Goal: Transaction & Acquisition: Purchase product/service

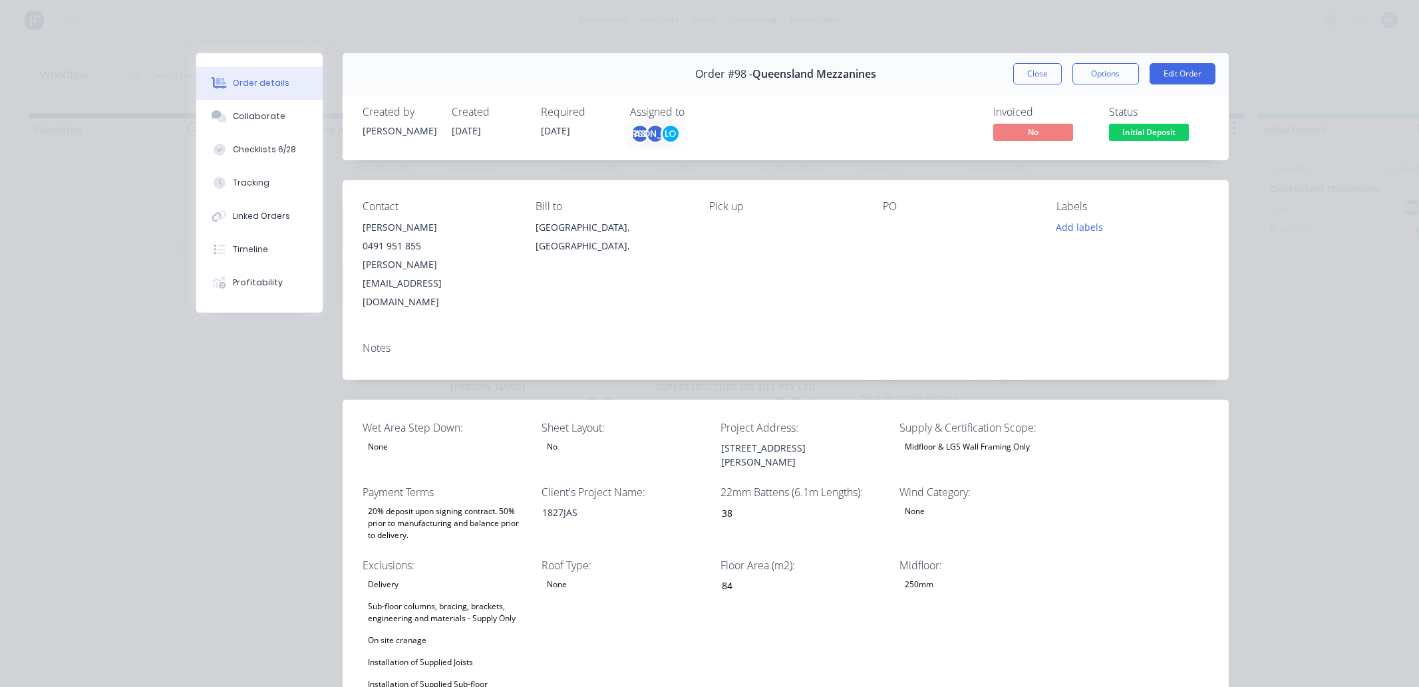
click at [1096, 71] on button "Options" at bounding box center [1105, 73] width 67 height 21
click at [1041, 71] on button "Close" at bounding box center [1037, 73] width 49 height 21
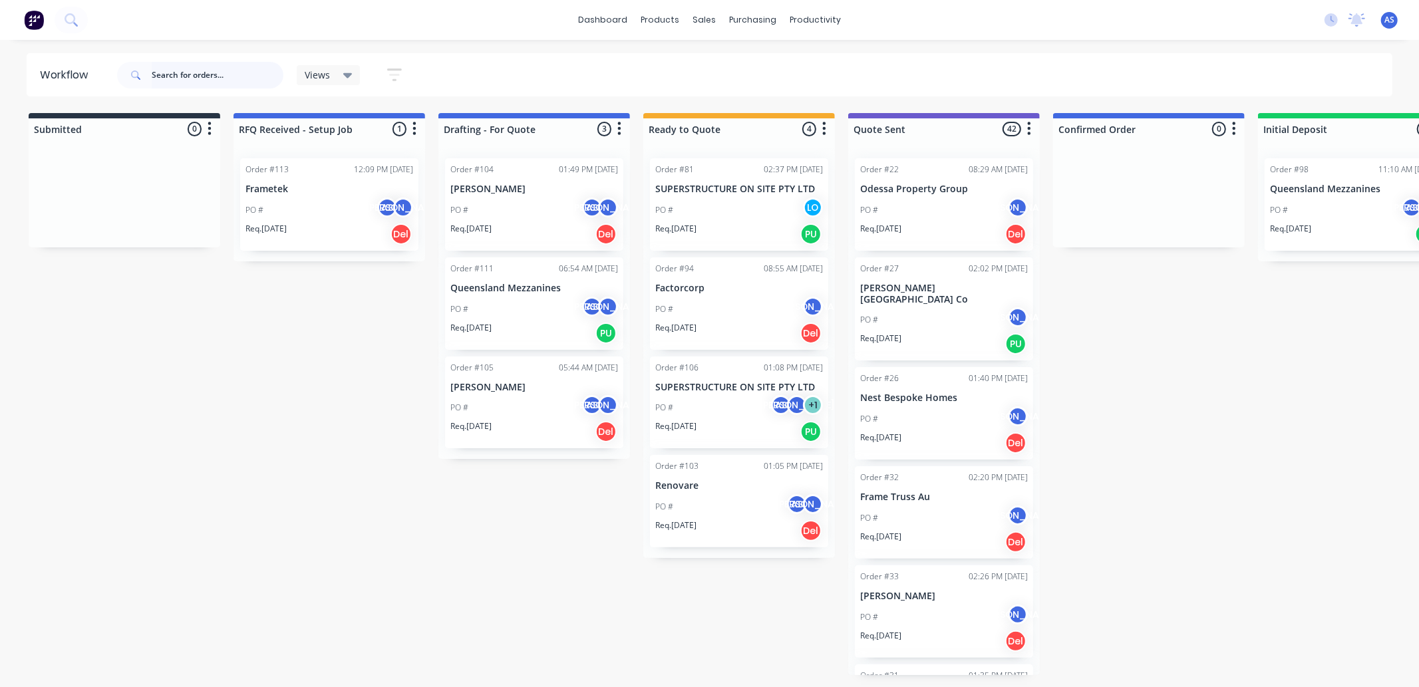
click at [157, 75] on input "text" at bounding box center [218, 75] width 132 height 27
click at [81, 22] on button at bounding box center [71, 20] width 33 height 27
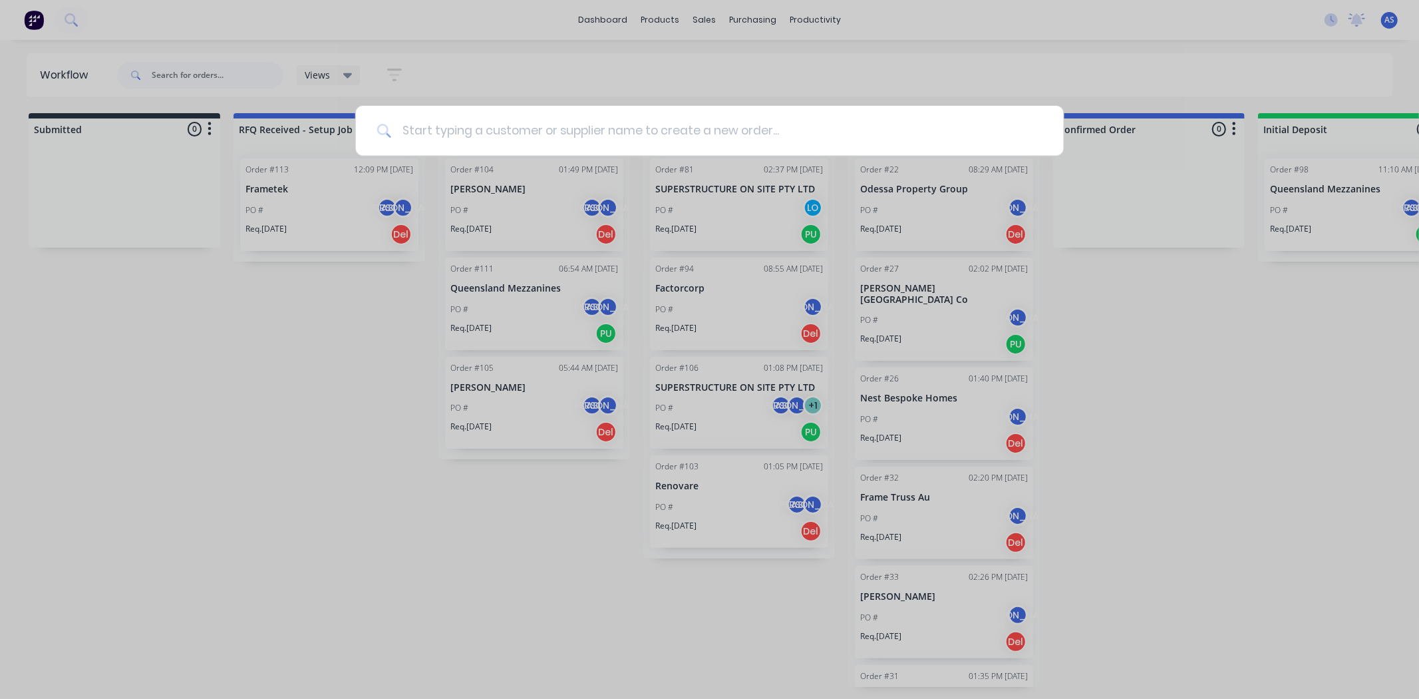
click at [410, 129] on input at bounding box center [716, 131] width 651 height 50
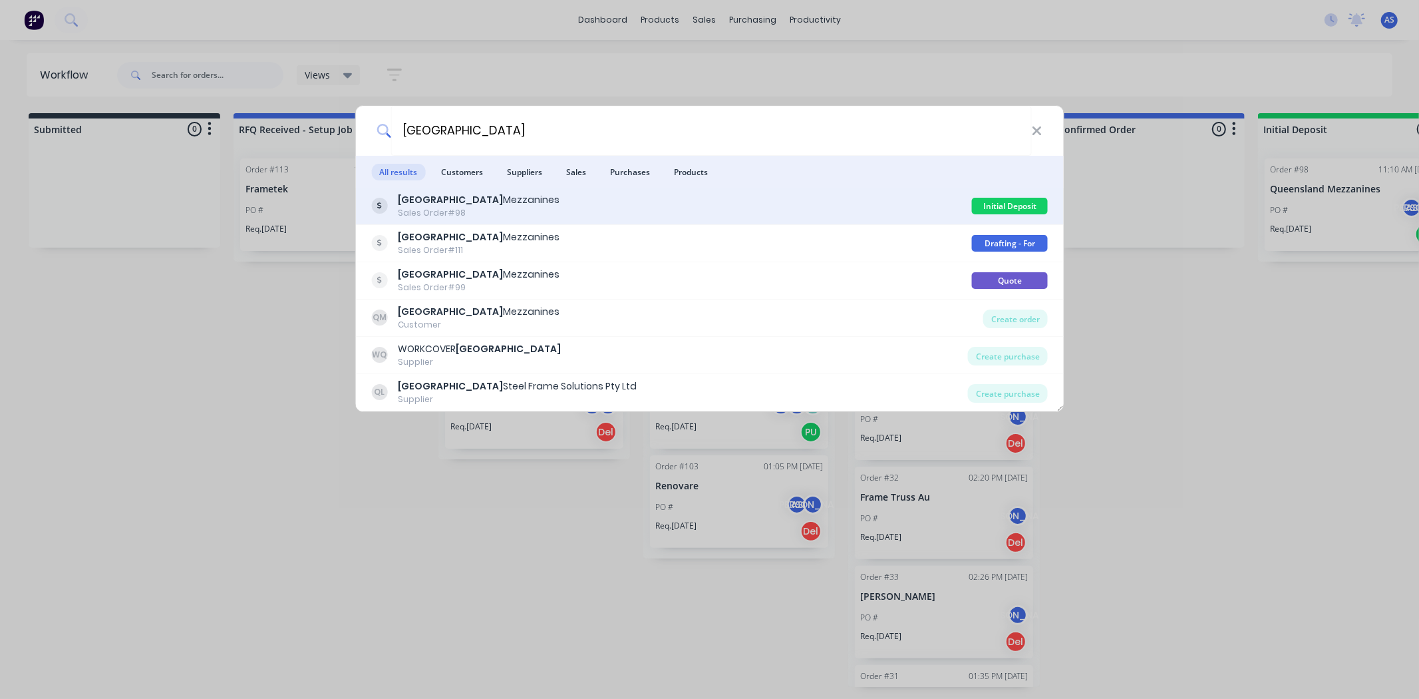
type input "queensland"
click at [734, 210] on div "Queensland Mezzanines Sales Order #98" at bounding box center [671, 206] width 601 height 26
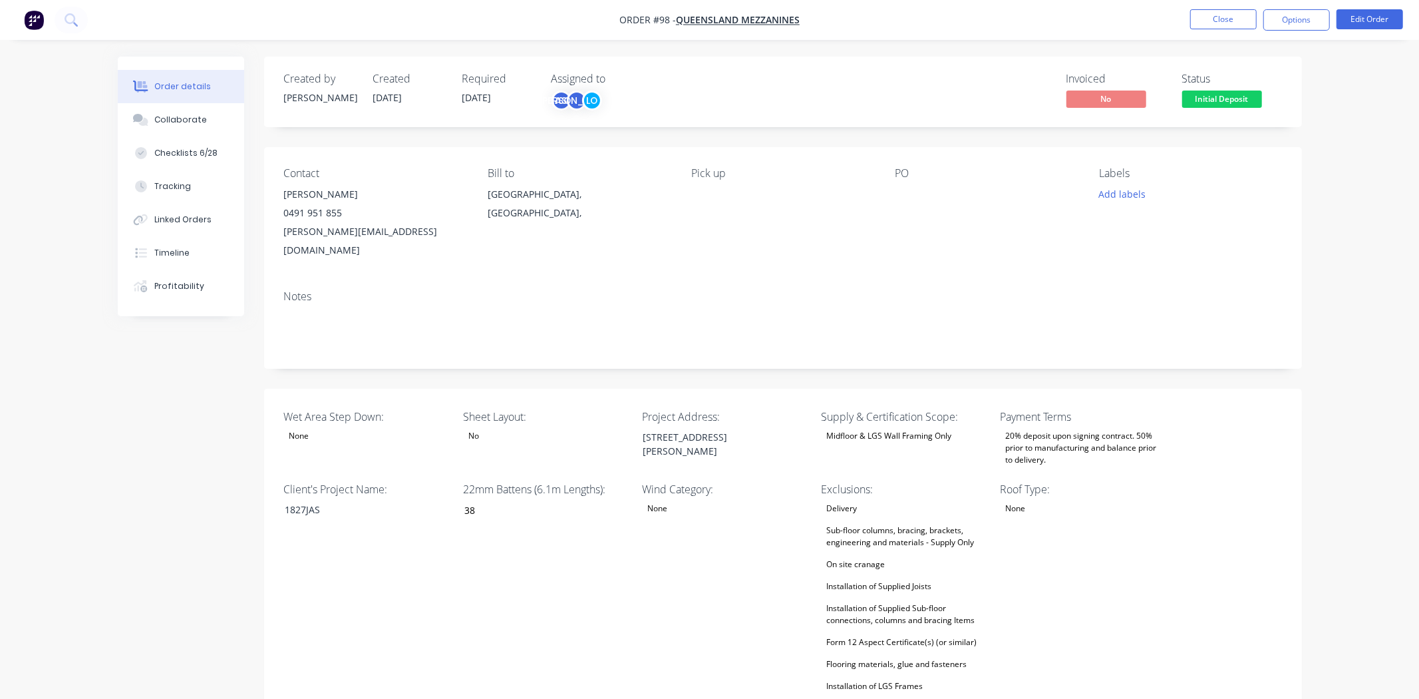
type input "38"
type input "84"
type input "0"
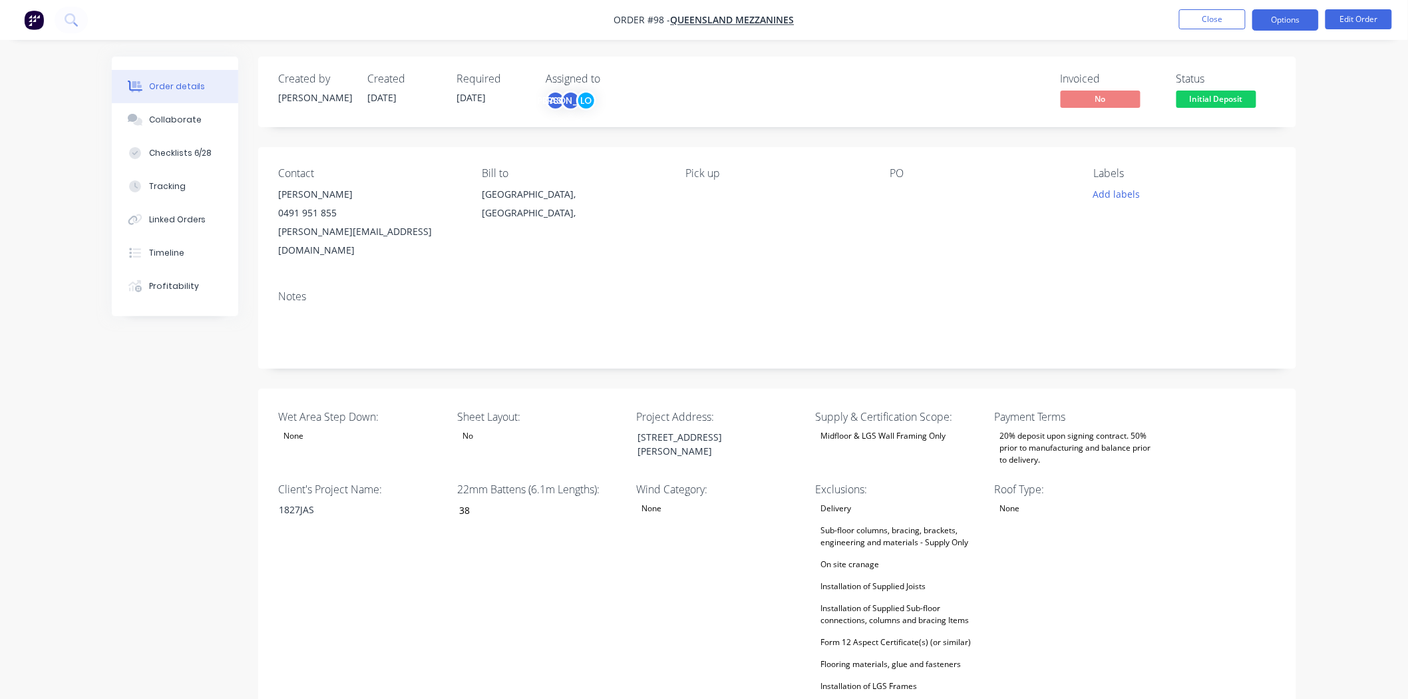
click at [1268, 21] on button "Options" at bounding box center [1285, 19] width 67 height 21
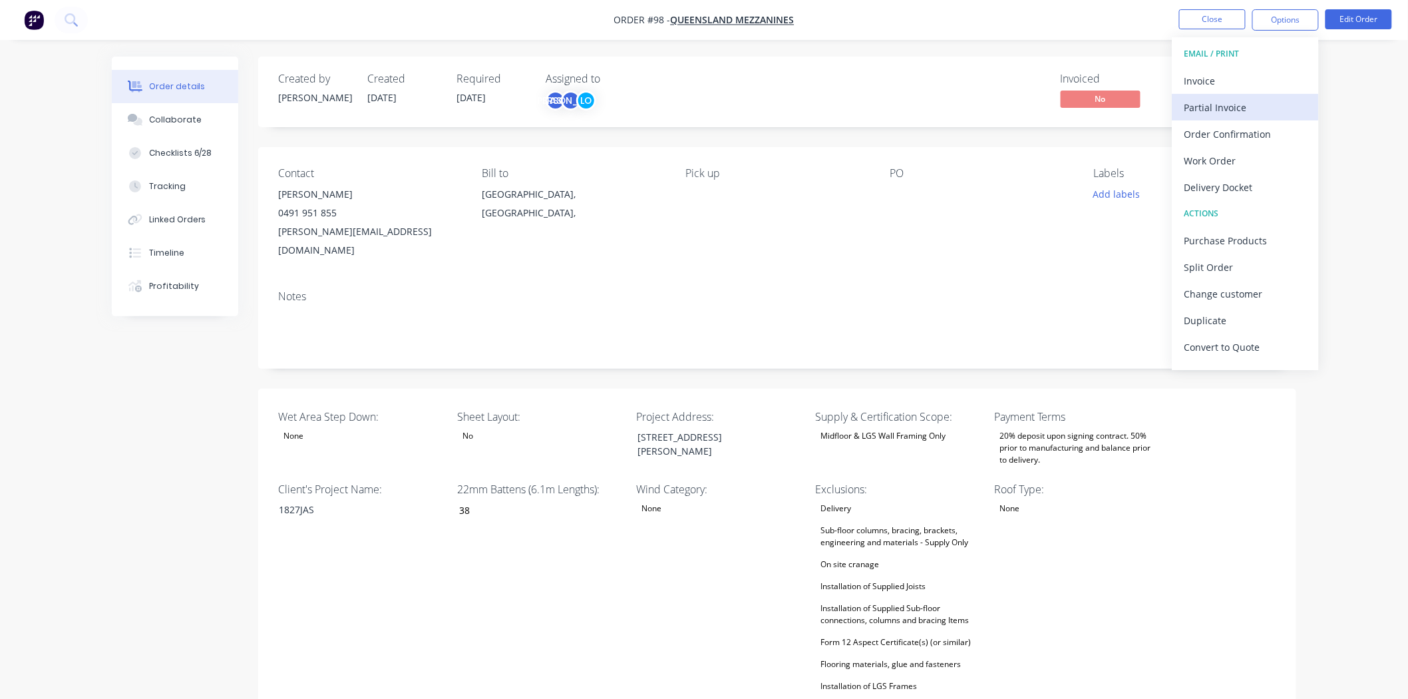
click at [1244, 104] on div "Partial Invoice" at bounding box center [1245, 107] width 122 height 19
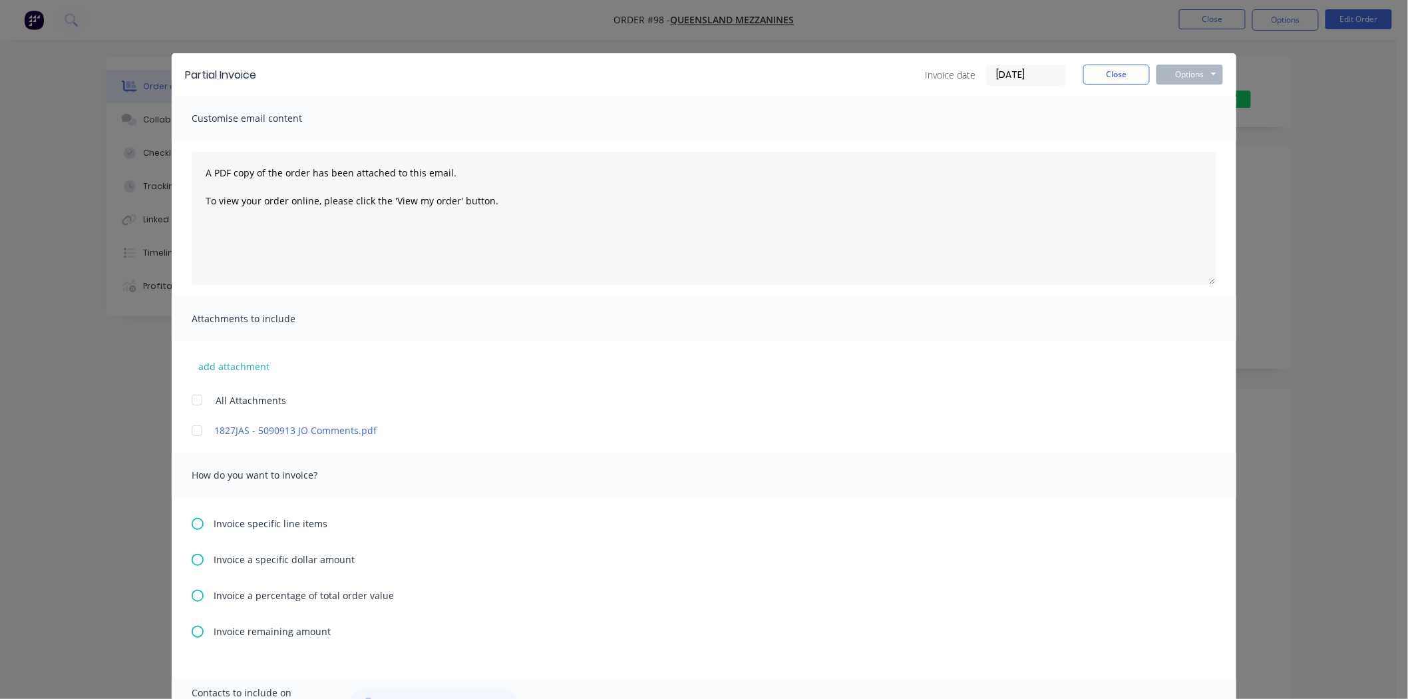
click at [251, 121] on span "Customise email content" at bounding box center [265, 118] width 146 height 19
click at [322, 121] on span "Customise email content" at bounding box center [265, 118] width 146 height 19
click at [314, 172] on textarea "A PDF copy of the order has been attached to this email. To view your order onl…" at bounding box center [704, 218] width 1025 height 133
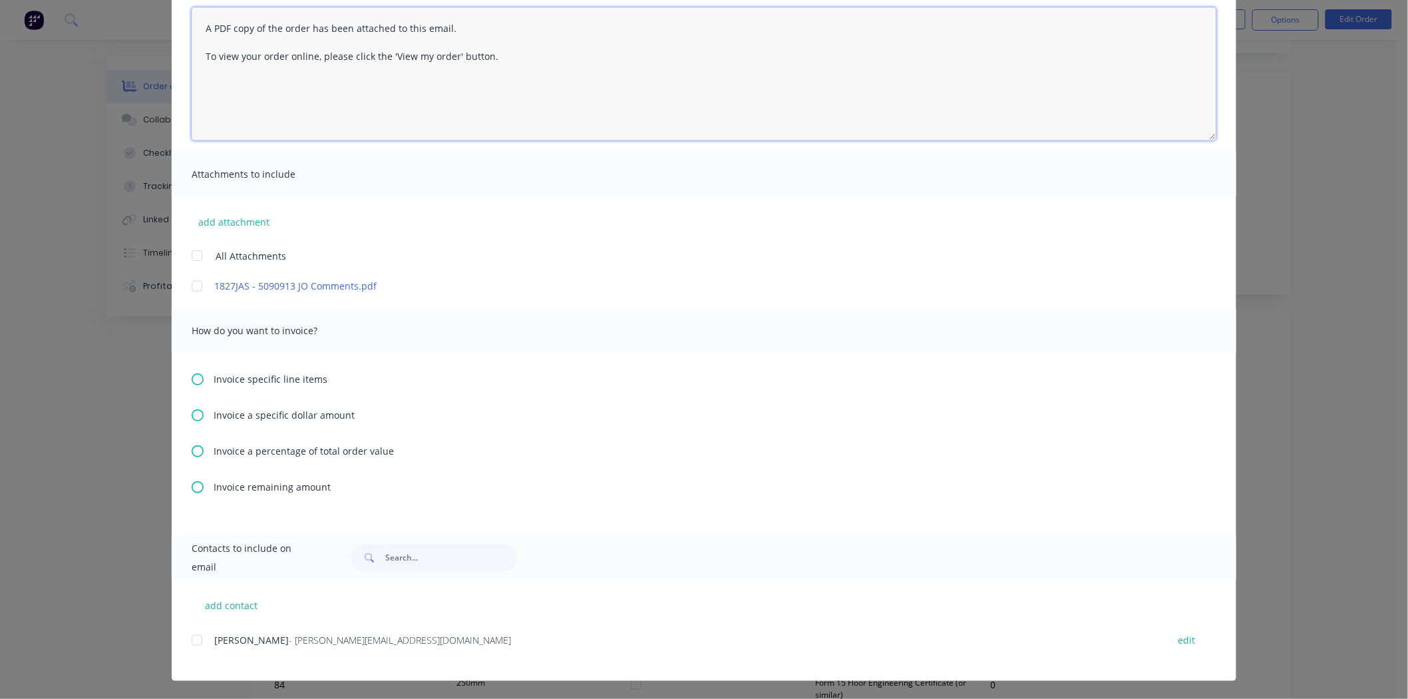
scroll to position [148, 0]
click at [185, 639] on div "add contact Ryan Bloor - ryan@queenslandmezzanines.com.au edit" at bounding box center [704, 630] width 1064 height 102
click at [193, 639] on div at bounding box center [197, 640] width 27 height 27
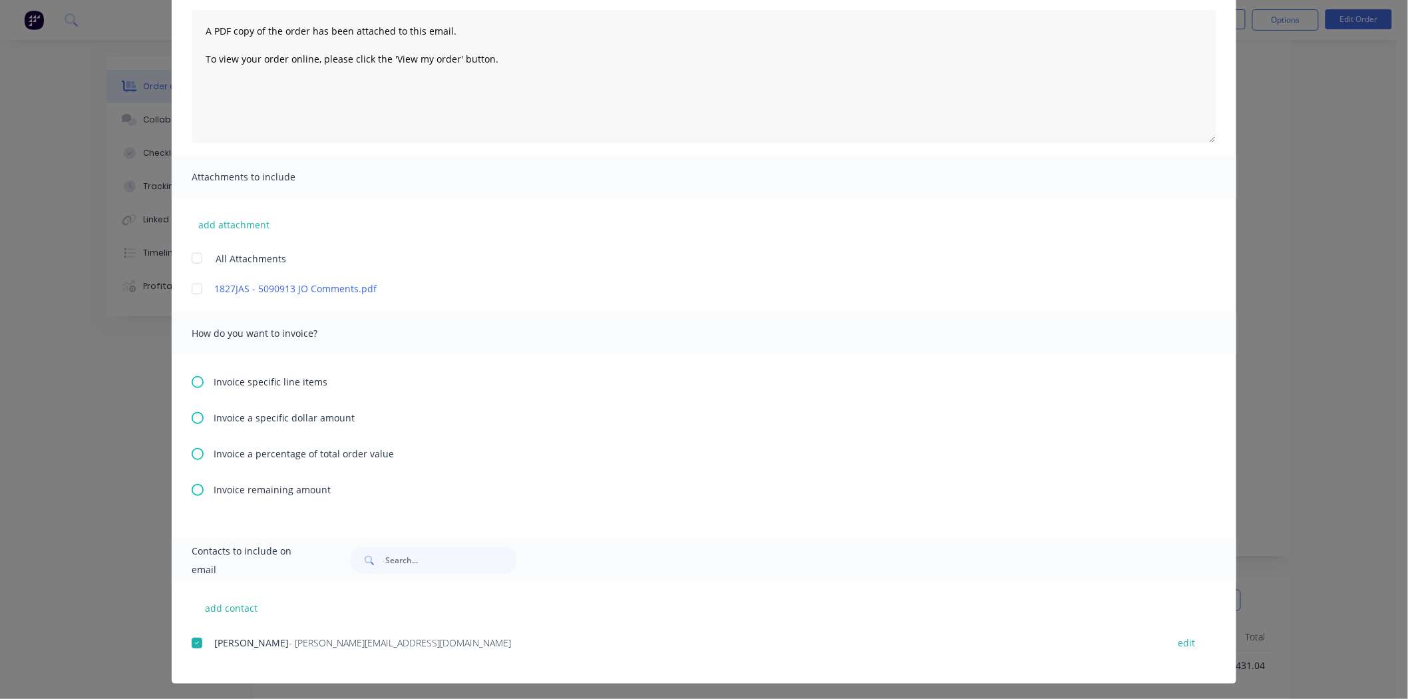
scroll to position [144, 0]
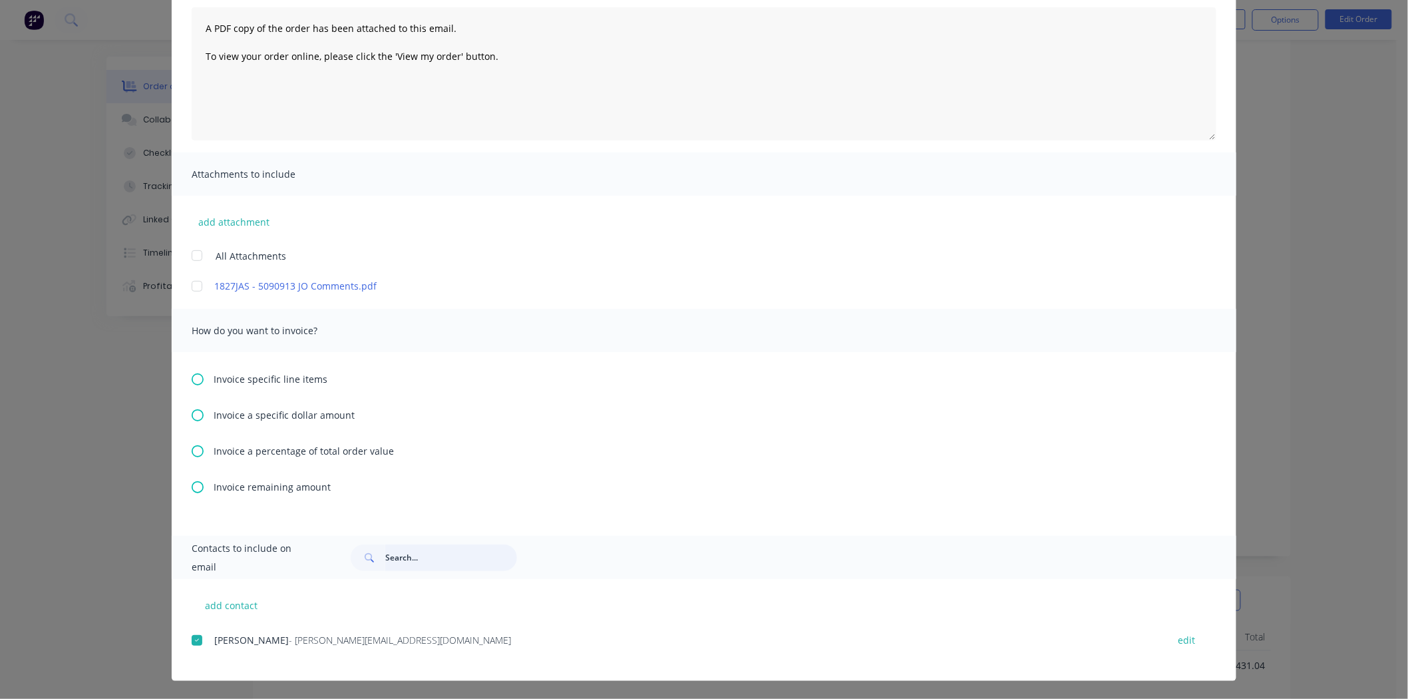
click at [457, 560] on input "text" at bounding box center [451, 557] width 132 height 27
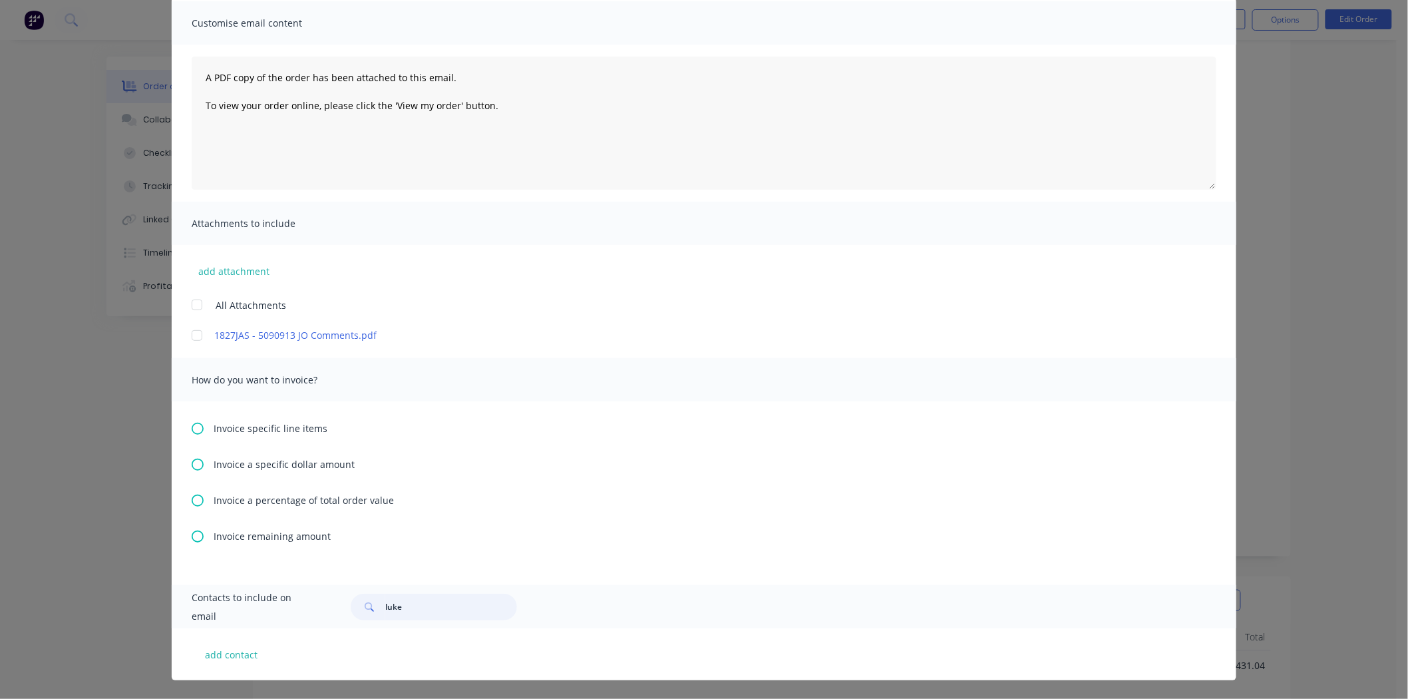
scroll to position [95, 0]
type input "luke"
click at [194, 496] on icon at bounding box center [198, 500] width 12 height 12
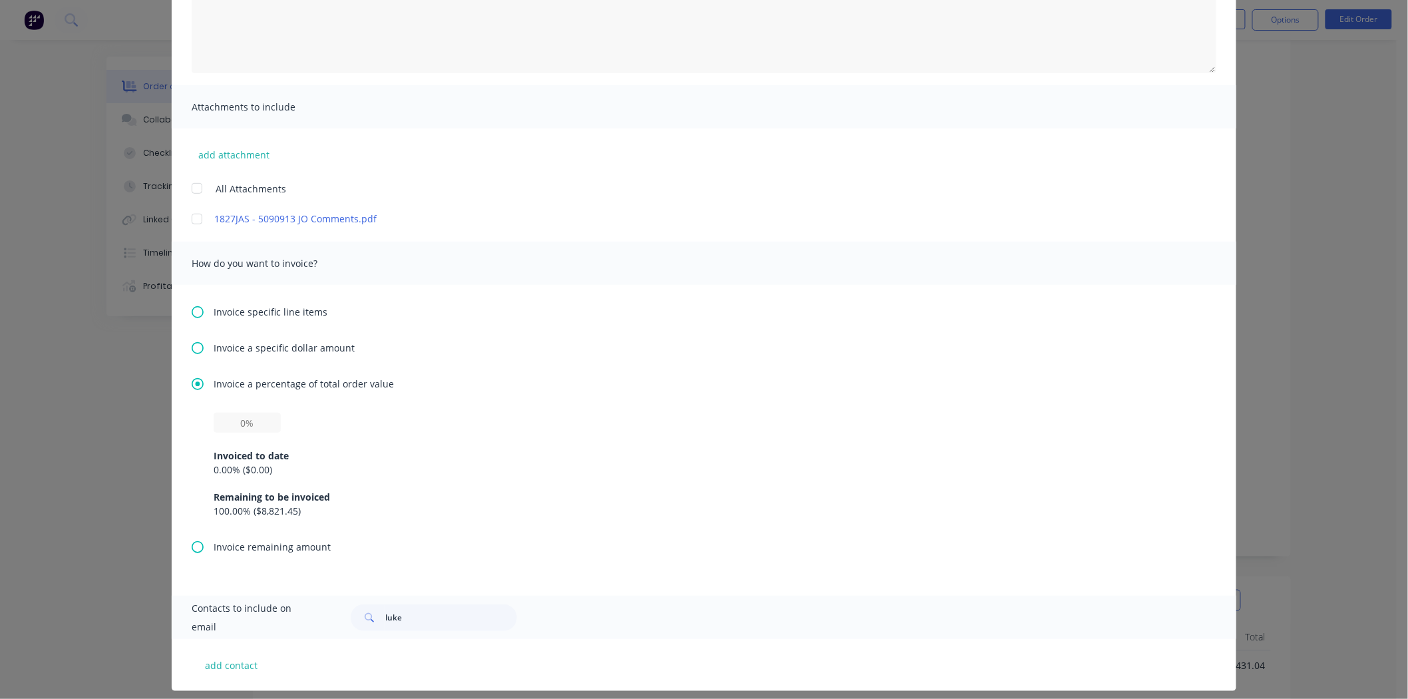
scroll to position [222, 0]
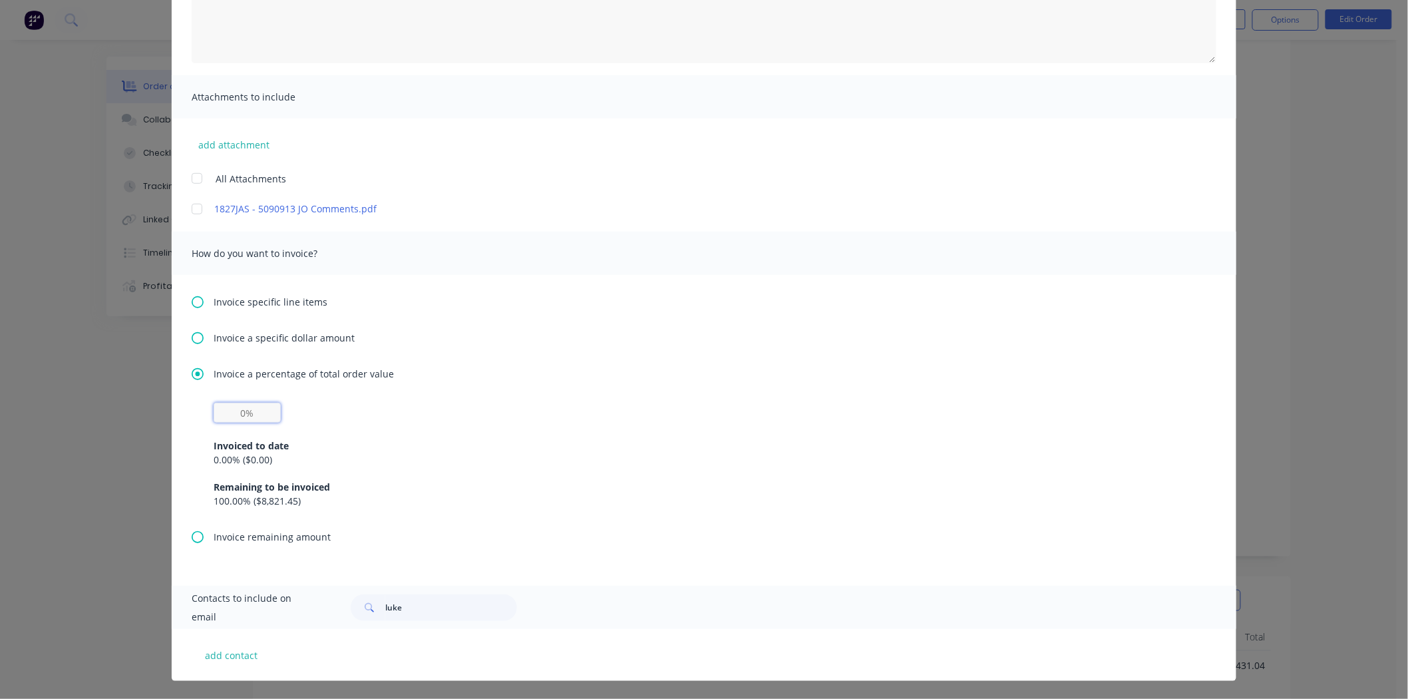
click at [242, 420] on input "text" at bounding box center [247, 412] width 67 height 20
type input "20%"
click at [643, 430] on div "Invoiced to date 0.00 % ( $0.00 ) Remaining to be invoiced 100.00 % ( $8,821.45…" at bounding box center [704, 464] width 981 height 85
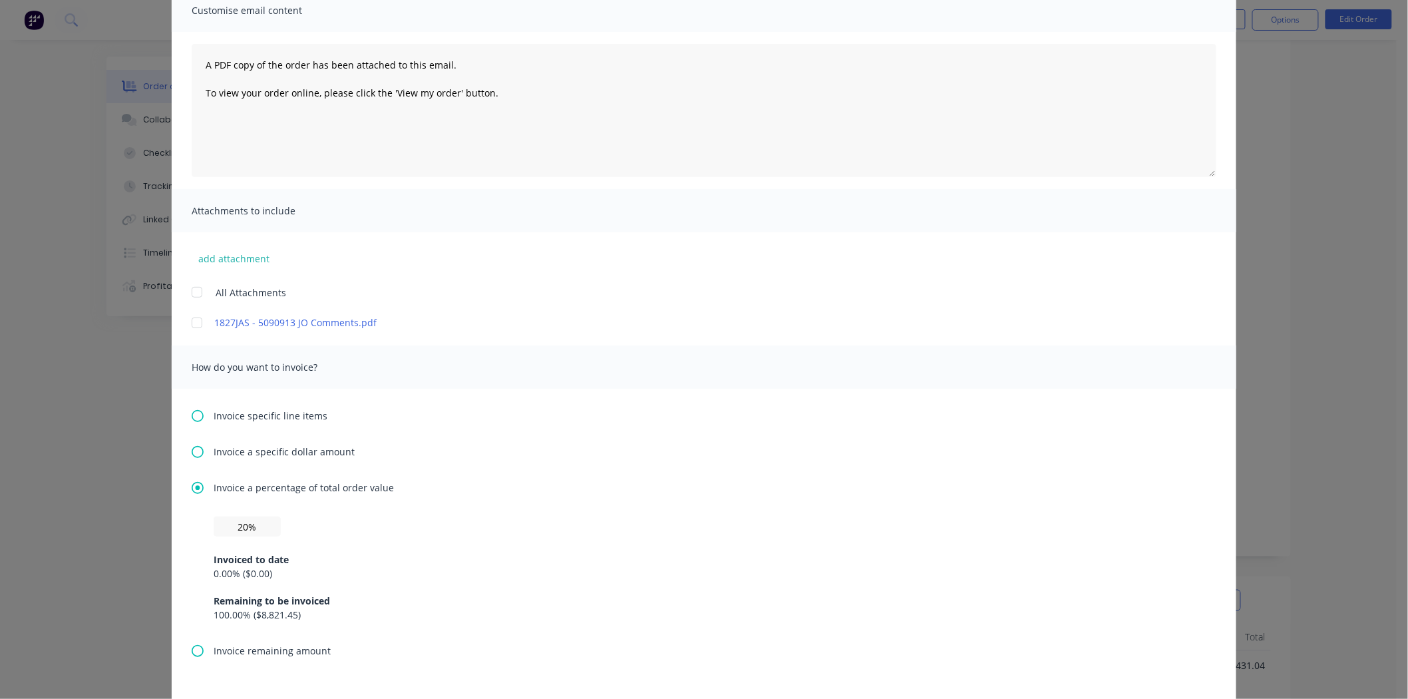
scroll to position [0, 0]
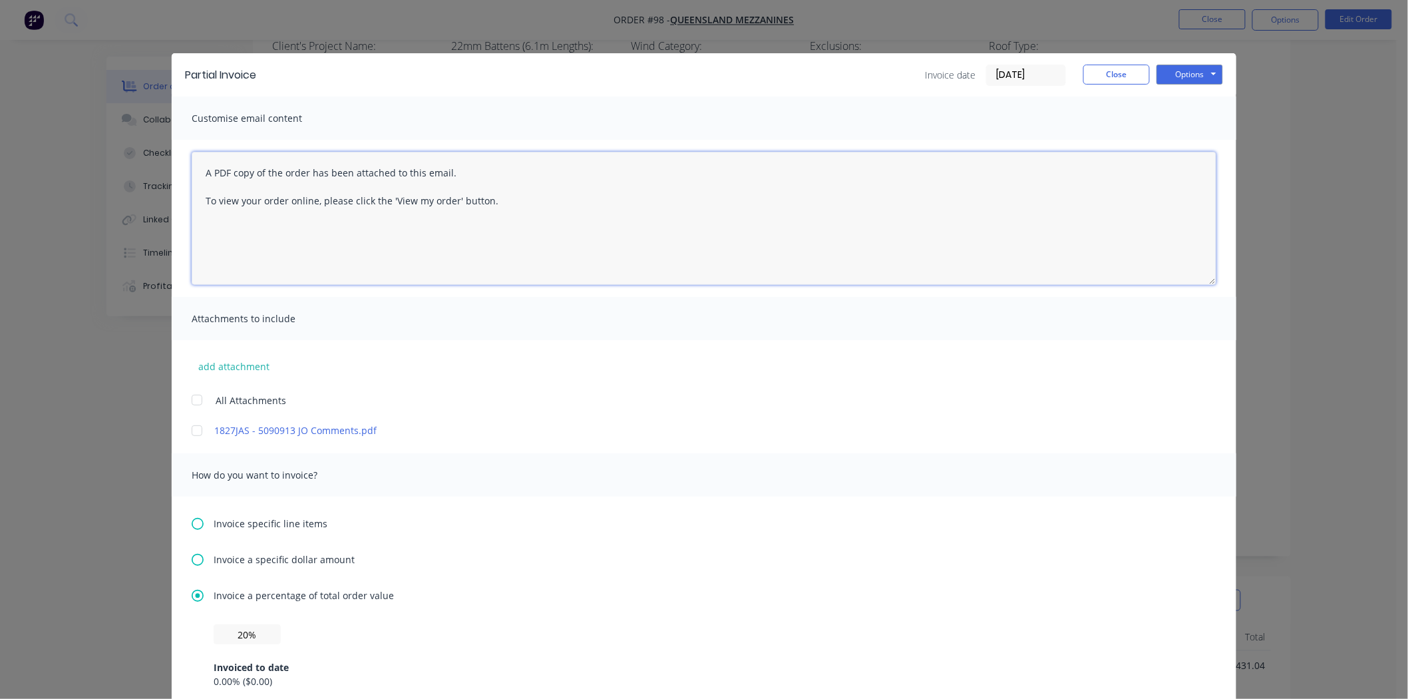
drag, startPoint x: 530, startPoint y: 201, endPoint x: 175, endPoint y: 149, distance: 358.4
click at [175, 149] on div "A PDF copy of the order has been attached to this email. To view your order onl…" at bounding box center [704, 218] width 1064 height 157
click at [349, 233] on textarea "A PDF copy of the order has been attached to this email. To view your order onl…" at bounding box center [704, 218] width 1025 height 133
drag, startPoint x: 494, startPoint y: 200, endPoint x: 75, endPoint y: 107, distance: 429.9
click at [75, 107] on div "Partial Invoice Invoice date 24/09/25 Close Options Preview Print Email Customi…" at bounding box center [704, 349] width 1408 height 699
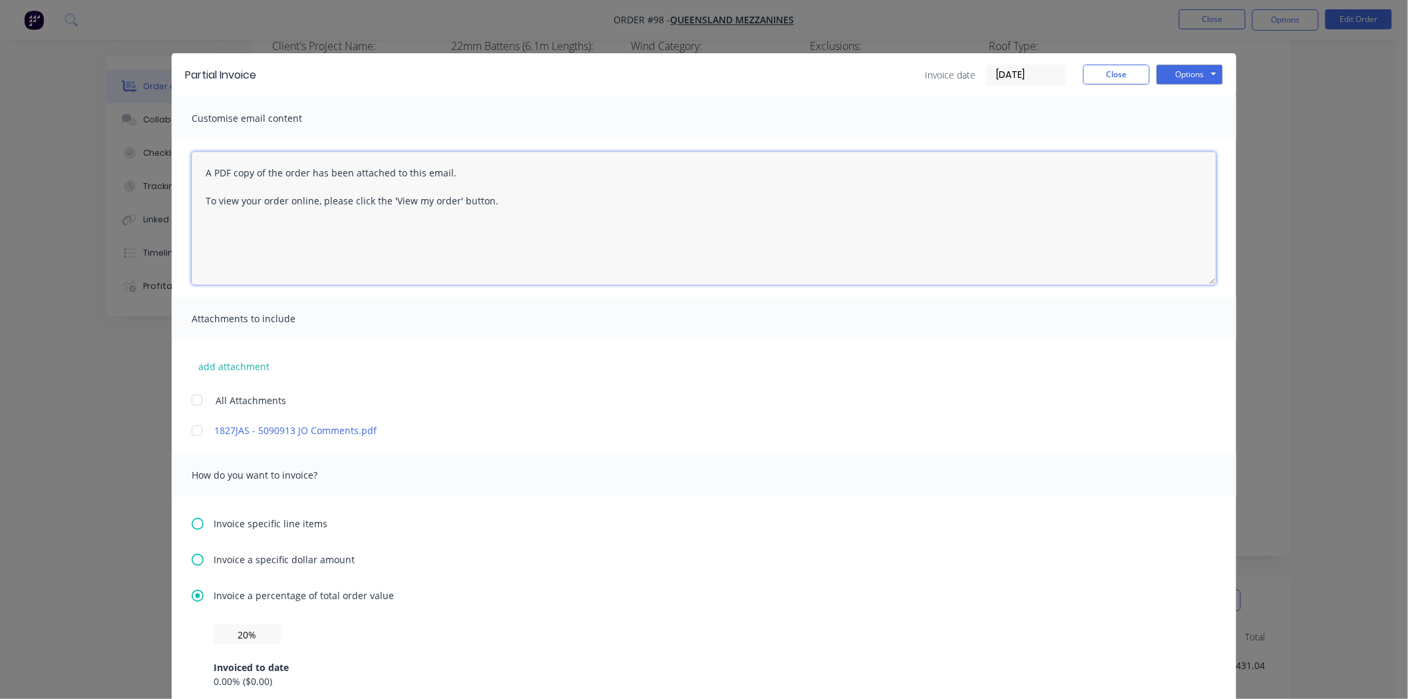
paste textarea "Hi Blackwood, Here's invoice INV-0195 regarding the initial deposit of your flo…"
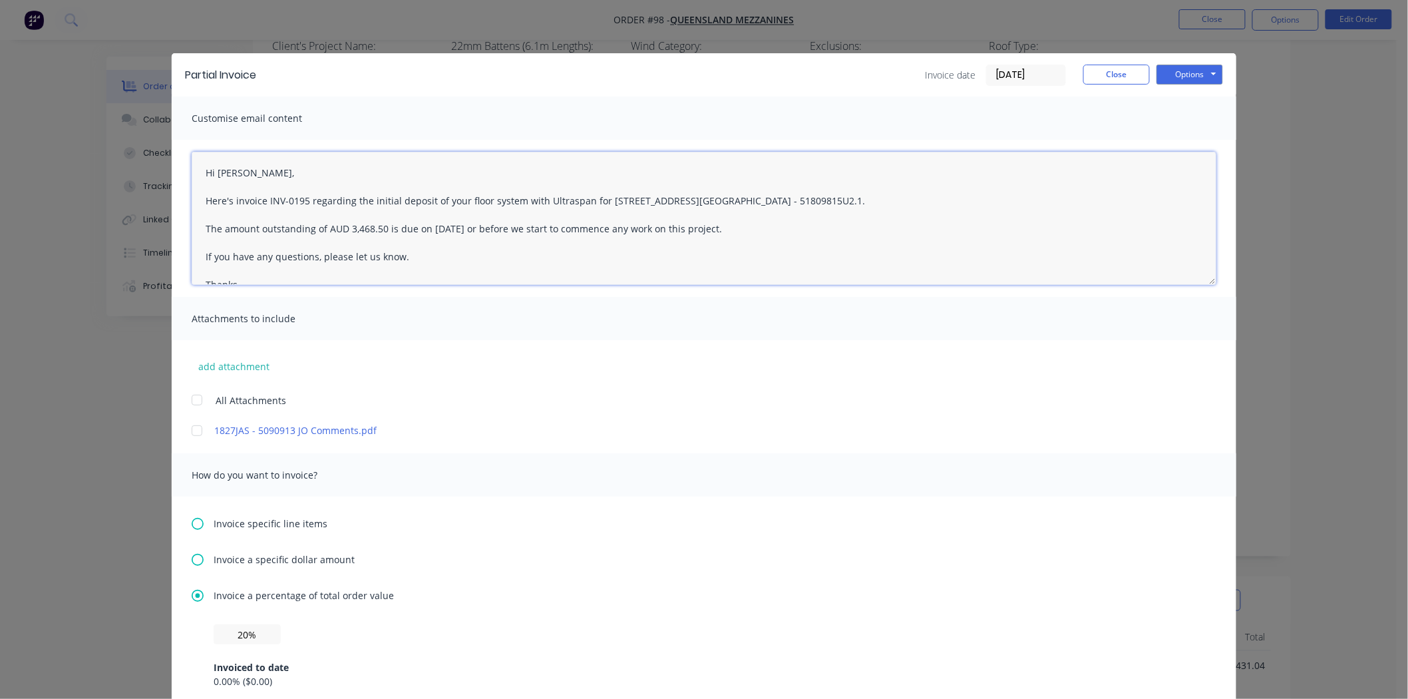
click at [258, 164] on textarea "Hi Blackwood, Here's invoice INV-0195 regarding the initial deposit of your flo…" at bounding box center [704, 218] width 1025 height 133
click at [295, 200] on textarea "Hi , Here's invoice INV-0195 regarding the initial deposit of your floor system…" at bounding box center [704, 218] width 1025 height 133
click at [301, 202] on textarea "Hi , Here's invoice INV-0195 regarding the initial deposit of your floor system…" at bounding box center [704, 218] width 1025 height 133
click at [460, 206] on textarea "Hi , Here's invoice regarding the initial deposit of your floor system with Ult…" at bounding box center [704, 218] width 1025 height 133
drag, startPoint x: 554, startPoint y: 201, endPoint x: 667, endPoint y: 196, distance: 113.2
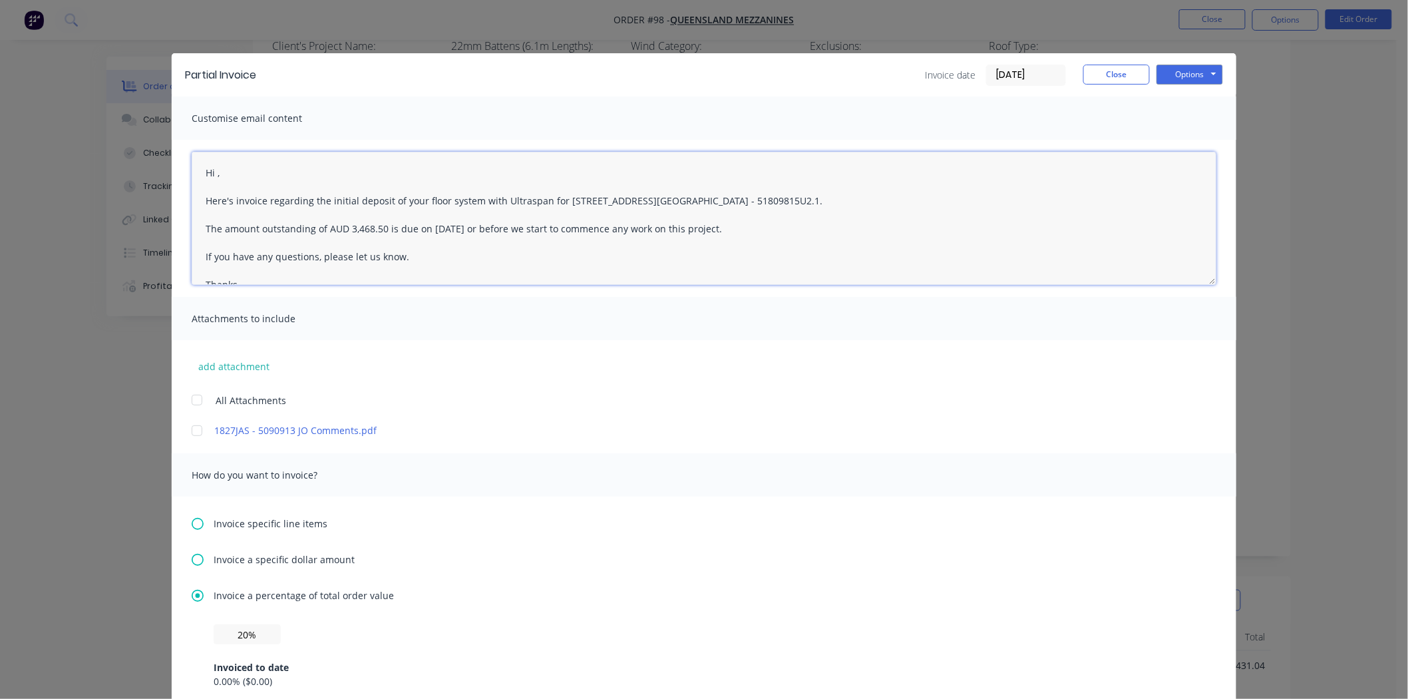
click at [667, 196] on textarea "Hi , Here's invoice regarding the initial deposit of your floor system with Ult…" at bounding box center [704, 218] width 1025 height 133
paste textarea "64 W James Rd, Rocksberg"
drag, startPoint x: 740, startPoint y: 195, endPoint x: 677, endPoint y: 202, distance: 63.6
click at [677, 202] on textarea "Hi , Here's invoice regarding the initial deposit of your floor system with Ult…" at bounding box center [704, 218] width 1025 height 133
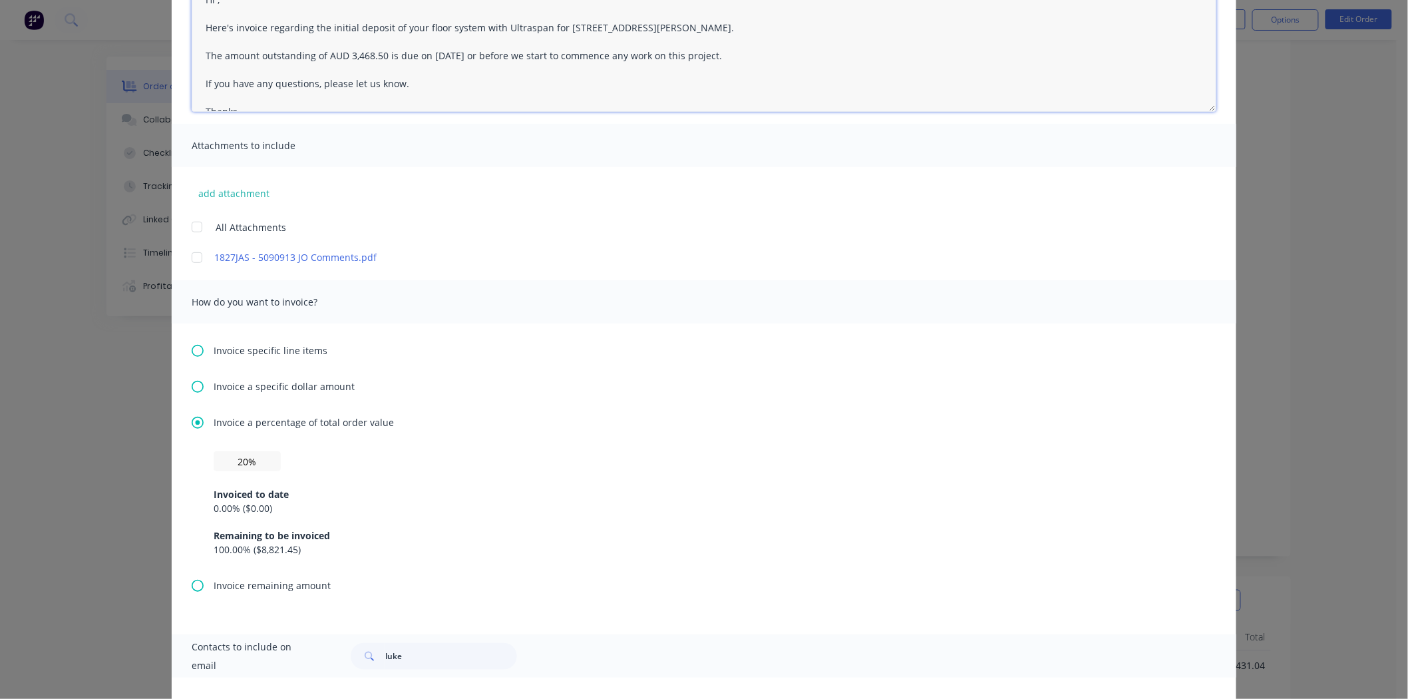
scroll to position [222, 0]
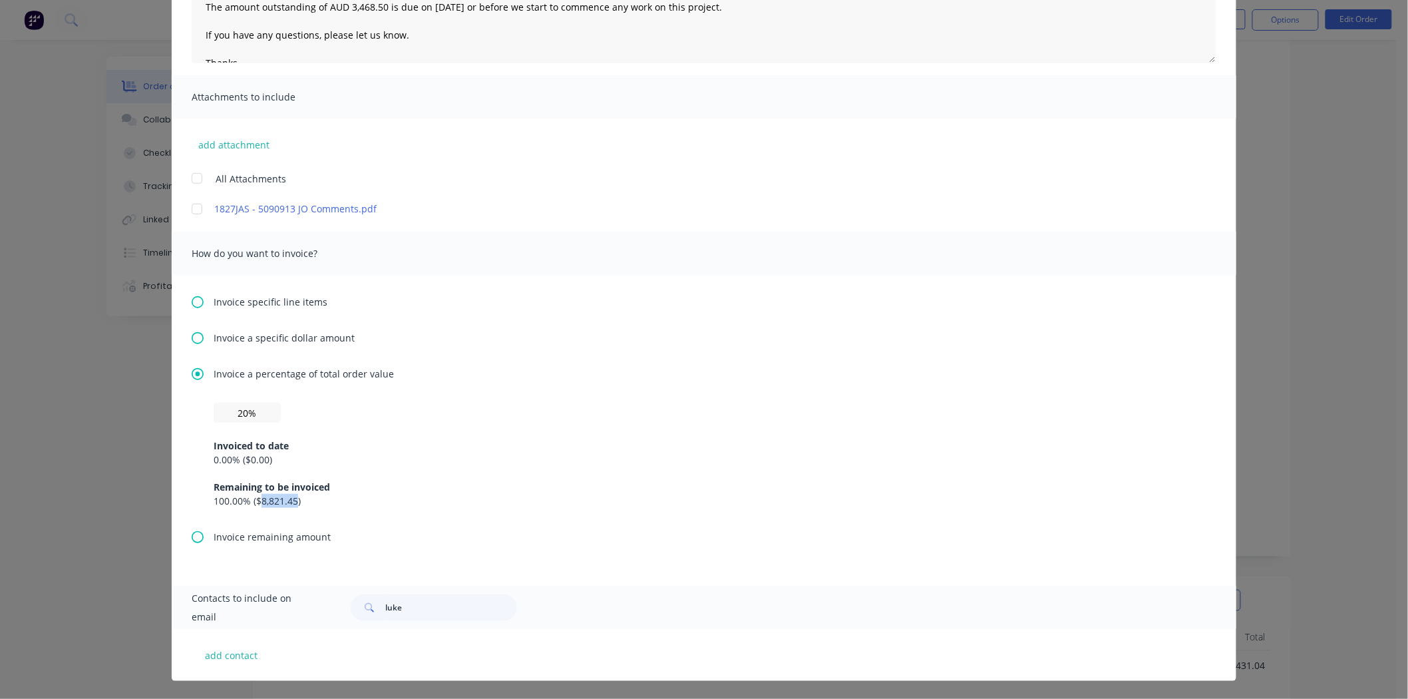
drag, startPoint x: 253, startPoint y: 503, endPoint x: 291, endPoint y: 503, distance: 37.9
click at [291, 503] on div "100.00 % ( $8,821.45 )" at bounding box center [704, 501] width 981 height 14
copy div "8,821.45"
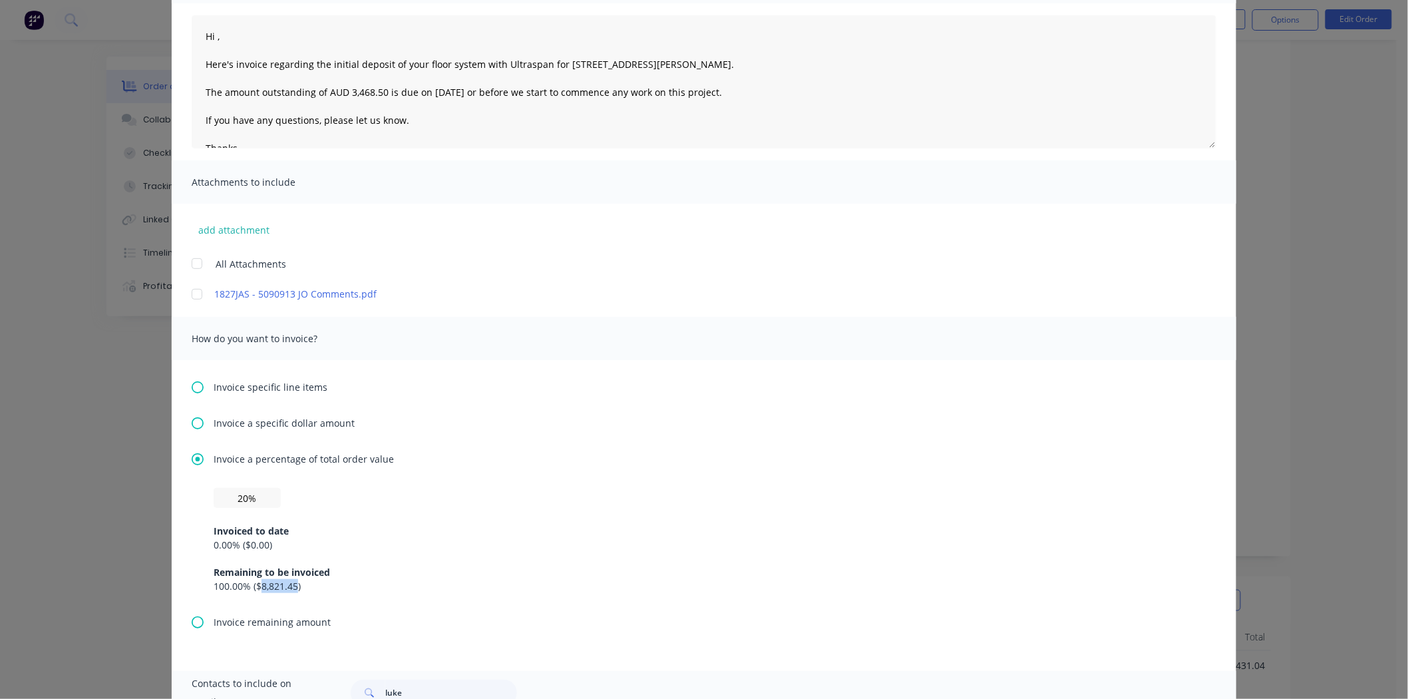
scroll to position [0, 0]
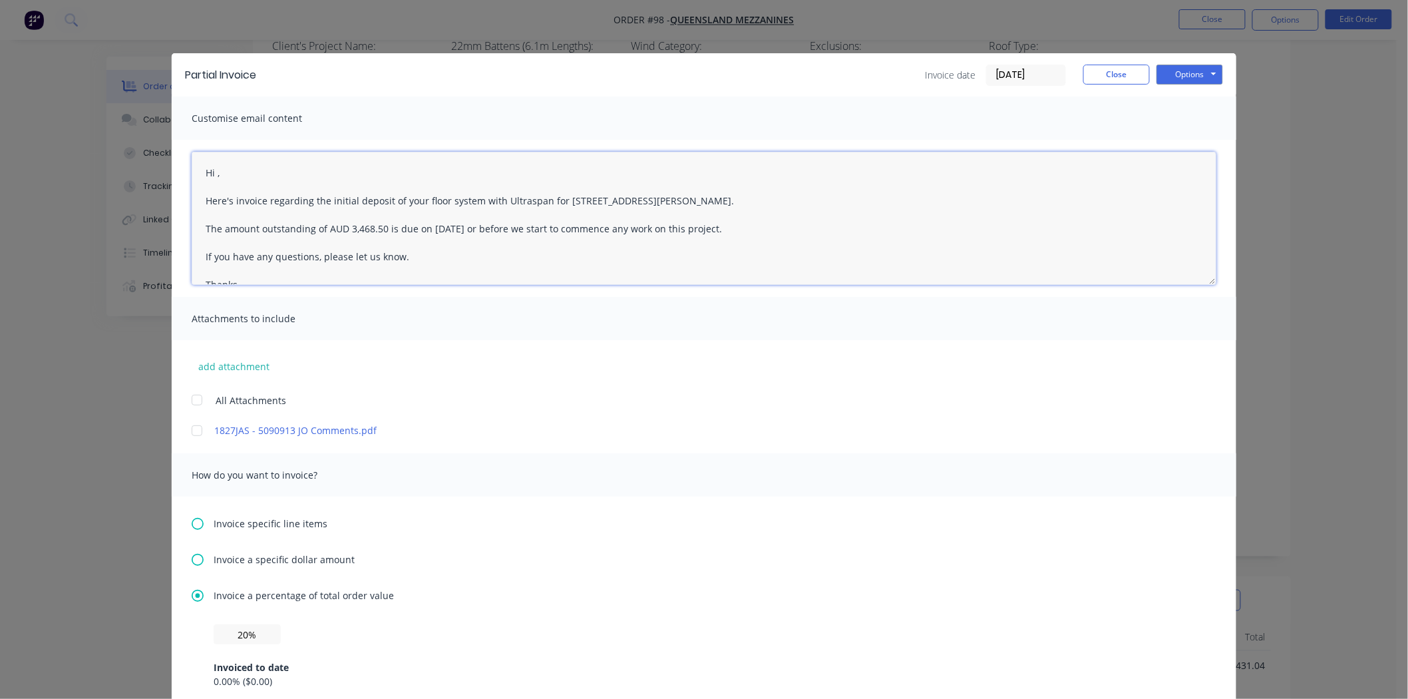
drag, startPoint x: 380, startPoint y: 230, endPoint x: 344, endPoint y: 231, distance: 35.9
click at [344, 231] on textarea "Hi , Here's invoice regarding the initial deposit of your floor system with Ult…" at bounding box center [704, 218] width 1025 height 133
paste textarea "8,821.45"
click at [341, 225] on textarea "Hi , Here's invoice regarding the initial deposit of your floor system with Ult…" at bounding box center [704, 218] width 1025 height 133
click at [432, 228] on textarea "Hi , Here's invoice regarding the initial deposit of your floor system with Ult…" at bounding box center [704, 218] width 1025 height 133
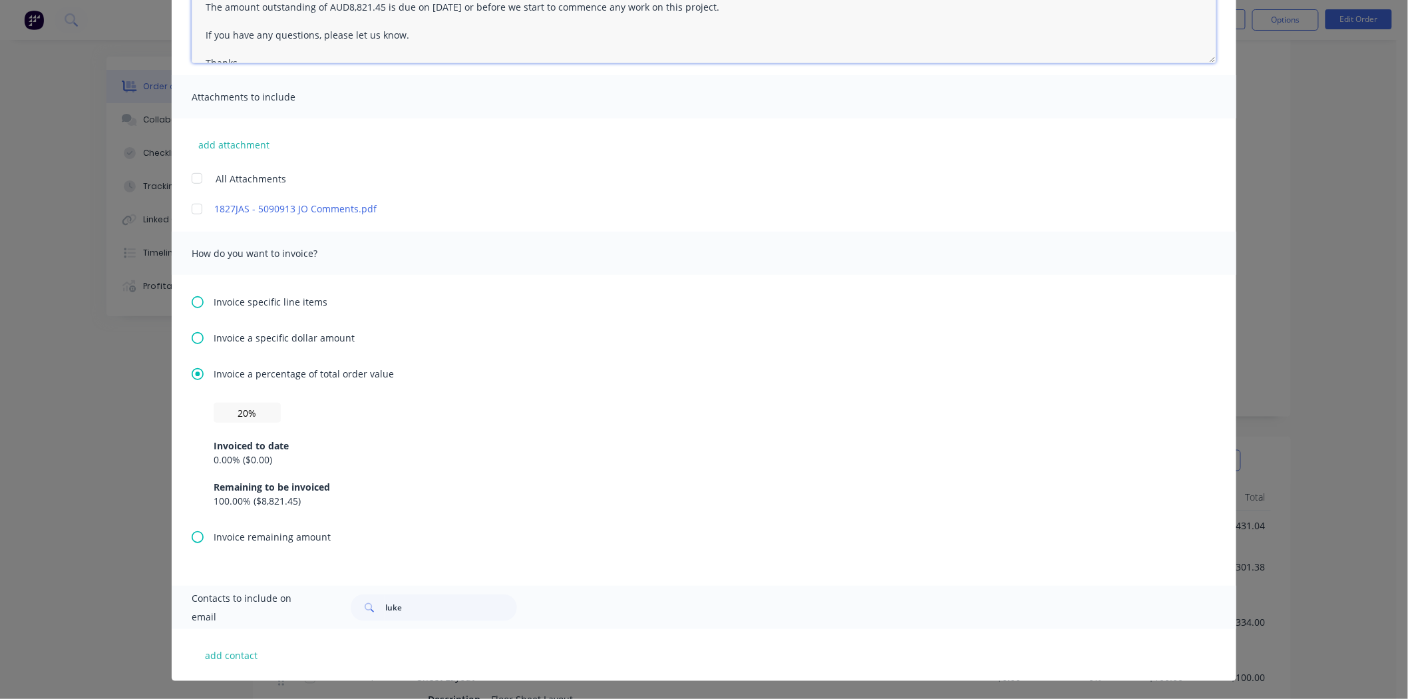
scroll to position [591, 0]
type textarea "Hi , Here's invoice regarding the initial deposit of your floor system with Ult…"
click at [237, 653] on button "add contact" at bounding box center [232, 655] width 80 height 20
select select "AU"
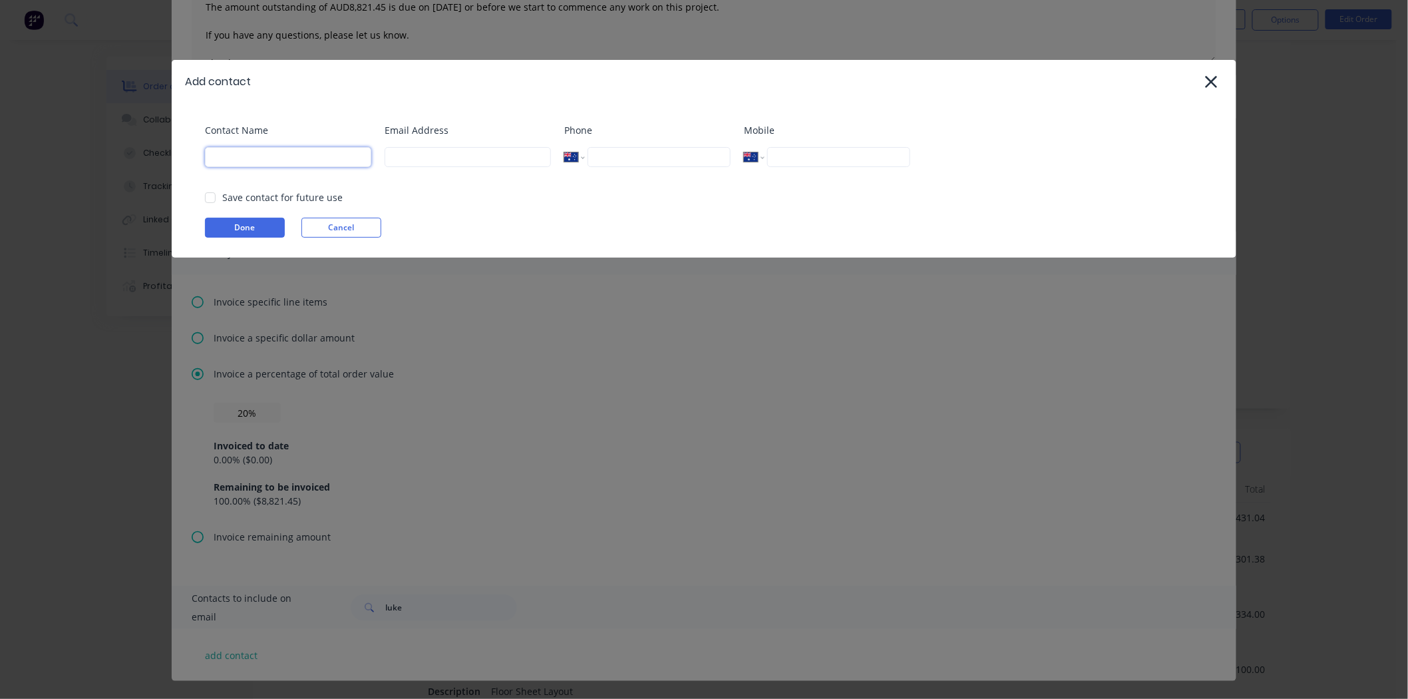
click at [308, 162] on input at bounding box center [288, 157] width 166 height 20
click at [1202, 81] on div at bounding box center [1211, 81] width 23 height 23
click at [361, 228] on button "Cancel" at bounding box center [341, 228] width 80 height 20
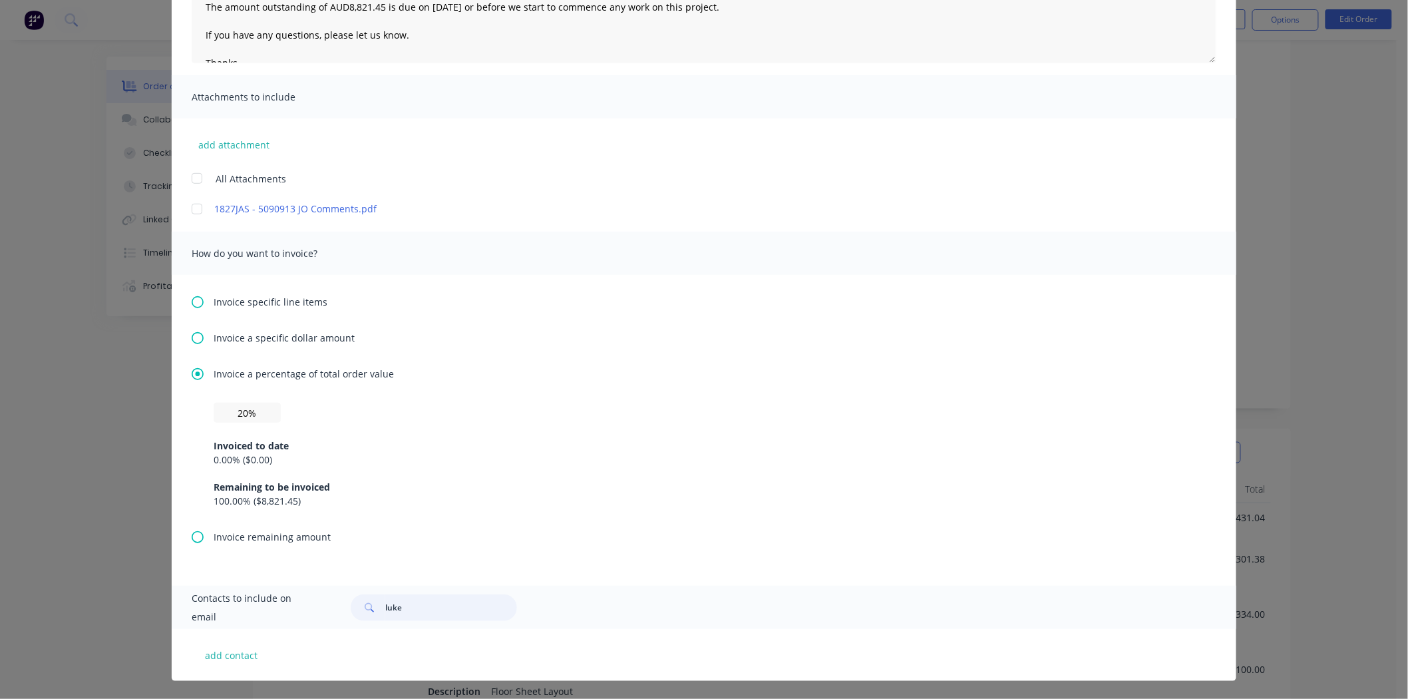
drag, startPoint x: 454, startPoint y: 615, endPoint x: 338, endPoint y: 611, distance: 116.5
click at [338, 611] on div "luke" at bounding box center [776, 607] width 879 height 27
click at [501, 476] on div "Invoiced to date 0.00 % ( $0.00 ) Remaining to be invoiced 100.00 % ( $8,821.45…" at bounding box center [704, 464] width 981 height 85
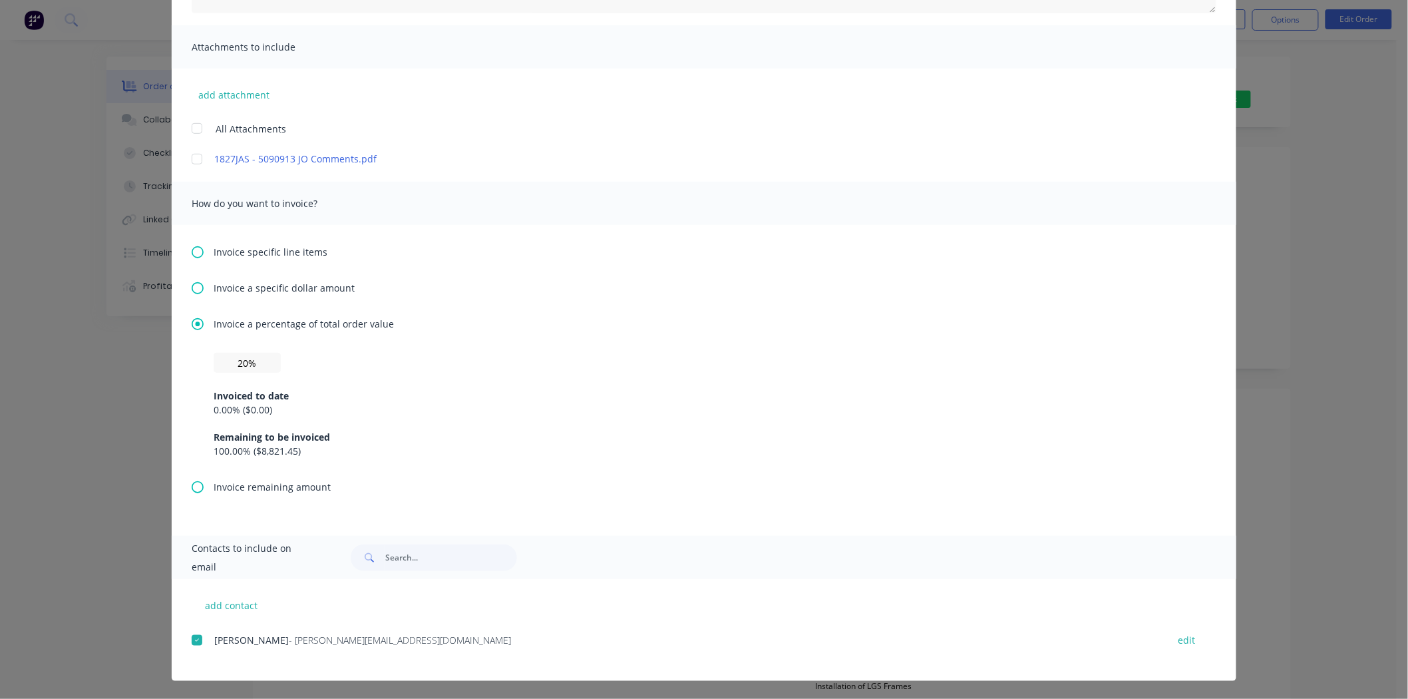
scroll to position [0, 0]
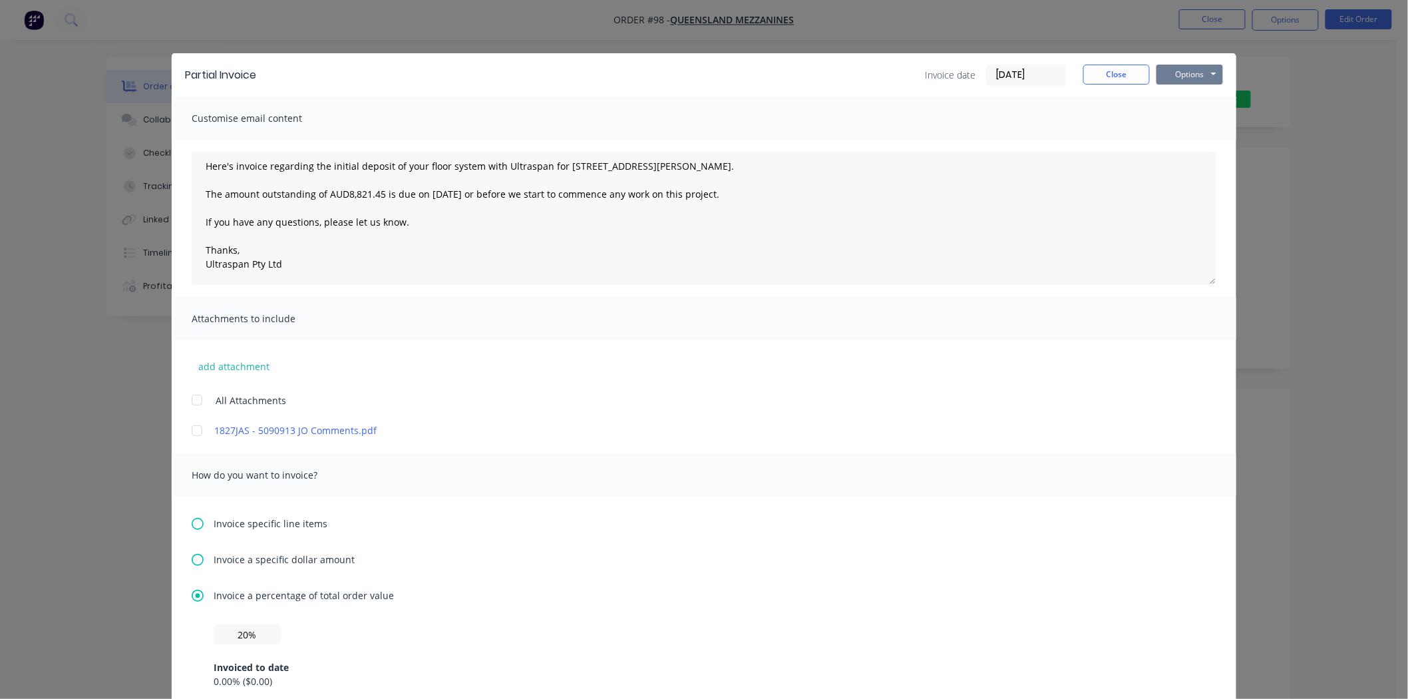
click at [1204, 75] on button "Options" at bounding box center [1189, 75] width 67 height 20
click at [1203, 94] on button "Preview" at bounding box center [1198, 98] width 85 height 22
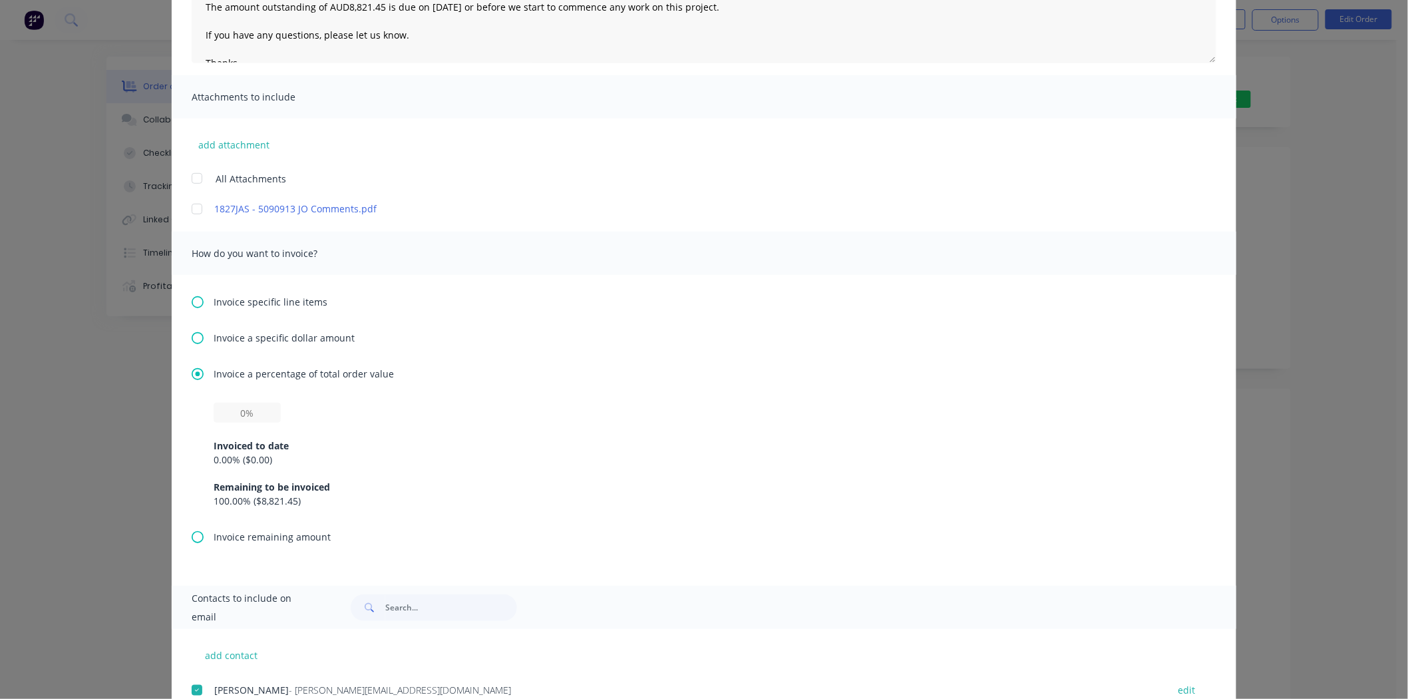
scroll to position [271, 0]
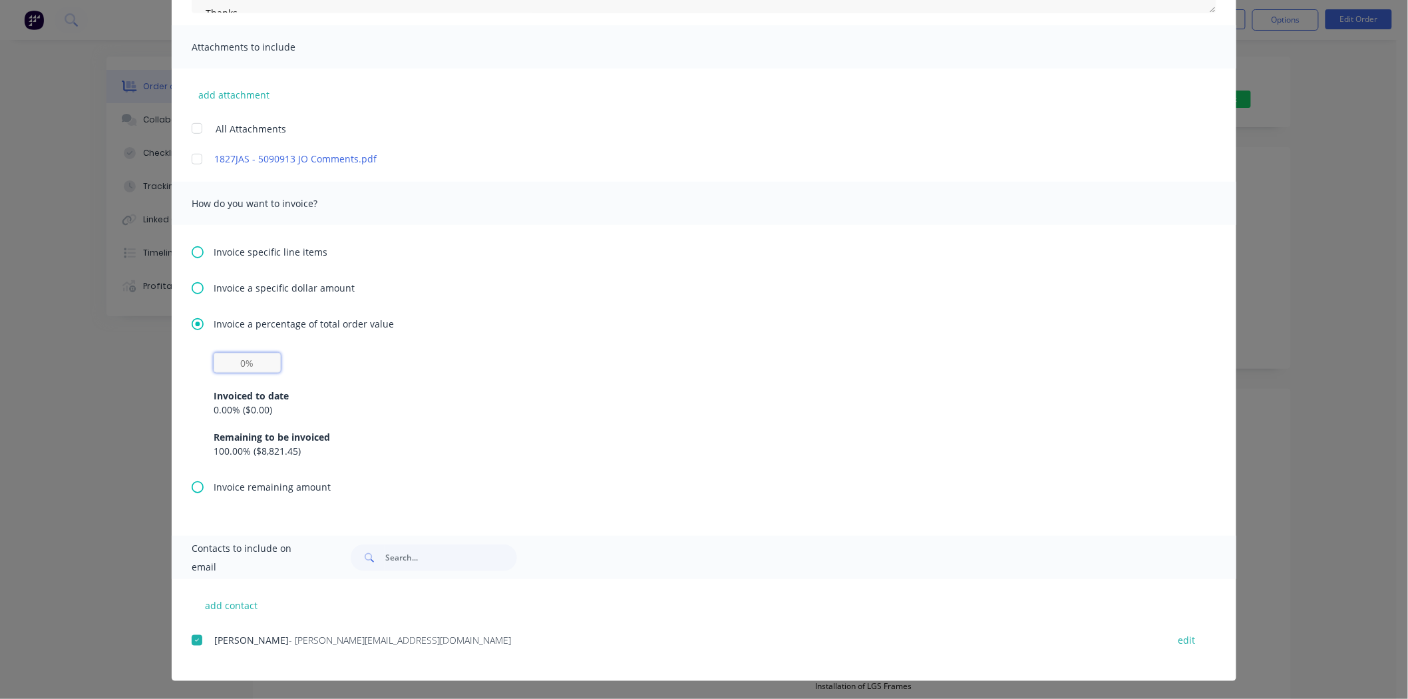
drag, startPoint x: 240, startPoint y: 359, endPoint x: 237, endPoint y: 368, distance: 9.0
click at [240, 359] on input "text" at bounding box center [247, 363] width 67 height 20
type input "20%"
click at [302, 404] on div "0.00 % ( $0.00 )" at bounding box center [704, 409] width 981 height 14
click at [224, 406] on div "0.00 % ( $0.00 )" at bounding box center [704, 409] width 981 height 14
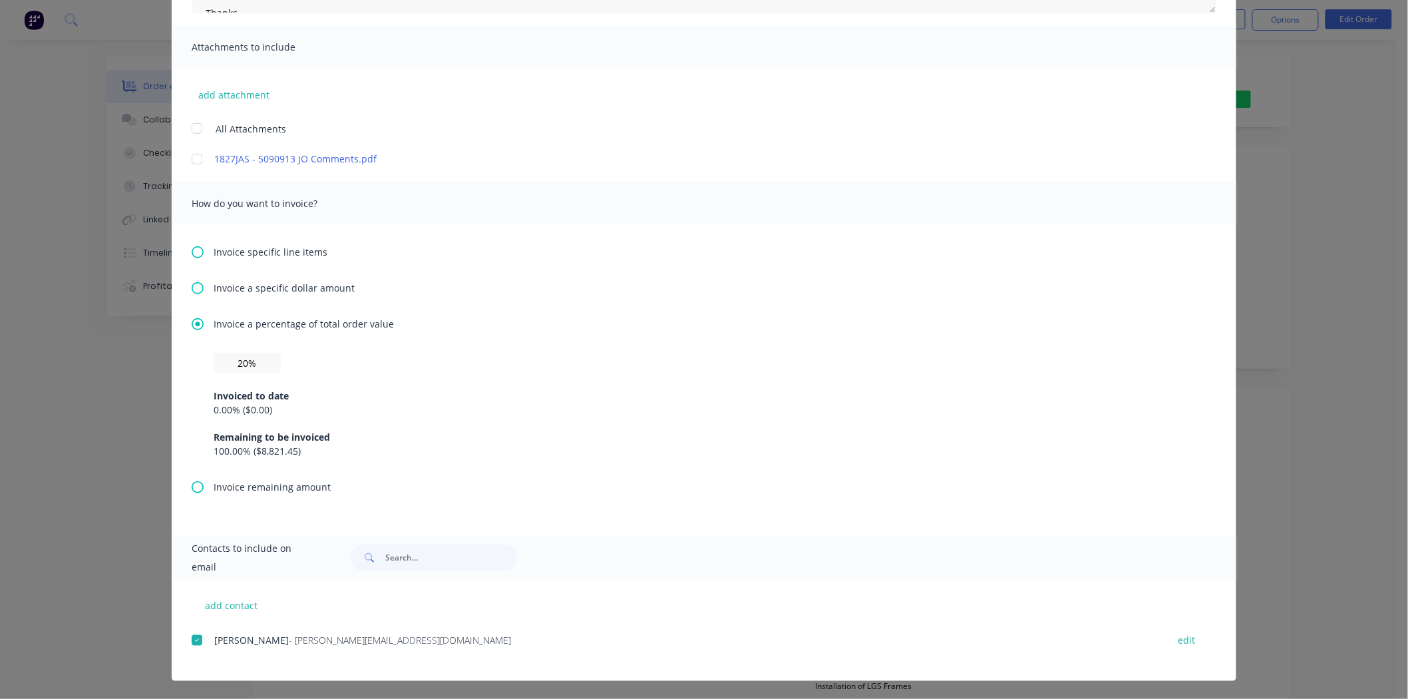
click at [224, 412] on div "0.00 % ( $0.00 )" at bounding box center [704, 409] width 981 height 14
click at [466, 397] on div "Invoiced to date" at bounding box center [704, 396] width 981 height 14
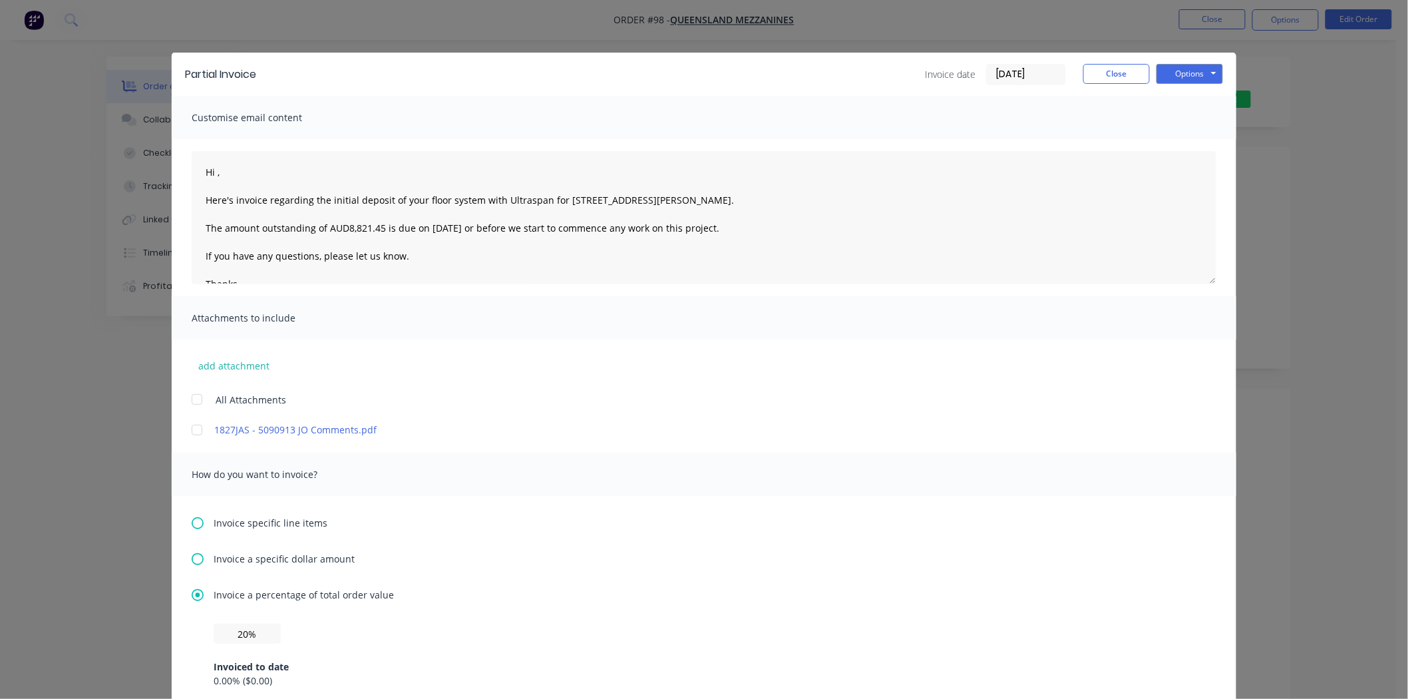
scroll to position [0, 0]
drag, startPoint x: 376, startPoint y: 224, endPoint x: 343, endPoint y: 229, distance: 33.6
click at [343, 229] on textarea "Hi , Here's invoice regarding the initial deposit of your floor system with Ult…" at bounding box center [704, 218] width 1025 height 133
paste textarea "$1,940.72"
click at [343, 224] on textarea "Hi , Here's invoice regarding the initial deposit of your floor system with Ult…" at bounding box center [704, 218] width 1025 height 133
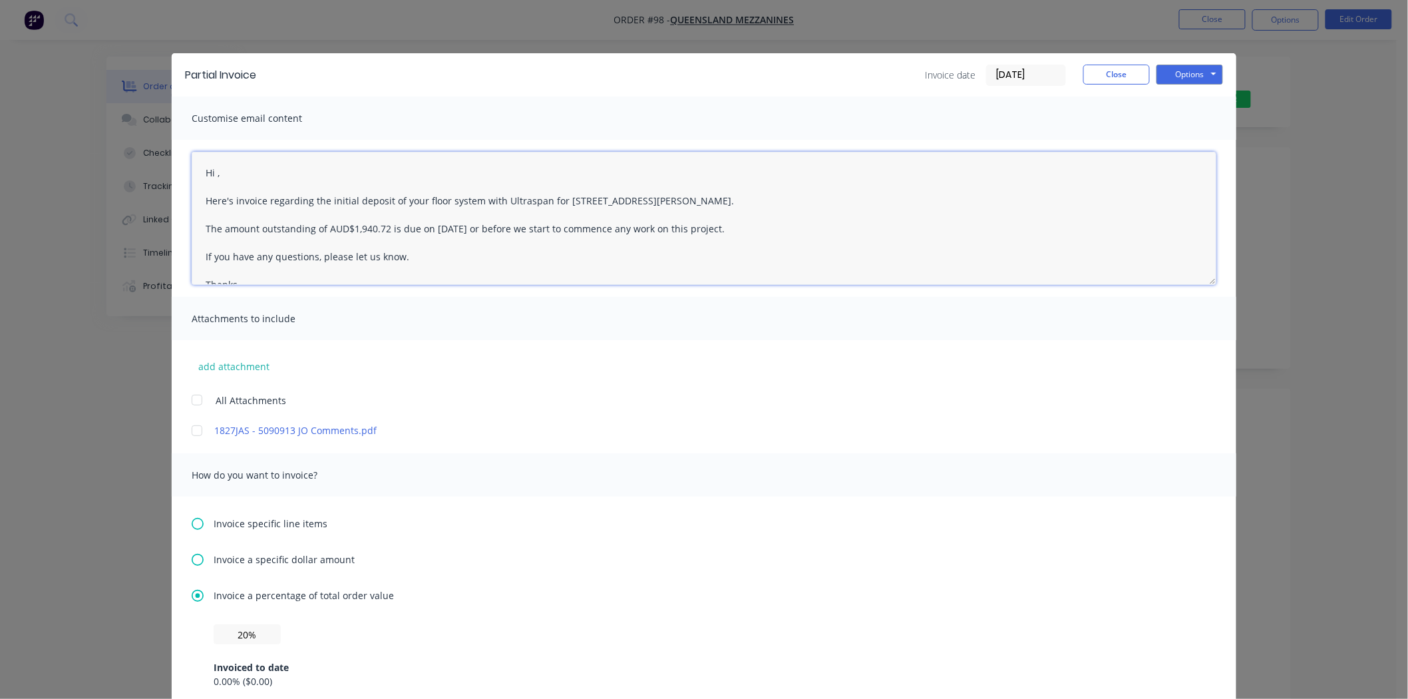
click at [347, 227] on textarea "Hi , Here's invoice regarding the initial deposit of your floor system with Ult…" at bounding box center [704, 218] width 1025 height 133
click at [433, 221] on textarea "Hi , Here's invoice regarding the initial deposit of your floor system with Ult…" at bounding box center [704, 218] width 1025 height 133
click at [429, 231] on textarea "Hi , Here's invoice regarding the initial deposit of your floor system with Ult…" at bounding box center [704, 218] width 1025 height 133
type textarea "Hi , Here's invoice regarding the initial deposit of your floor system with Ult…"
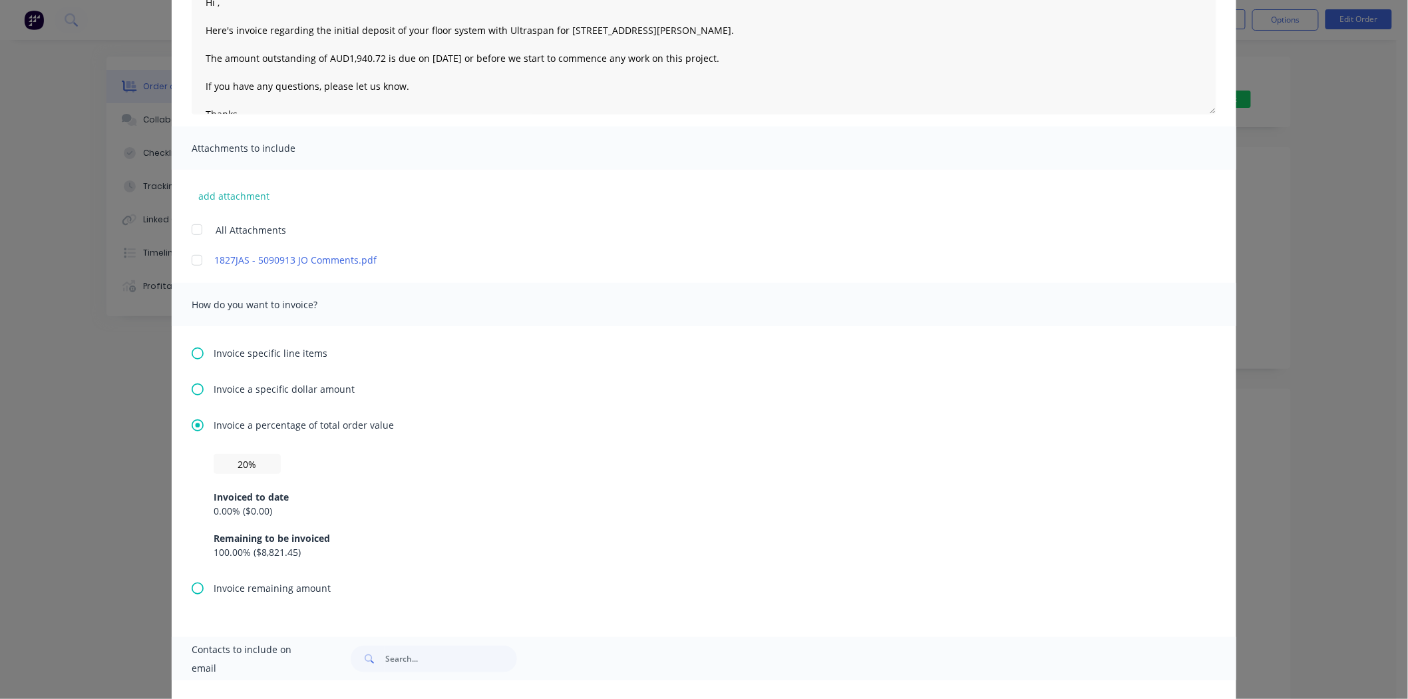
scroll to position [271, 0]
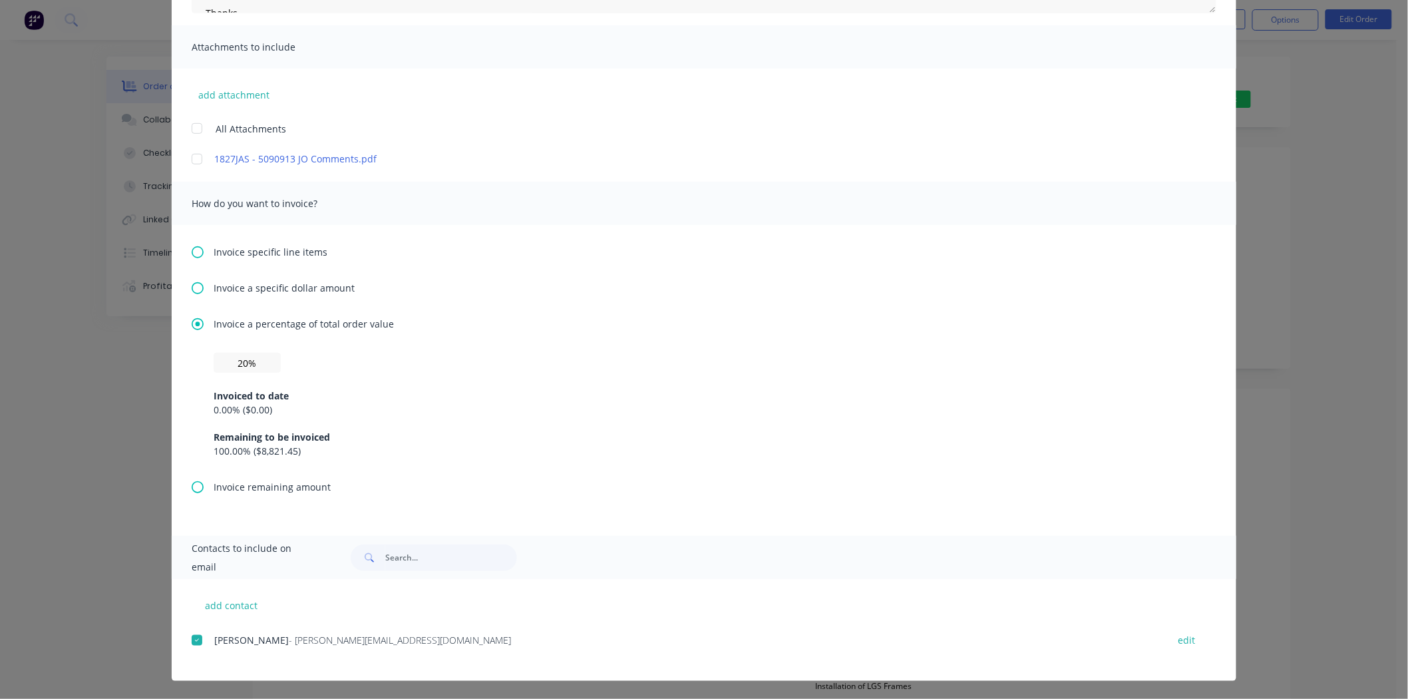
click at [305, 559] on span "Contacts to include on email" at bounding box center [255, 557] width 126 height 37
click at [244, 597] on button "add contact" at bounding box center [232, 605] width 80 height 20
select select "AU"
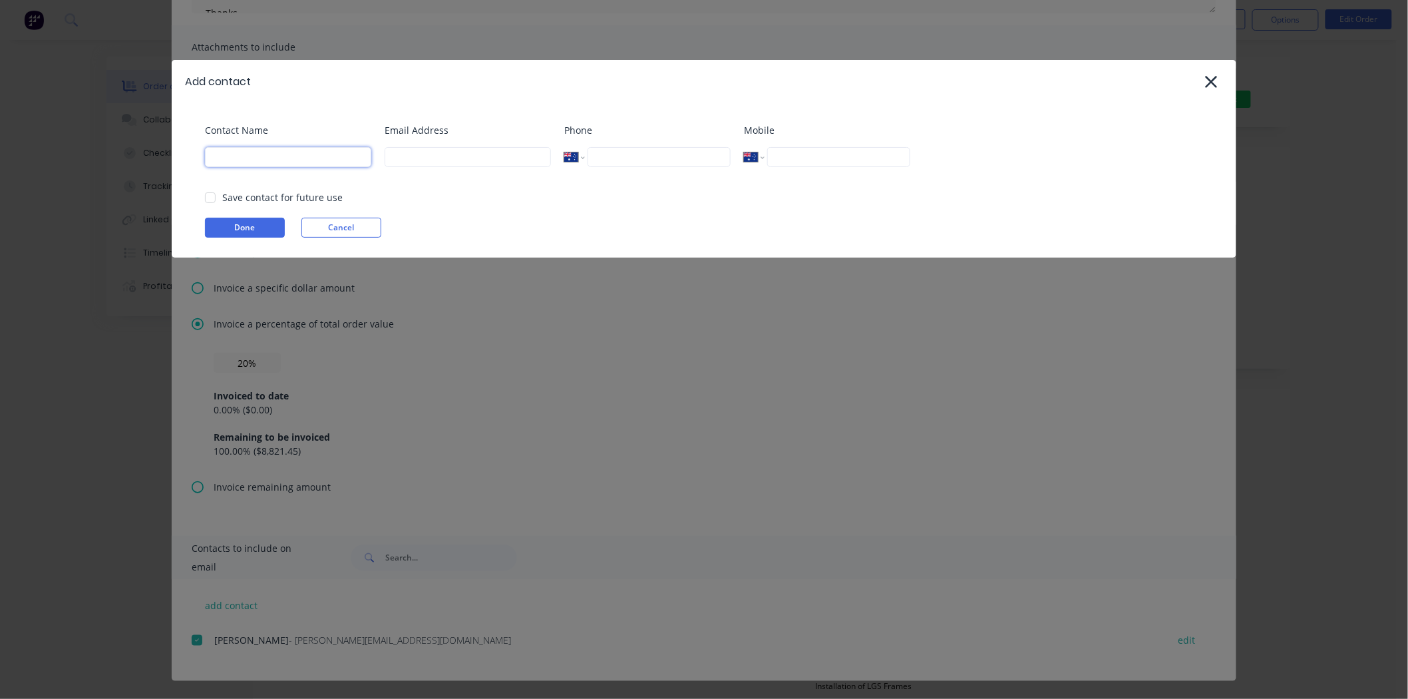
click at [234, 156] on input at bounding box center [288, 157] width 166 height 20
type input "Luke"
click at [412, 157] on input at bounding box center [468, 157] width 166 height 20
paste input "Luke@ultraspan.au"
type input "Luke@ultraspan.au"
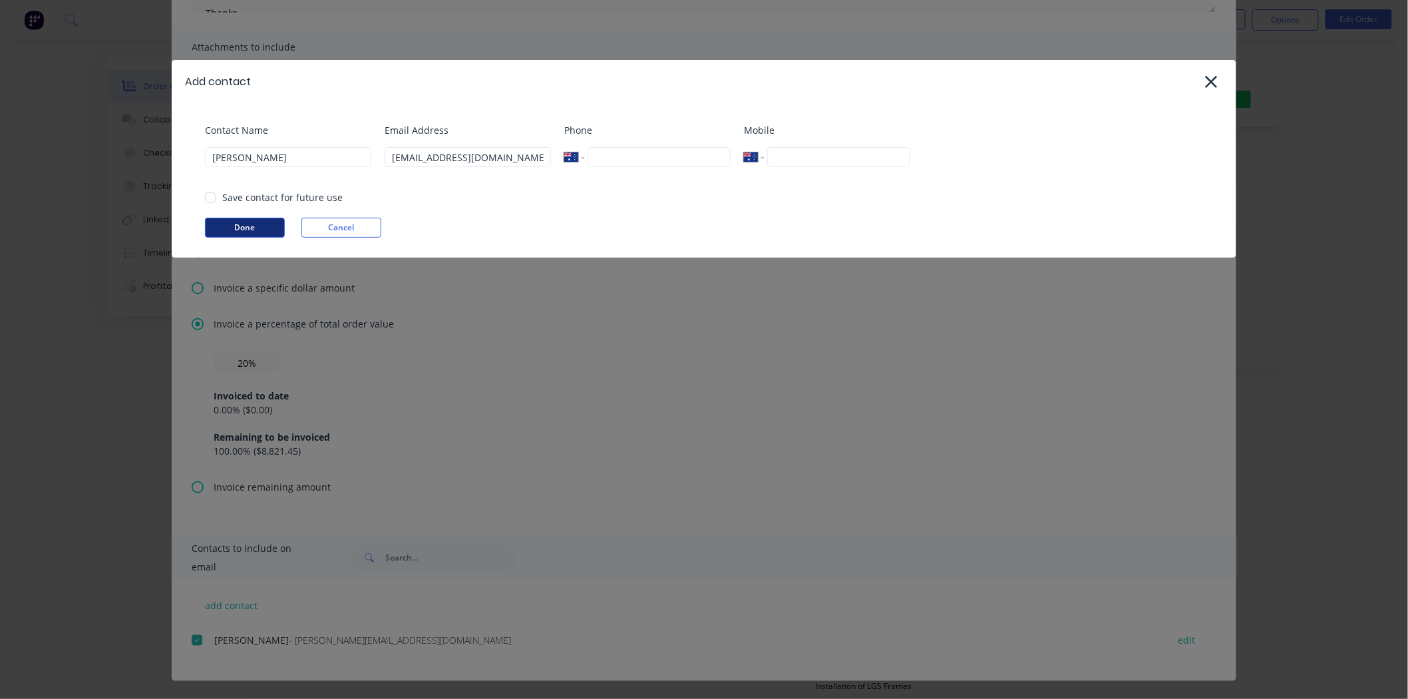
click at [254, 235] on button "Done" at bounding box center [245, 228] width 80 height 20
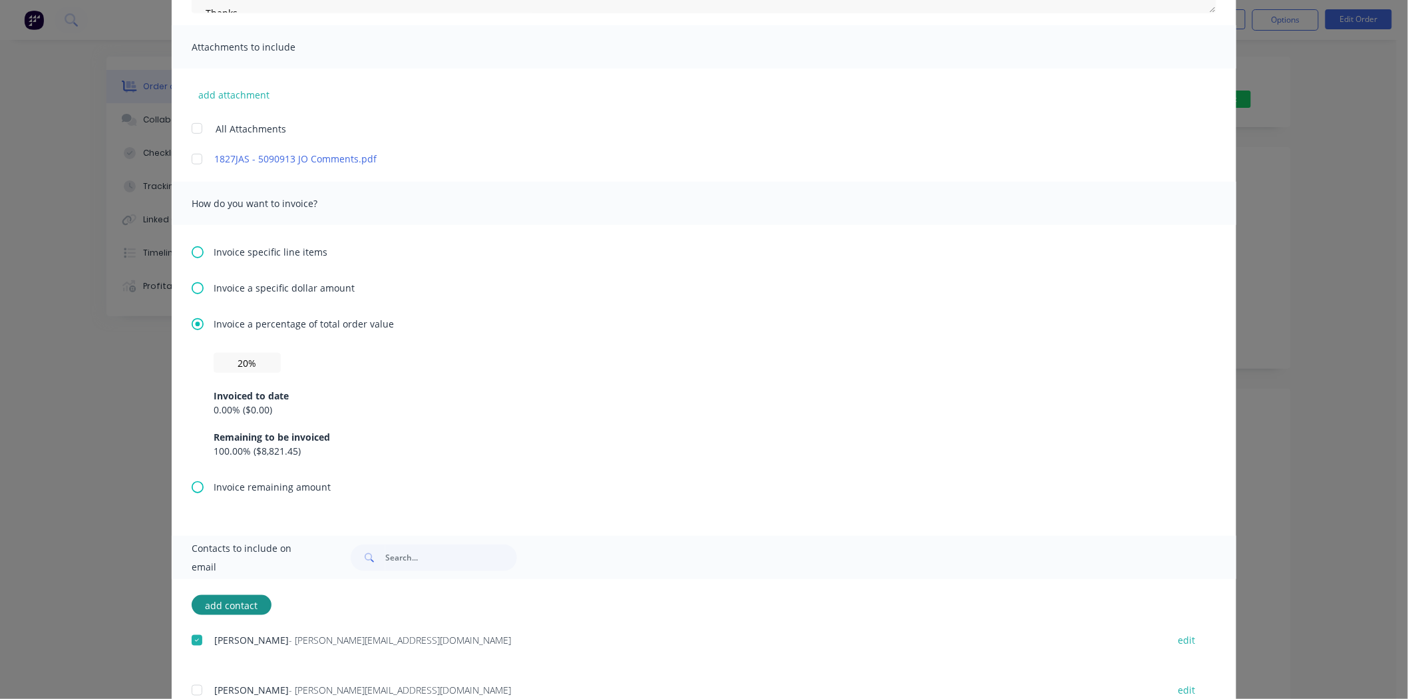
scroll to position [321, 0]
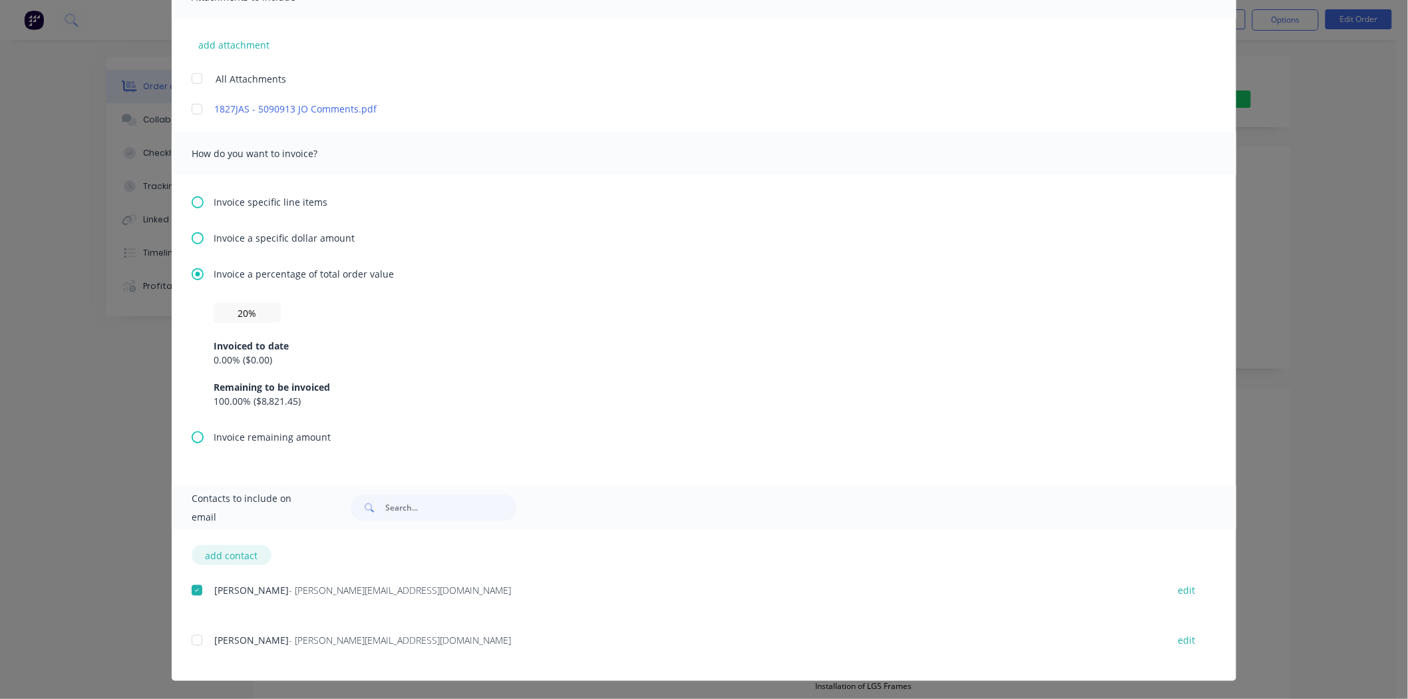
click at [234, 556] on button "add contact" at bounding box center [232, 555] width 80 height 20
select select "AU"
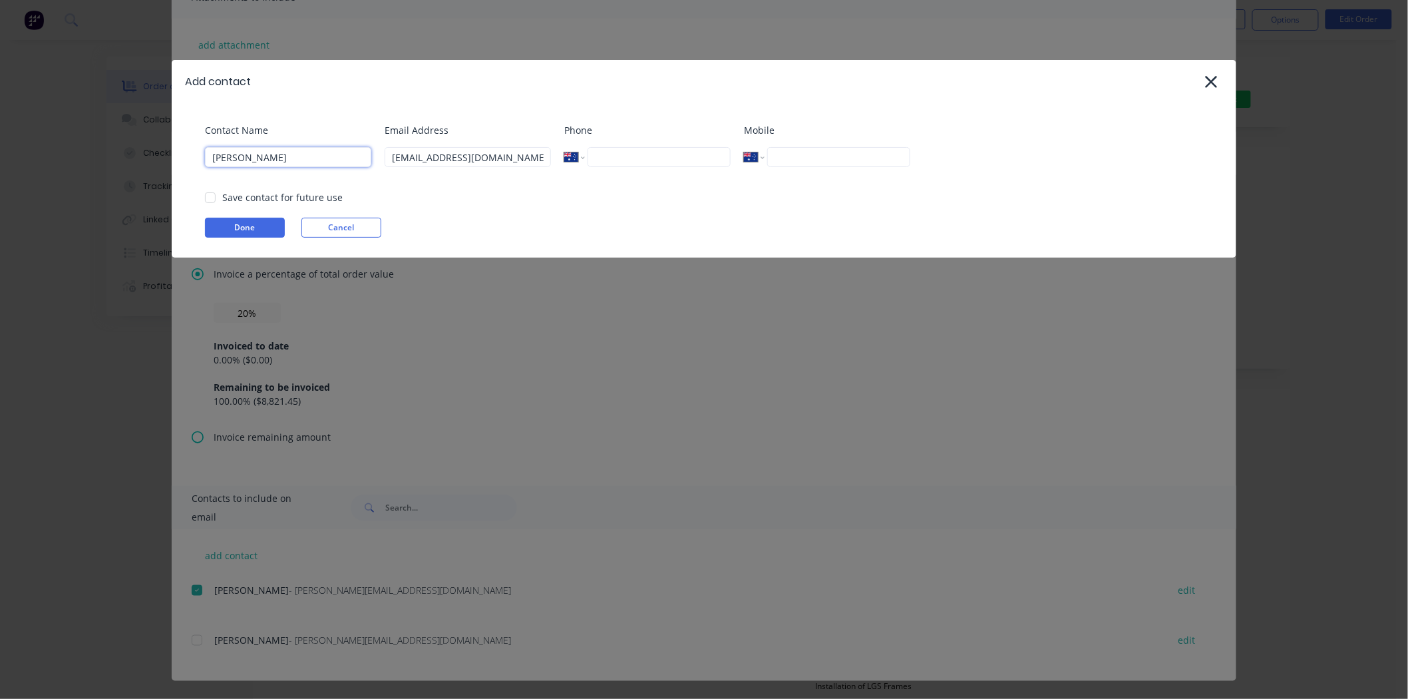
drag, startPoint x: 331, startPoint y: 157, endPoint x: 113, endPoint y: 157, distance: 217.5
click at [113, 157] on div "Add contact Contact Name Luke Email Address Luke@ultraspan.au Phone Internation…" at bounding box center [704, 349] width 1408 height 699
type input "[PERSON_NAME]"
drag, startPoint x: 506, startPoint y: 160, endPoint x: 270, endPoint y: 160, distance: 236.2
click at [270, 160] on div "Contact Name Jason Email Address Luke@ultraspan.au Phone International Afghanis…" at bounding box center [710, 150] width 1011 height 54
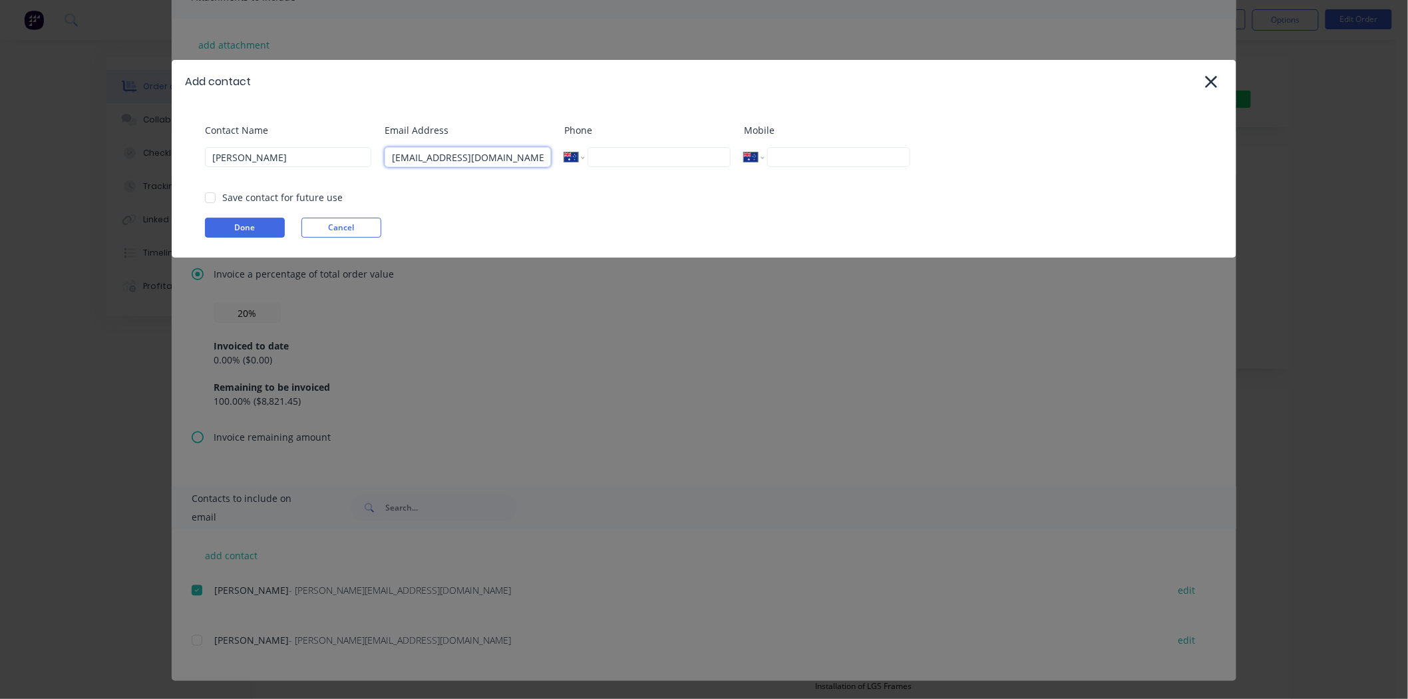
paste input "jason"
type input "jason@ultraspan.au"
click at [251, 227] on button "Done" at bounding box center [245, 228] width 80 height 20
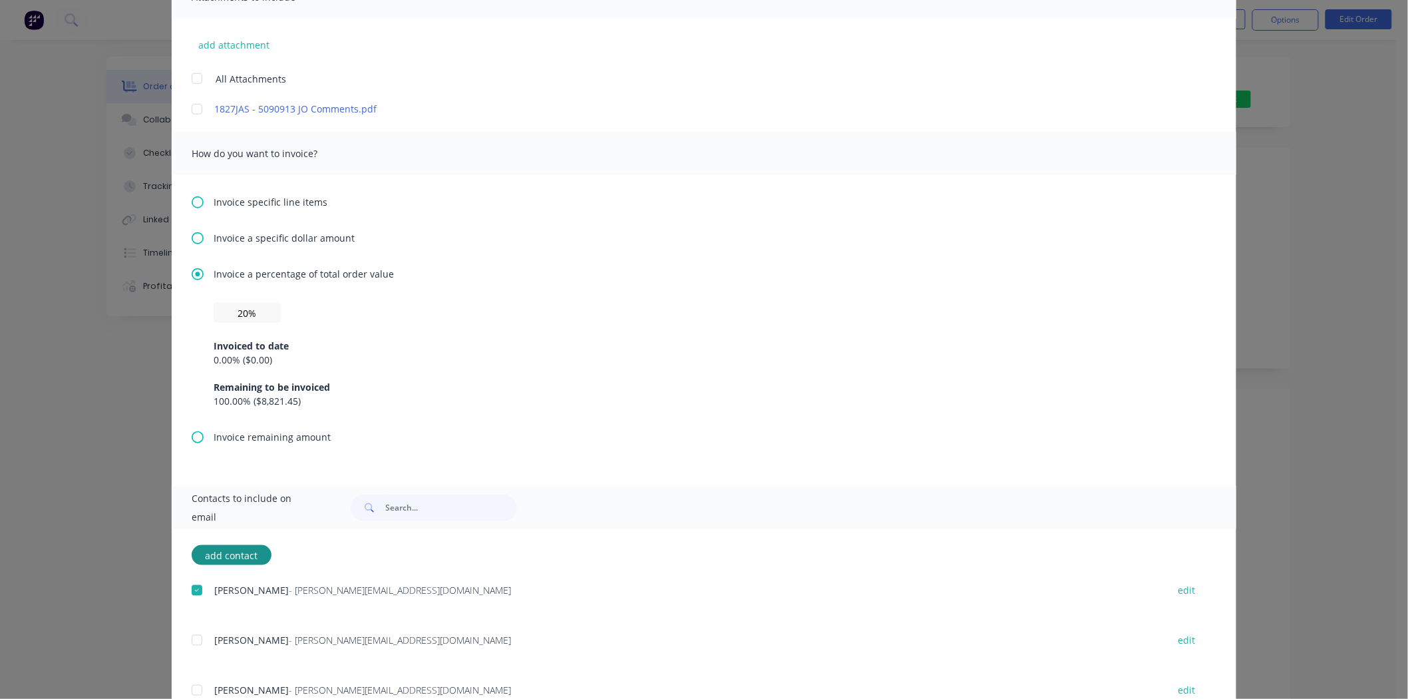
scroll to position [371, 0]
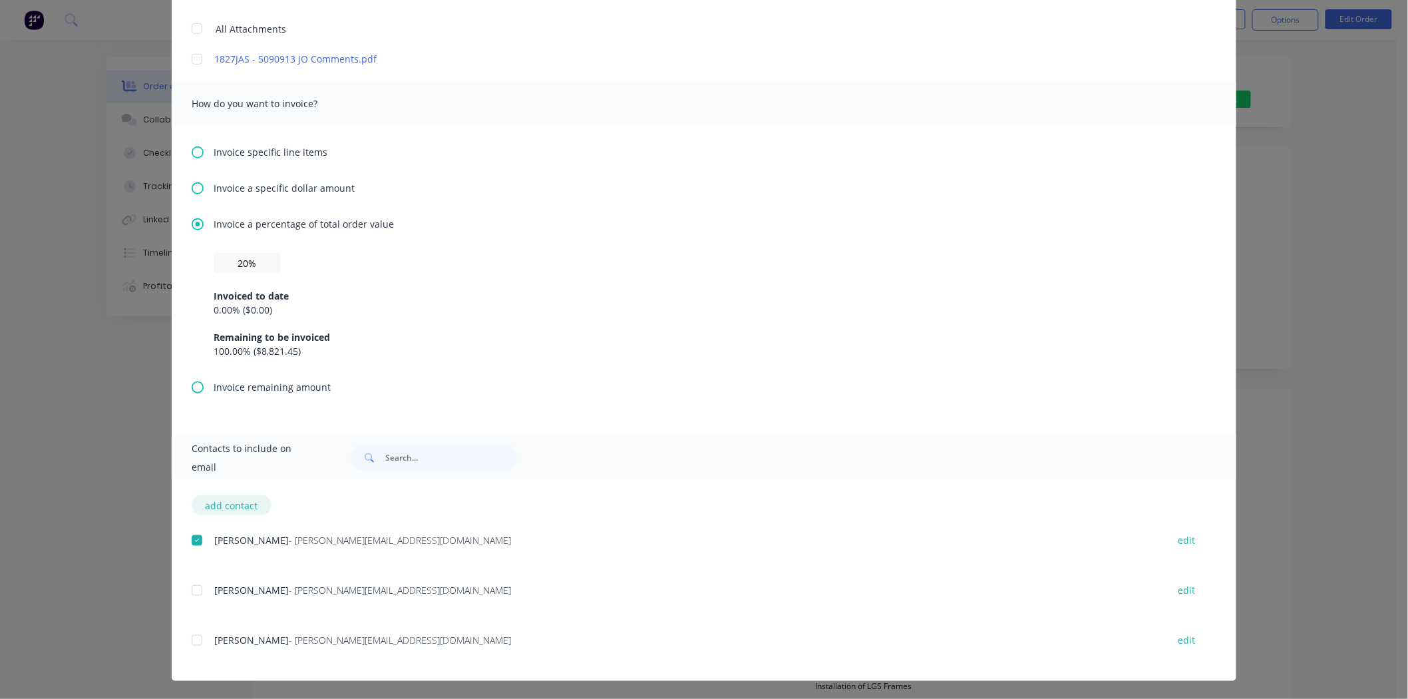
click at [230, 510] on button "add contact" at bounding box center [232, 505] width 80 height 20
select select "AU"
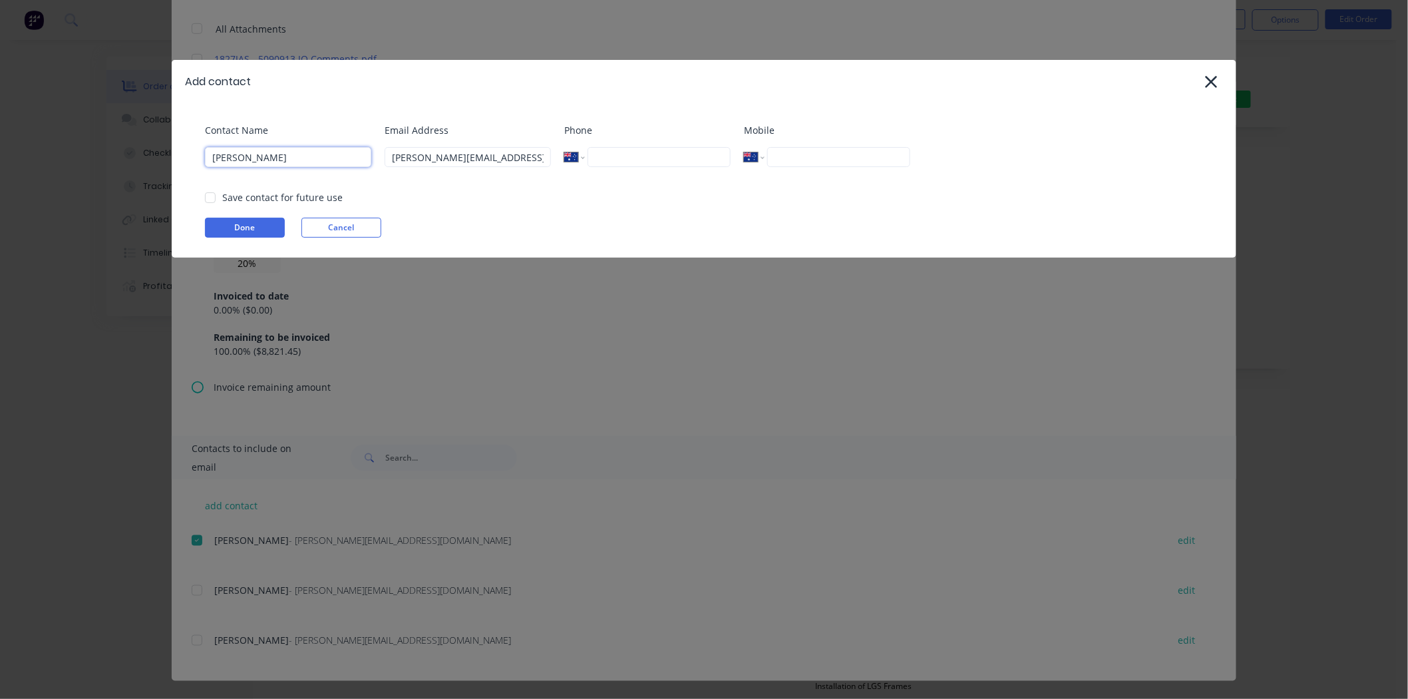
drag, startPoint x: 315, startPoint y: 157, endPoint x: 187, endPoint y: 153, distance: 128.5
click at [187, 153] on div "Contact Name Jason Email Address jason@ultraspan.au Phone International Afghani…" at bounding box center [704, 180] width 1064 height 154
type input "Admin"
drag, startPoint x: 517, startPoint y: 155, endPoint x: 317, endPoint y: 162, distance: 200.4
click at [317, 162] on div "Contact Name Admin Email Address jason@ultraspan.au Phone International Afghani…" at bounding box center [710, 150] width 1011 height 54
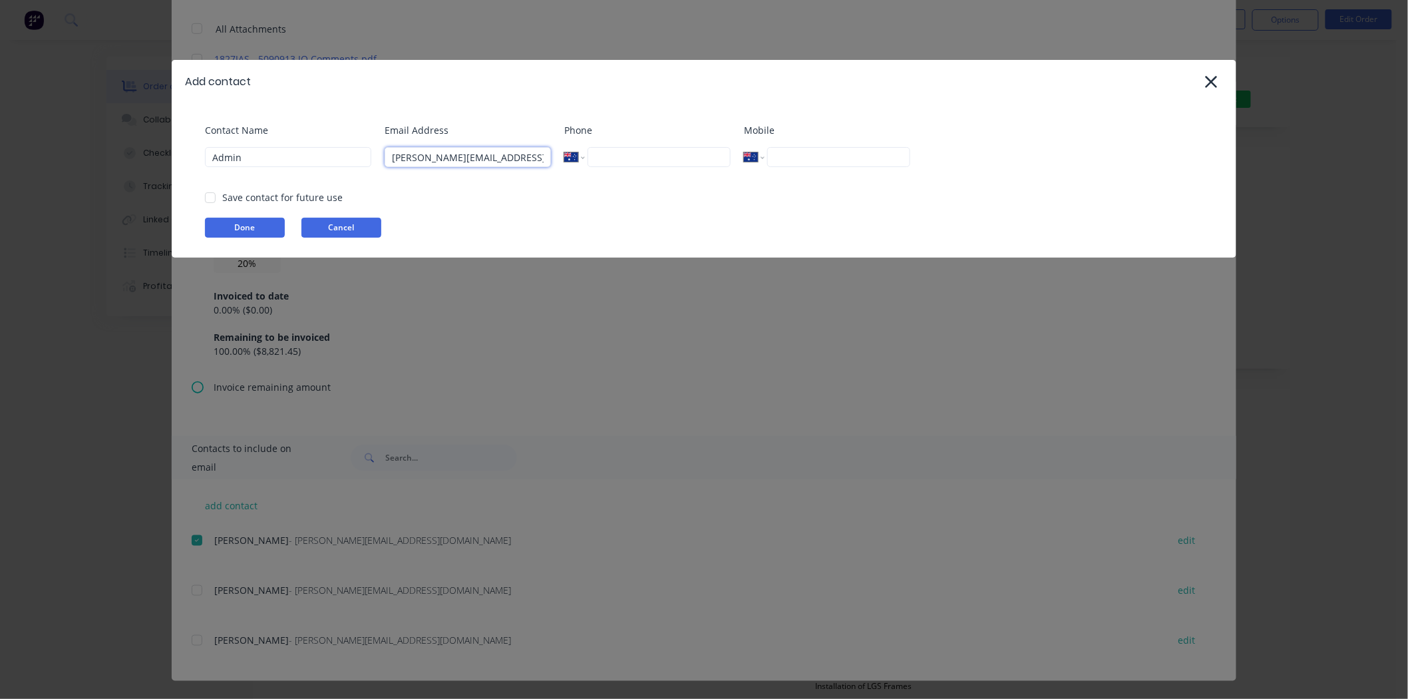
paste input "support"
type input "support@ultraspan.au"
click at [221, 225] on button "Done" at bounding box center [245, 228] width 80 height 20
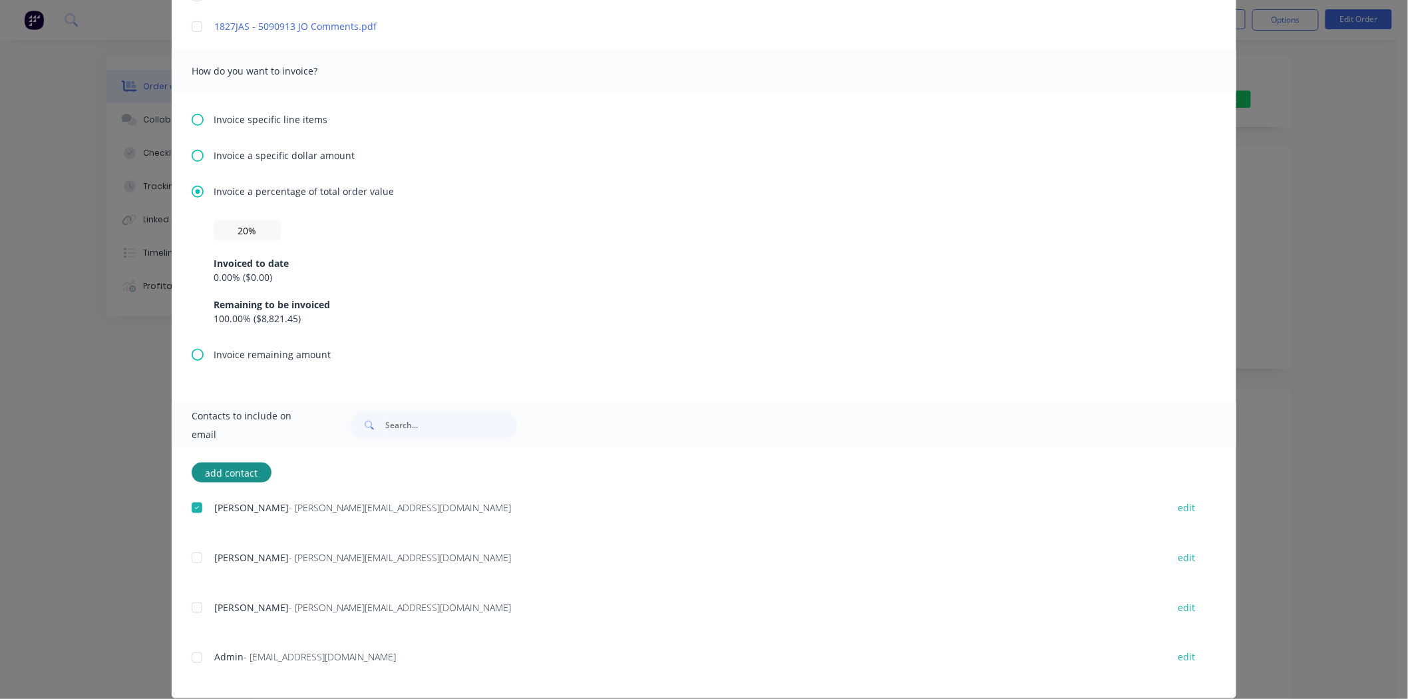
scroll to position [421, 0]
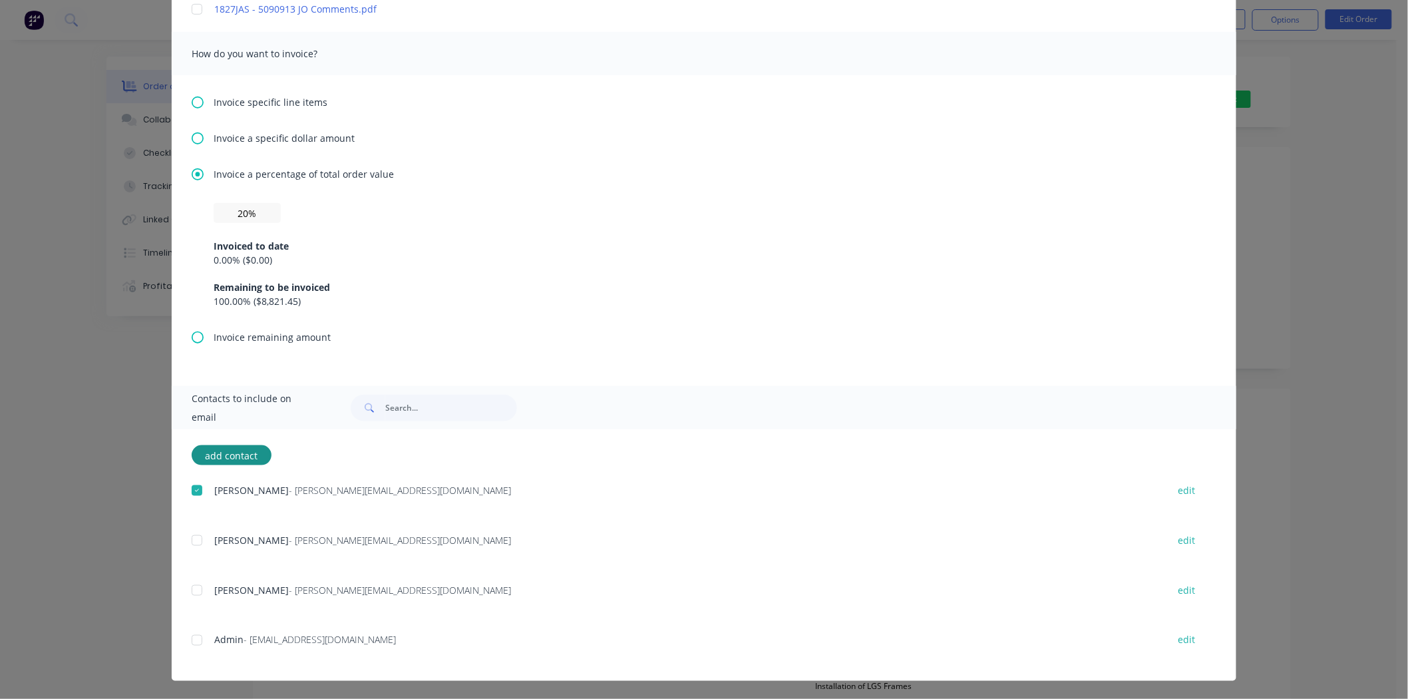
click at [188, 541] on div at bounding box center [197, 540] width 27 height 27
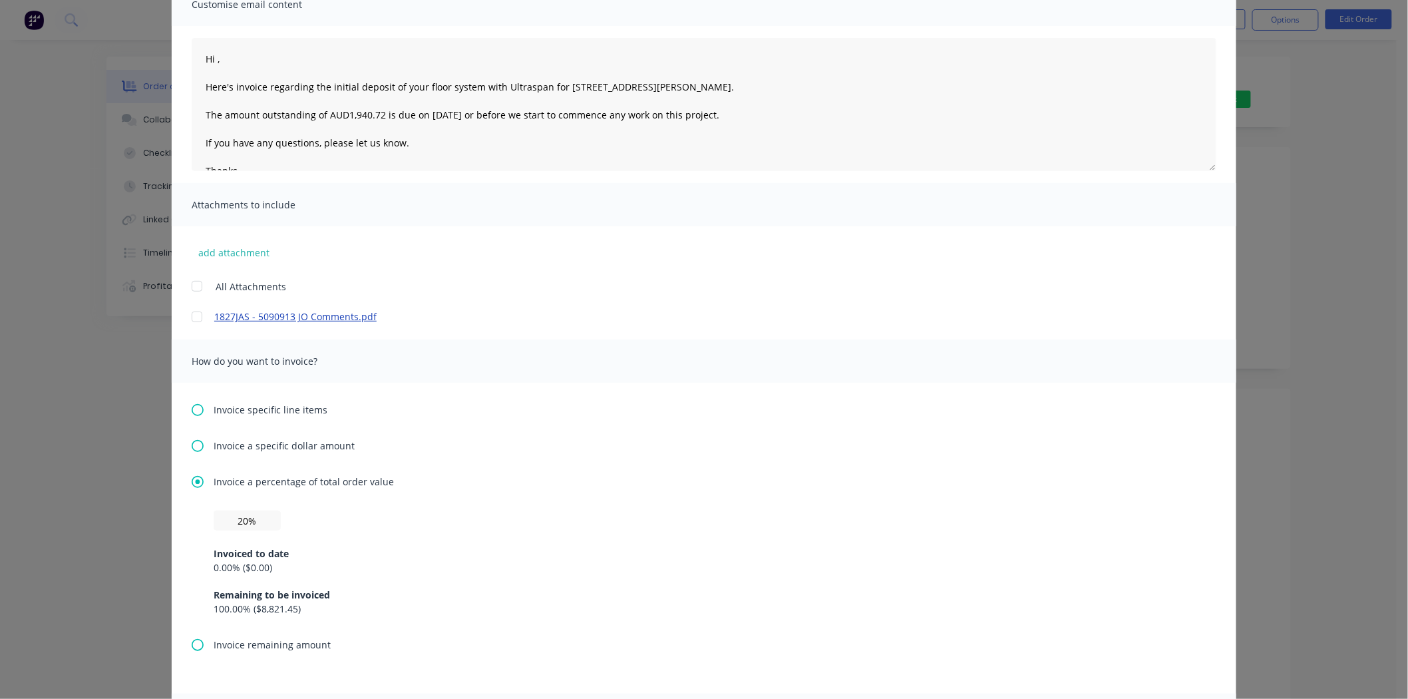
scroll to position [0, 0]
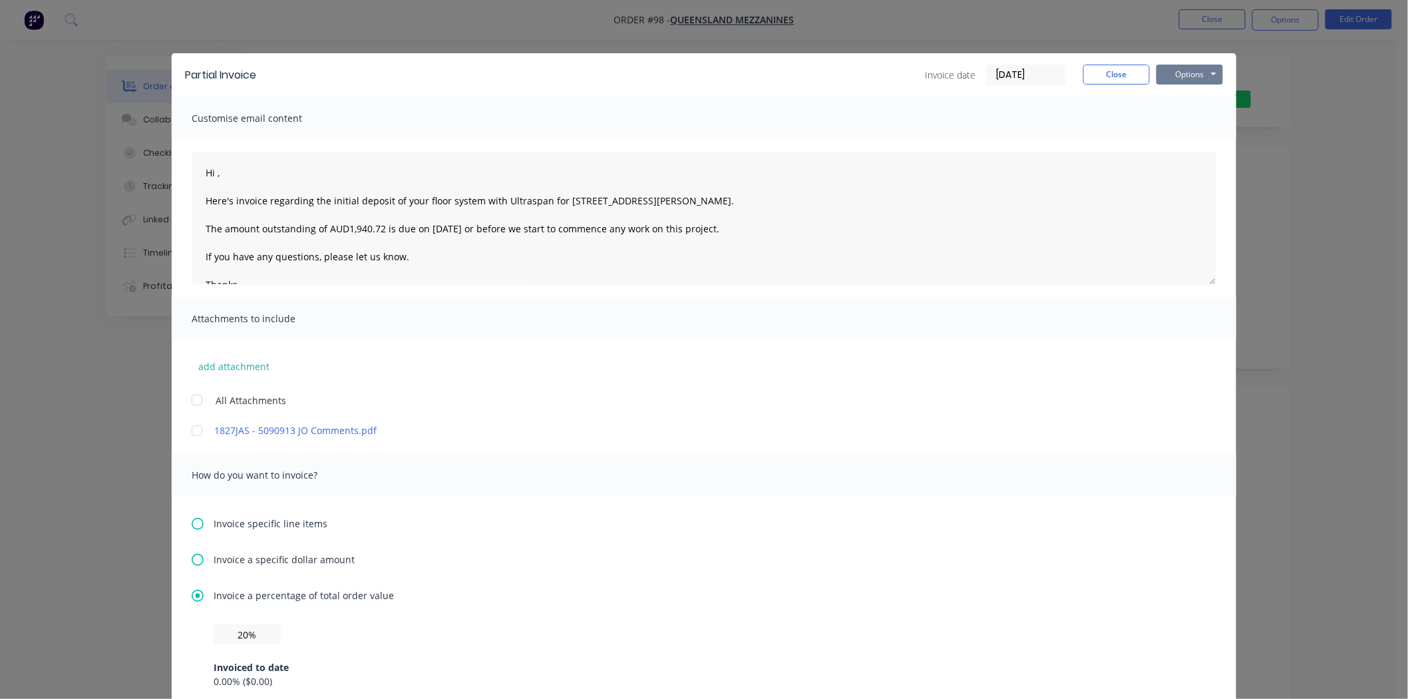
click at [1194, 65] on button "Options" at bounding box center [1189, 75] width 67 height 20
click at [1224, 136] on button "Email" at bounding box center [1198, 142] width 85 height 22
click at [137, 664] on div "Unable to send message" at bounding box center [101, 671] width 110 height 14
click at [1206, 72] on button "Options" at bounding box center [1189, 75] width 67 height 20
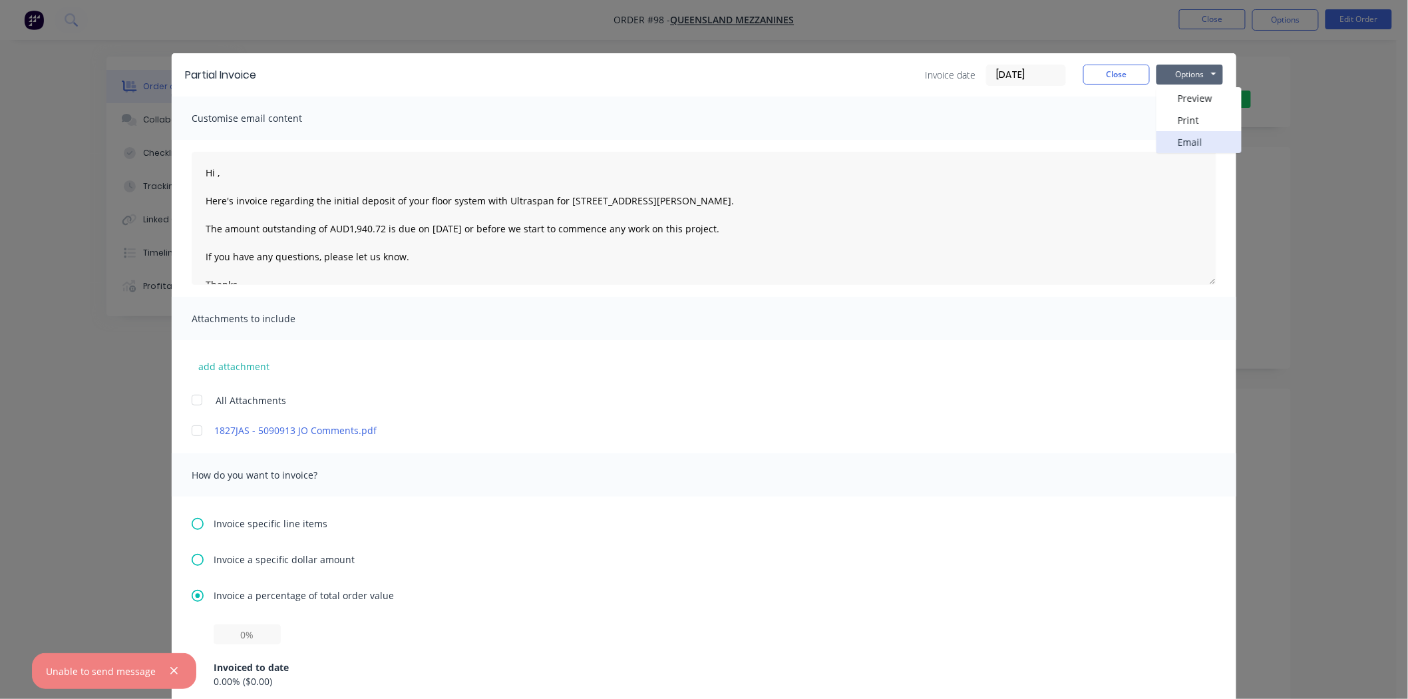
click at [1176, 144] on button "Email" at bounding box center [1198, 142] width 85 height 22
click at [116, 673] on div "Unable to send message" at bounding box center [101, 671] width 110 height 14
click at [130, 664] on div "Unable to send message" at bounding box center [101, 671] width 110 height 14
click at [176, 669] on button "button" at bounding box center [174, 671] width 17 height 17
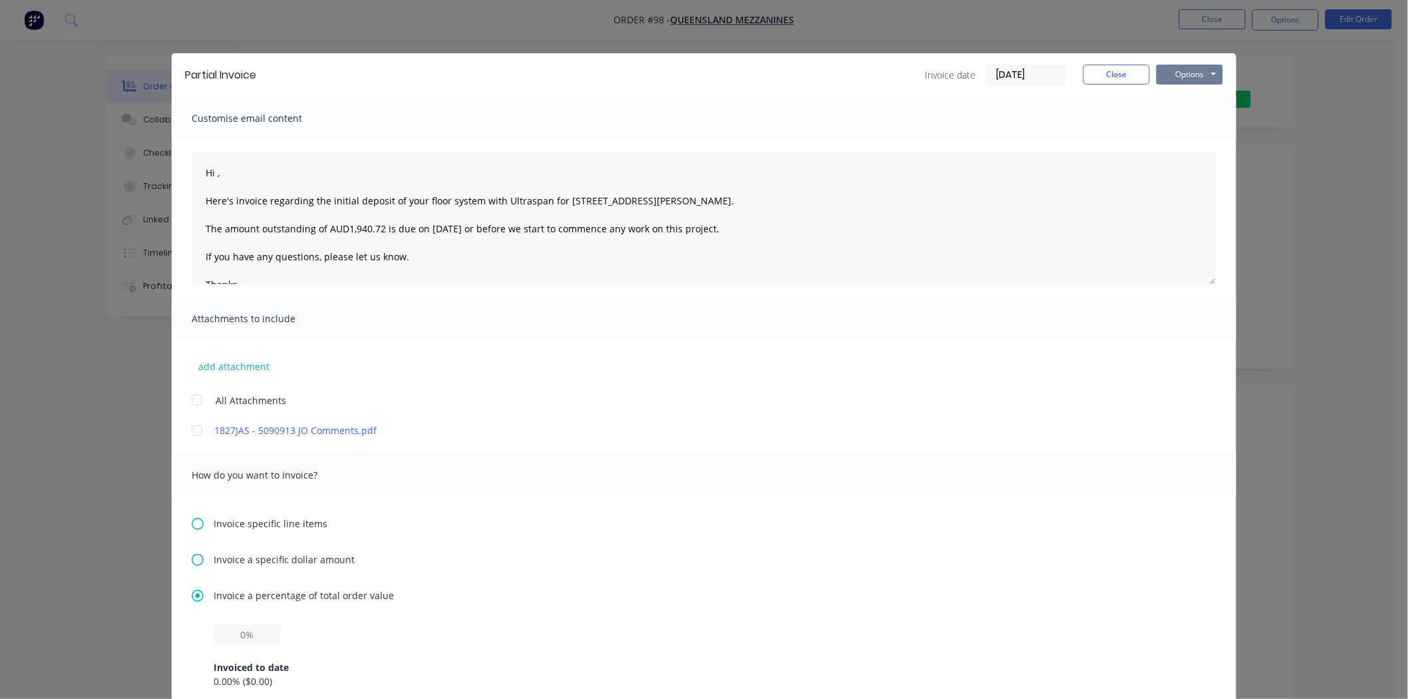
click at [1200, 75] on button "Options" at bounding box center [1189, 75] width 67 height 20
click at [1169, 147] on button "Email" at bounding box center [1198, 142] width 85 height 22
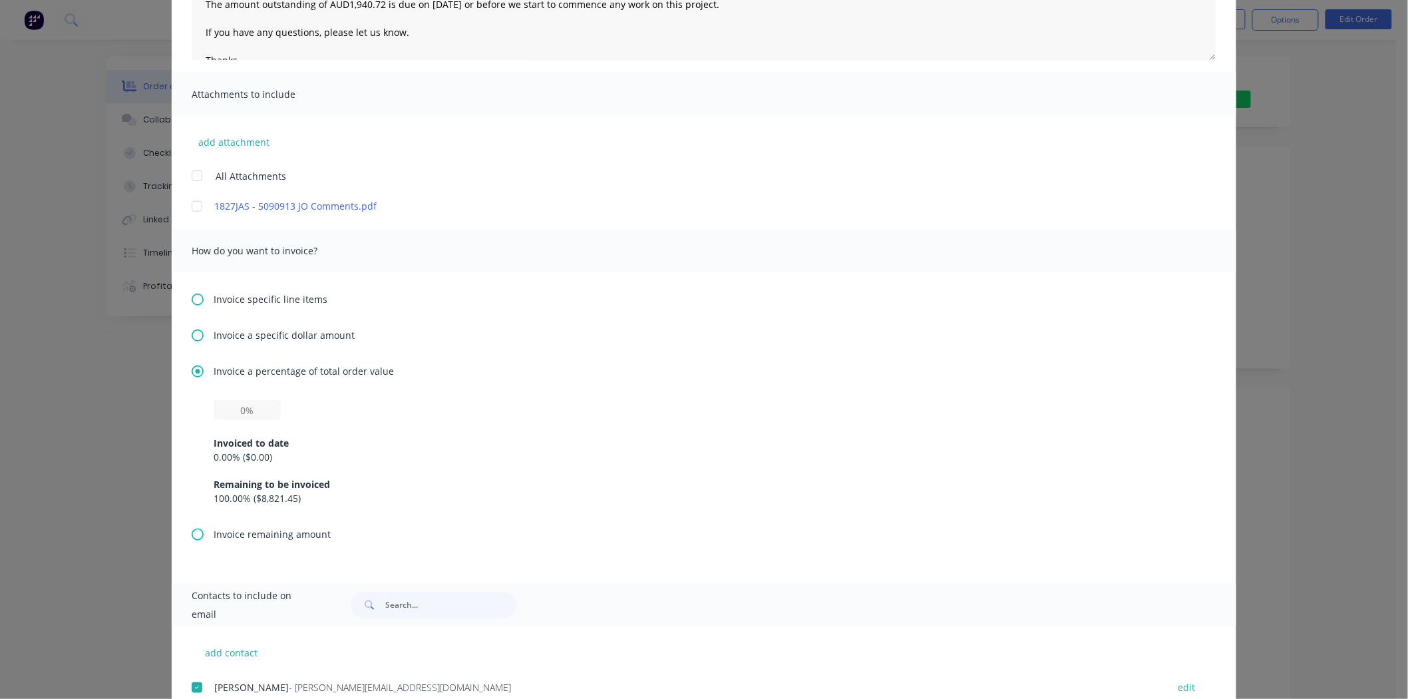
scroll to position [295, 0]
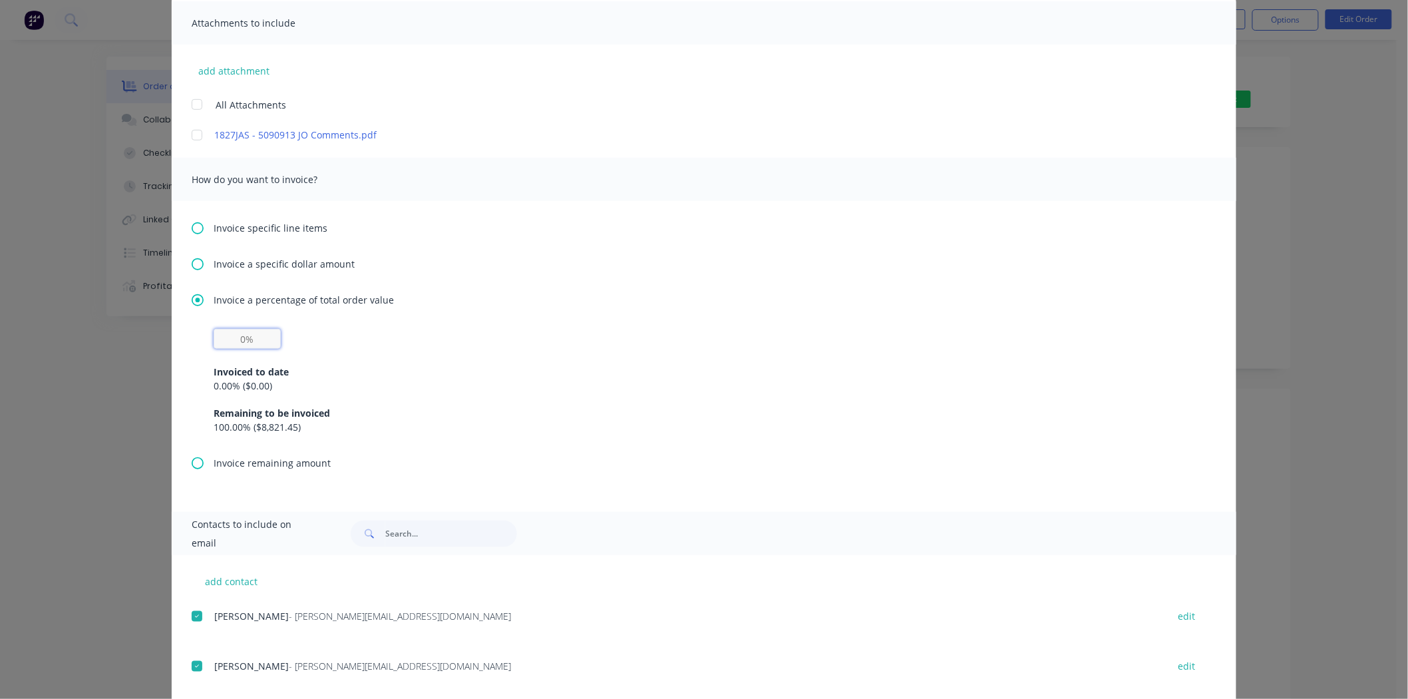
drag, startPoint x: 241, startPoint y: 336, endPoint x: 249, endPoint y: 347, distance: 13.8
click at [241, 336] on input "text" at bounding box center [247, 339] width 67 height 20
type input "20%"
click at [391, 350] on div "Invoiced to date 0.00 % ( $0.00 ) Remaining to be invoiced 100.00 % ( $8,821.45…" at bounding box center [704, 391] width 981 height 85
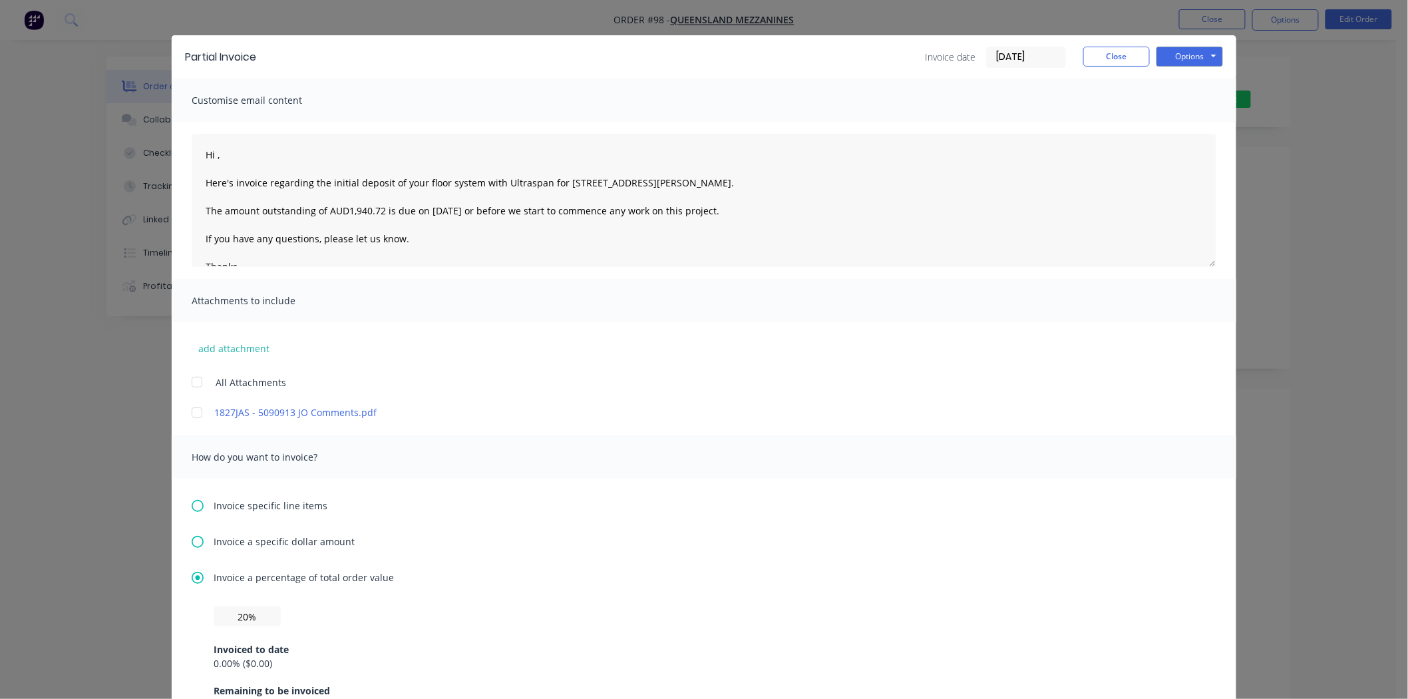
scroll to position [0, 0]
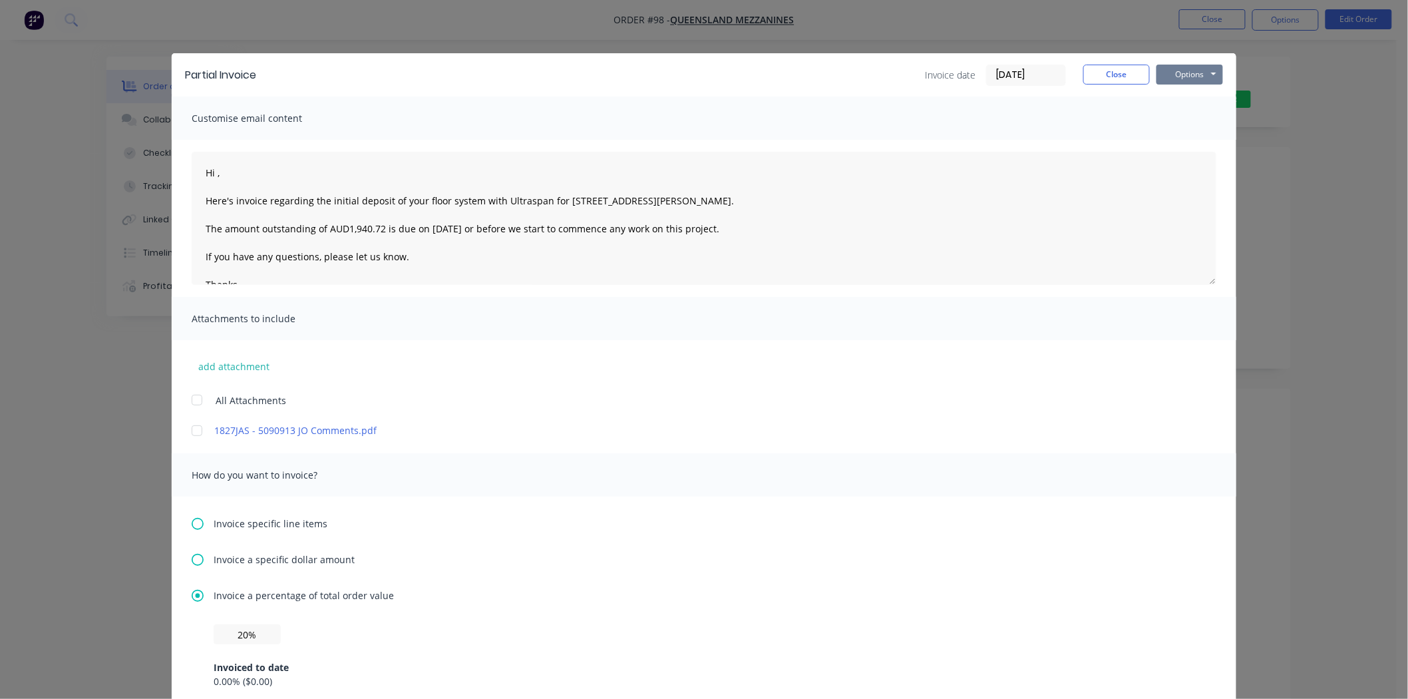
click at [1198, 77] on button "Options" at bounding box center [1189, 75] width 67 height 20
click at [1156, 142] on button "Email" at bounding box center [1198, 142] width 85 height 22
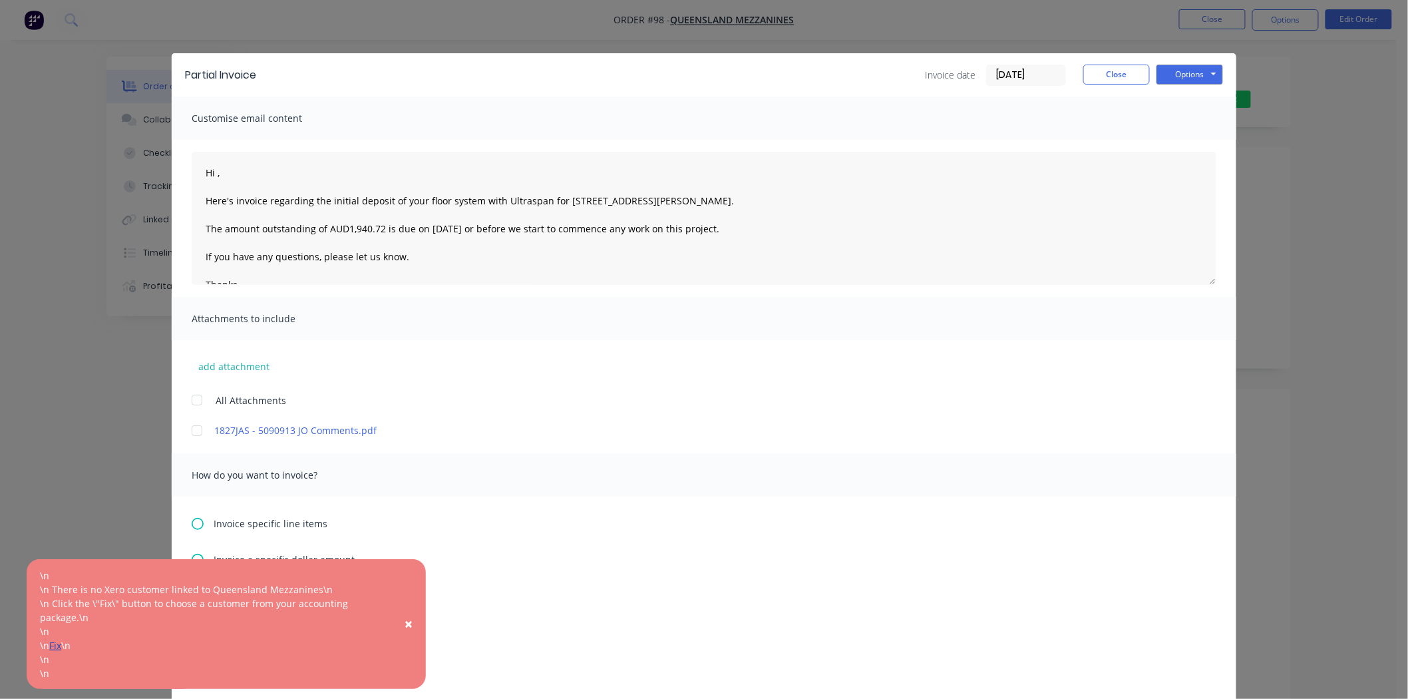
click at [60, 647] on link "Fix" at bounding box center [55, 645] width 12 height 13
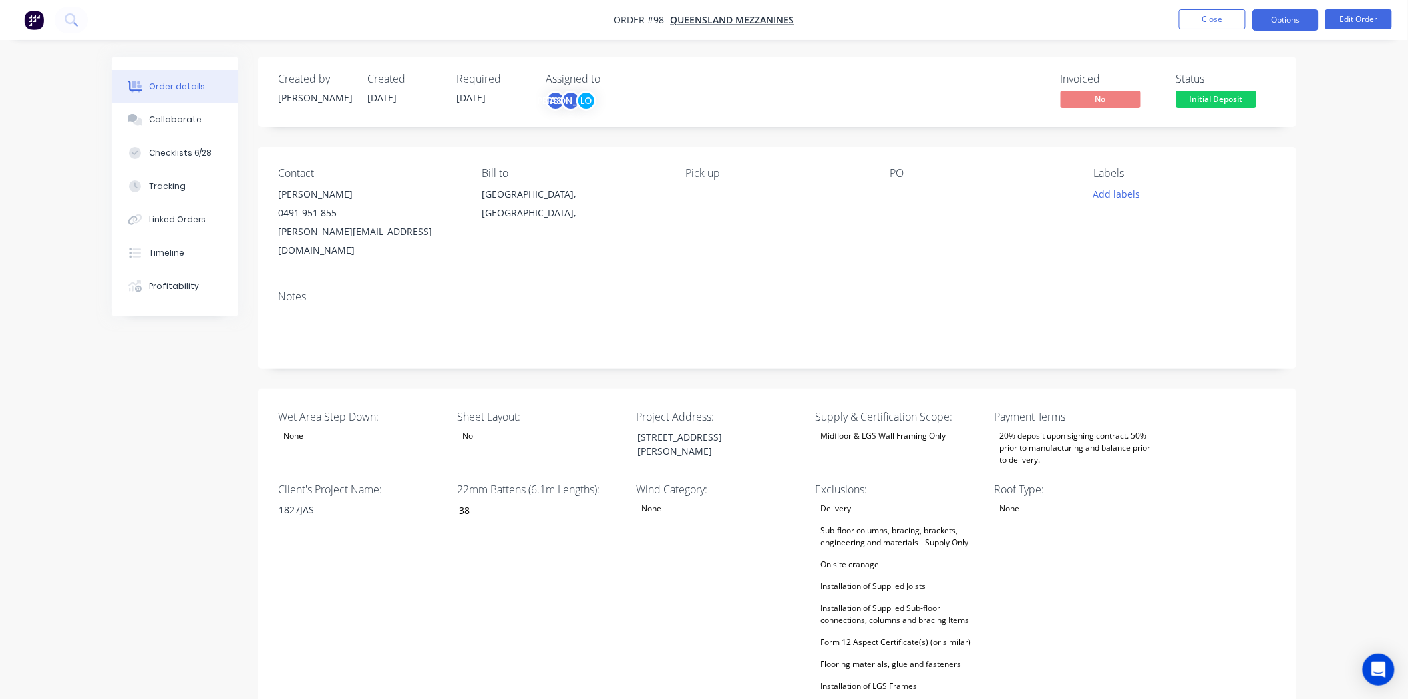
click at [1275, 29] on button "Options" at bounding box center [1285, 19] width 67 height 21
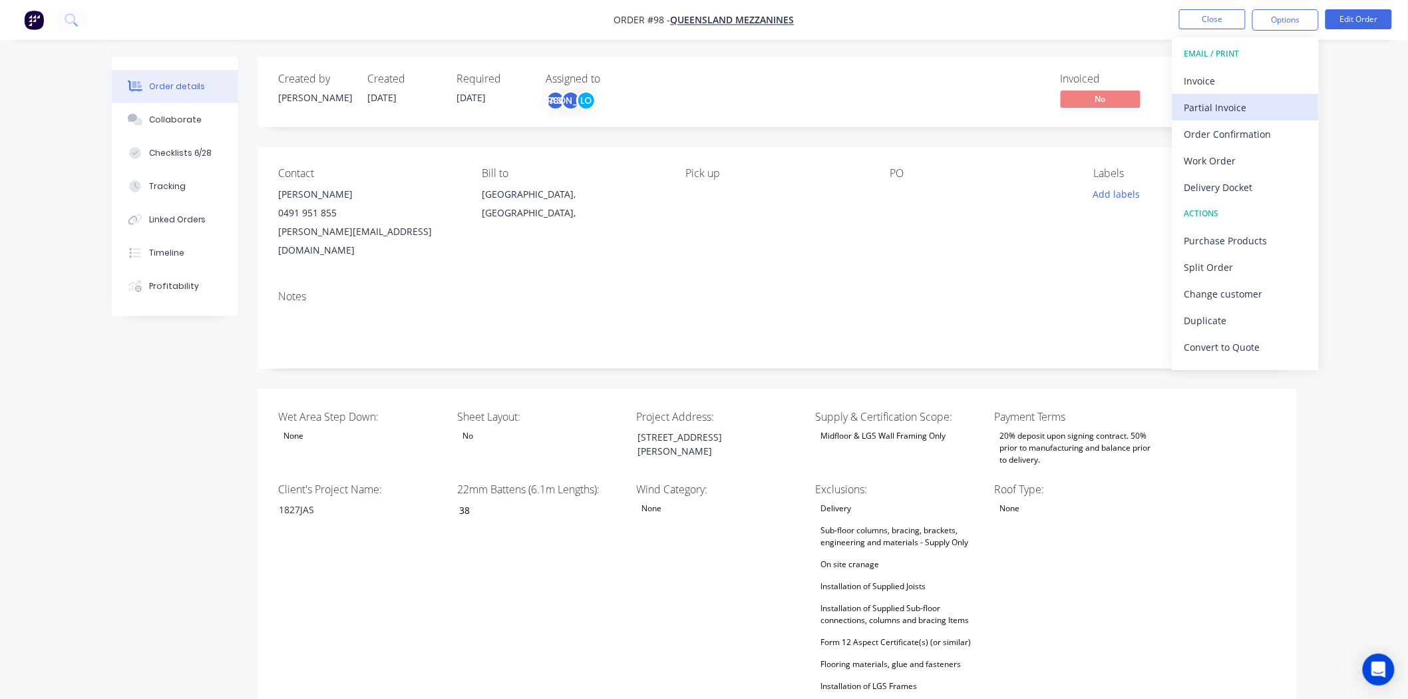
click at [1243, 110] on div "Partial Invoice" at bounding box center [1245, 107] width 122 height 19
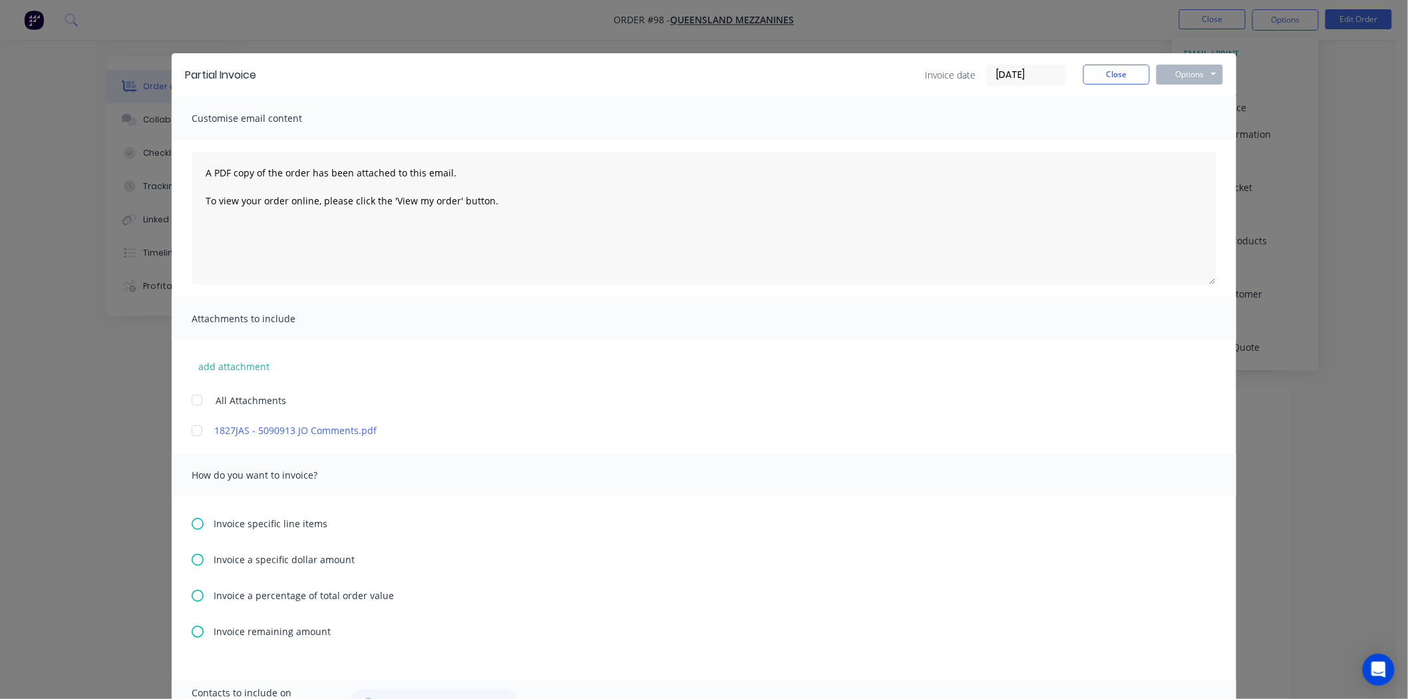
click at [198, 595] on div "Invoice a percentage of total order value" at bounding box center [704, 595] width 1025 height 14
click at [240, 629] on input "text" at bounding box center [247, 634] width 67 height 20
type input "20%"
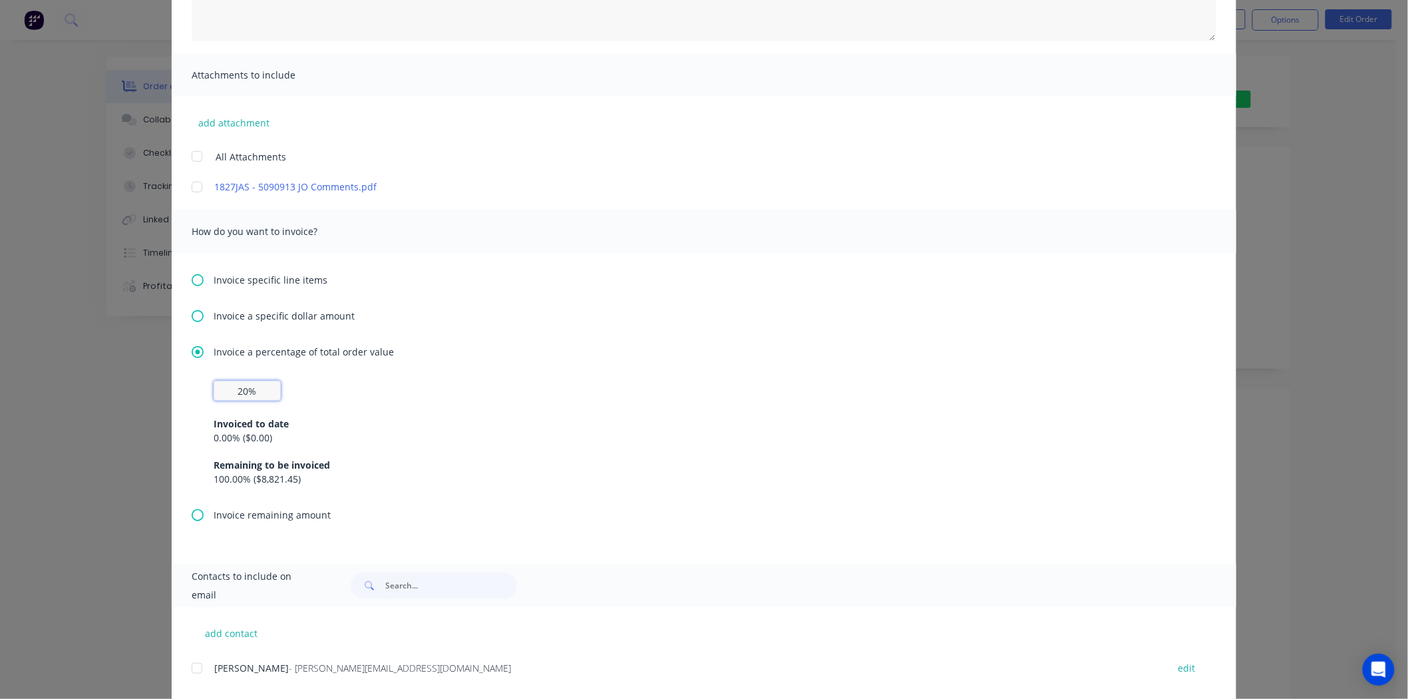
scroll to position [271, 0]
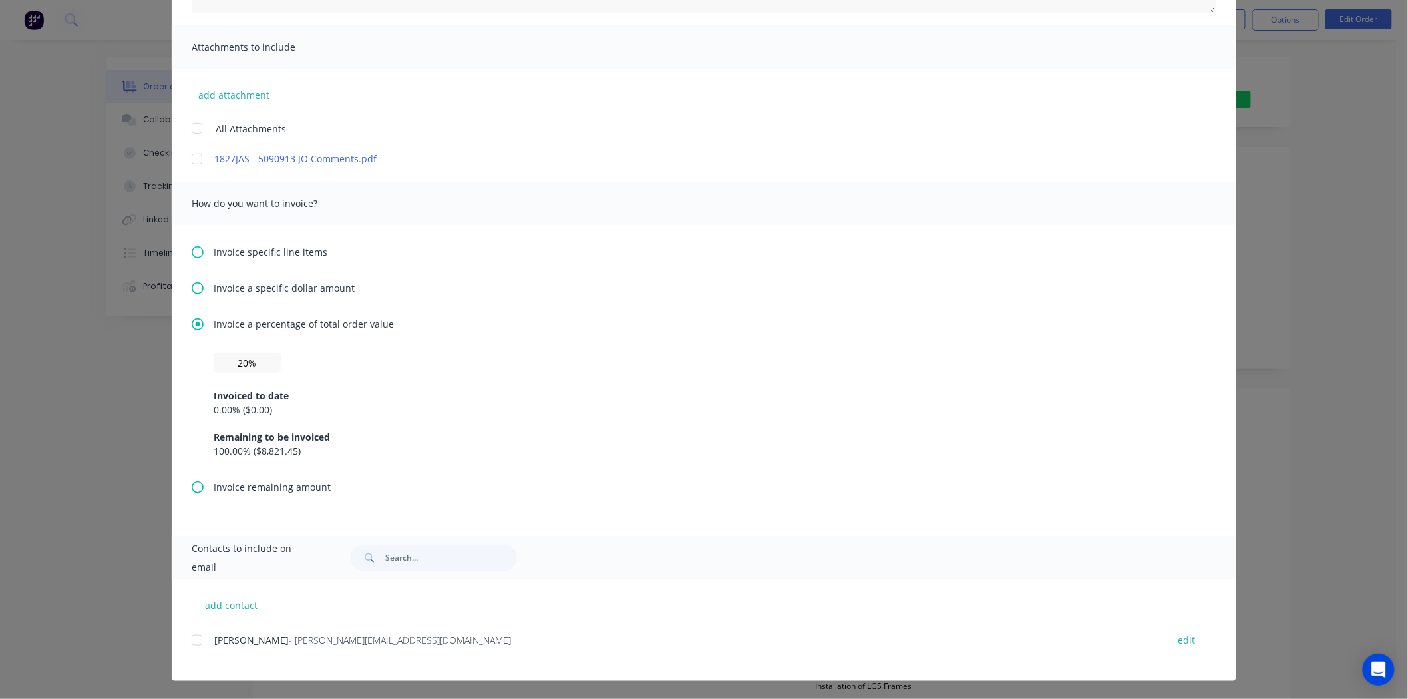
click at [365, 426] on div "Invoiced to date 0.00 % ( $0.00 ) Remaining to be invoiced 100.00 % ( $8,821.45…" at bounding box center [704, 415] width 981 height 85
click at [193, 641] on div at bounding box center [197, 640] width 27 height 27
click at [208, 608] on button "add contact" at bounding box center [232, 605] width 80 height 20
select select "AU"
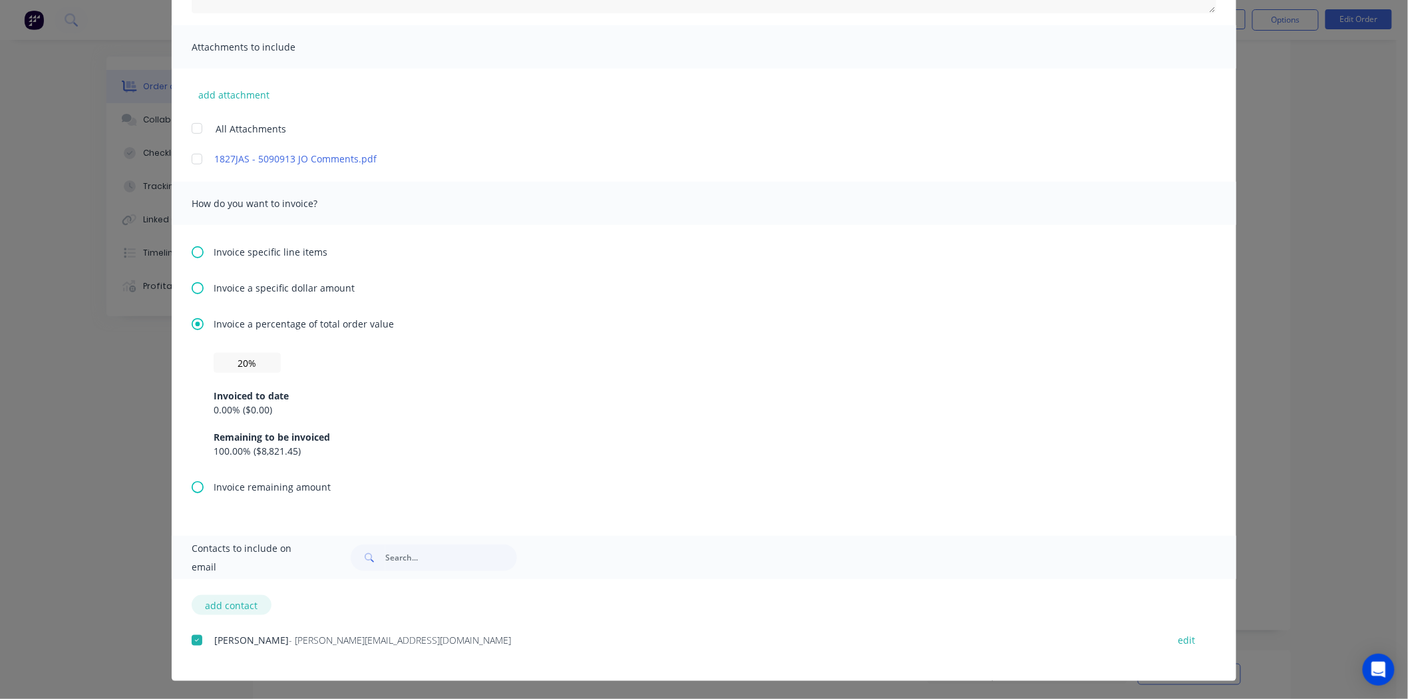
select select "AU"
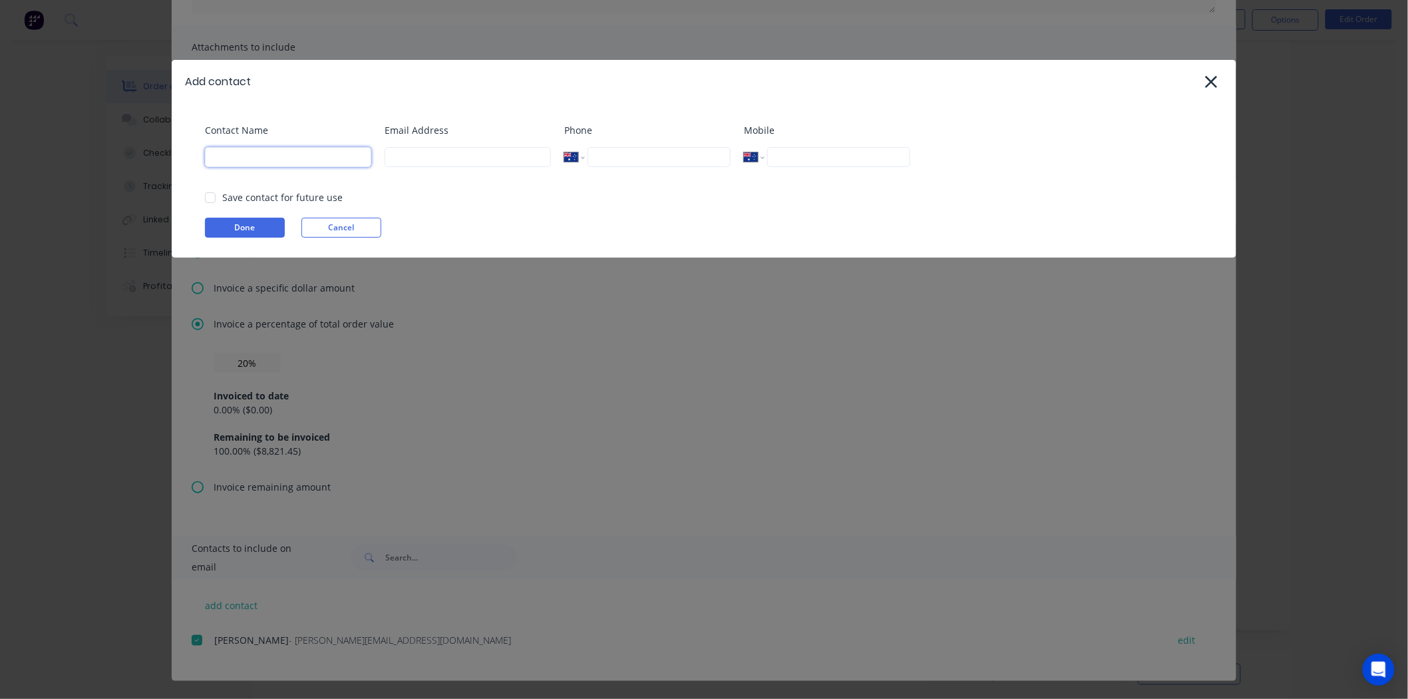
click at [253, 161] on input at bounding box center [288, 157] width 166 height 20
type input "[PERSON_NAME]"
click at [424, 149] on input at bounding box center [468, 157] width 166 height 20
type input "[EMAIL_ADDRESS][DOMAIN_NAME]"
click at [247, 218] on button "Done" at bounding box center [245, 228] width 80 height 20
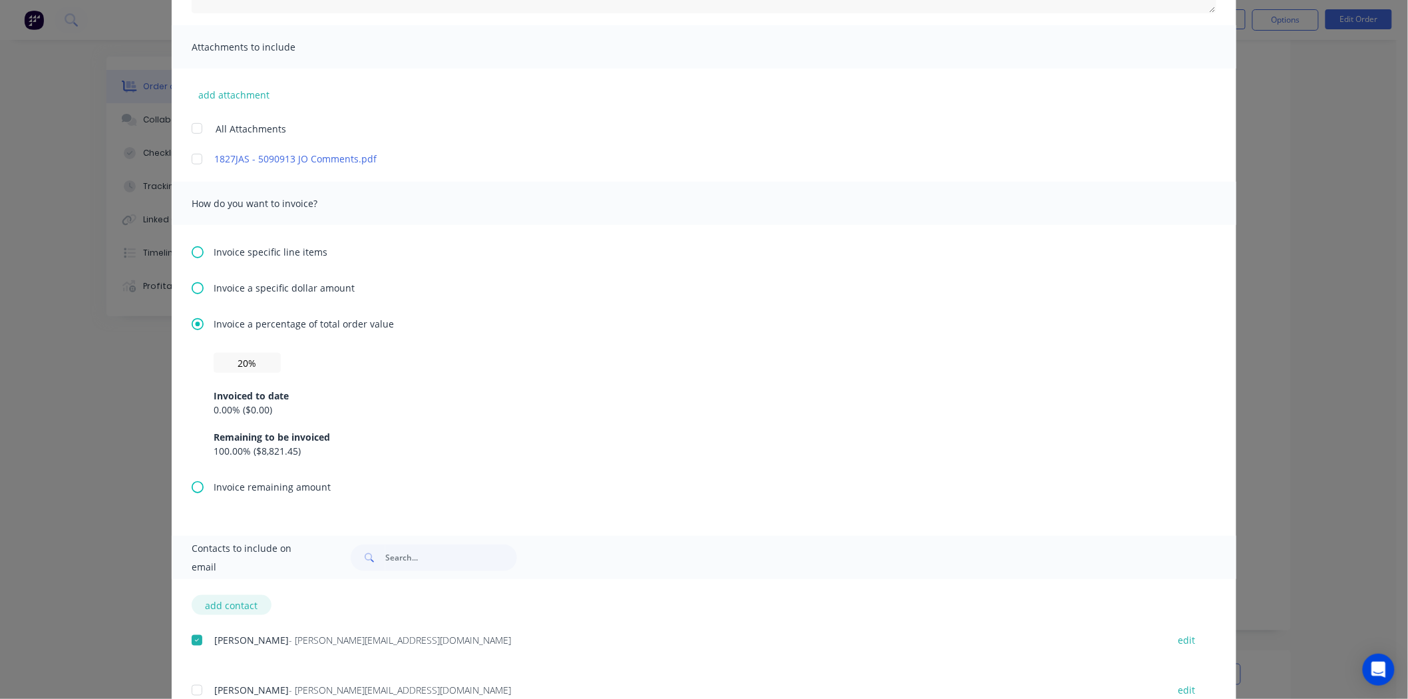
click at [243, 603] on button "add contact" at bounding box center [232, 605] width 80 height 20
select select "AU"
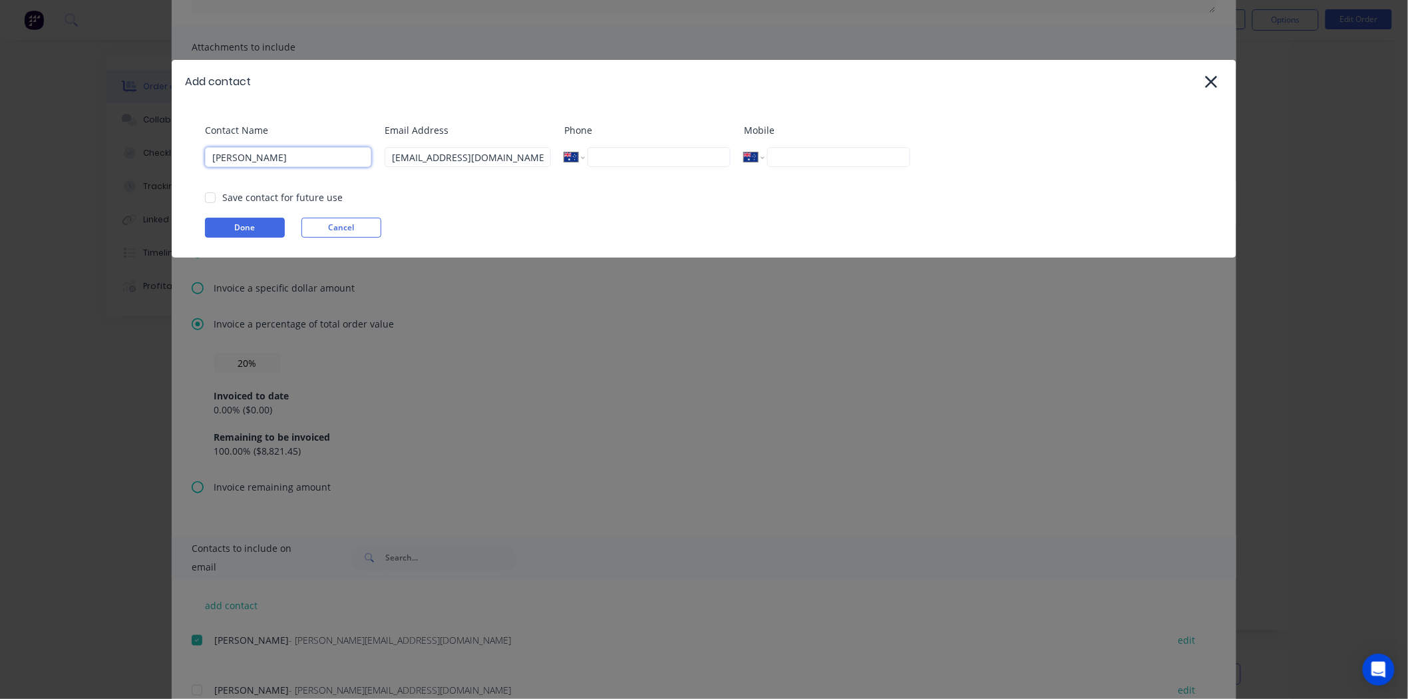
drag, startPoint x: 277, startPoint y: 166, endPoint x: 142, endPoint y: 164, distance: 135.1
click at [142, 164] on div "Add contact Contact Name Luke Email Address Luke@ultraspan.au Phone Internation…" at bounding box center [704, 349] width 1408 height 699
type input "[PERSON_NAME]"
drag, startPoint x: 489, startPoint y: 157, endPoint x: 342, endPoint y: 157, distance: 147.0
click at [342, 157] on div "Contact Name Jason Email Address Luke@ultraspan.au Phone International Afghanis…" at bounding box center [710, 150] width 1011 height 54
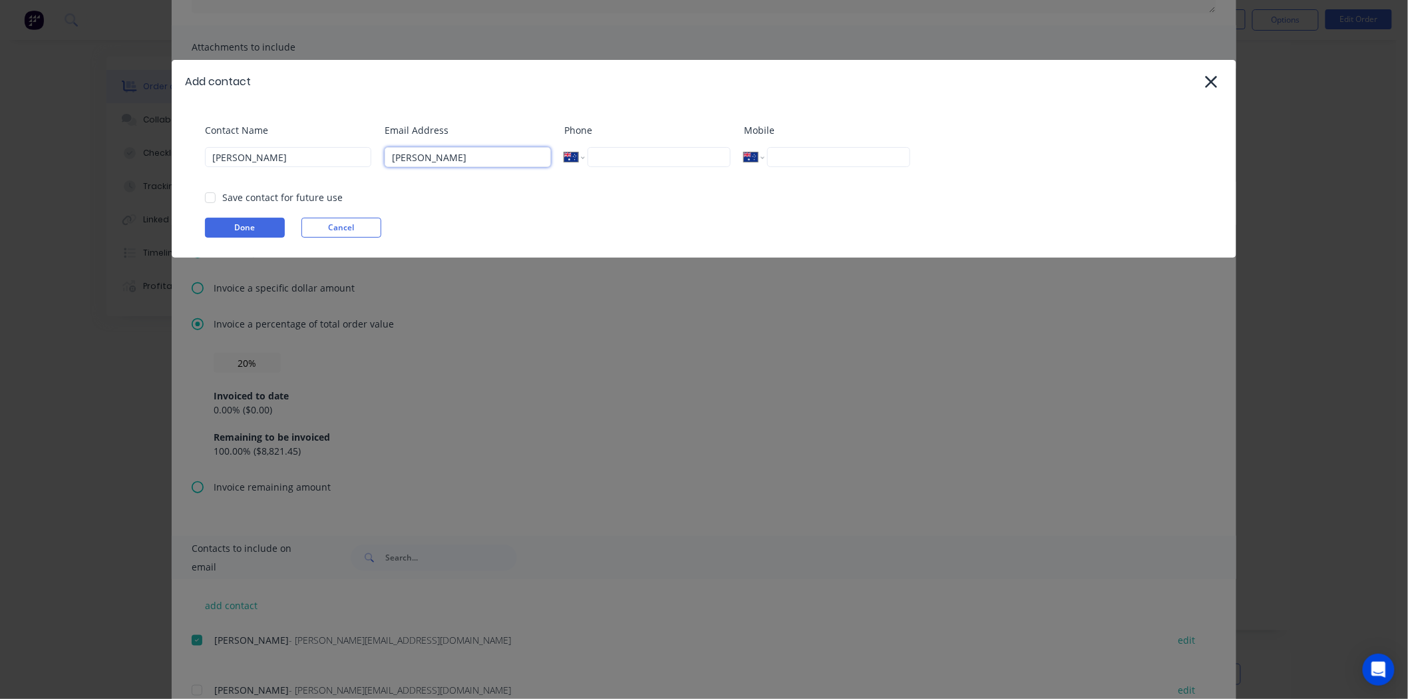
type input "[PERSON_NAME][EMAIL_ADDRESS][DOMAIN_NAME]"
click at [222, 225] on button "Done" at bounding box center [245, 228] width 80 height 20
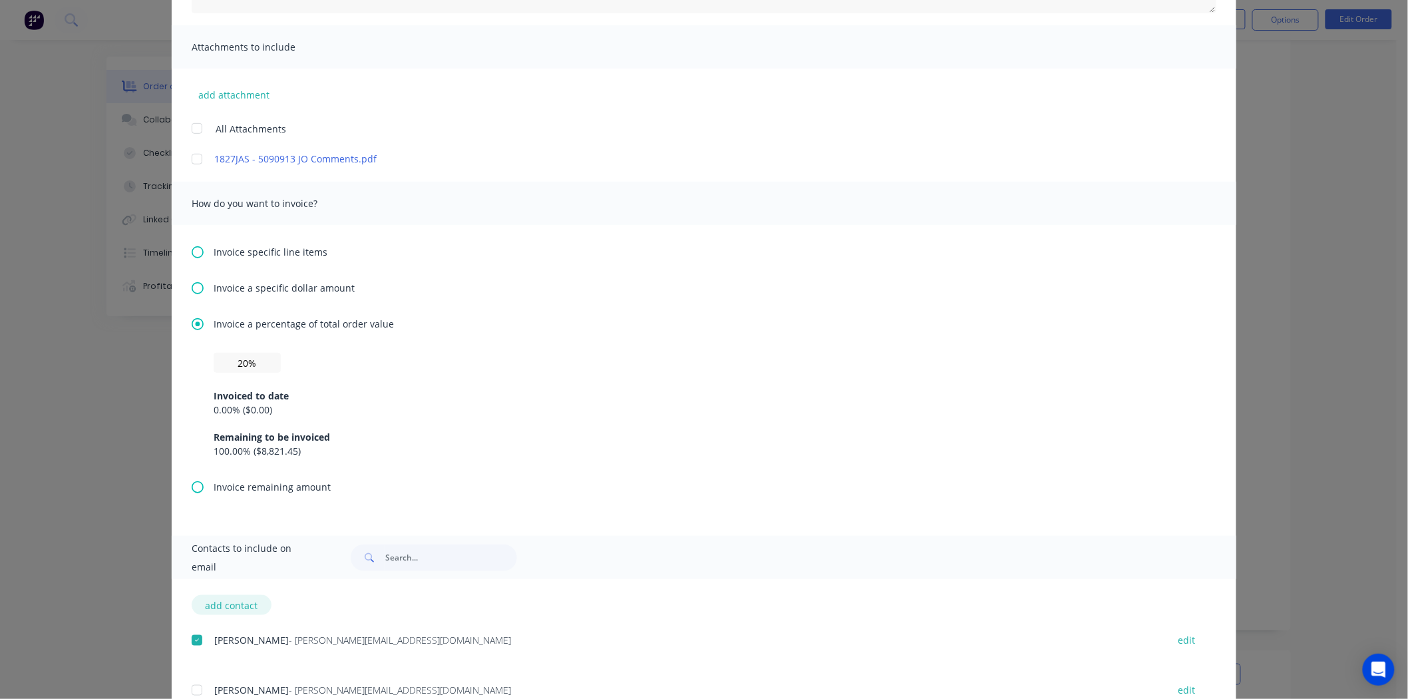
click at [238, 601] on button "add contact" at bounding box center [232, 605] width 80 height 20
select select "AU"
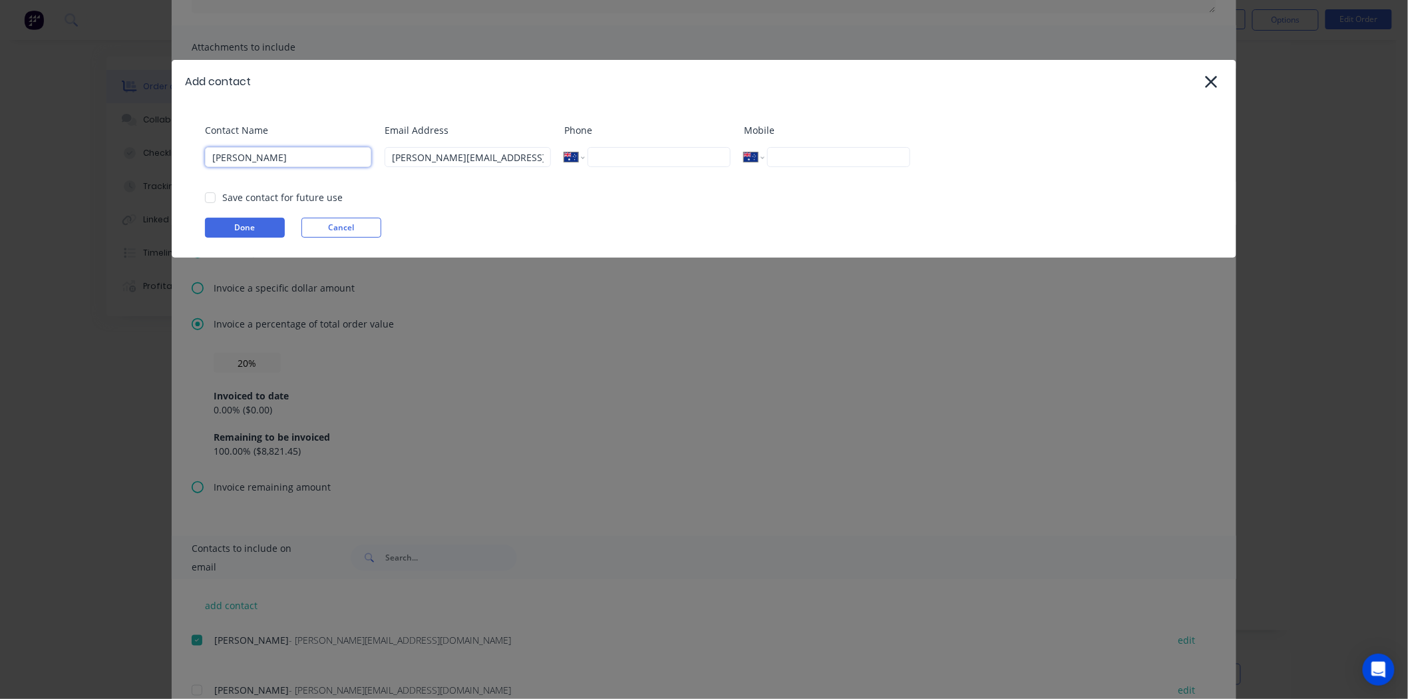
drag, startPoint x: 281, startPoint y: 162, endPoint x: 176, endPoint y: 162, distance: 104.5
click at [176, 162] on div "Contact Name Jason Email Address jason@ultraspan.au Phone International Afghani…" at bounding box center [704, 180] width 1064 height 154
type input "Admin"
drag, startPoint x: 493, startPoint y: 161, endPoint x: 369, endPoint y: 163, distance: 124.4
click at [369, 163] on div "Contact Name Admin Email Address jason@ultraspan.au Phone International Afghani…" at bounding box center [710, 150] width 1011 height 54
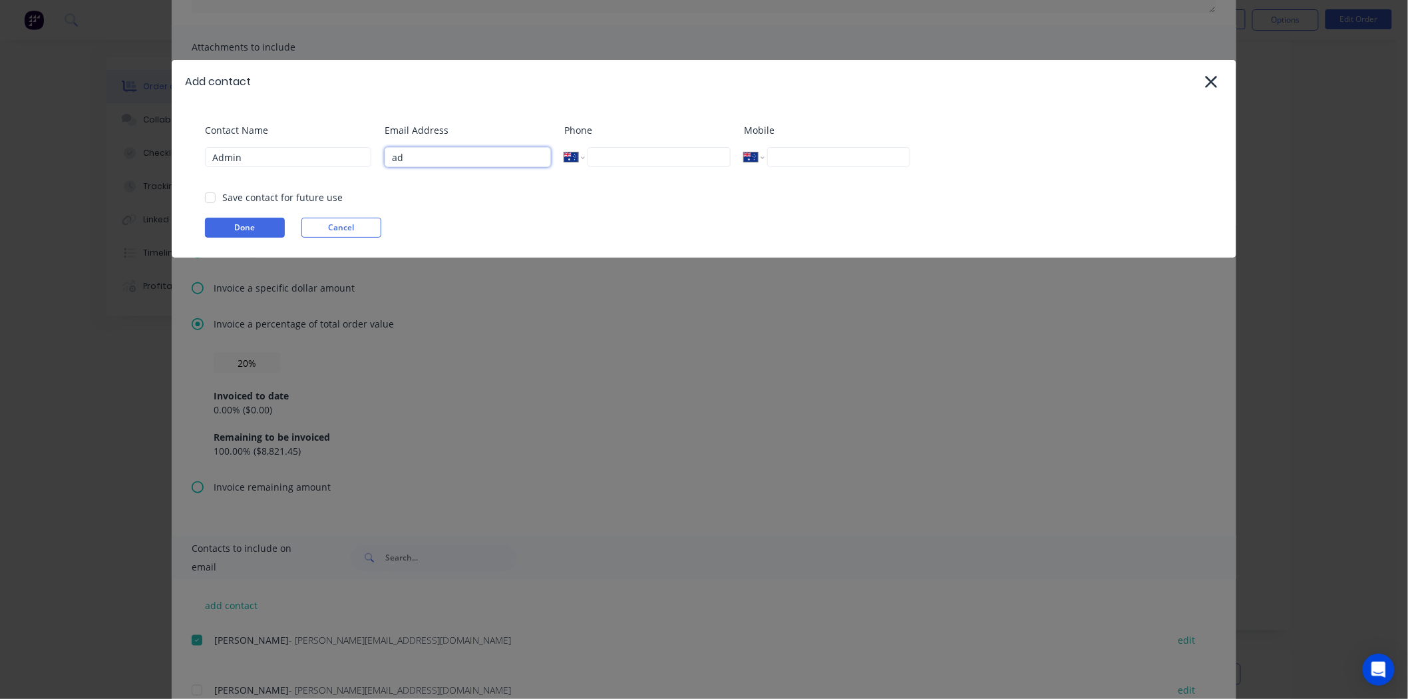
type input "a"
type input "[EMAIL_ADDRESS][DOMAIN_NAME]"
click at [268, 237] on button "Done" at bounding box center [245, 228] width 80 height 20
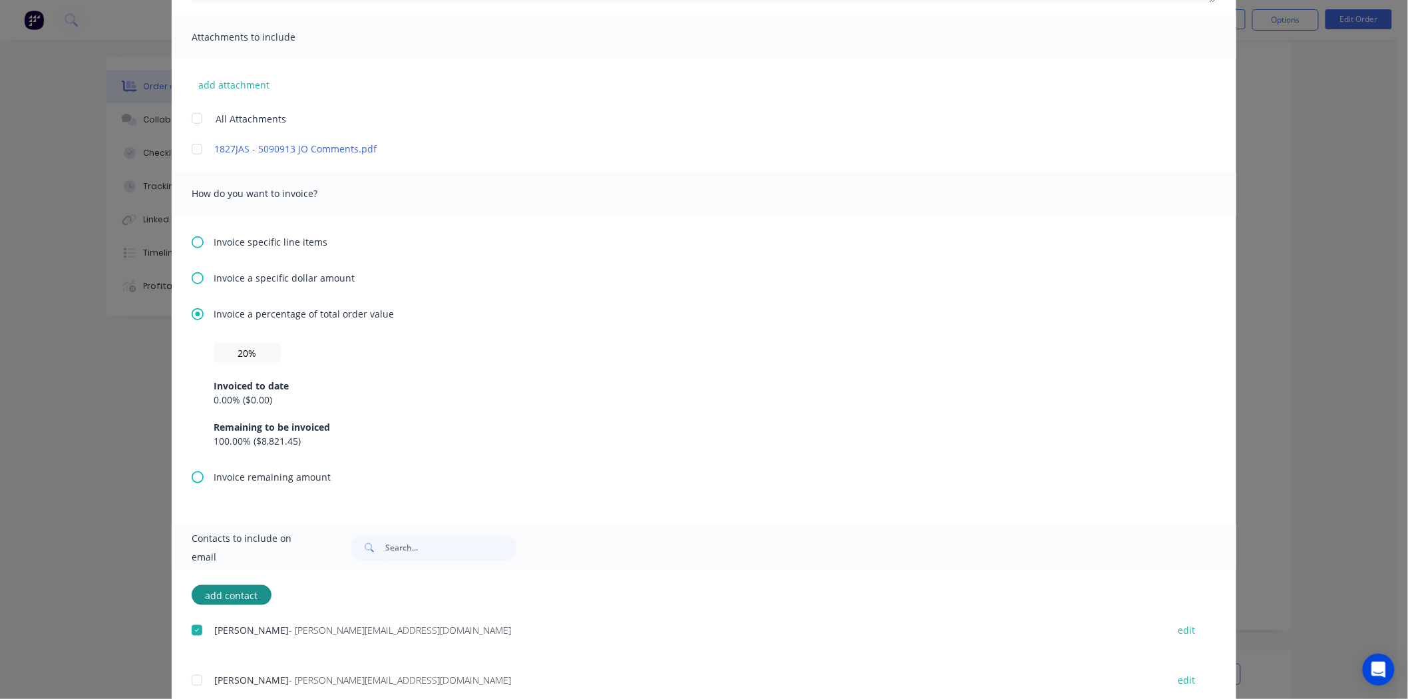
scroll to position [421, 0]
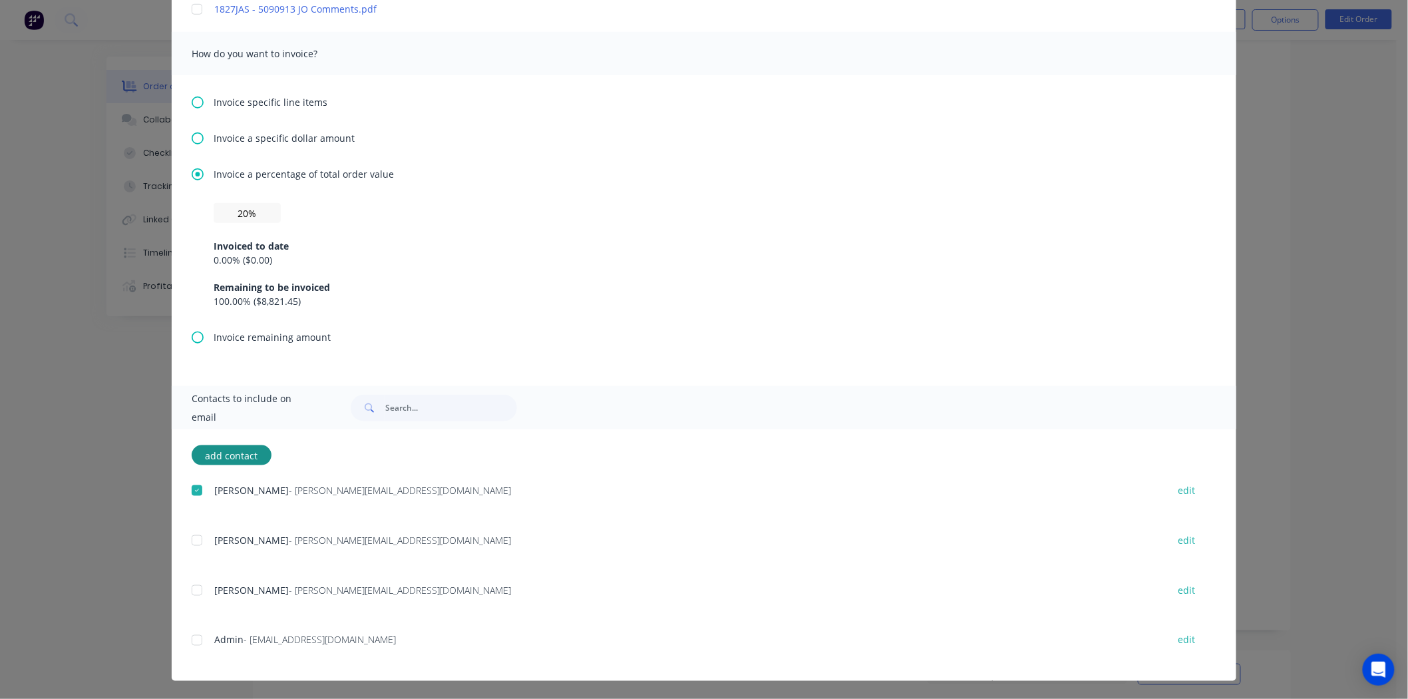
click at [193, 539] on div at bounding box center [197, 540] width 27 height 27
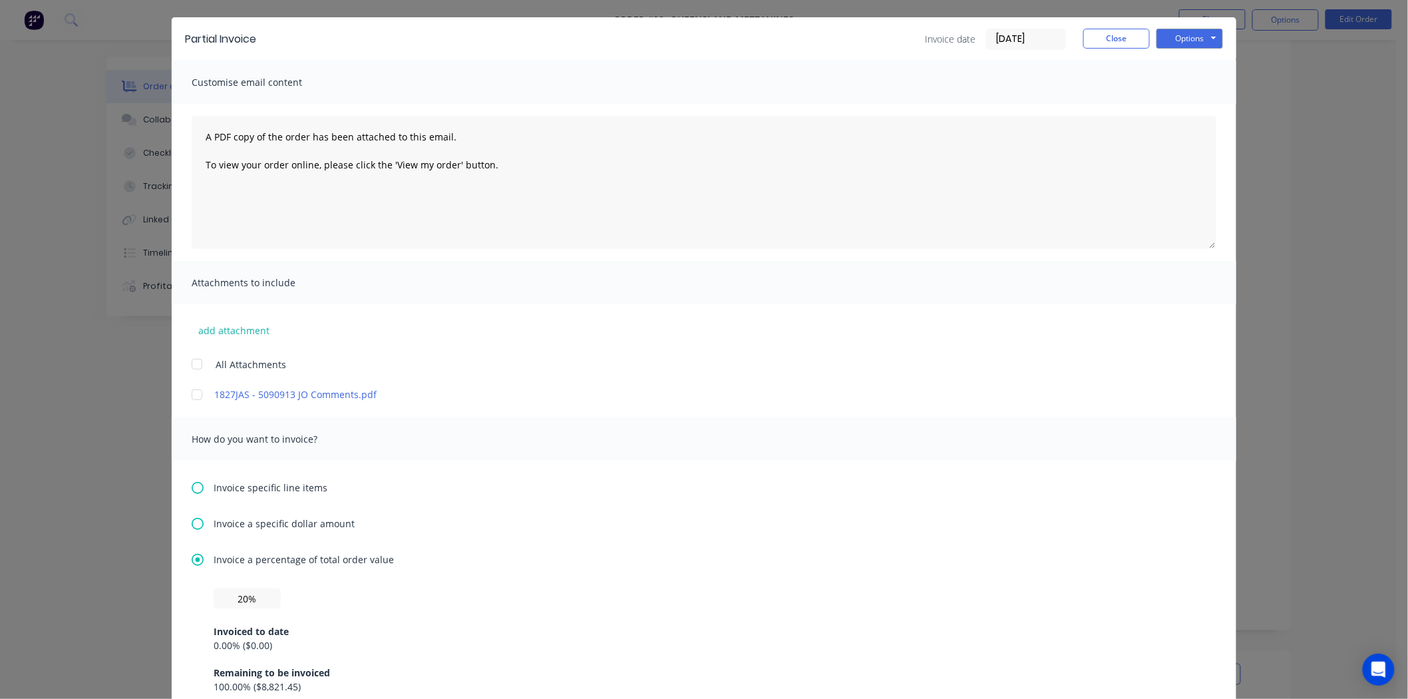
scroll to position [0, 0]
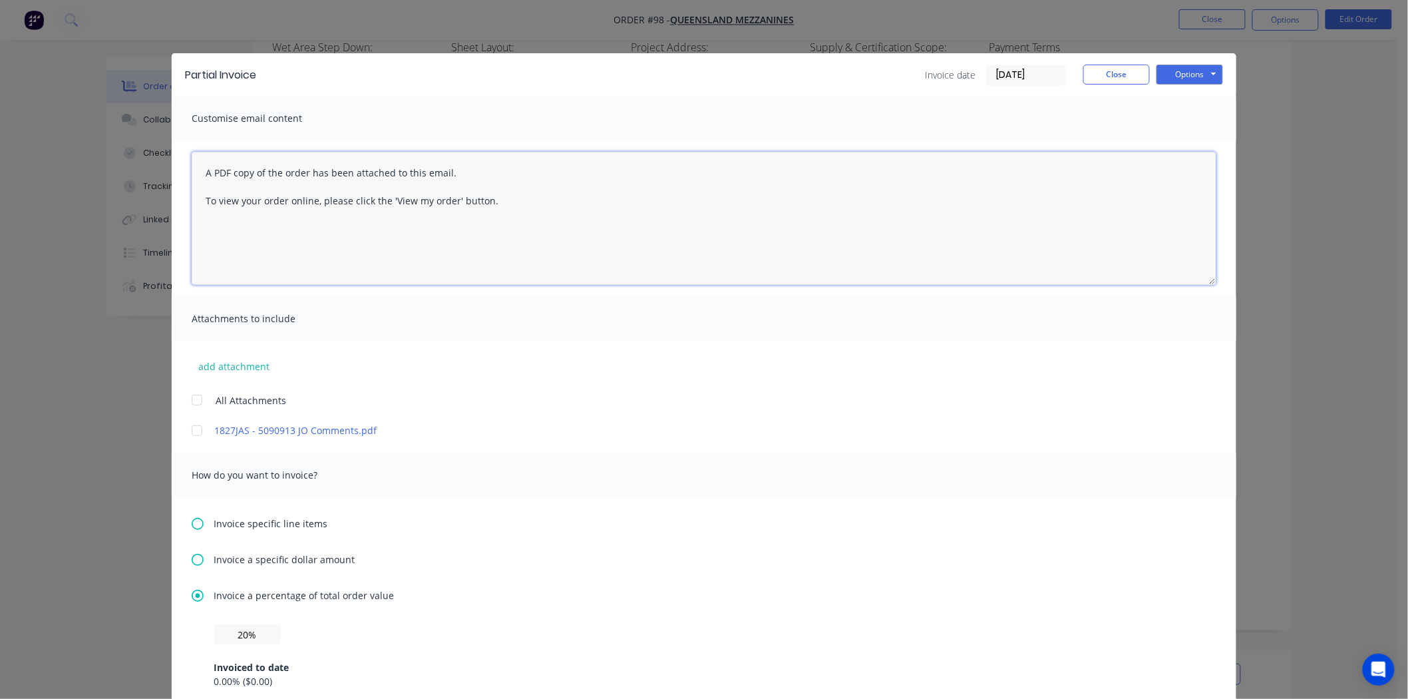
drag, startPoint x: 224, startPoint y: 246, endPoint x: 182, endPoint y: 141, distance: 112.9
click at [182, 141] on div "A PDF copy of the order has been attached to this email. To view your order onl…" at bounding box center [704, 218] width 1064 height 157
click at [193, 173] on textarea "A PDF copy of the order has been attached to this email. To view your order onl…" at bounding box center [704, 218] width 1025 height 133
drag, startPoint x: 193, startPoint y: 173, endPoint x: 563, endPoint y: 273, distance: 383.3
click at [563, 273] on textarea "A PDF copy of the order has been attached to this email. To view your order onl…" at bounding box center [704, 218] width 1025 height 133
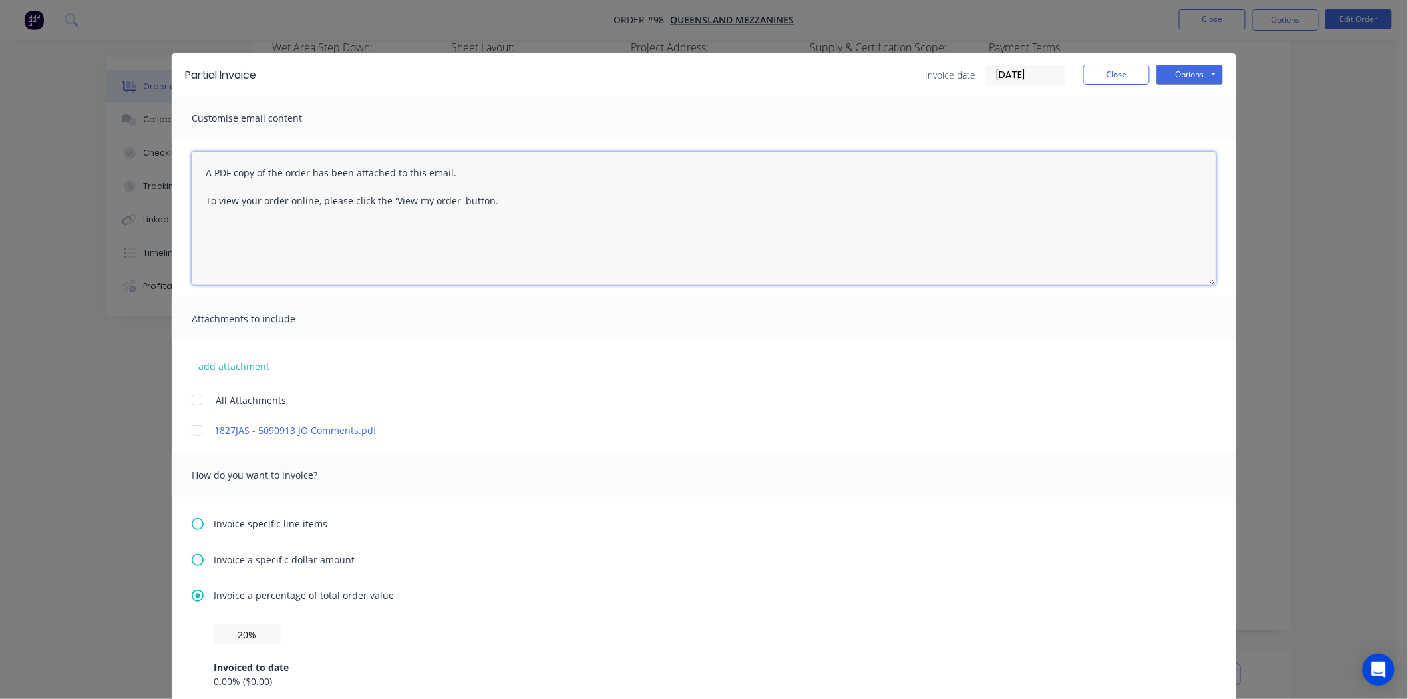
paste textarea "Hi Blackwood, Here's invoice INV-0194 regarding the initial deposit of your flo…"
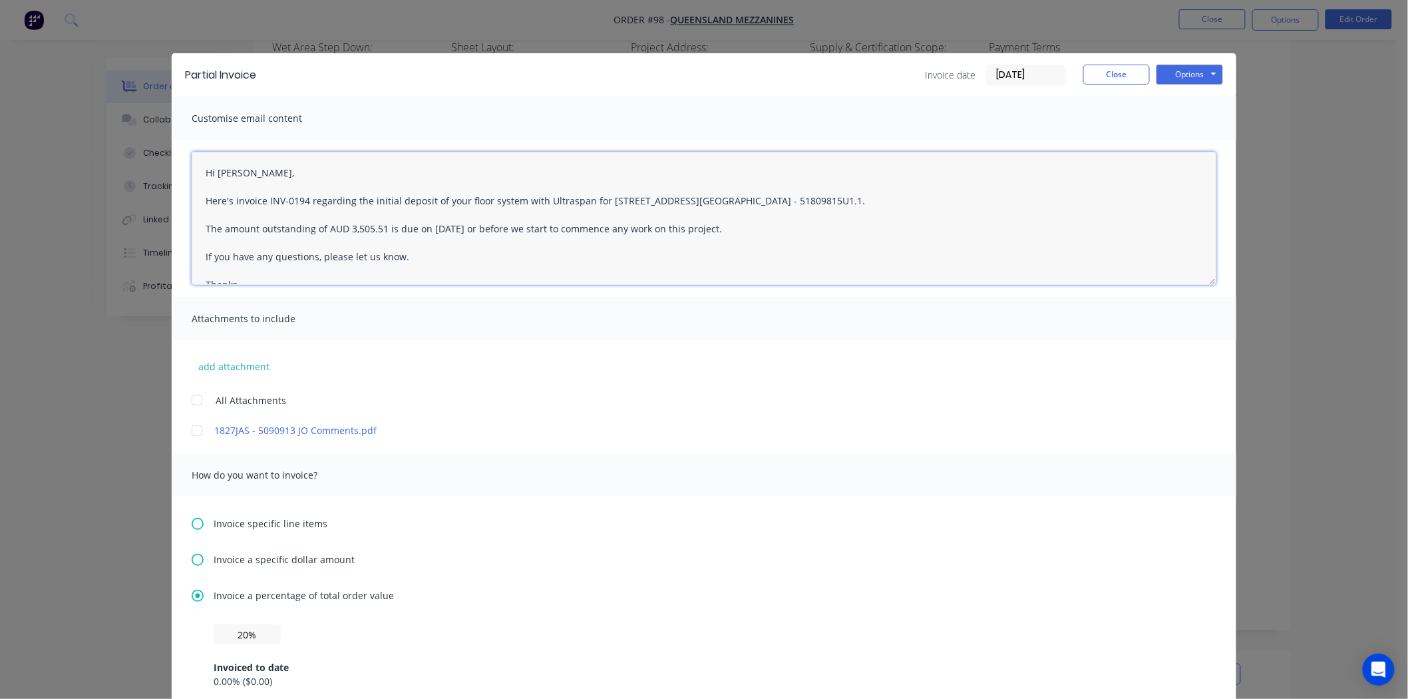
scroll to position [21, 0]
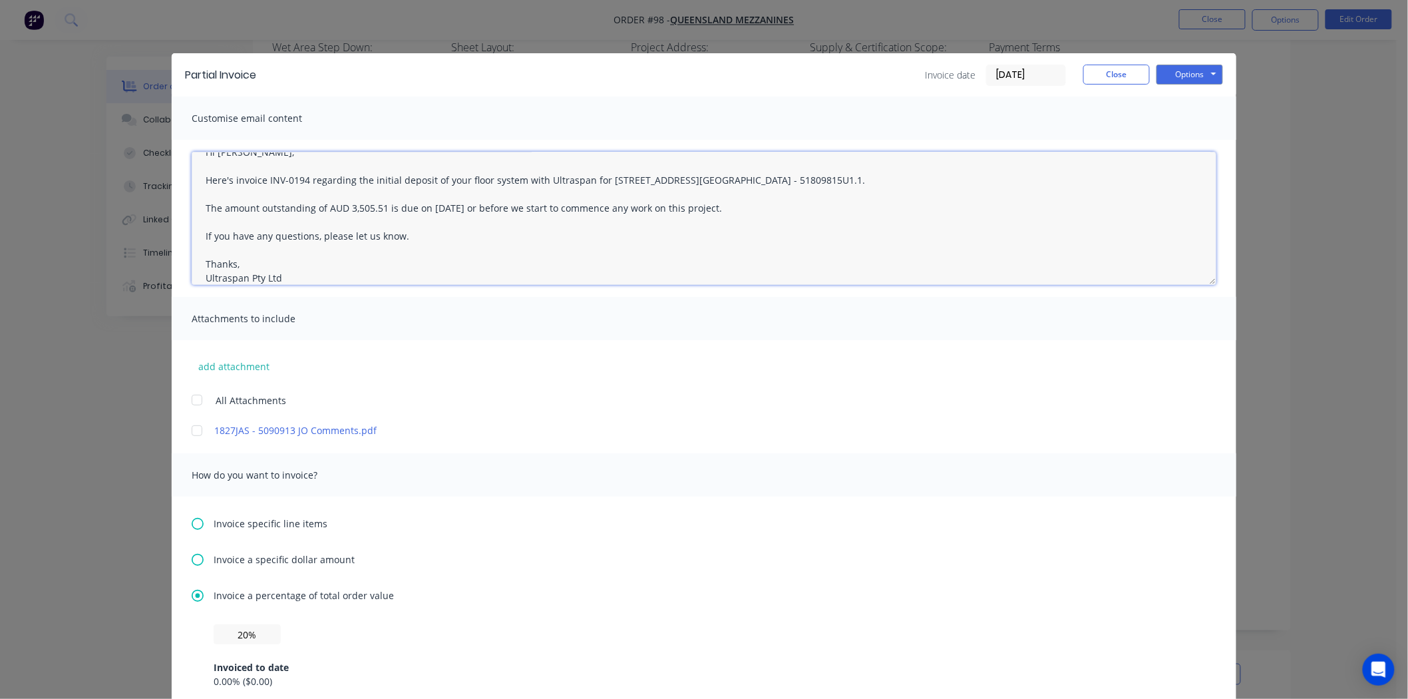
drag, startPoint x: 303, startPoint y: 178, endPoint x: 260, endPoint y: 180, distance: 42.7
click at [260, 180] on textarea "Hi Blackwood, Here's invoice INV-0194 regarding the initial deposit of your flo…" at bounding box center [704, 218] width 1025 height 133
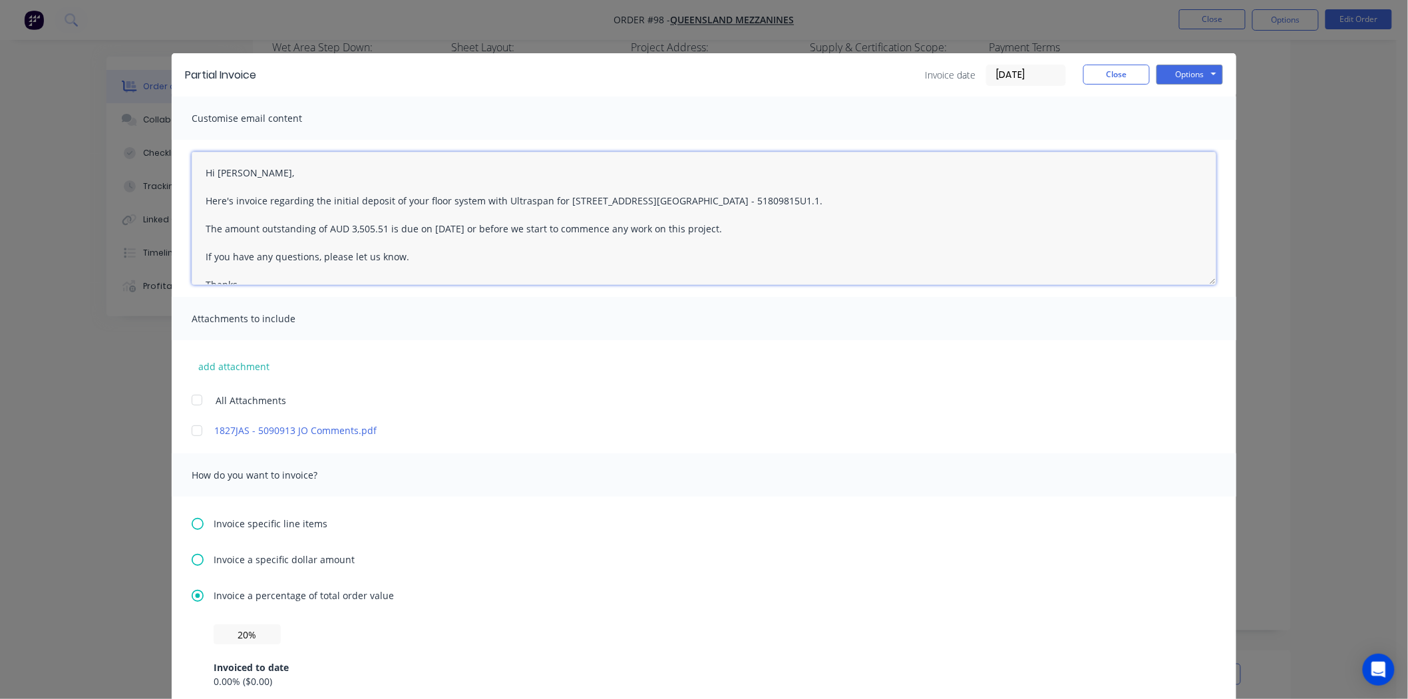
click at [241, 173] on textarea "Hi Blackwood, Here's invoice regarding the initial deposit of your floor system…" at bounding box center [704, 218] width 1025 height 133
click at [431, 228] on textarea "Hi , Here's invoice regarding the initial deposit of your floor system with Ult…" at bounding box center [704, 218] width 1025 height 133
click at [347, 224] on textarea "Hi , Here's invoice regarding the initial deposit of your floor system with Ult…" at bounding box center [704, 218] width 1025 height 133
click at [346, 226] on textarea "Hi , Here's invoice regarding the initial deposit of your floor system with Ult…" at bounding box center [704, 218] width 1025 height 133
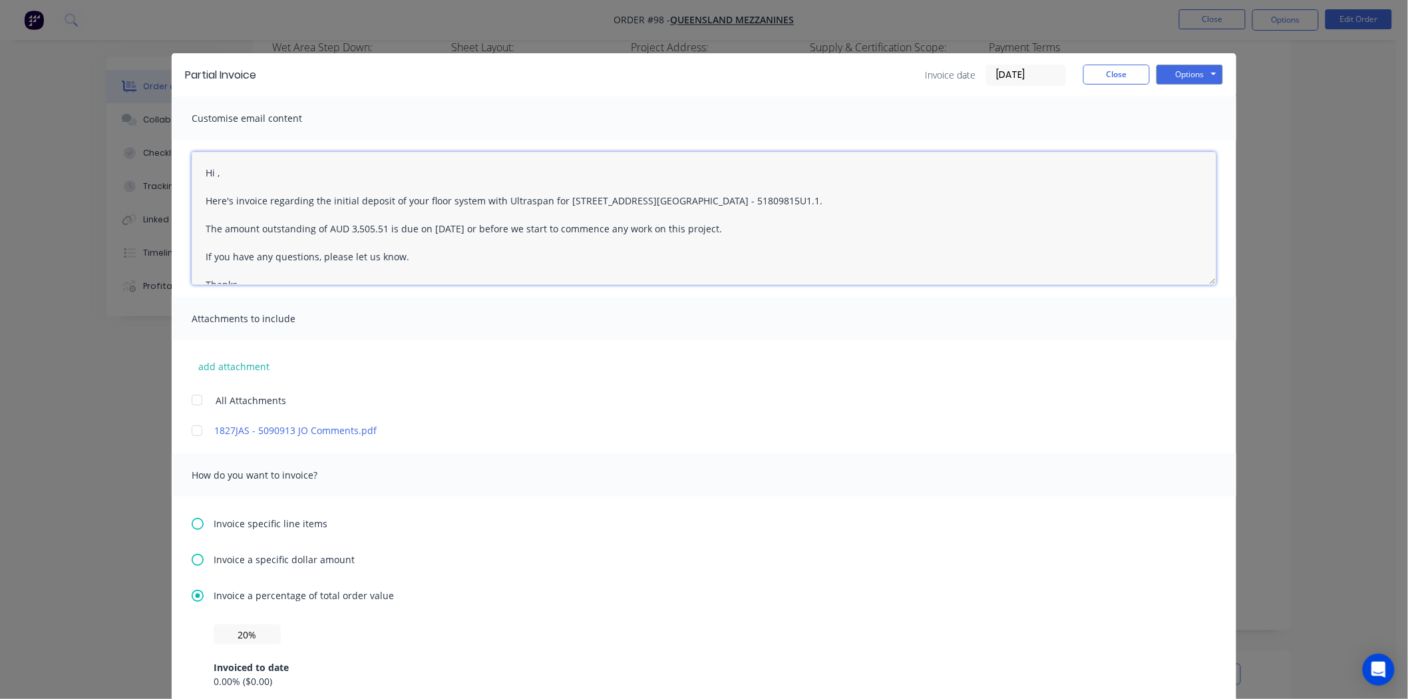
drag, startPoint x: 344, startPoint y: 228, endPoint x: 378, endPoint y: 227, distance: 34.0
click at [378, 227] on textarea "Hi , Here's invoice regarding the initial deposit of your floor system with Ult…" at bounding box center [704, 218] width 1025 height 133
paste textarea "1,940.72"
click at [434, 350] on div "add attachment All Attachments 1827JAS - 5090913 JO Comments.pdf" at bounding box center [704, 388] width 1064 height 97
drag, startPoint x: 555, startPoint y: 200, endPoint x: 667, endPoint y: 201, distance: 112.4
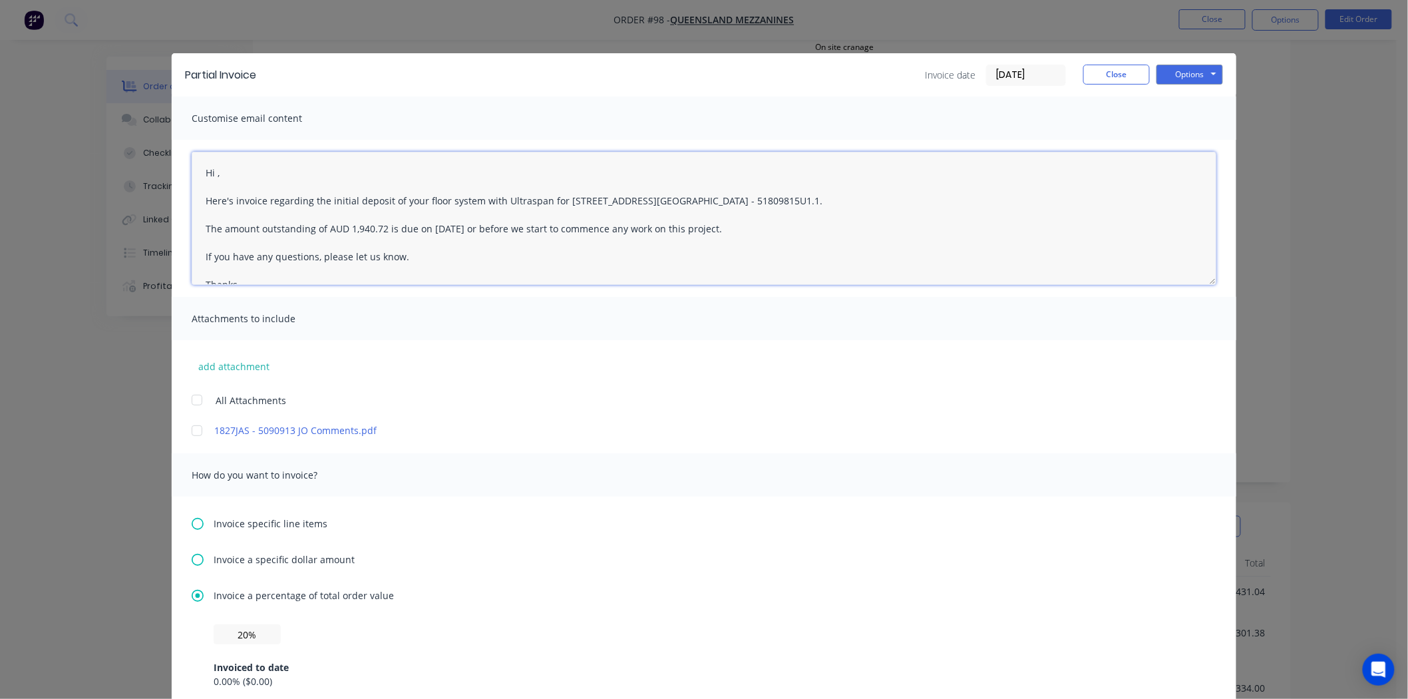
click at [667, 201] on textarea "Hi , Here's invoice regarding the initial deposit of your floor system with Ult…" at bounding box center [704, 218] width 1025 height 133
paste textarea "64 W James Rd, Rocksberg"
drag, startPoint x: 740, startPoint y: 202, endPoint x: 675, endPoint y: 206, distance: 64.7
click at [675, 206] on textarea "Hi , Here's invoice regarding the initial deposit of your floor system with Ult…" at bounding box center [704, 218] width 1025 height 133
type textarea "Hi , Here's invoice regarding the initial deposit of your floor system with Ult…"
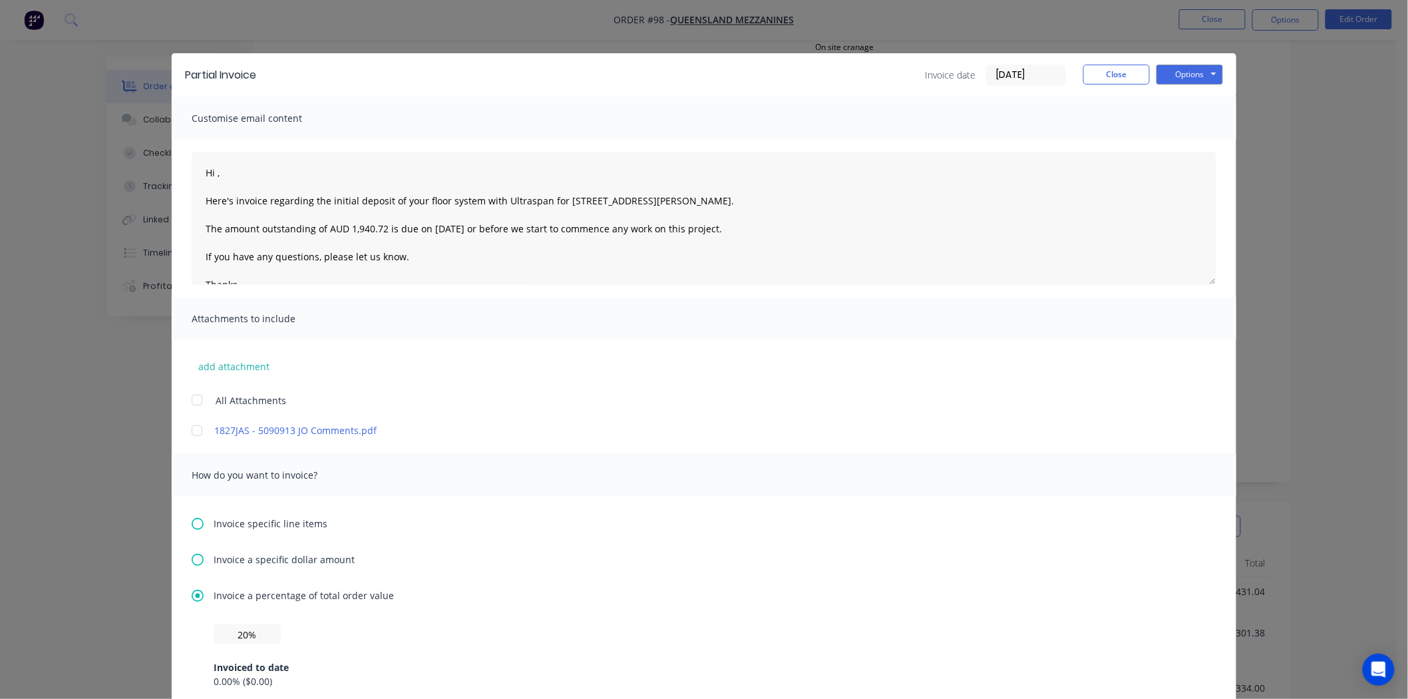
click at [739, 337] on div "Attachments to include" at bounding box center [704, 318] width 1064 height 43
click at [1201, 65] on button "Options" at bounding box center [1189, 75] width 67 height 20
click at [1181, 138] on button "Email" at bounding box center [1198, 142] width 85 height 22
click at [114, 674] on div "Unable to send message" at bounding box center [101, 671] width 110 height 14
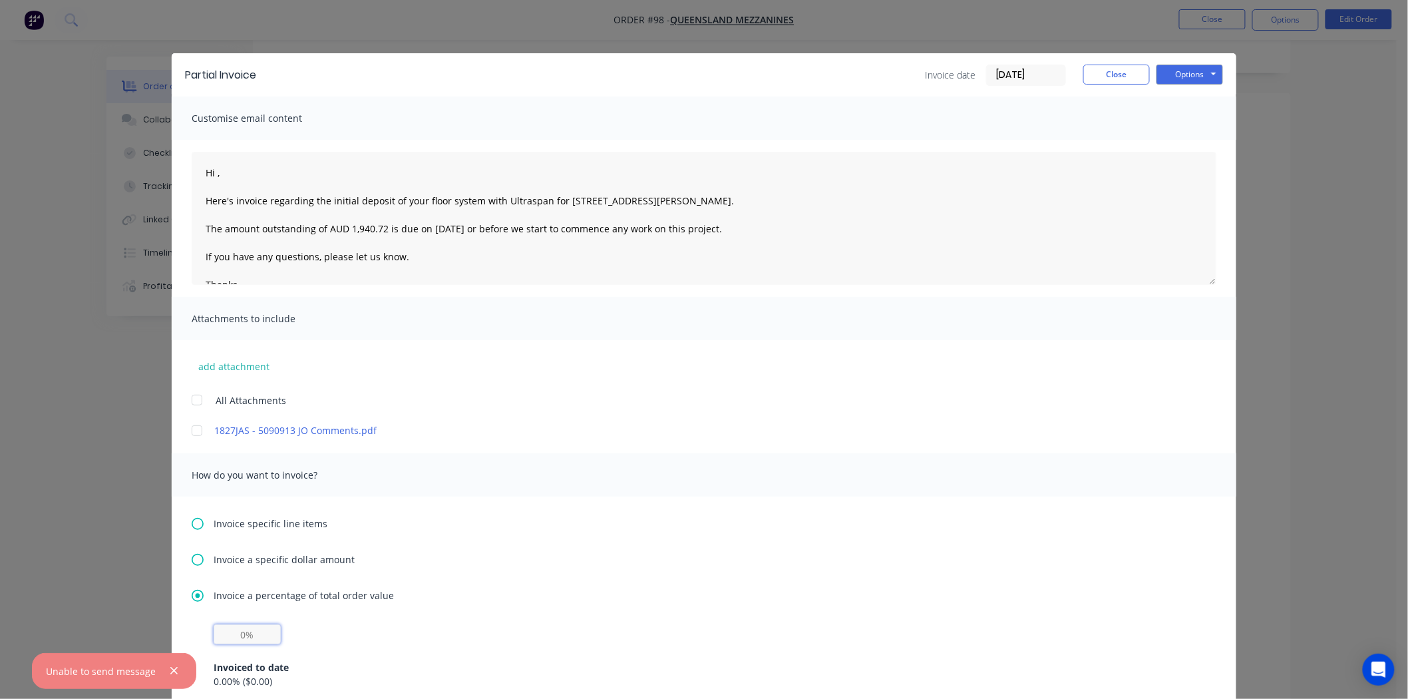
click at [232, 637] on input "text" at bounding box center [247, 634] width 67 height 20
type input "20%"
click at [1182, 79] on button "Options" at bounding box center [1189, 75] width 67 height 20
click at [1180, 138] on button "Email" at bounding box center [1198, 142] width 85 height 22
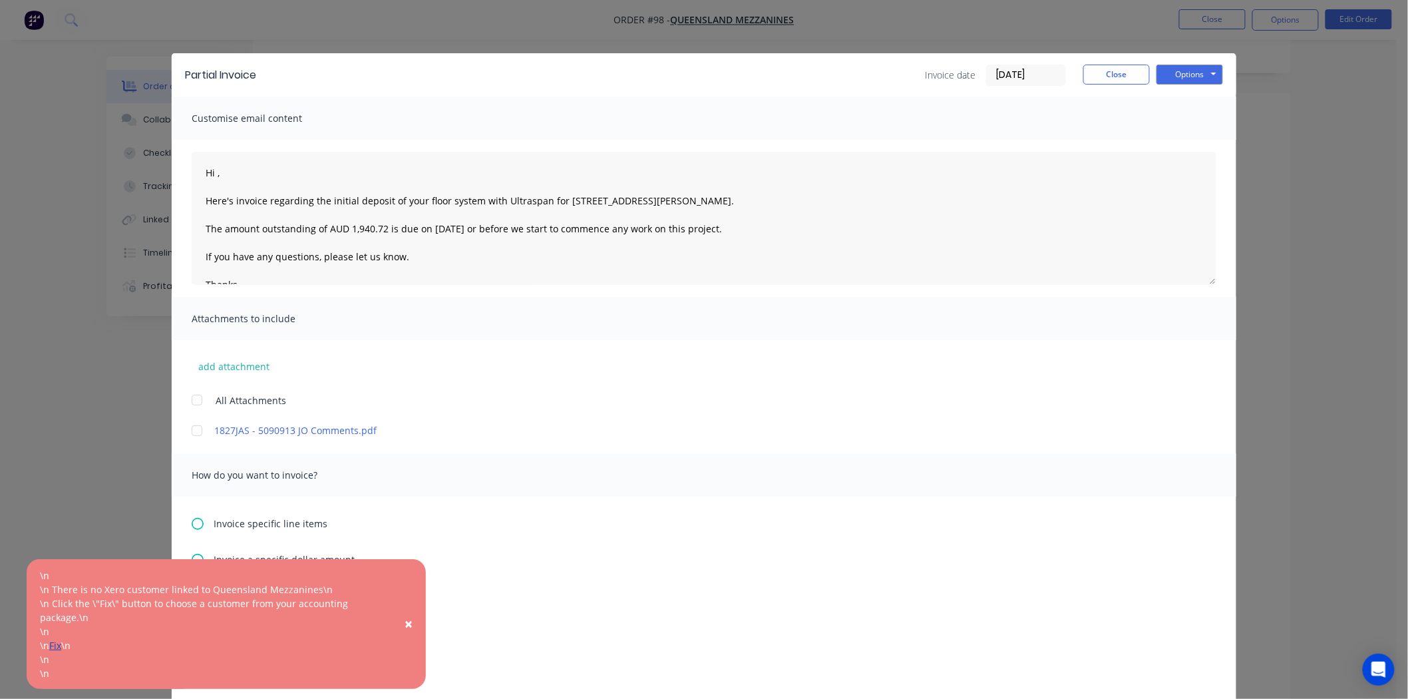
click at [52, 643] on link "Fix" at bounding box center [55, 645] width 12 height 13
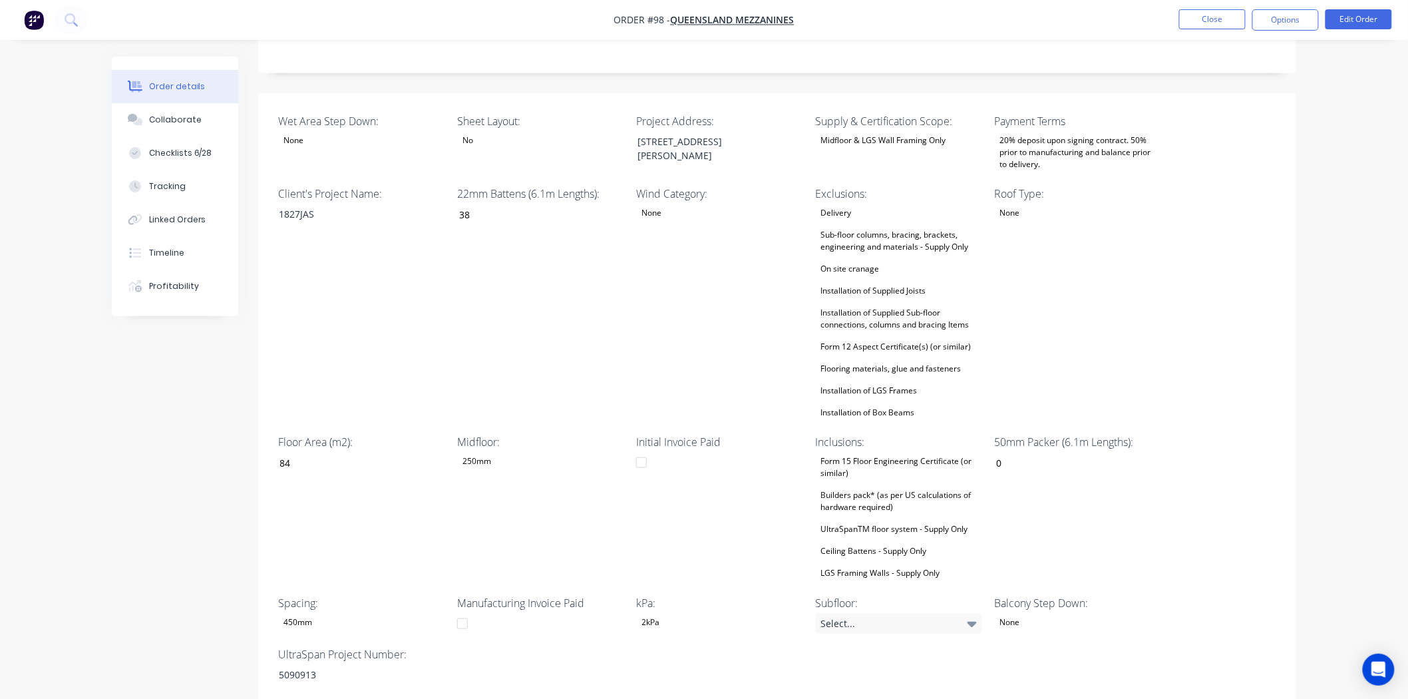
scroll to position [295, 0]
click at [168, 210] on button "Linked Orders" at bounding box center [175, 219] width 126 height 33
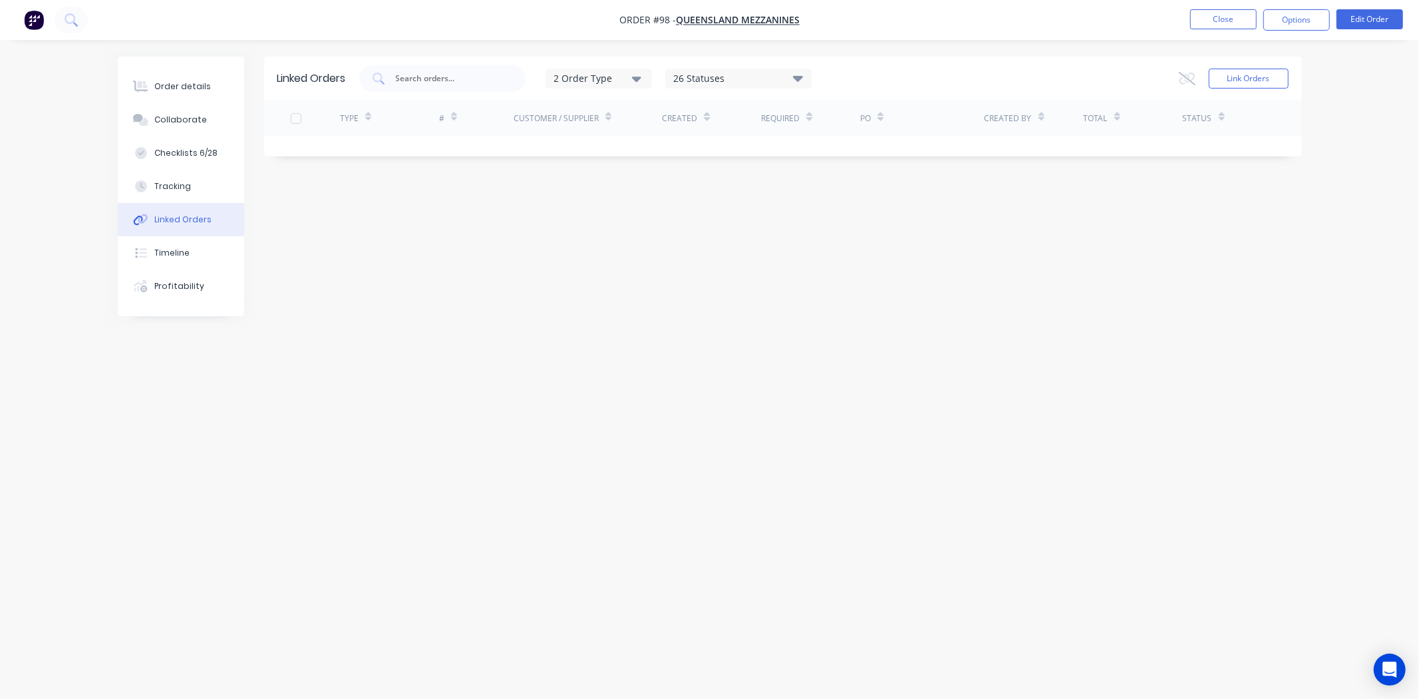
click at [621, 84] on div "2 Order Type" at bounding box center [598, 78] width 89 height 14
click at [1227, 78] on button "Link Orders" at bounding box center [1249, 79] width 80 height 20
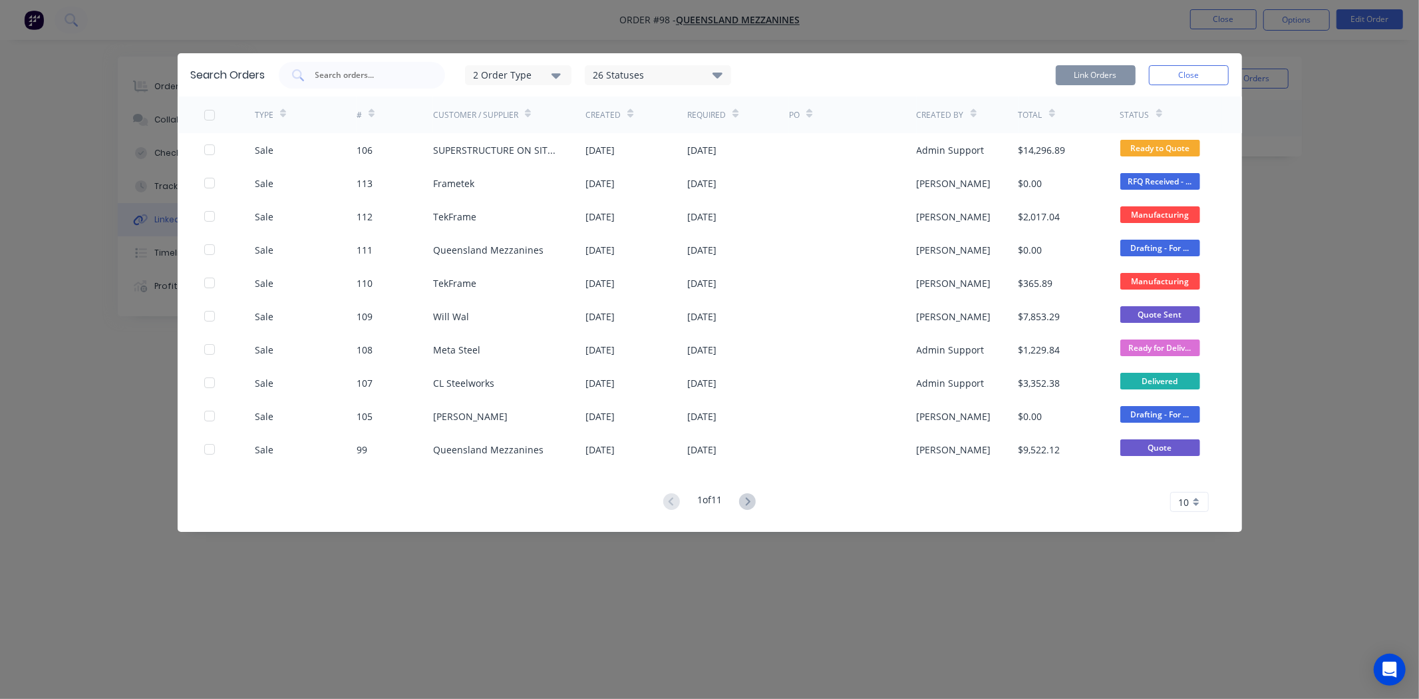
click at [1293, 374] on div "Search Orders 2 Order Type 26 Statuses Sales Order Status All Archived Draft Qu…" at bounding box center [709, 349] width 1419 height 699
click at [1196, 69] on button "Close" at bounding box center [1189, 75] width 80 height 20
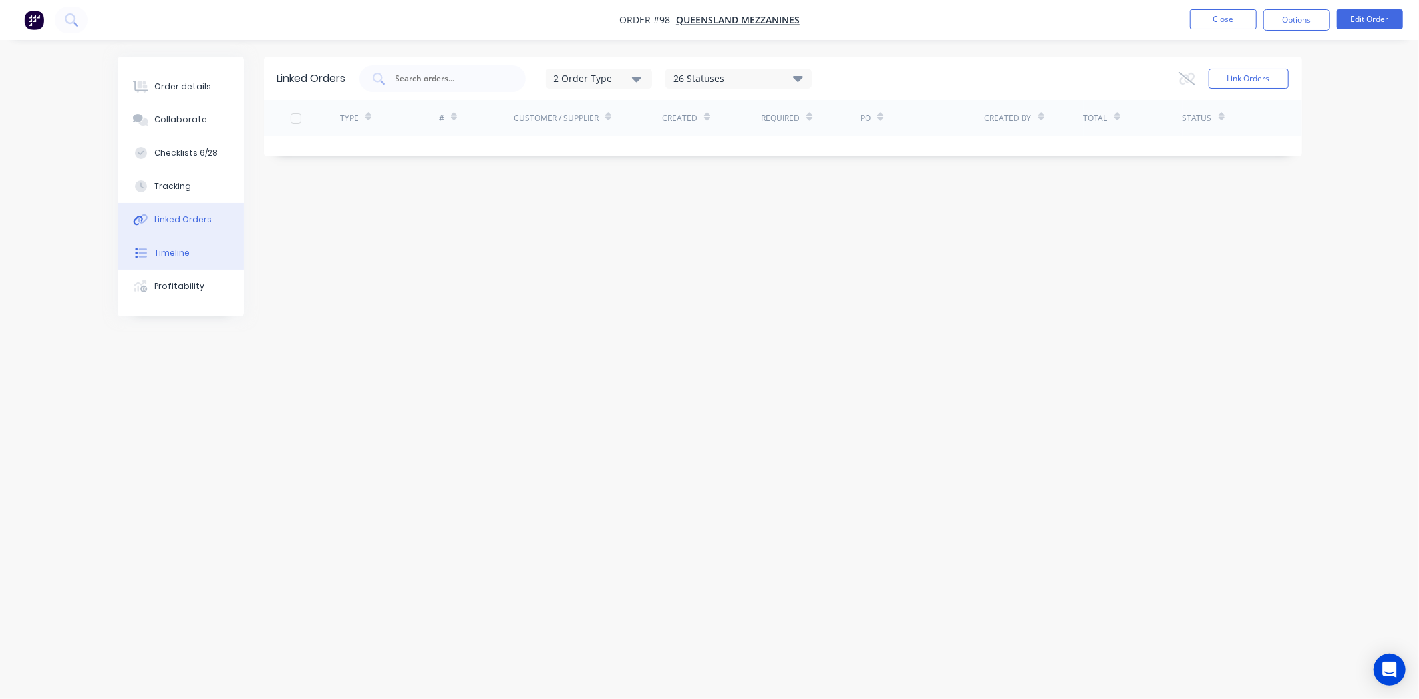
click at [174, 249] on div "Timeline" at bounding box center [171, 253] width 35 height 12
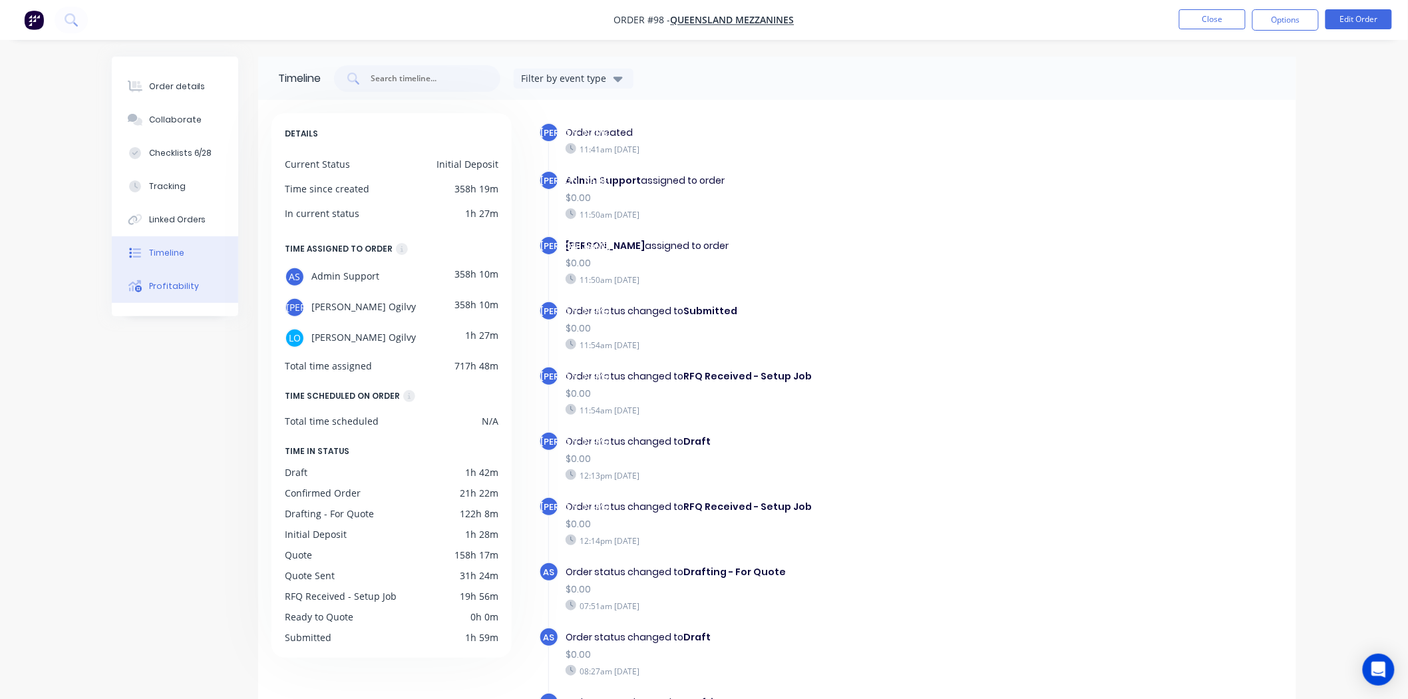
click at [178, 283] on div "Profitability" at bounding box center [174, 286] width 50 height 12
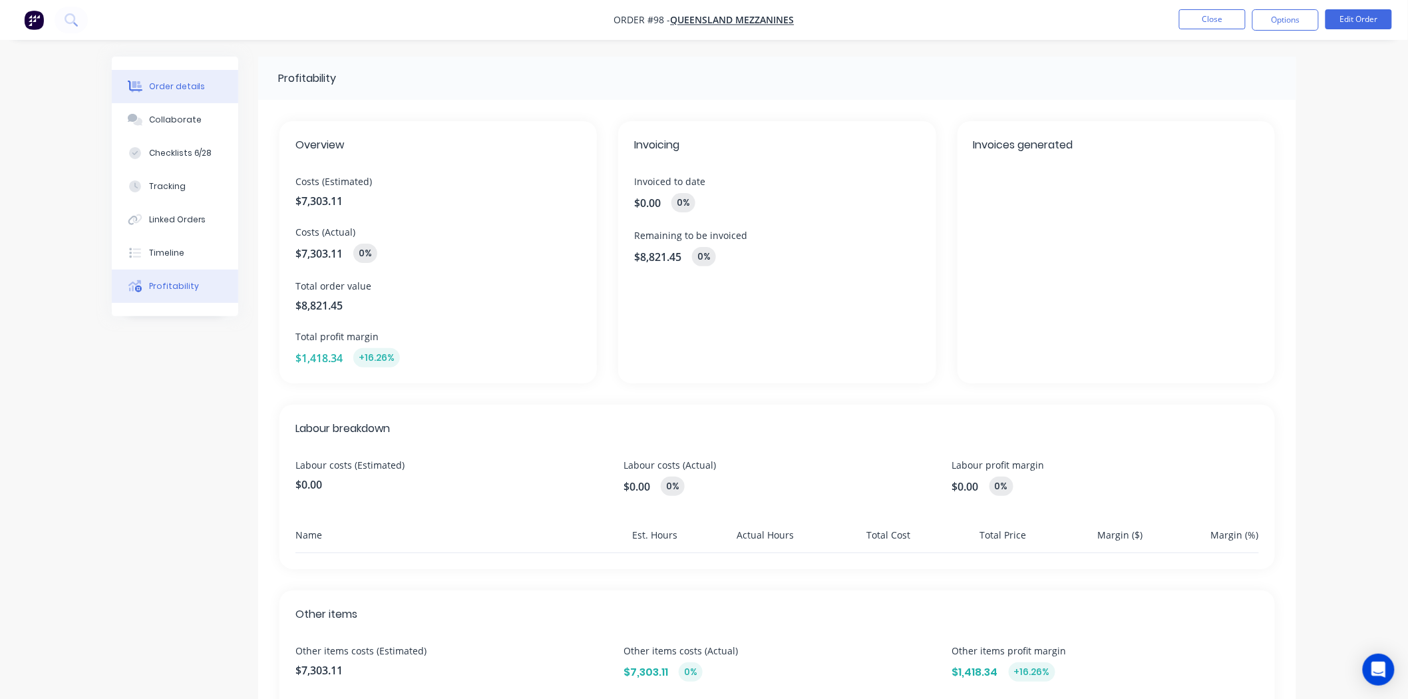
click at [188, 80] on div "Order details" at bounding box center [177, 86] width 57 height 12
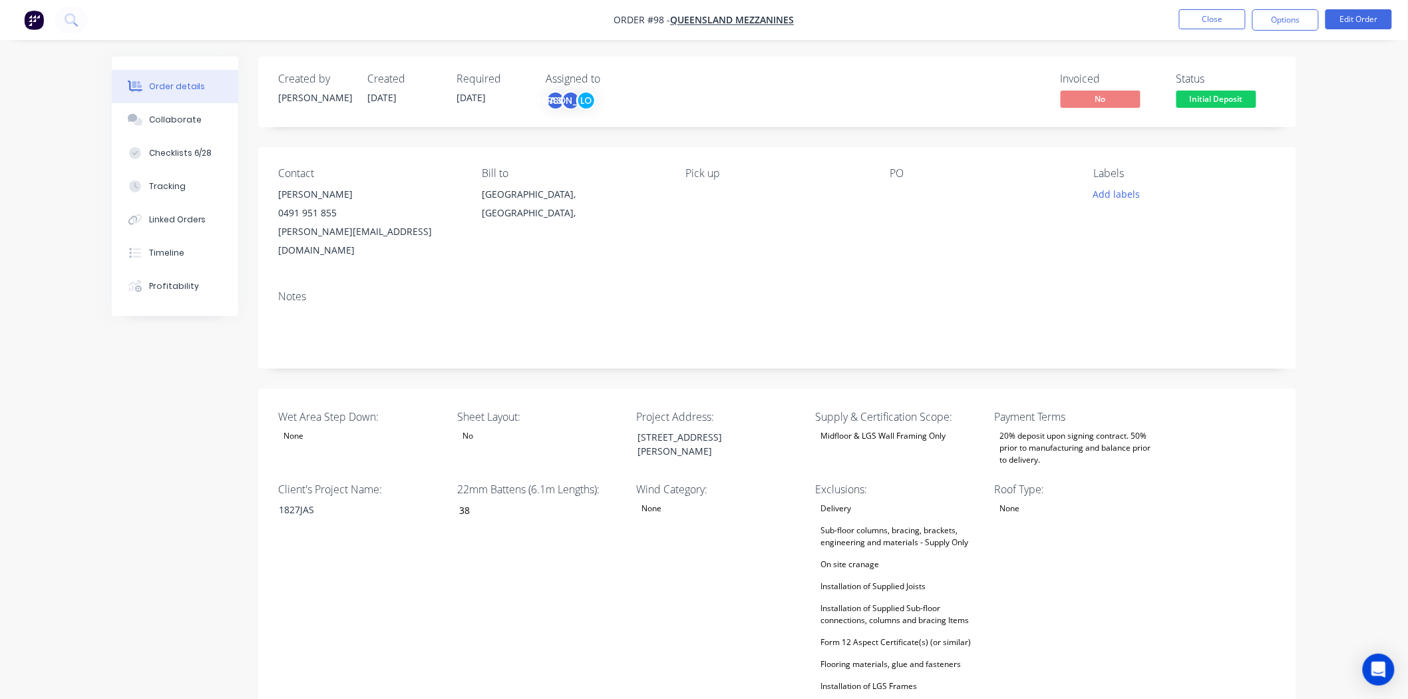
click at [1289, 20] on button "Options" at bounding box center [1285, 19] width 67 height 21
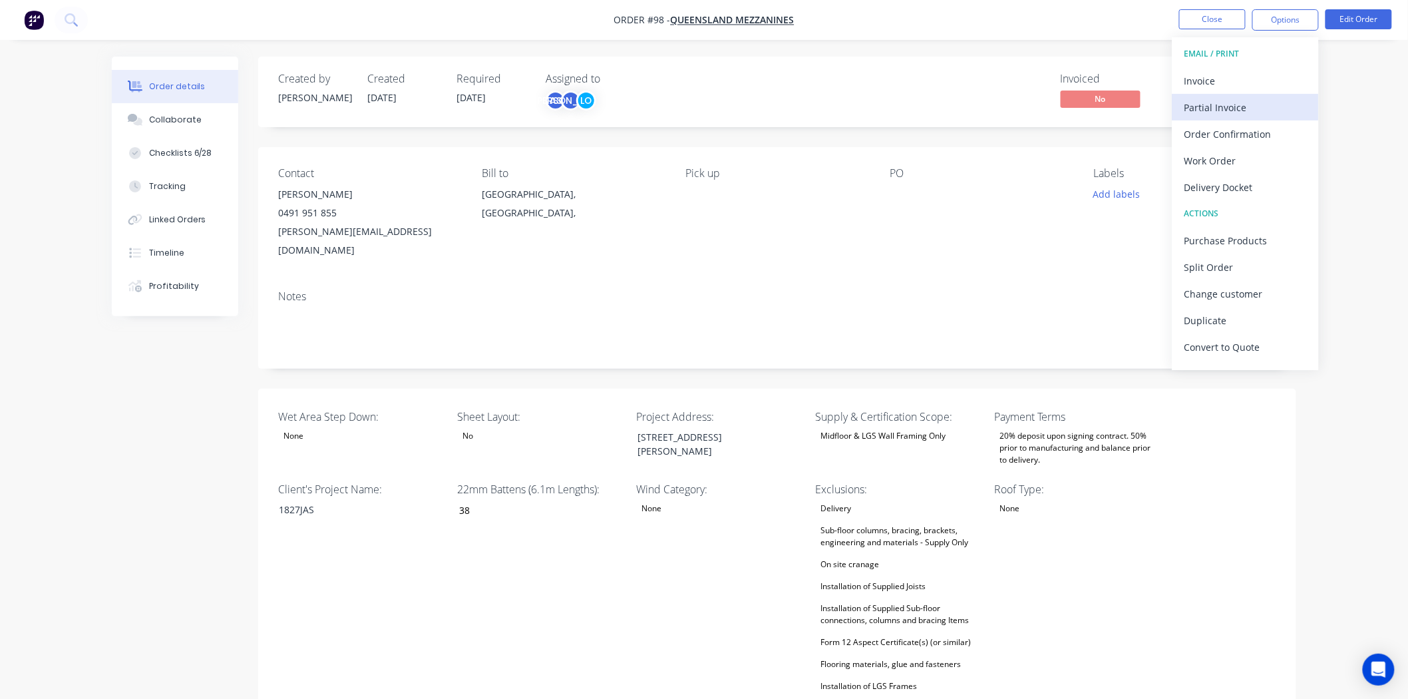
click at [1244, 113] on div "Partial Invoice" at bounding box center [1245, 107] width 122 height 19
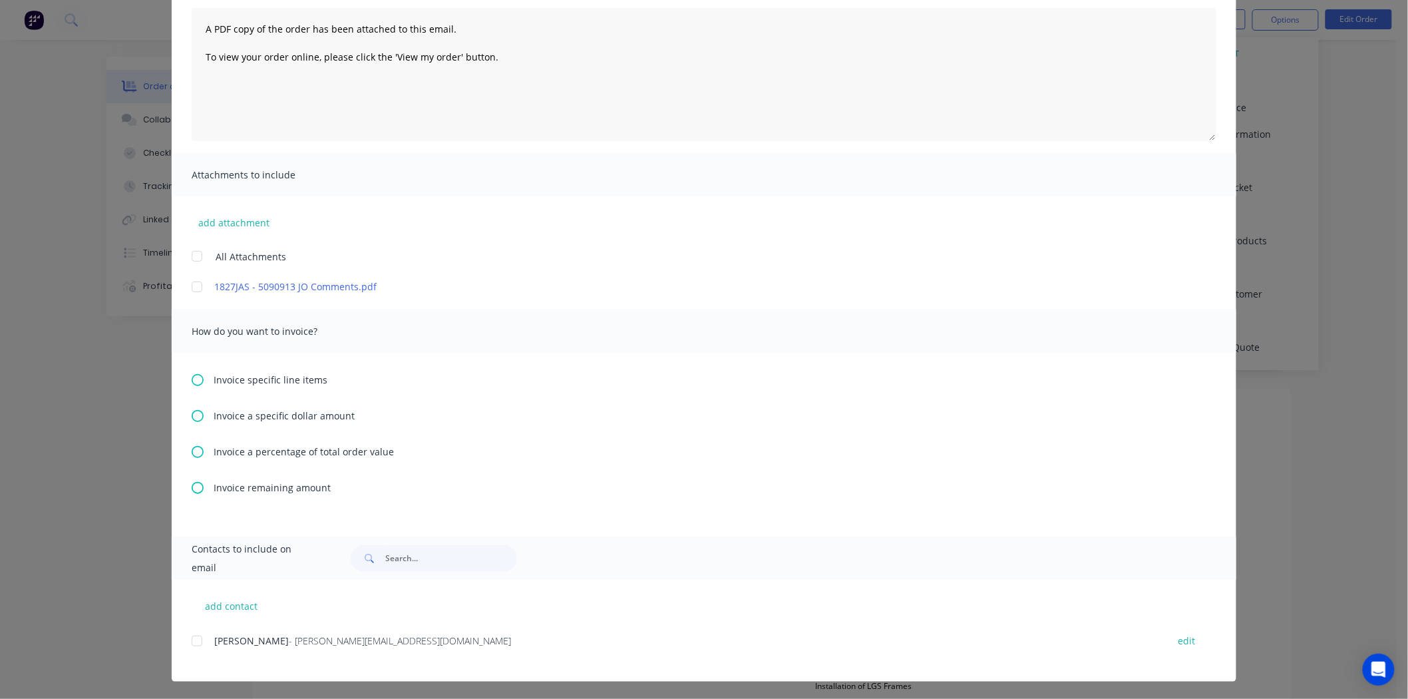
scroll to position [144, 0]
click at [192, 381] on icon at bounding box center [198, 379] width 12 height 12
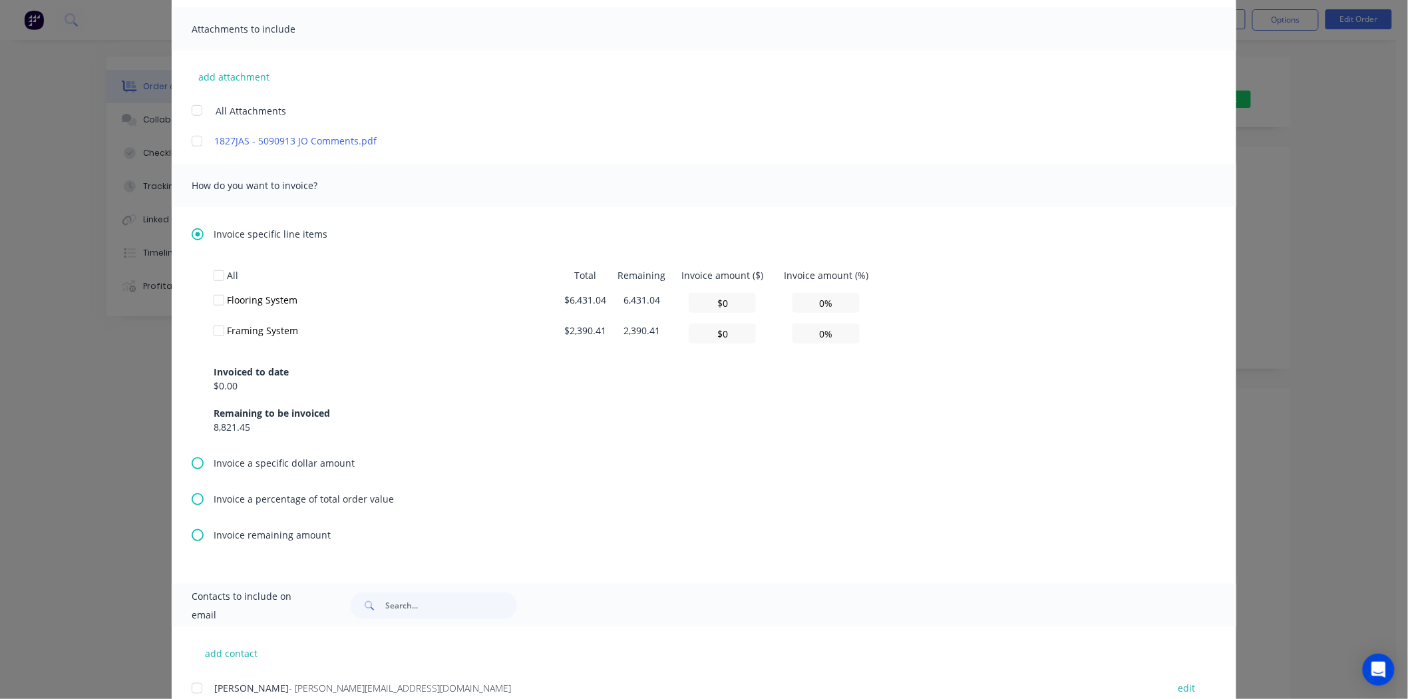
scroll to position [295, 0]
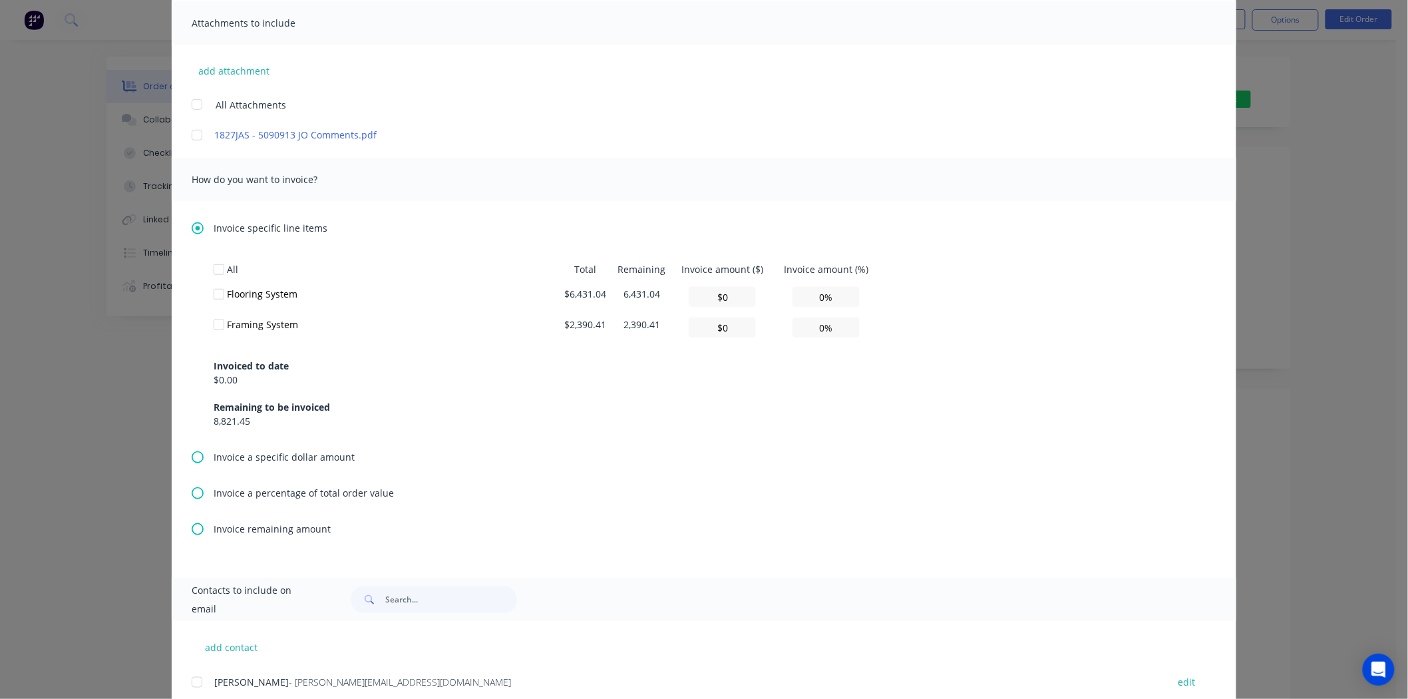
click at [194, 233] on icon at bounding box center [198, 228] width 12 height 12
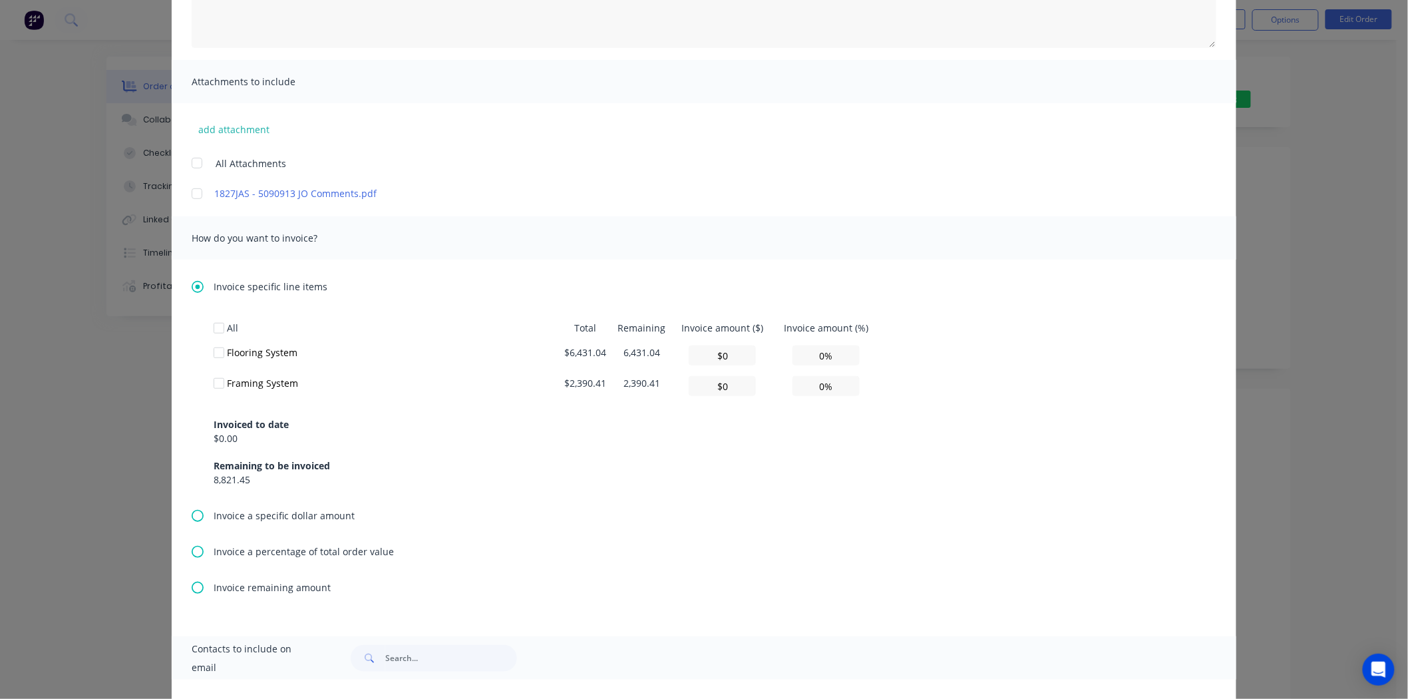
scroll to position [337, 0]
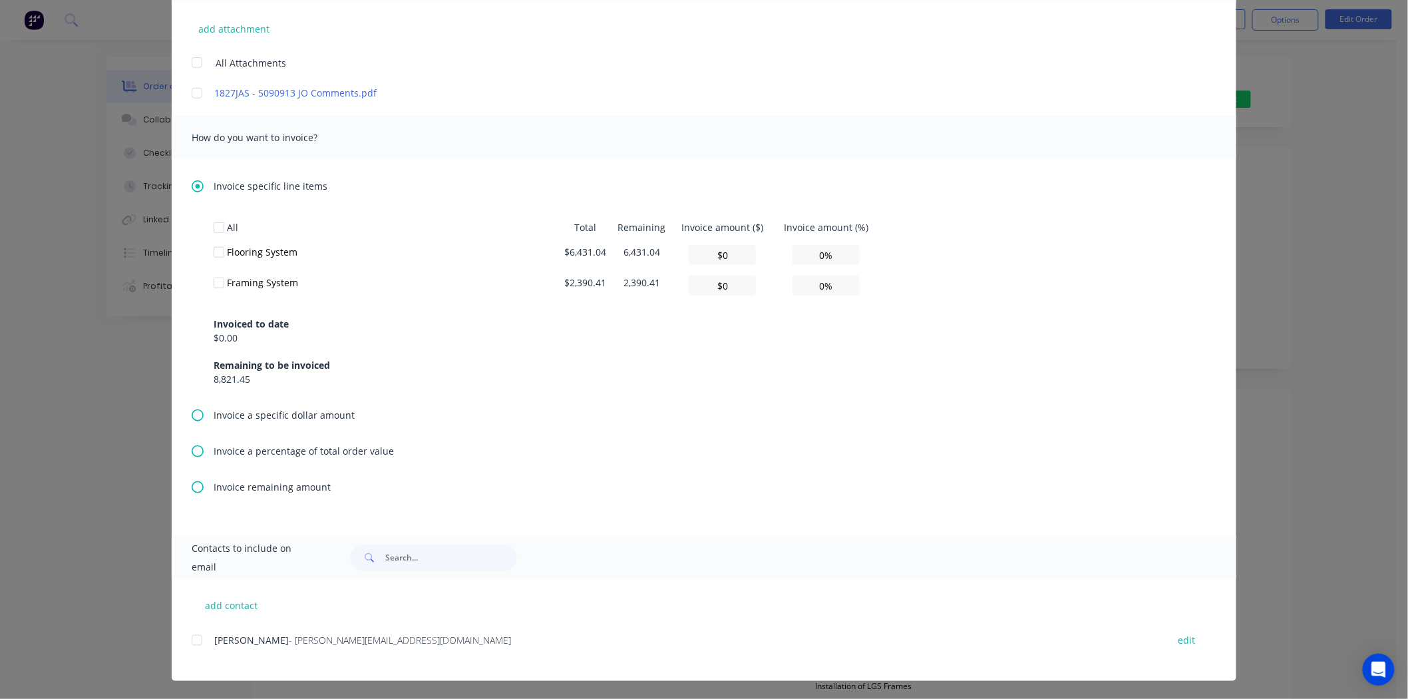
click at [192, 452] on icon at bounding box center [198, 451] width 12 height 12
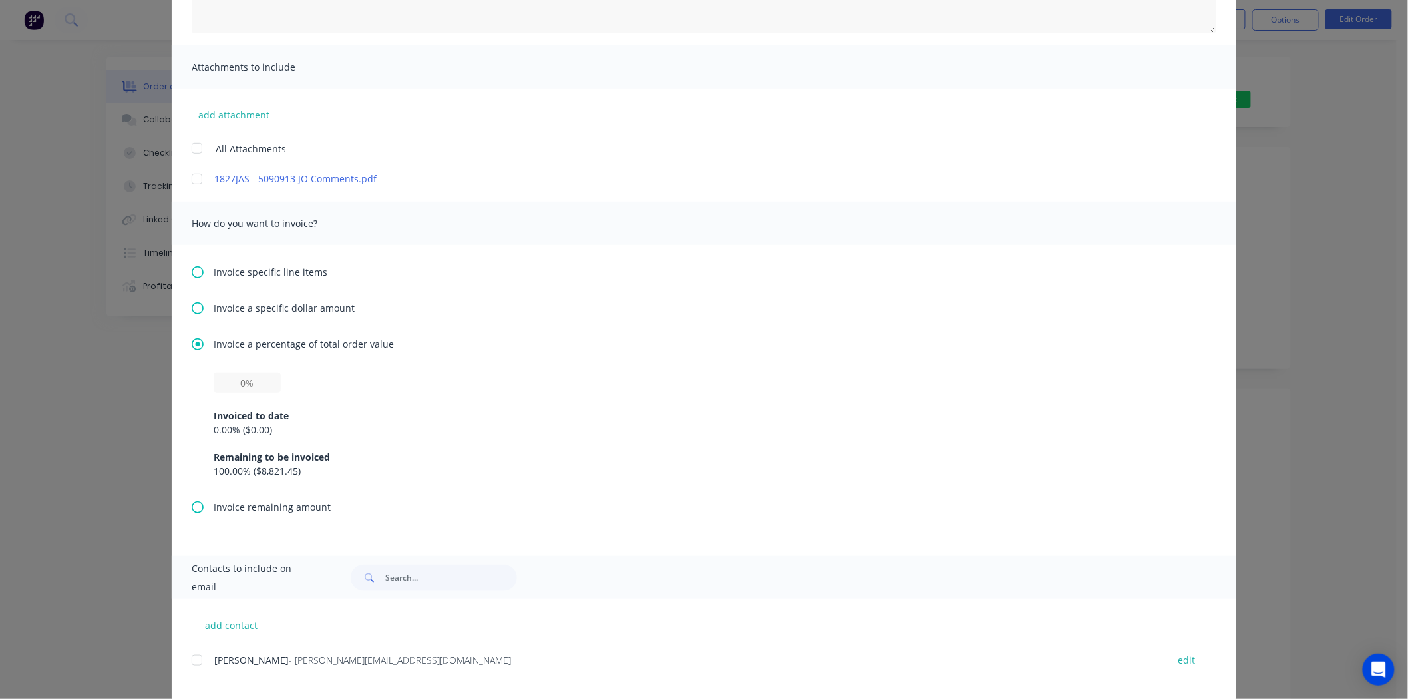
scroll to position [271, 0]
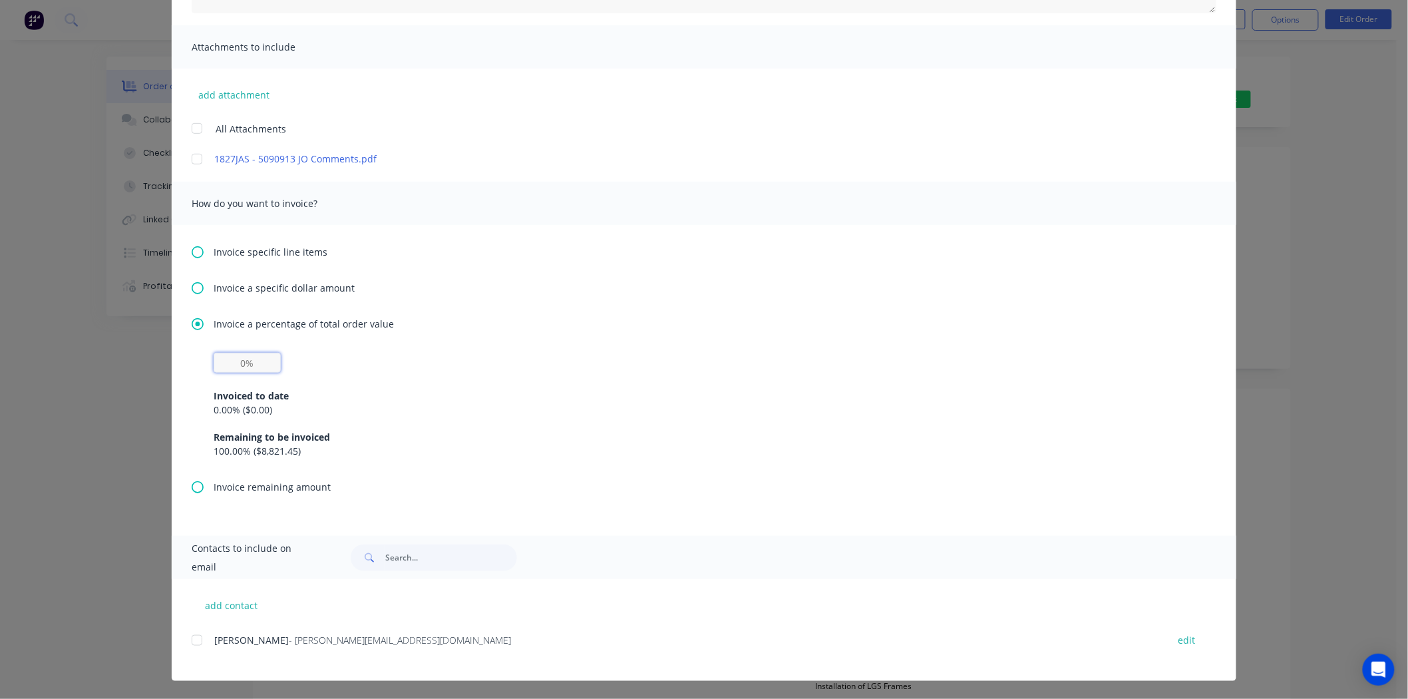
drag, startPoint x: 243, startPoint y: 362, endPoint x: 243, endPoint y: 371, distance: 8.6
click at [243, 362] on input "text" at bounding box center [247, 363] width 67 height 20
type input "20%"
click at [387, 406] on div "0.00 % ( $0.00 )" at bounding box center [704, 409] width 981 height 14
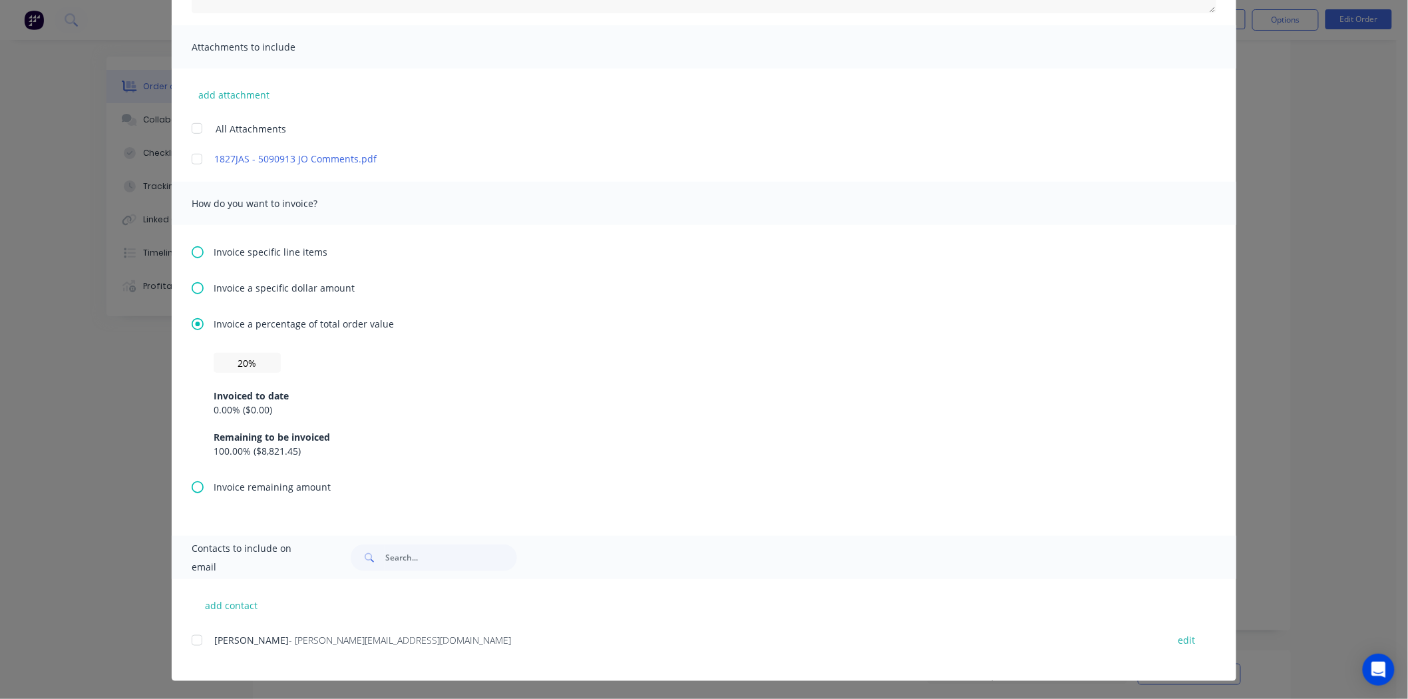
click at [196, 636] on div at bounding box center [197, 640] width 27 height 27
click at [231, 595] on button "add contact" at bounding box center [232, 605] width 80 height 20
select select "AU"
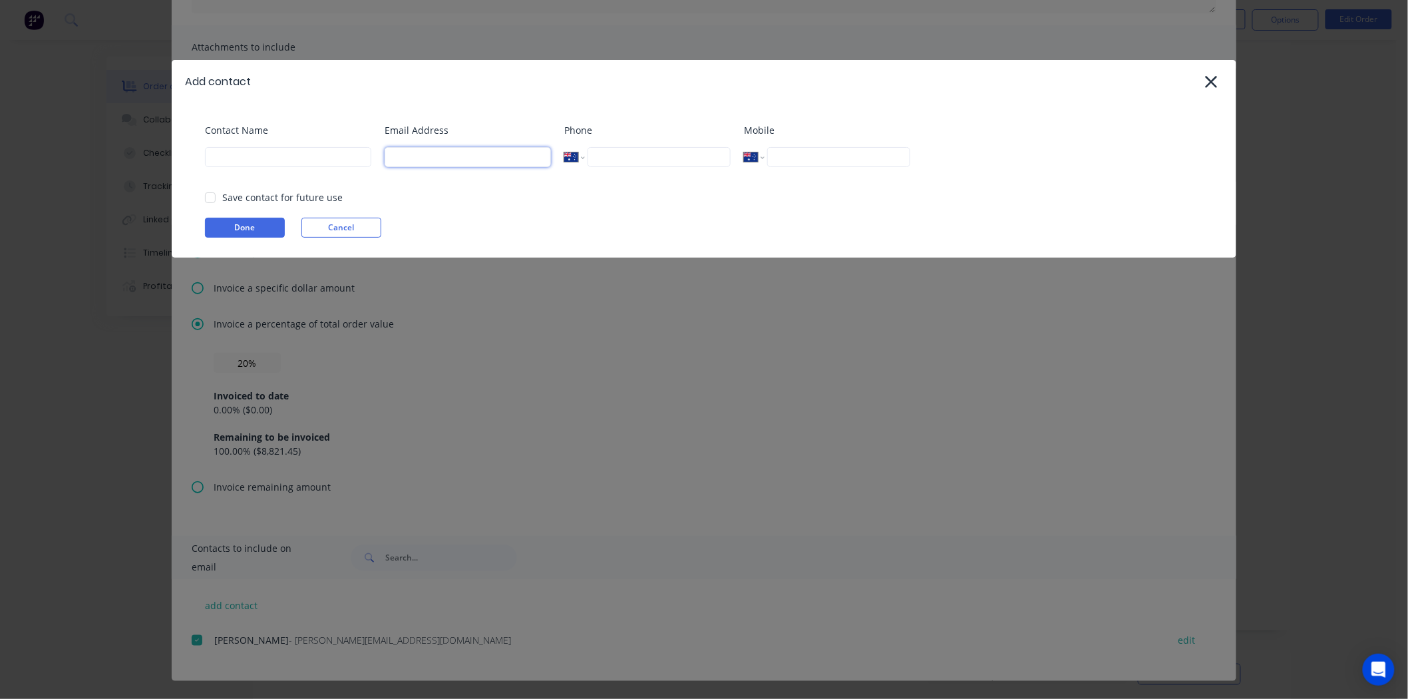
click at [510, 160] on input at bounding box center [468, 157] width 166 height 20
type input "Luke@ultraspan.au"
click at [303, 154] on input at bounding box center [288, 157] width 166 height 20
type input "[PERSON_NAME]"
click at [208, 196] on div at bounding box center [210, 197] width 27 height 27
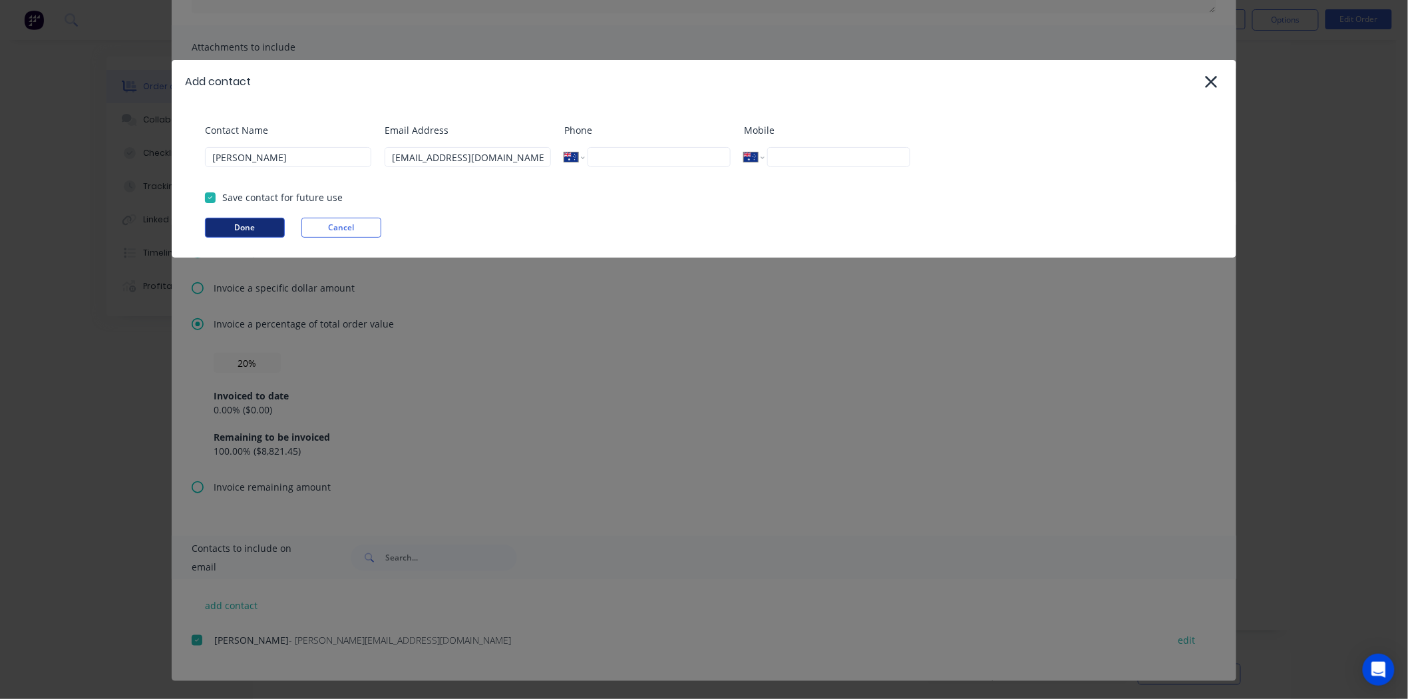
click at [214, 220] on button "Done" at bounding box center [245, 228] width 80 height 20
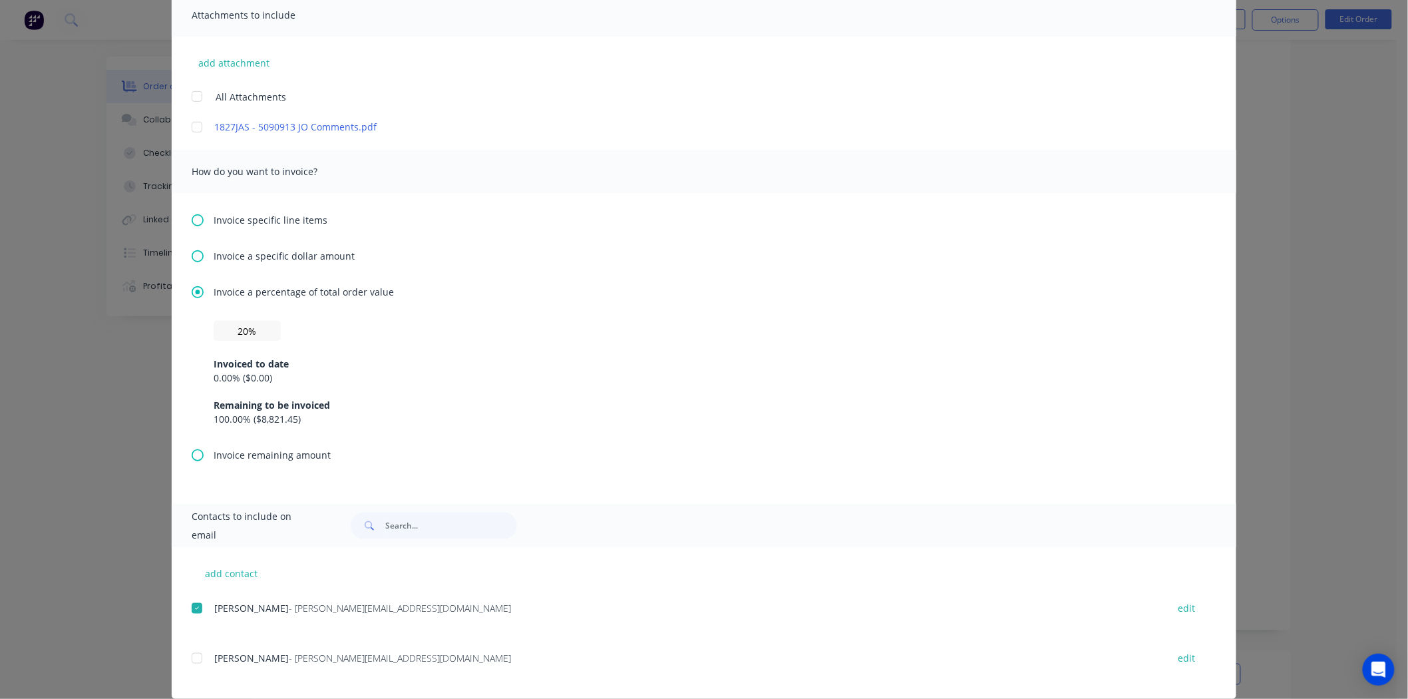
scroll to position [321, 0]
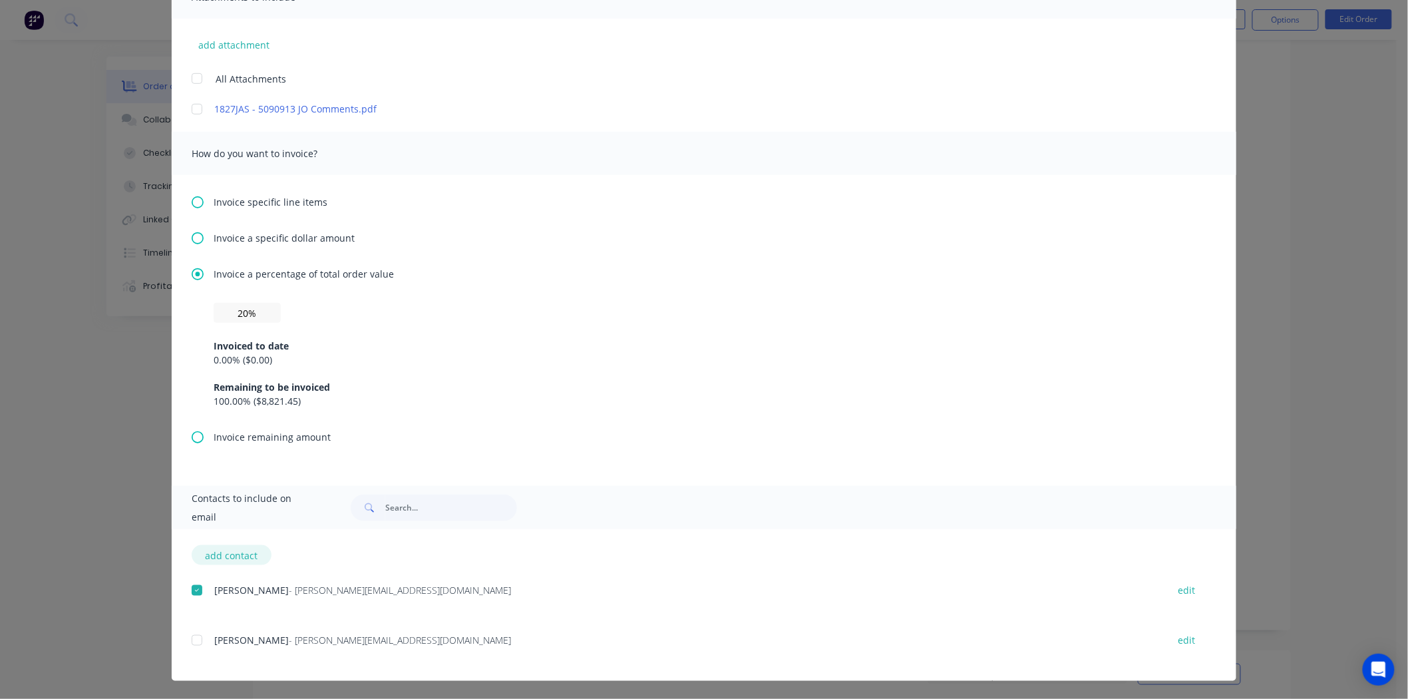
click at [210, 557] on button "add contact" at bounding box center [232, 555] width 80 height 20
select select "AU"
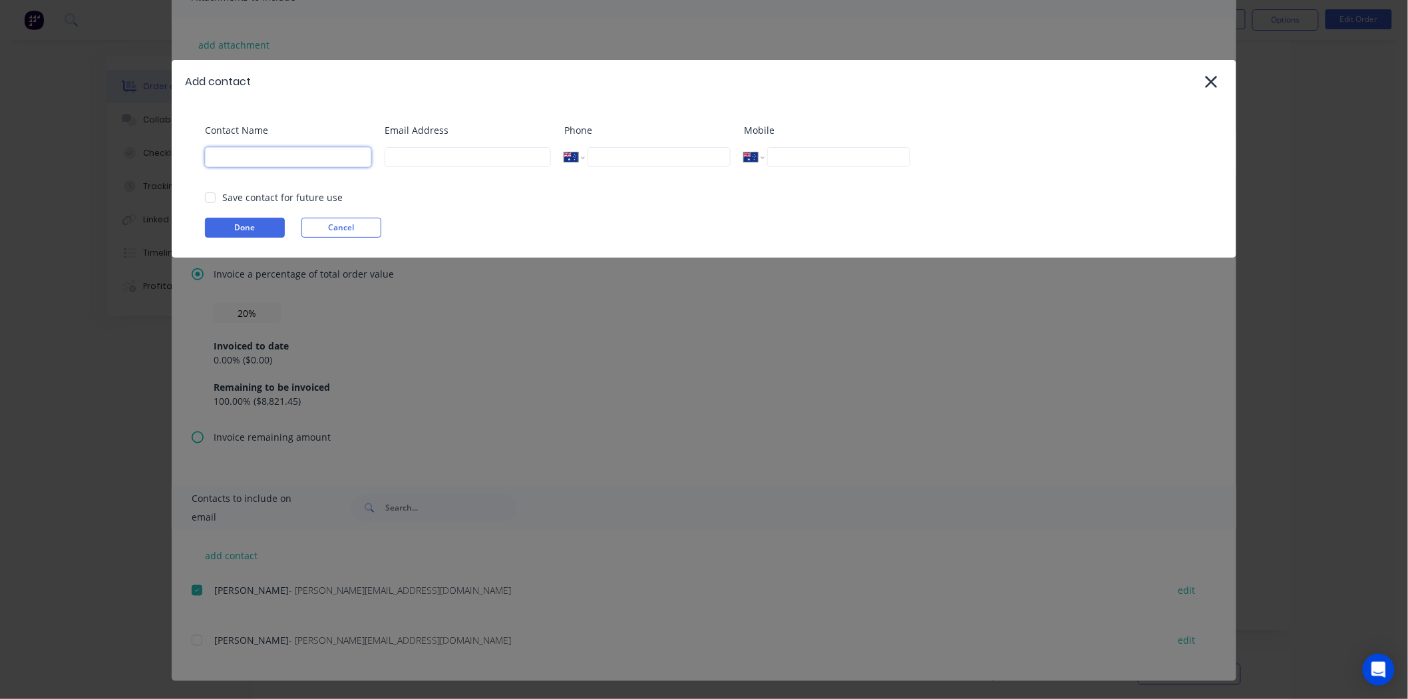
click at [279, 160] on input at bounding box center [288, 157] width 166 height 20
type input "[PERSON_NAME]"
drag, startPoint x: 409, startPoint y: 160, endPoint x: 409, endPoint y: 168, distance: 8.0
click at [409, 160] on input at bounding box center [468, 157] width 166 height 20
type input "jason@ultraspan.au"
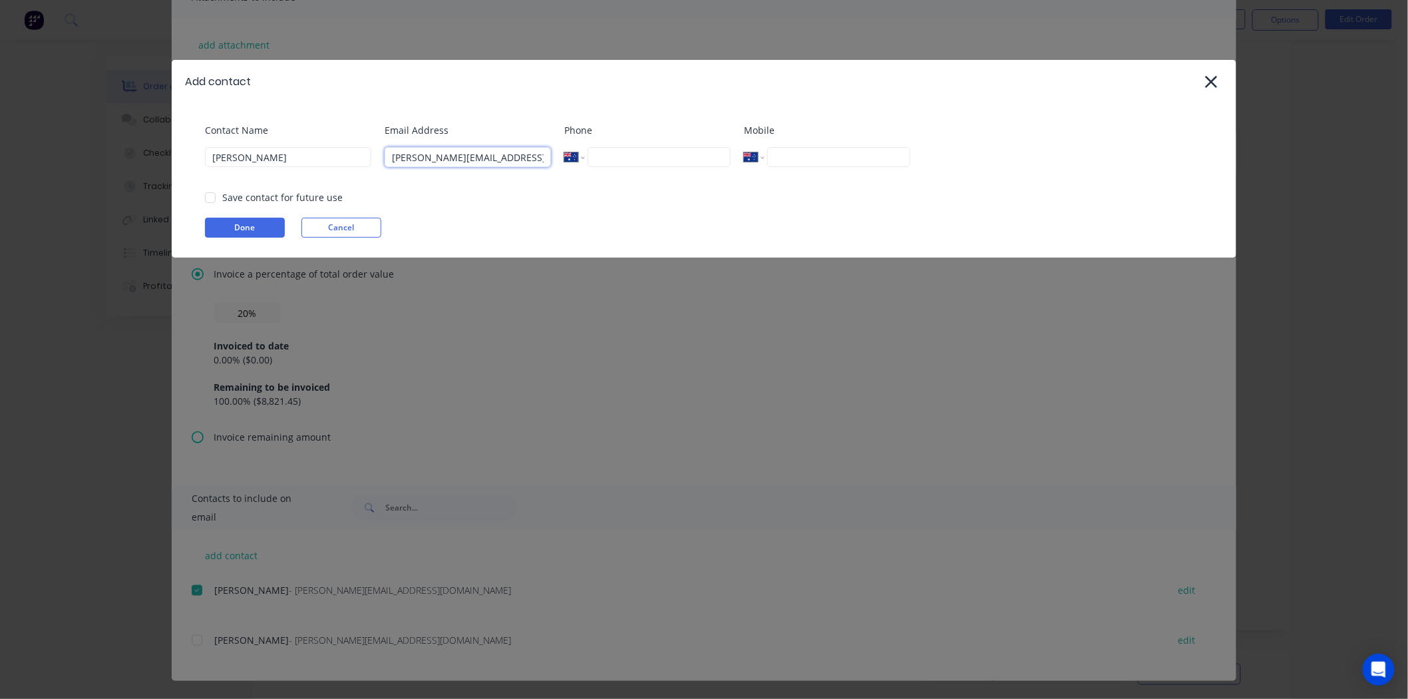
click at [210, 197] on div at bounding box center [210, 197] width 27 height 27
click at [222, 227] on button "Done" at bounding box center [245, 228] width 80 height 20
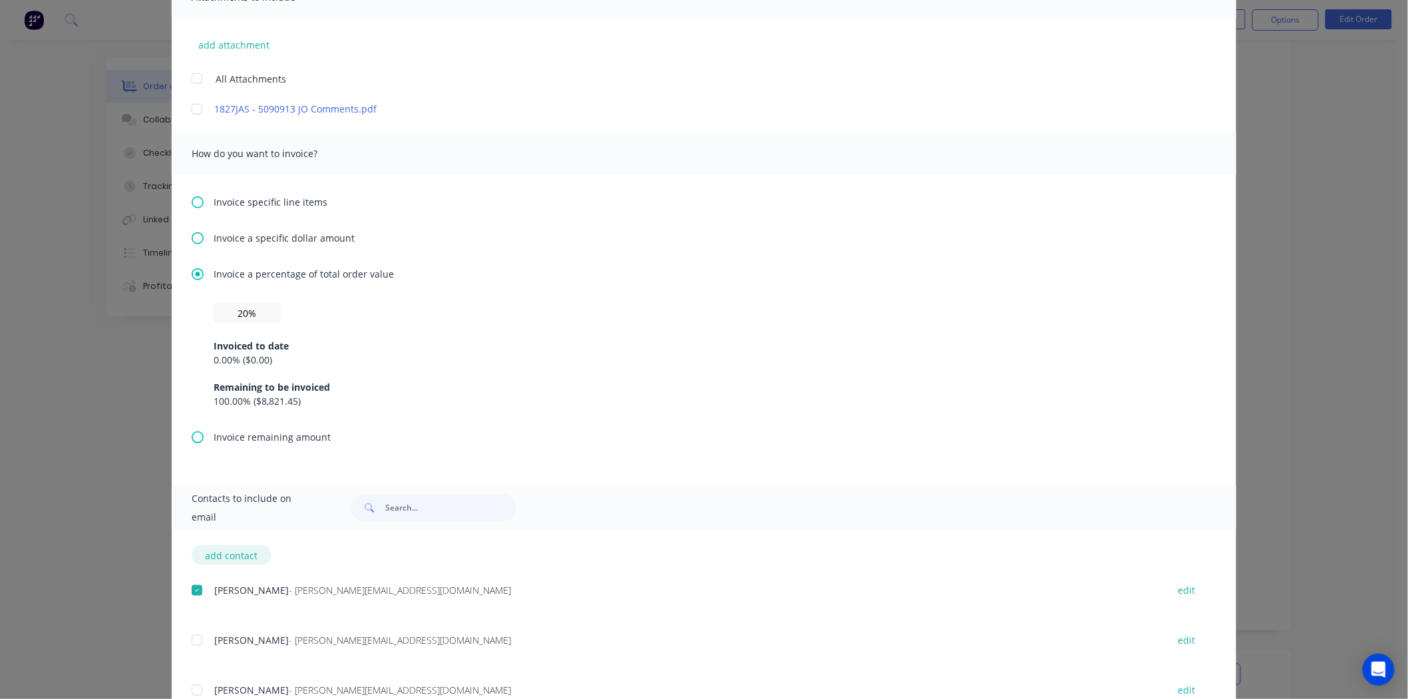
click at [222, 550] on button "add contact" at bounding box center [232, 555] width 80 height 20
select select "AU"
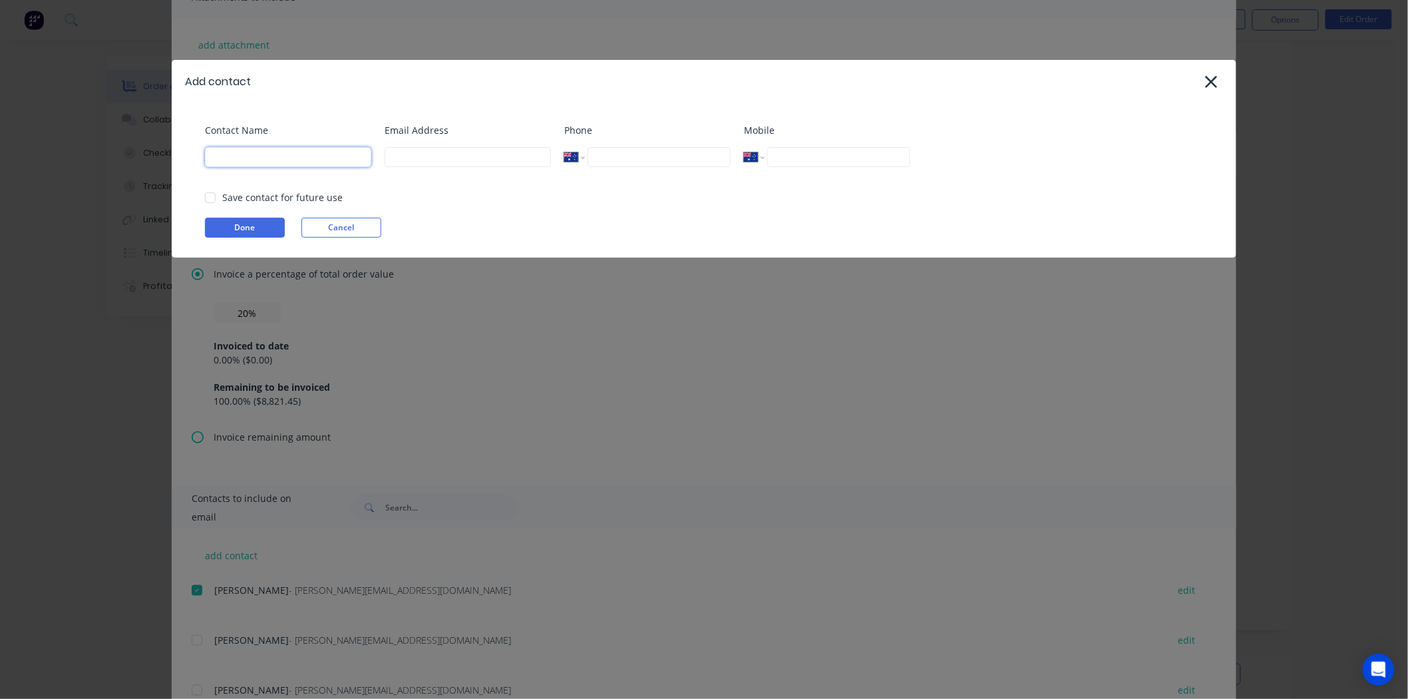
click at [295, 163] on input at bounding box center [288, 157] width 166 height 20
type input "Admin"
click at [430, 163] on input at bounding box center [468, 157] width 166 height 20
type input "support@ultraspan.au"
click at [214, 195] on div at bounding box center [210, 197] width 27 height 27
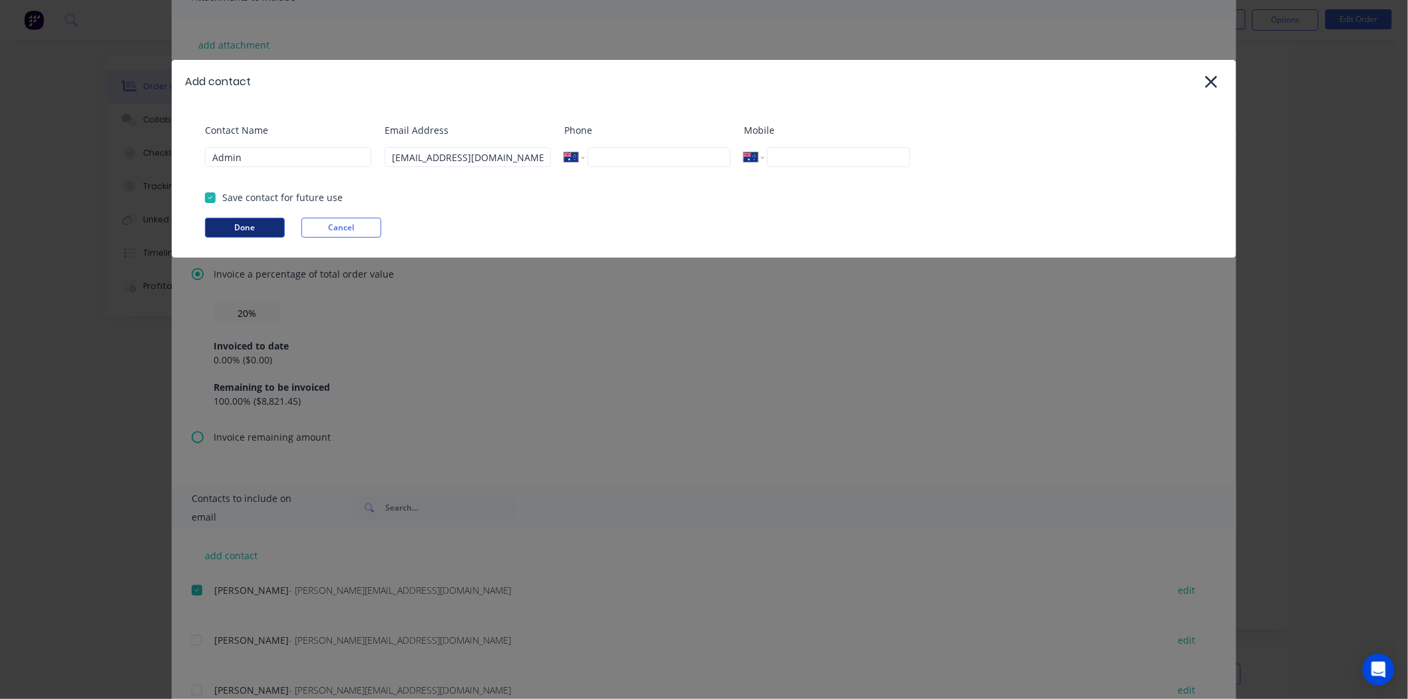
click at [230, 223] on button "Done" at bounding box center [245, 228] width 80 height 20
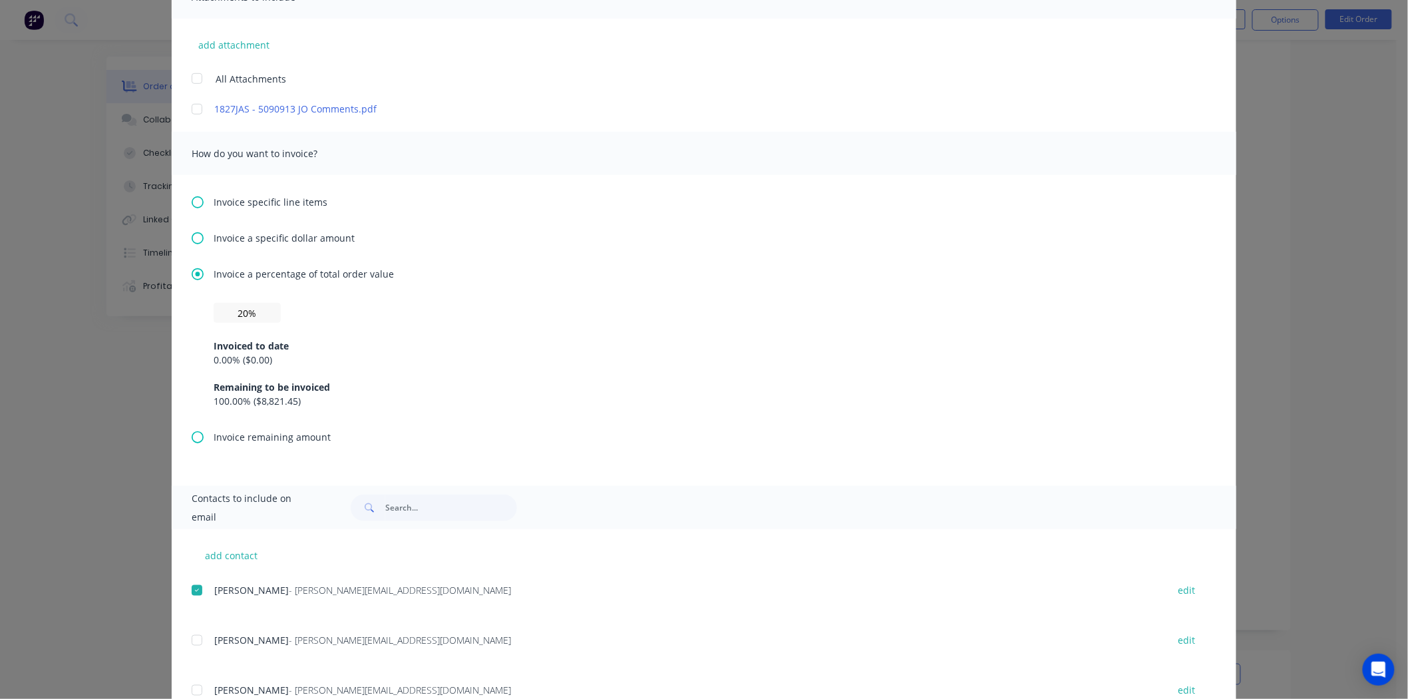
click at [191, 637] on div at bounding box center [197, 640] width 27 height 27
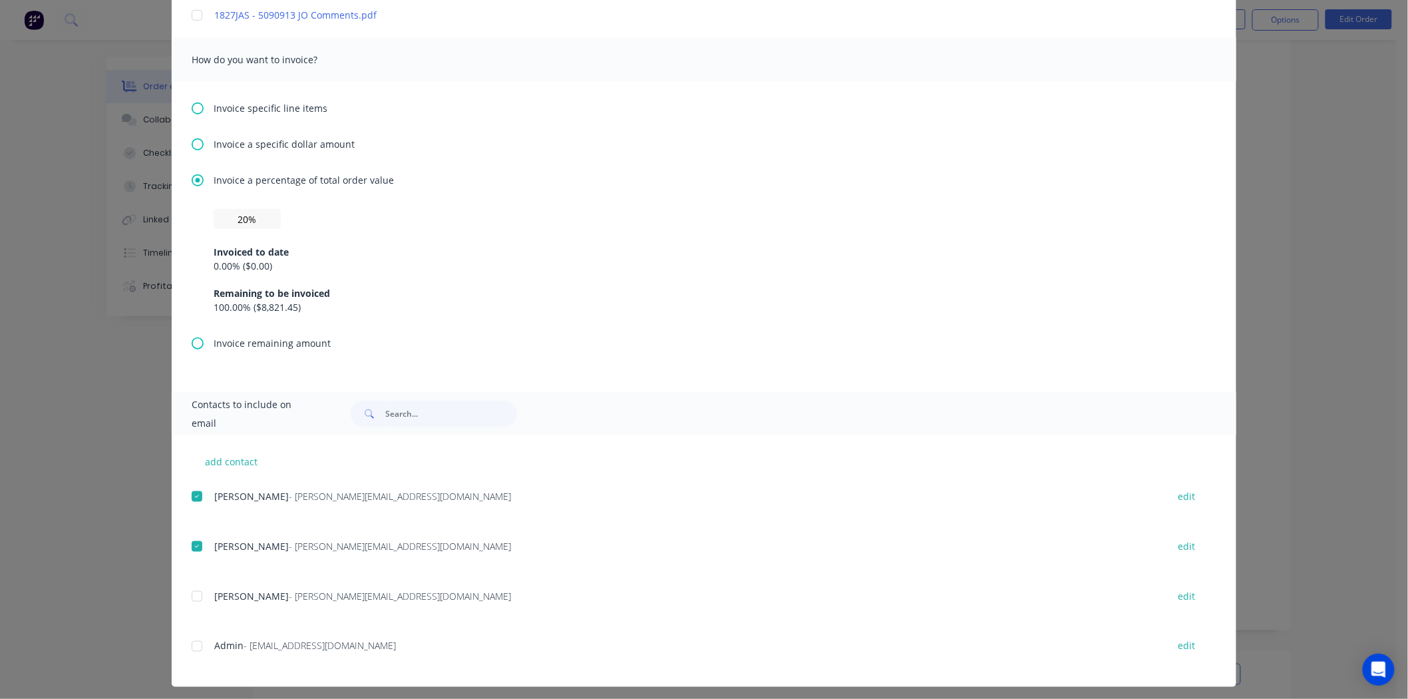
scroll to position [421, 0]
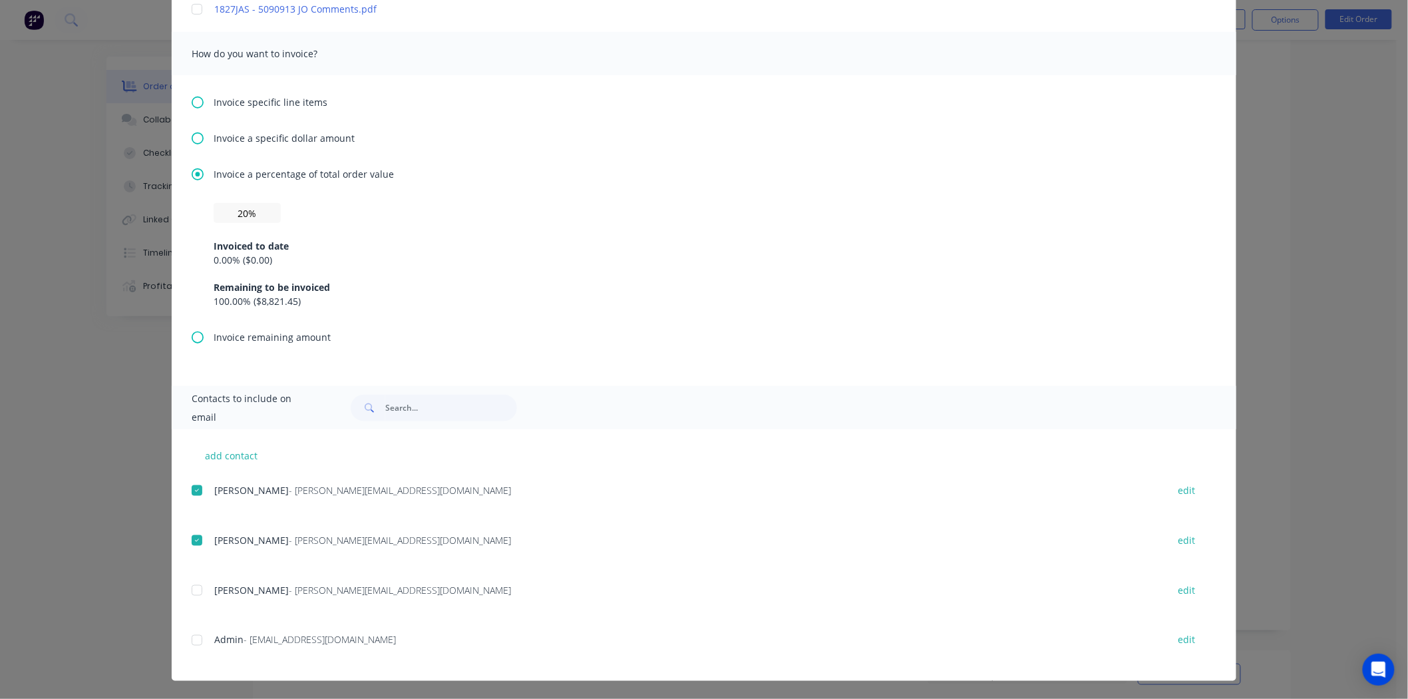
click at [192, 590] on div at bounding box center [197, 590] width 27 height 27
click at [196, 636] on div at bounding box center [197, 640] width 27 height 27
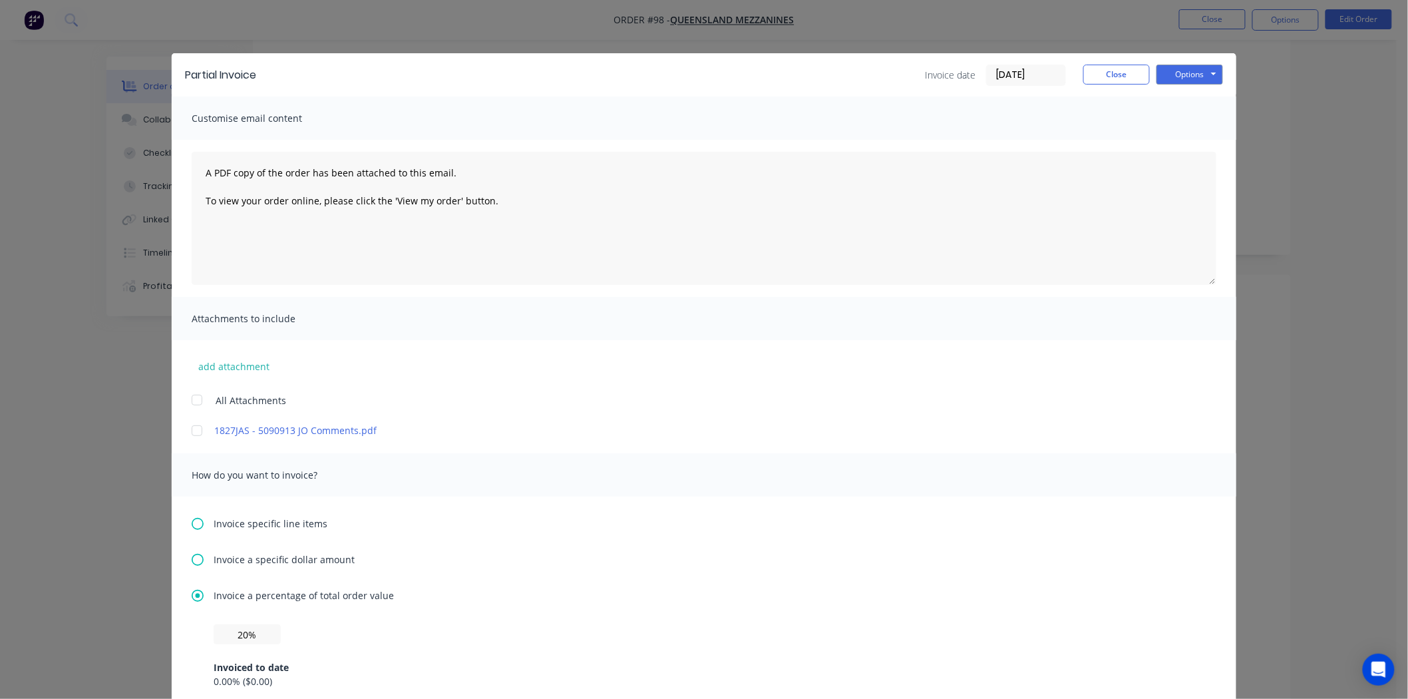
scroll to position [74, 0]
drag, startPoint x: 201, startPoint y: 169, endPoint x: 646, endPoint y: 284, distance: 459.7
click at [646, 284] on textarea "A PDF copy of the order has been attached to this email. To view your order onl…" at bounding box center [704, 218] width 1025 height 133
paste textarea "Hi Blackwood, Here's invoice INV-0194 regarding the initial deposit of your flo…"
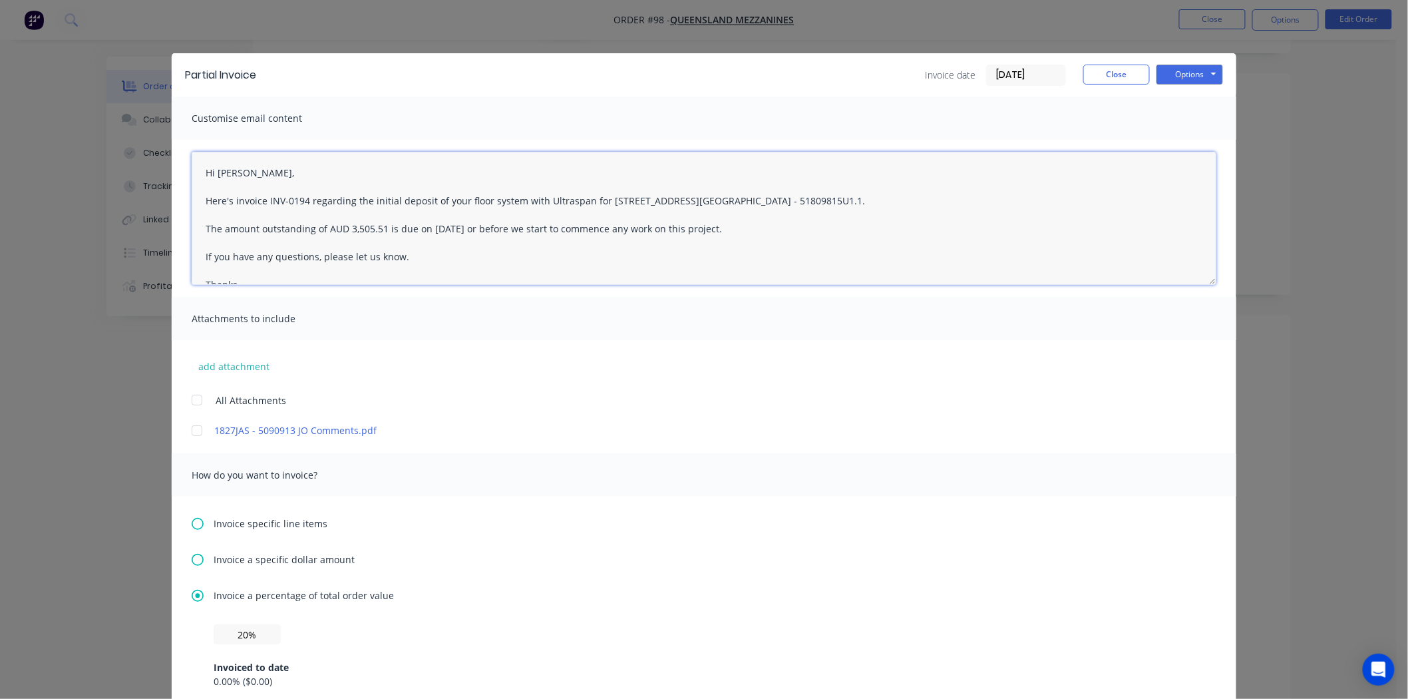
scroll to position [21, 0]
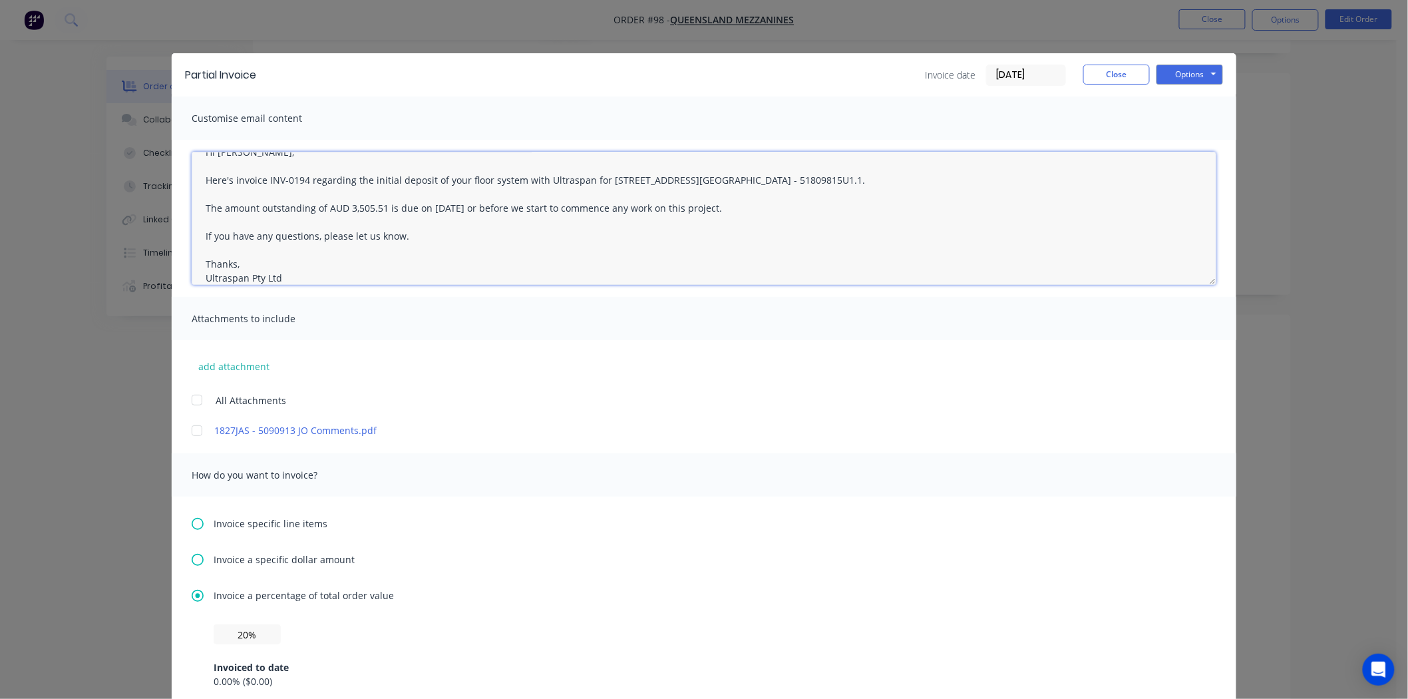
click at [302, 175] on textarea "Hi Blackwood, Here's invoice INV-0194 regarding the initial deposit of your flo…" at bounding box center [704, 218] width 1025 height 133
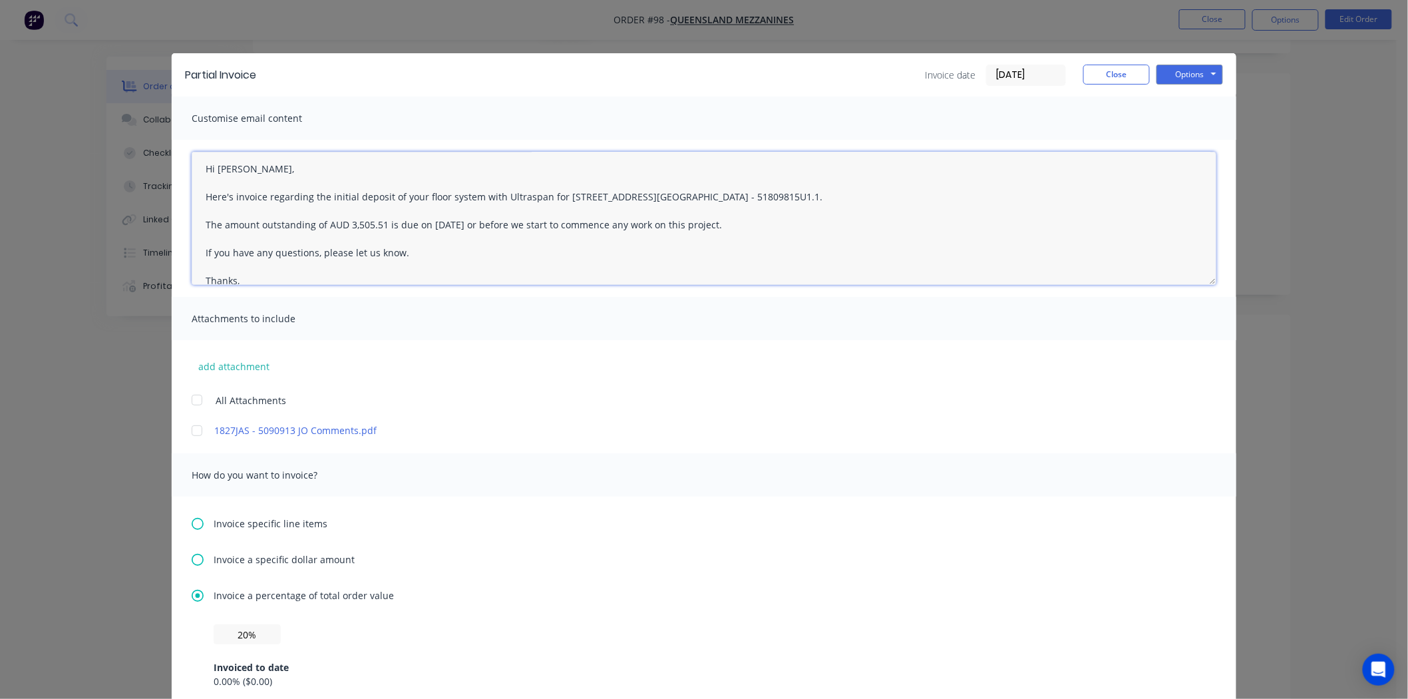
scroll to position [0, 0]
click at [238, 176] on textarea "Hi Blackwood, Here's invoice regarding the initial deposit of your floor system…" at bounding box center [704, 218] width 1025 height 133
drag, startPoint x: 667, startPoint y: 194, endPoint x: 555, endPoint y: 198, distance: 111.8
click at [555, 198] on textarea "Hi , Here's invoice regarding the initial deposit of your floor system with Ult…" at bounding box center [704, 218] width 1025 height 133
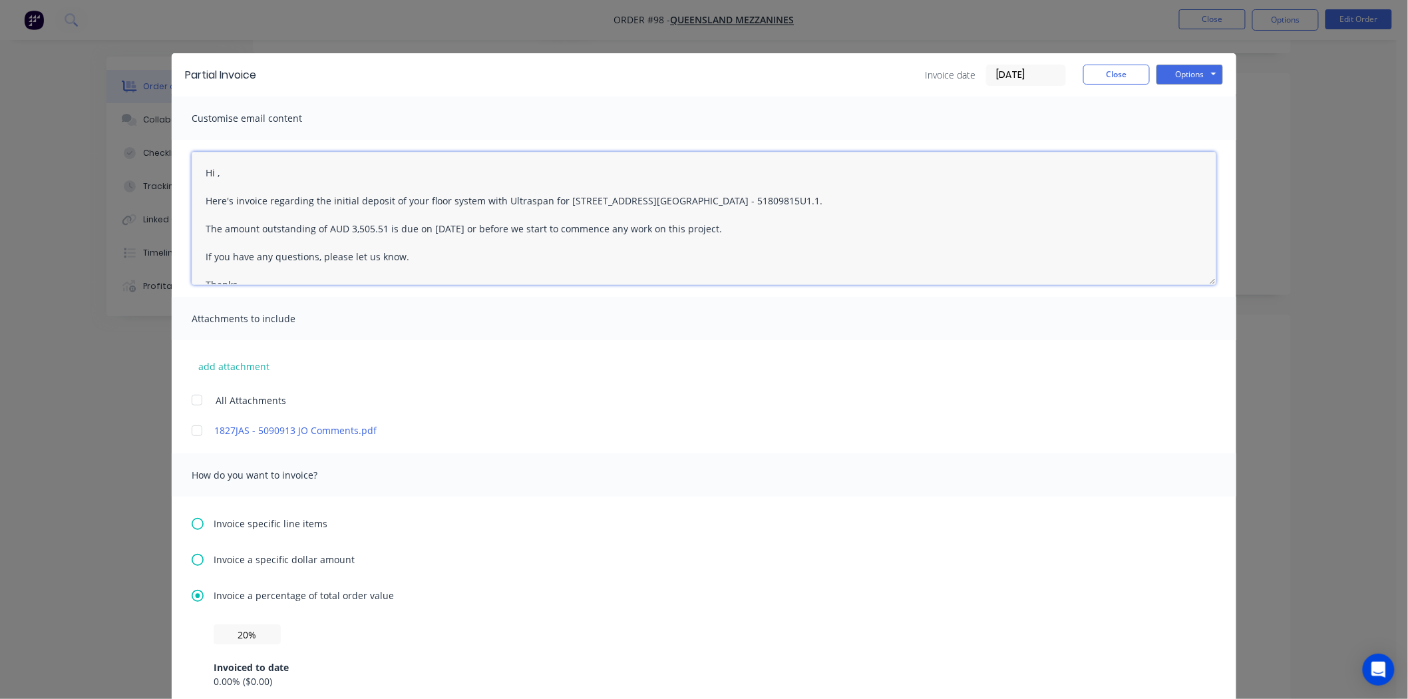
paste textarea "64 W James Rd, Rocksberg"
drag, startPoint x: 752, startPoint y: 198, endPoint x: 676, endPoint y: 196, distance: 75.9
click at [676, 196] on textarea "Hi , Here's invoice regarding the initial deposit of your floor system with Ult…" at bounding box center [704, 218] width 1025 height 133
click at [434, 235] on textarea "Hi , Here's invoice regarding the initial deposit of your floor system with Ult…" at bounding box center [704, 218] width 1025 height 133
click at [375, 234] on textarea "Hi , Here's invoice regarding the initial deposit of your floor system with Ult…" at bounding box center [704, 218] width 1025 height 133
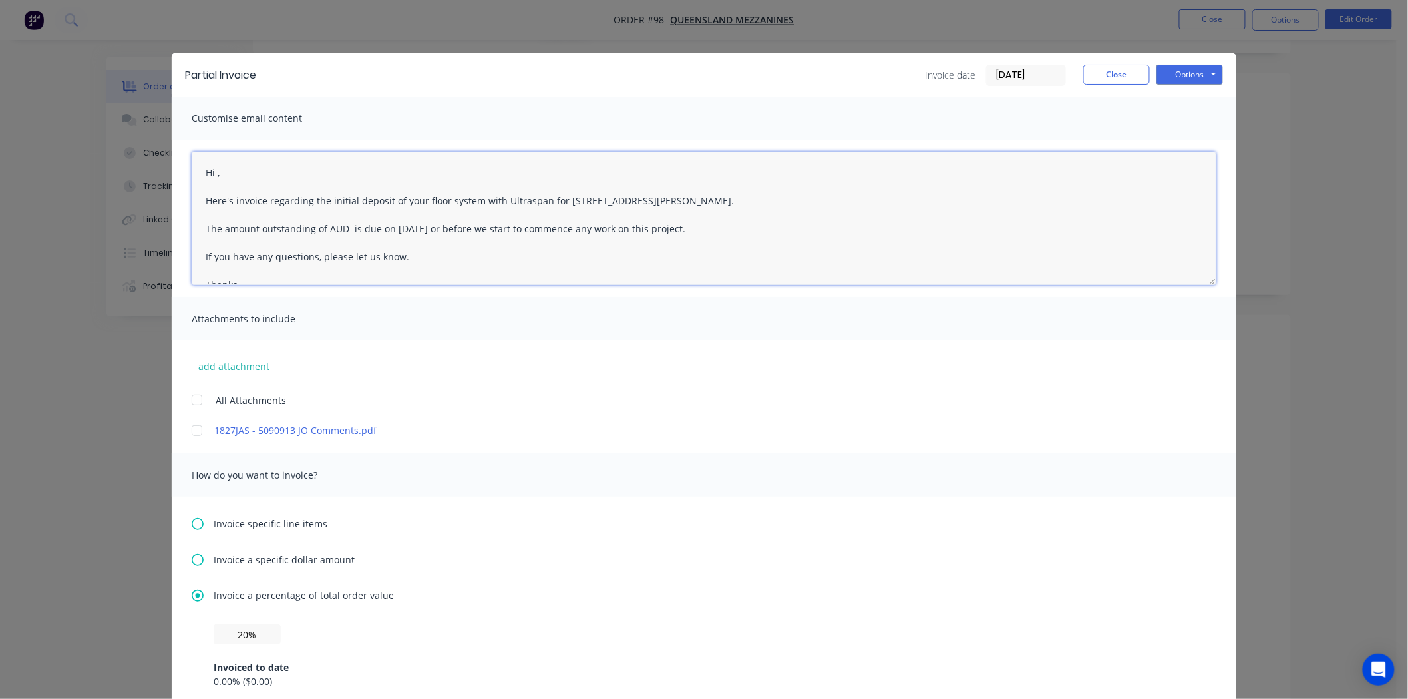
paste textarea "1,940.72"
click at [459, 267] on textarea "Hi , Here's invoice regarding the initial deposit of your floor system with Ult…" at bounding box center [704, 218] width 1025 height 133
type textarea "Hi , Here's invoice regarding the initial deposit of your floor system with Ult…"
click at [1187, 76] on button "Options" at bounding box center [1189, 75] width 67 height 20
click at [923, 464] on div "How do you want to invoice?" at bounding box center [704, 474] width 1064 height 43
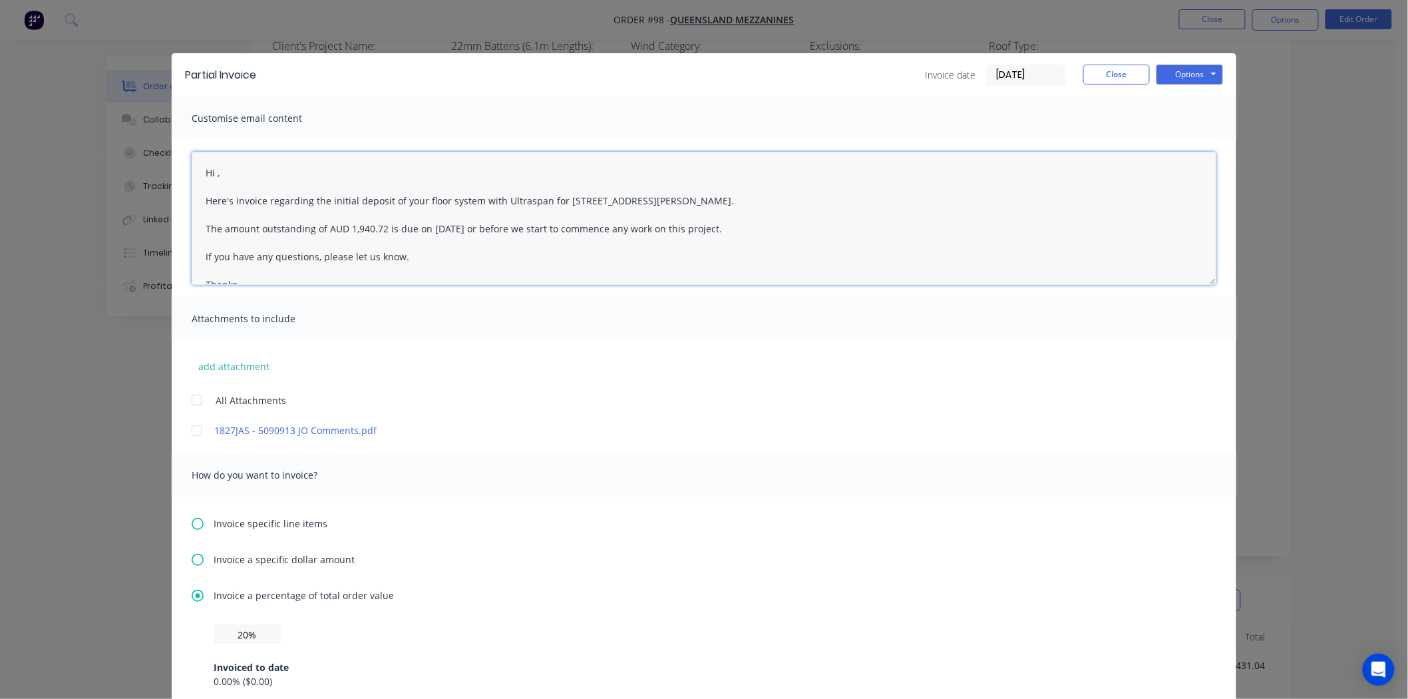
scroll to position [35, 0]
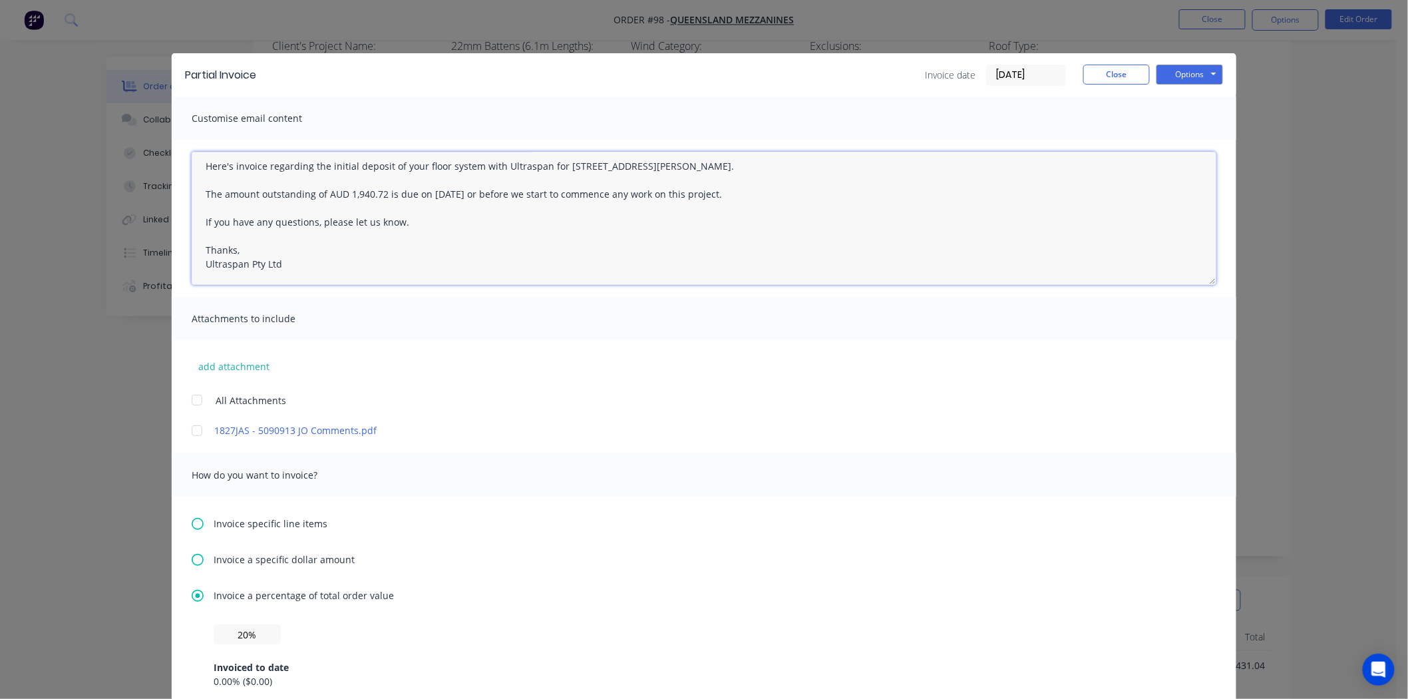
drag, startPoint x: 198, startPoint y: 168, endPoint x: 289, endPoint y: 344, distance: 197.9
click at [289, 344] on div "Customise email content Hi , Here's invoice regarding the initial deposit of yo…" at bounding box center [704, 451] width 1064 height 711
click at [309, 234] on textarea "Hi , Here's invoice regarding the initial deposit of your floor system with Ult…" at bounding box center [704, 218] width 1025 height 133
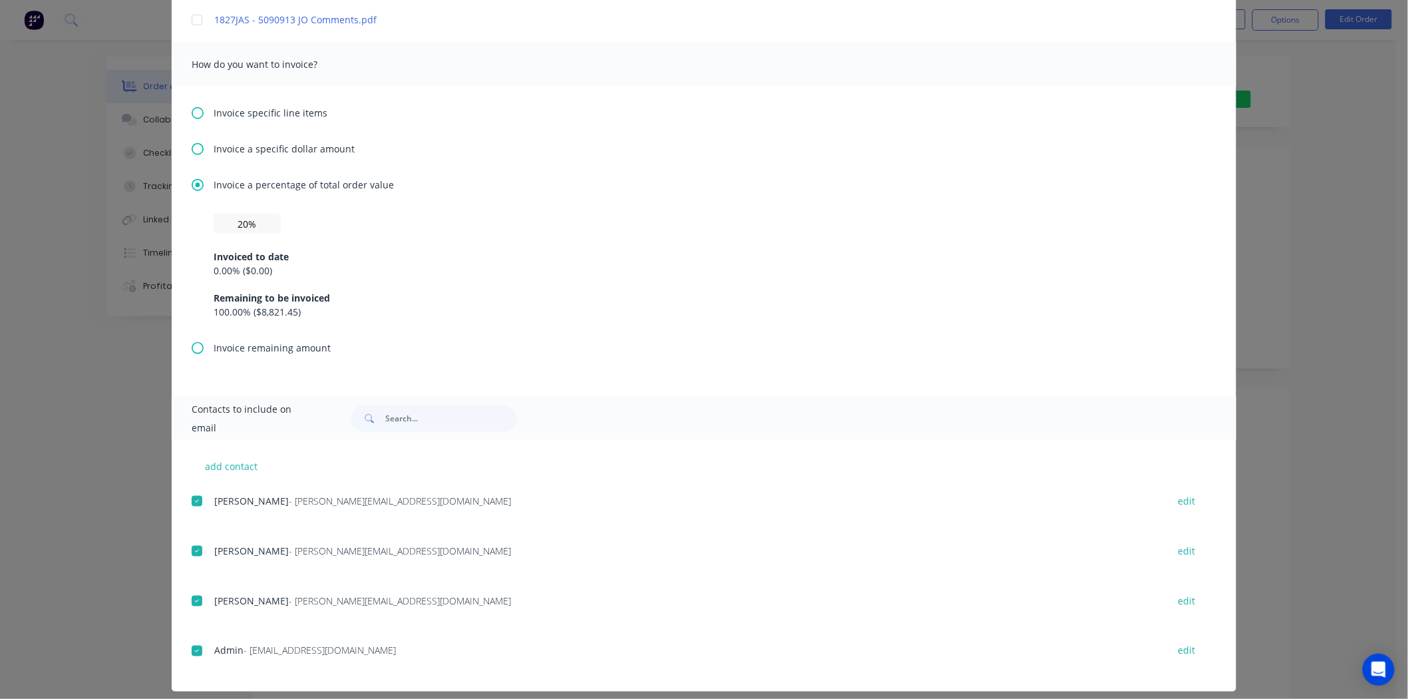
scroll to position [421, 0]
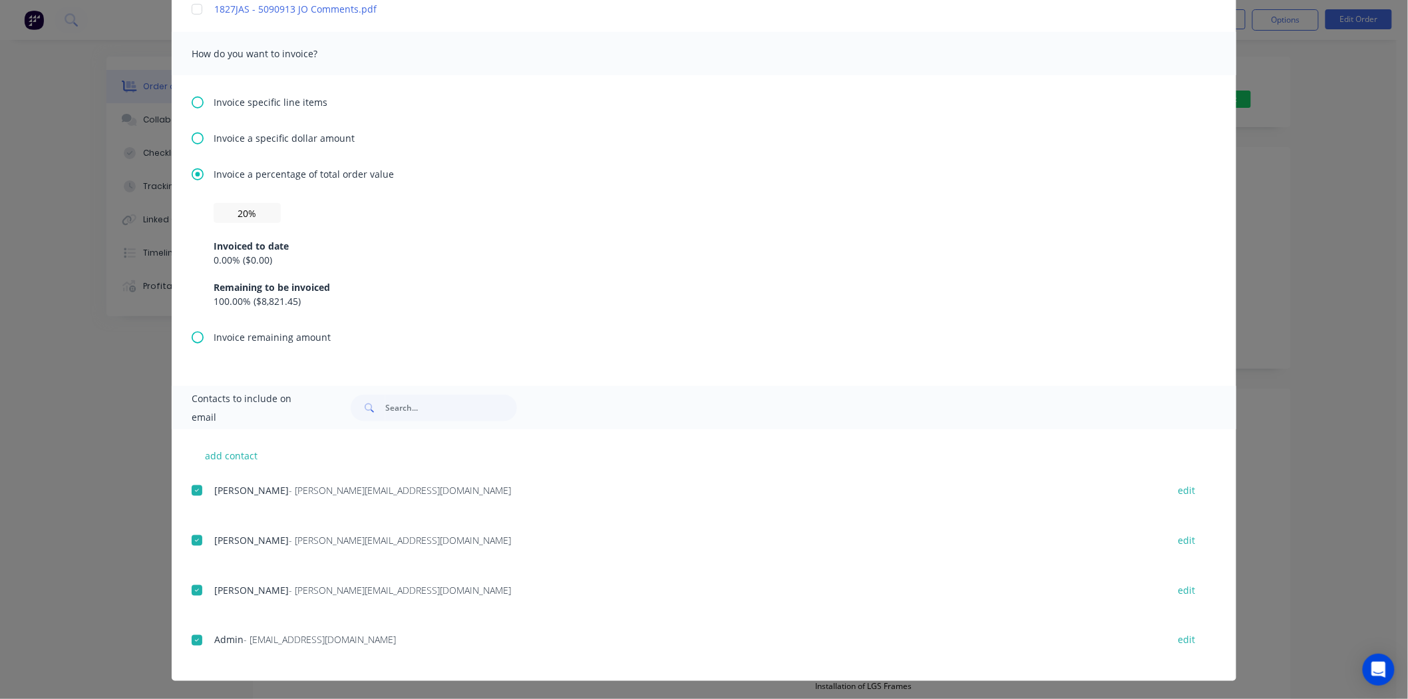
click at [188, 539] on div at bounding box center [197, 540] width 27 height 27
click at [186, 589] on div at bounding box center [197, 590] width 27 height 27
click at [188, 637] on div at bounding box center [197, 640] width 27 height 27
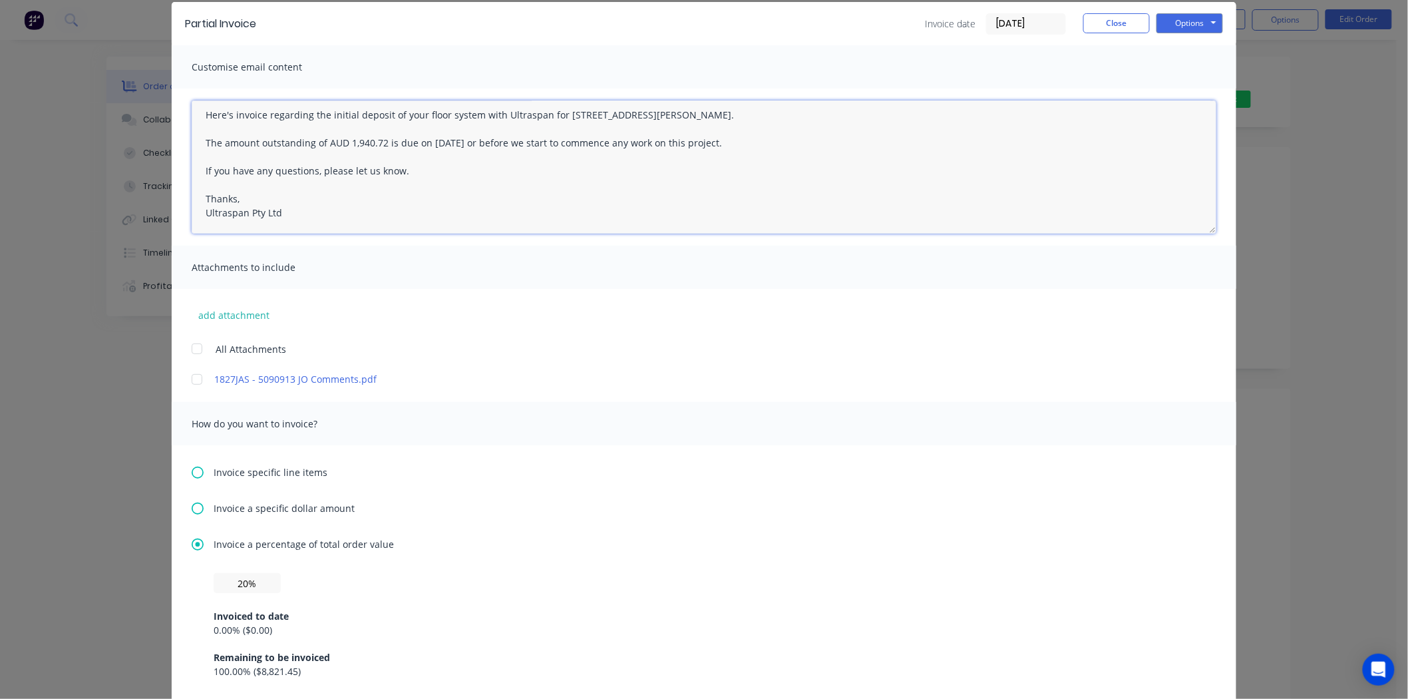
scroll to position [0, 0]
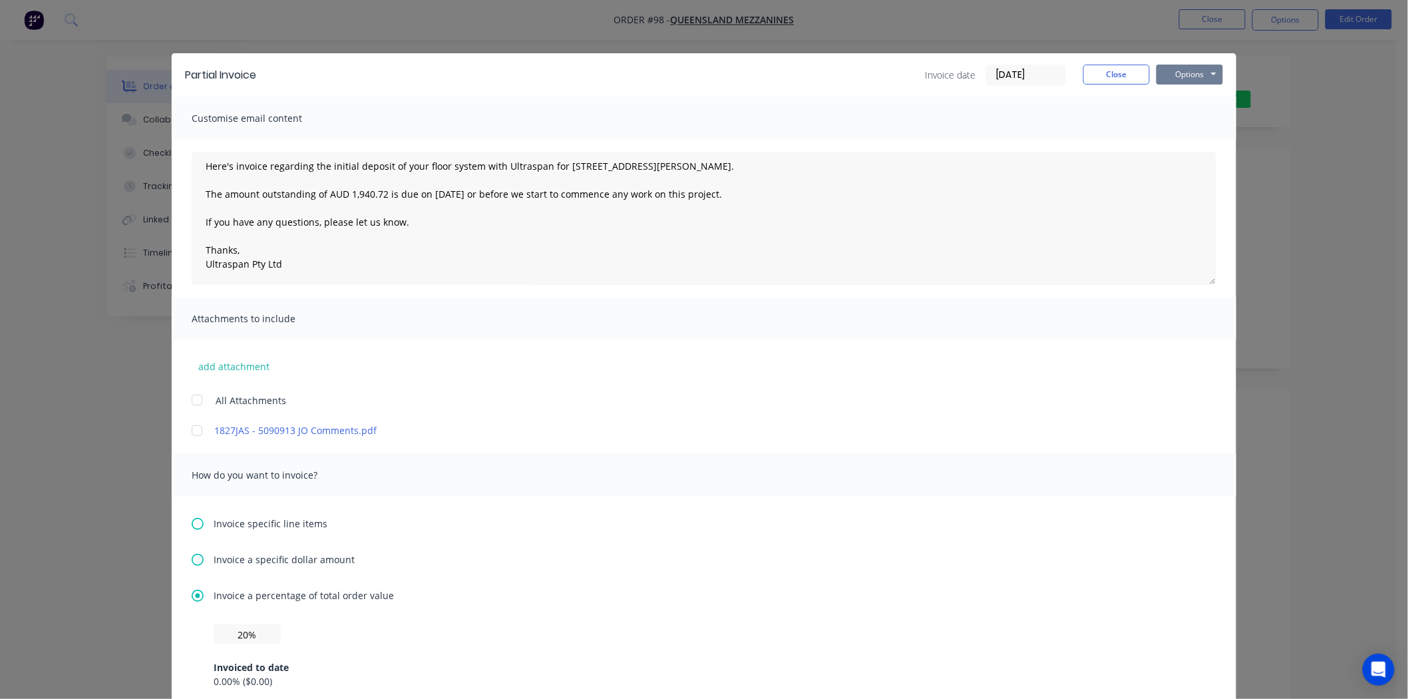
click at [1189, 68] on button "Options" at bounding box center [1189, 75] width 67 height 20
click at [1182, 140] on button "Email" at bounding box center [1198, 142] width 85 height 22
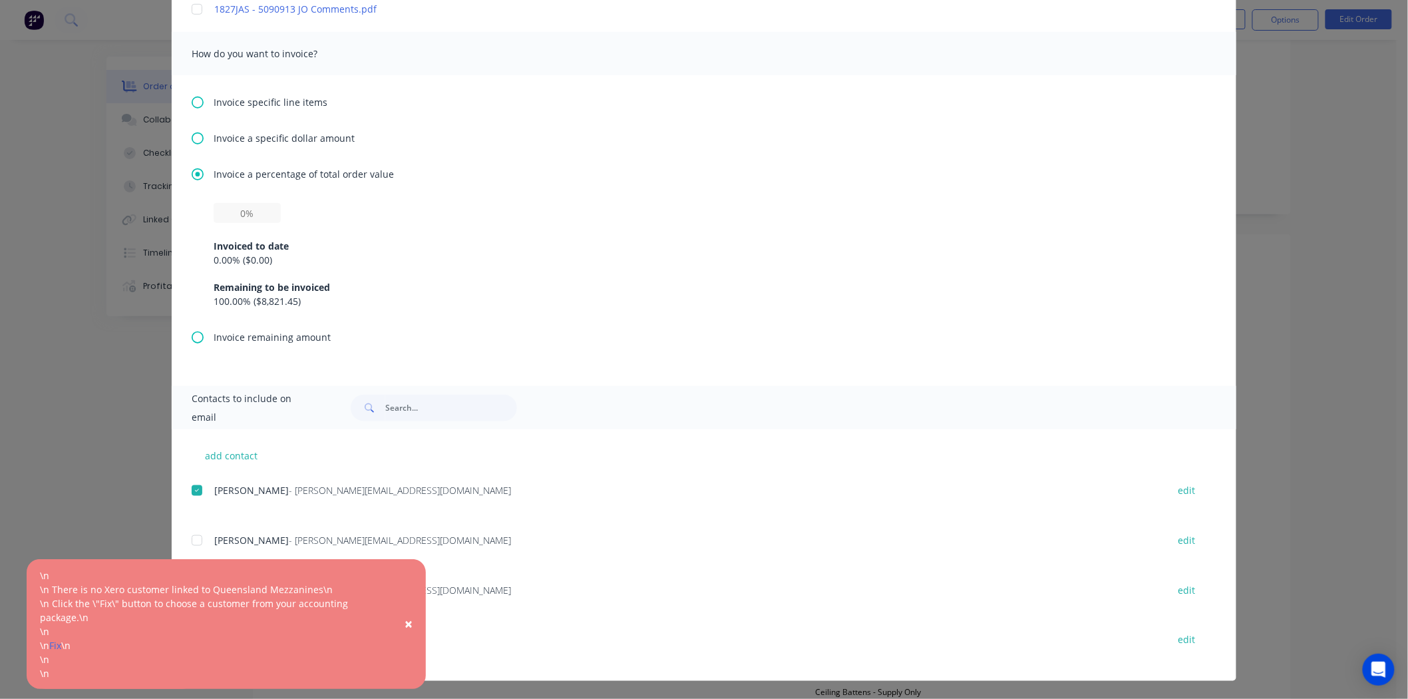
scroll to position [295, 0]
click at [1172, 540] on button "edit" at bounding box center [1186, 540] width 33 height 18
select select "AU"
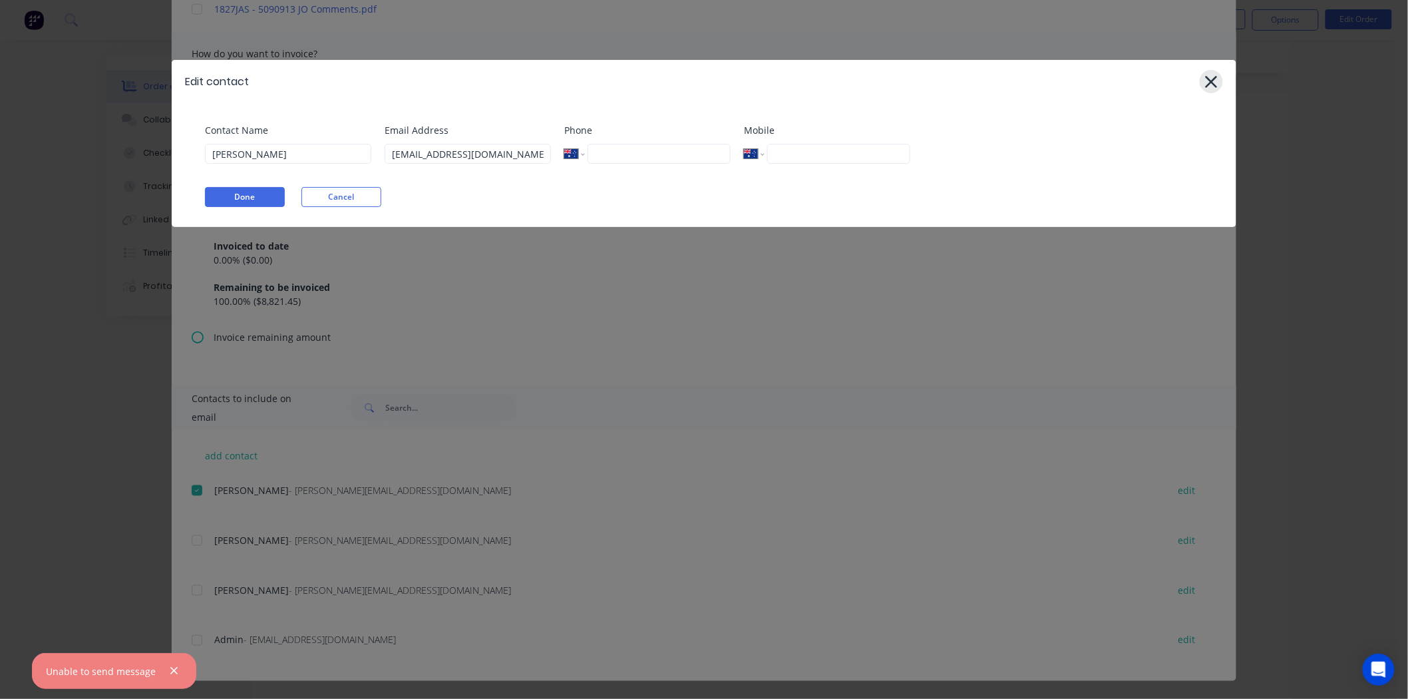
click at [1213, 80] on icon at bounding box center [1212, 82] width 12 height 12
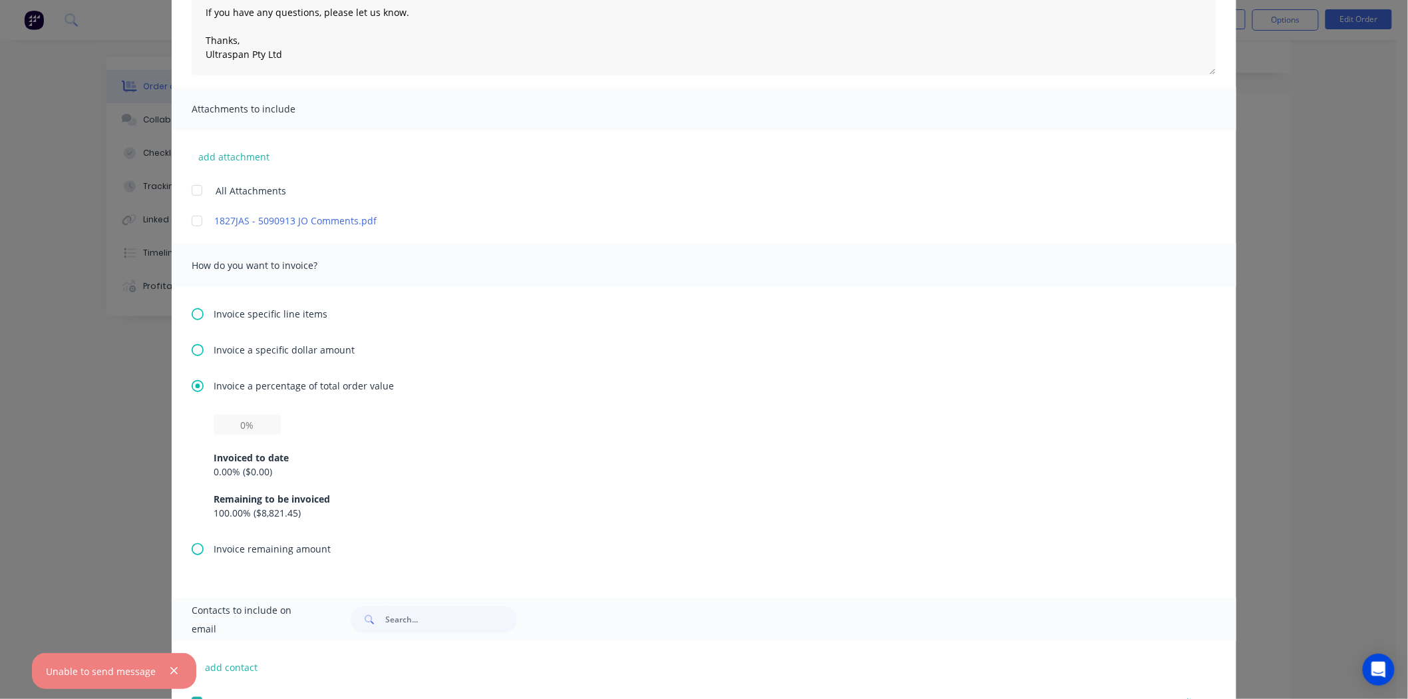
scroll to position [0, 0]
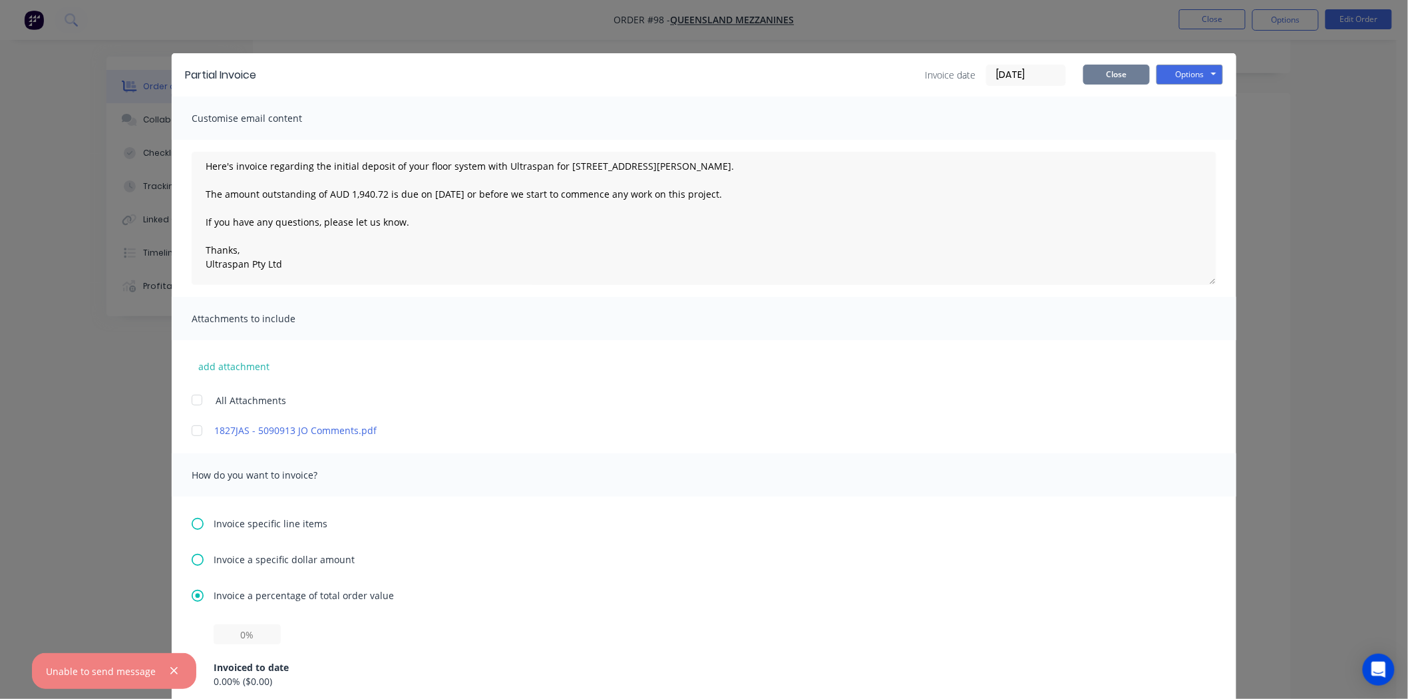
click at [1112, 69] on button "Close" at bounding box center [1116, 75] width 67 height 20
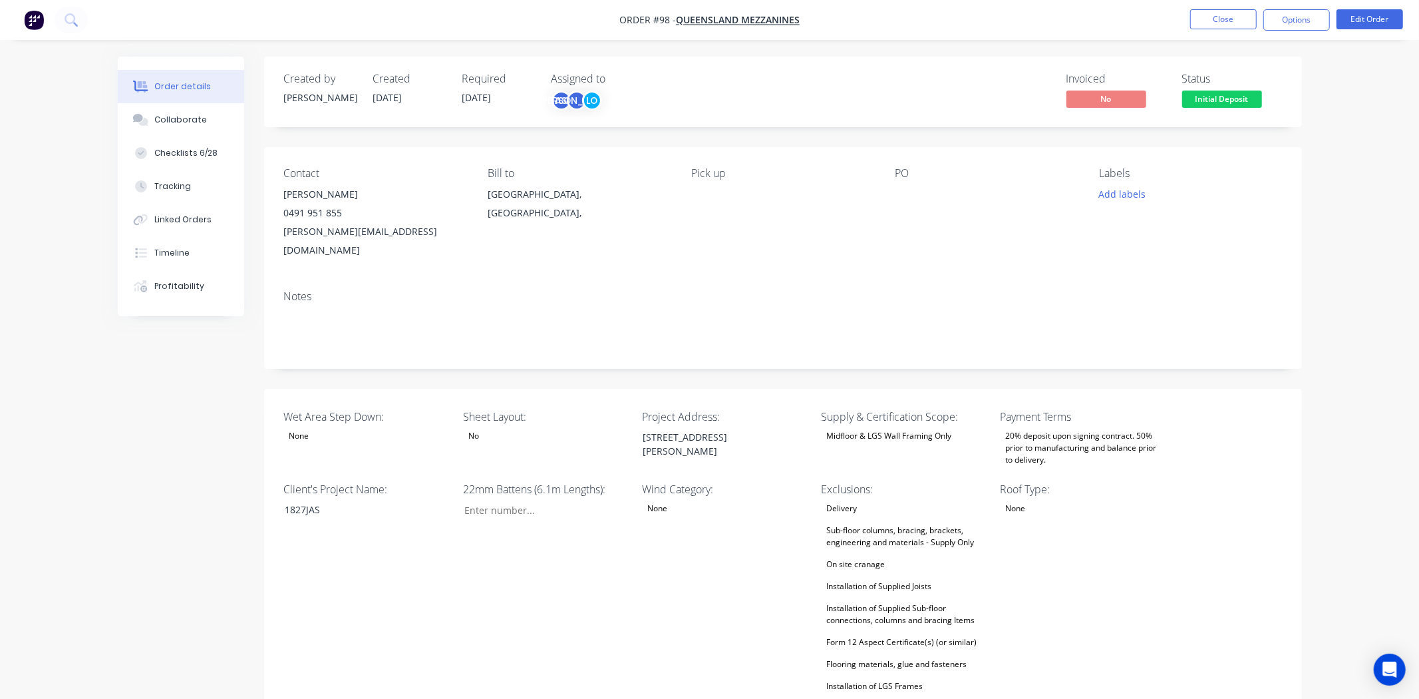
type input "38"
type input "84"
type input "0"
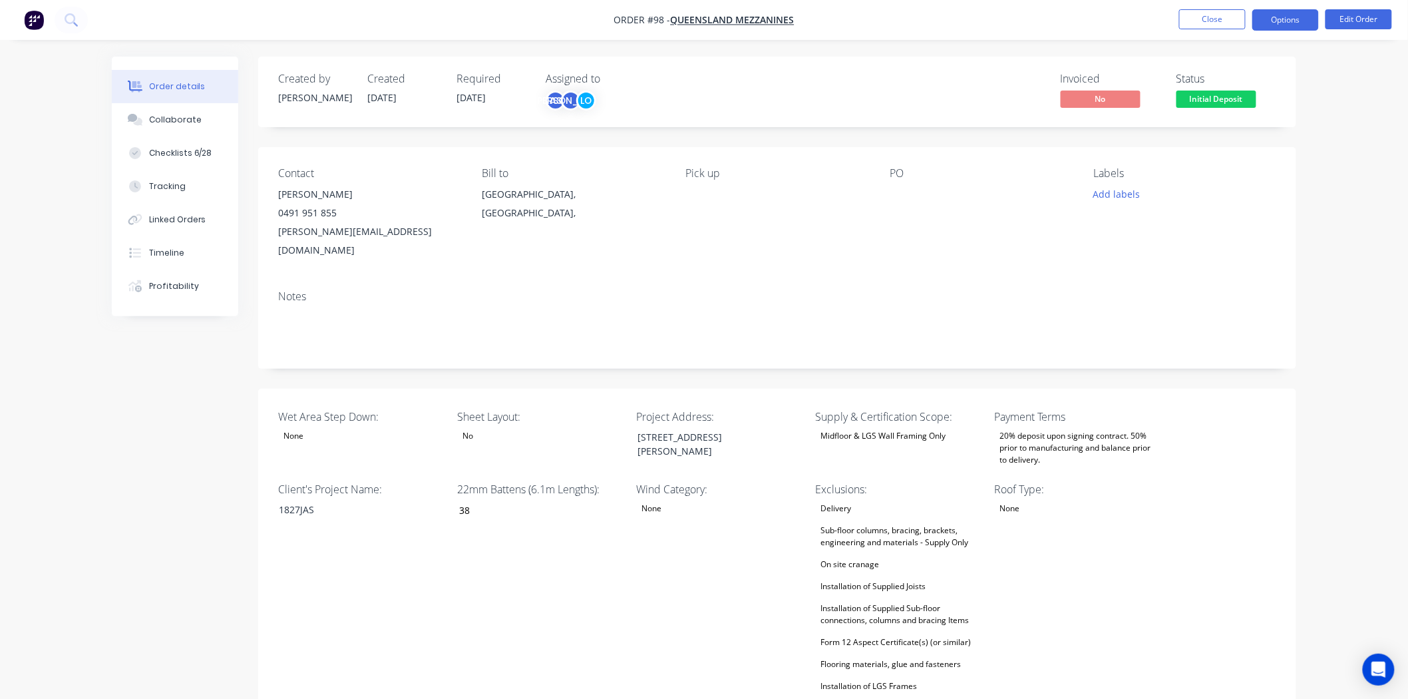
click at [1303, 21] on button "Options" at bounding box center [1285, 19] width 67 height 21
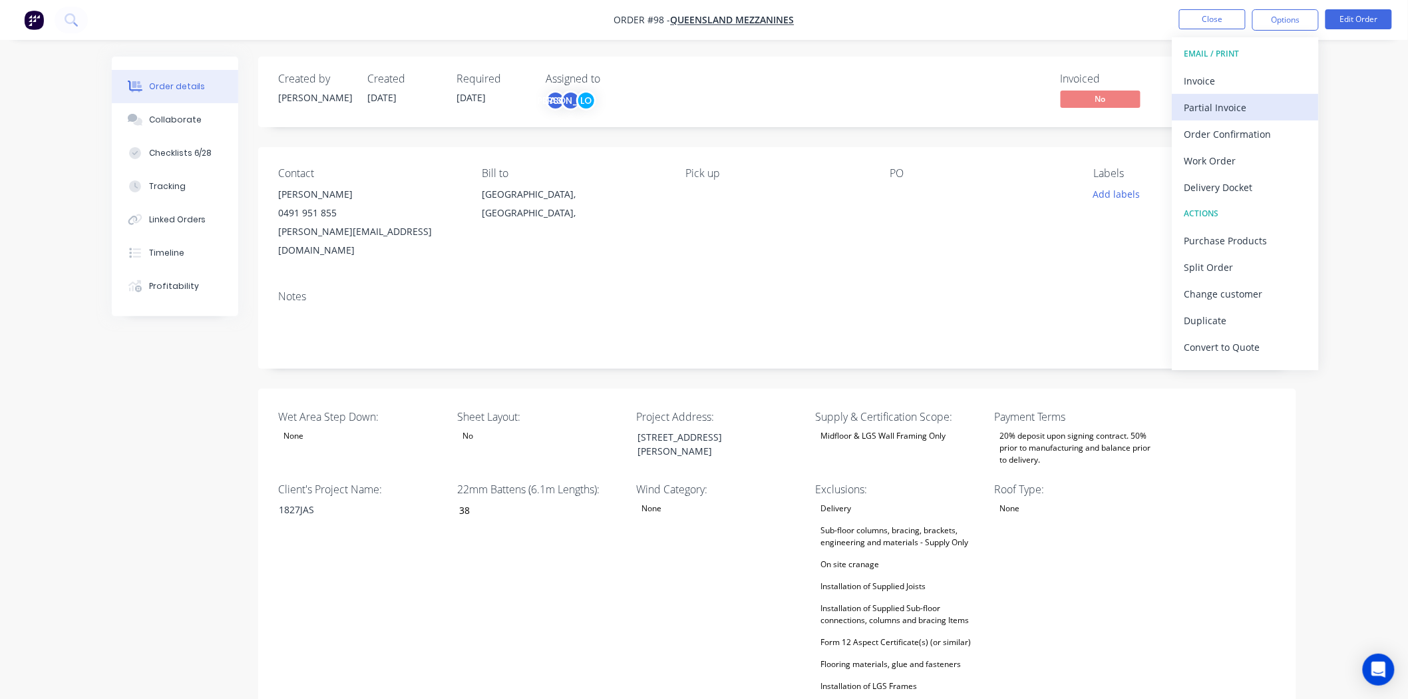
click at [1255, 110] on div "Partial Invoice" at bounding box center [1245, 107] width 122 height 19
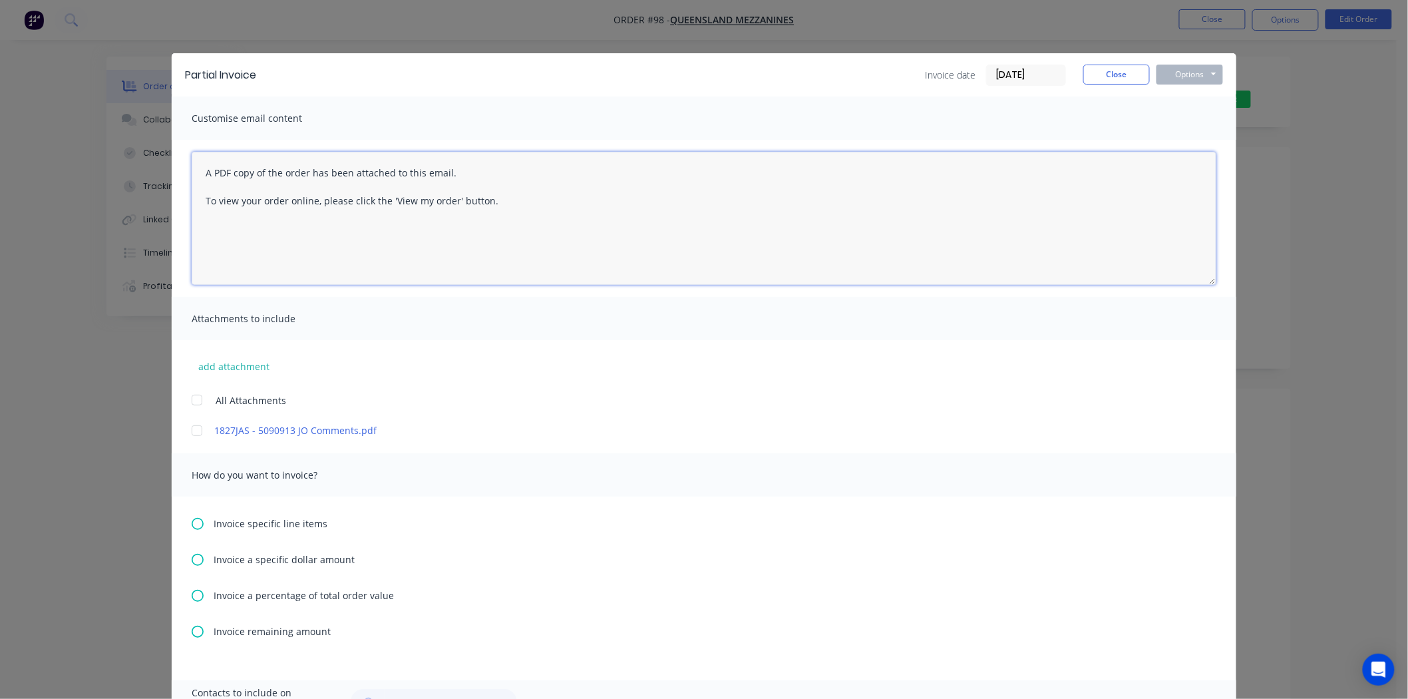
drag, startPoint x: 198, startPoint y: 176, endPoint x: 514, endPoint y: 248, distance: 324.7
click at [514, 248] on textarea "A PDF copy of the order has been attached to this email. To view your order onl…" at bounding box center [704, 218] width 1025 height 133
paste textarea "Hi , Here's invoice regarding the initial deposit of your floor system with Ult…"
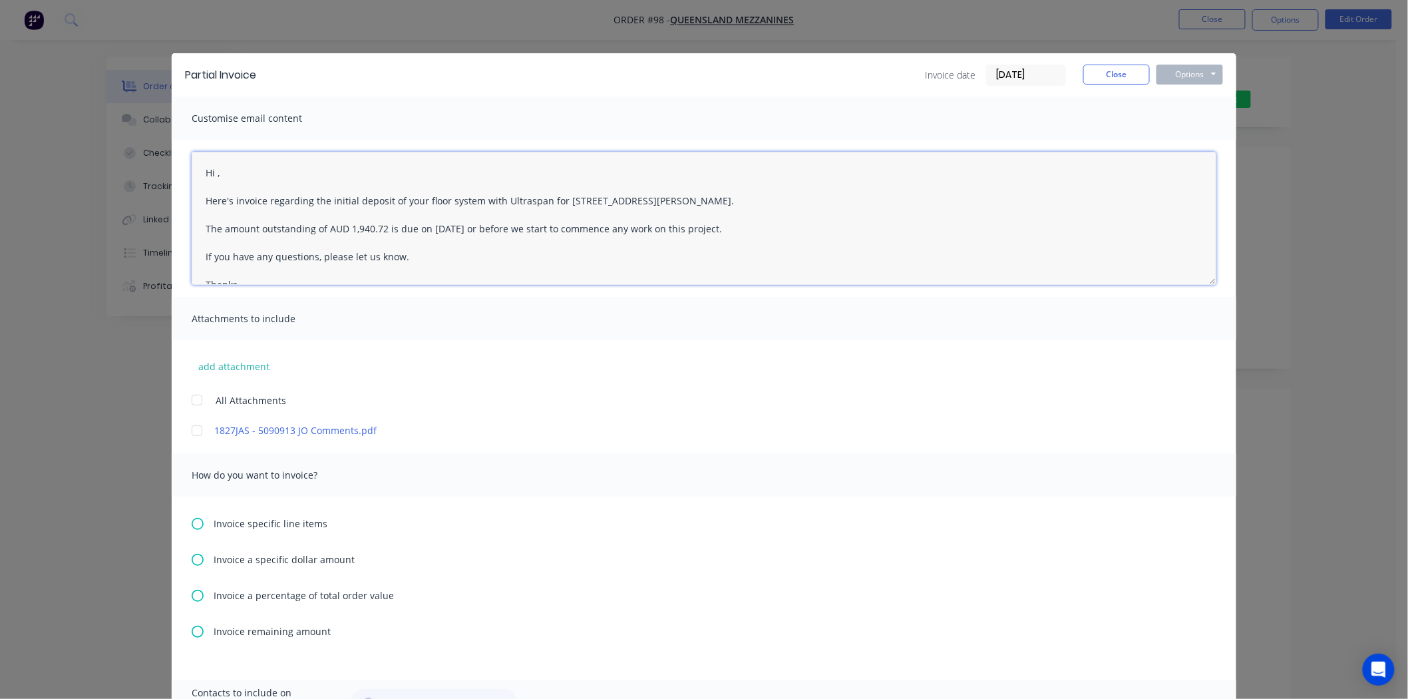
scroll to position [21, 0]
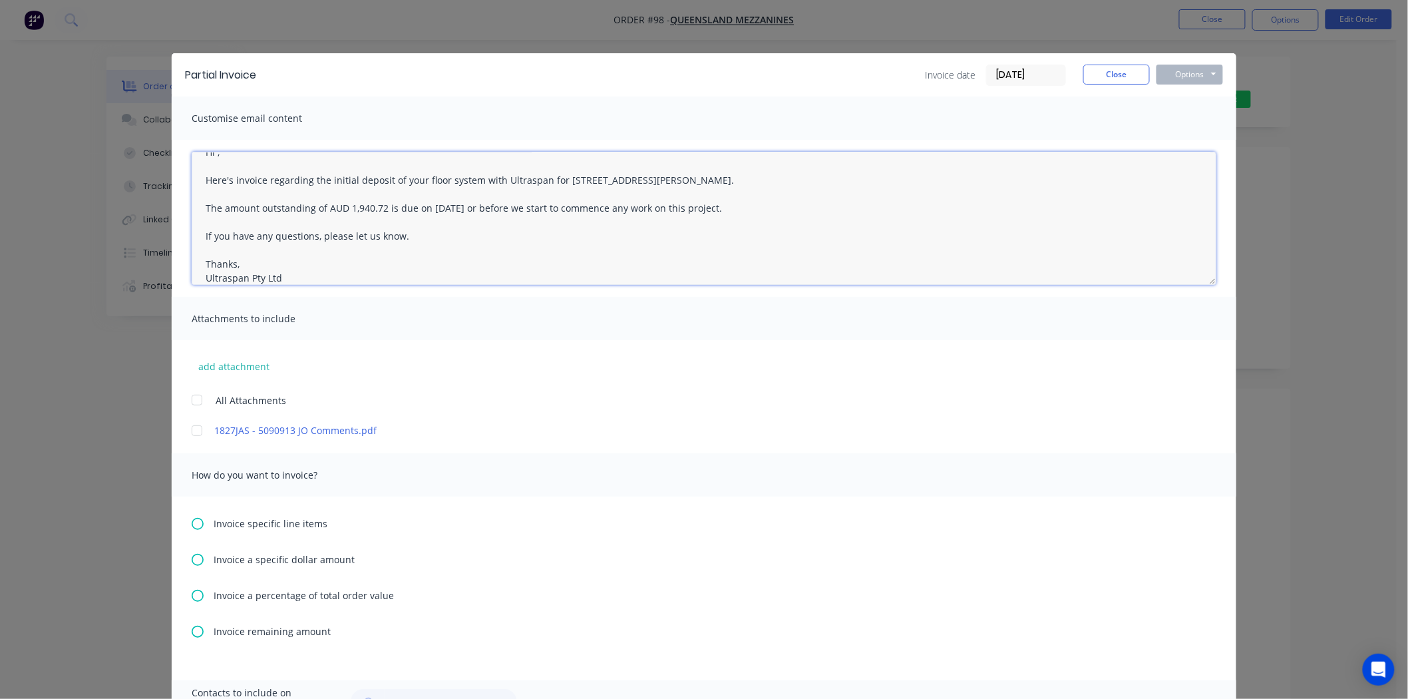
type textarea "Hi , Here's invoice regarding the initial deposit of your floor system with Ult…"
click at [192, 593] on icon at bounding box center [198, 595] width 12 height 12
click at [228, 639] on input "text" at bounding box center [247, 634] width 67 height 20
type input "20%"
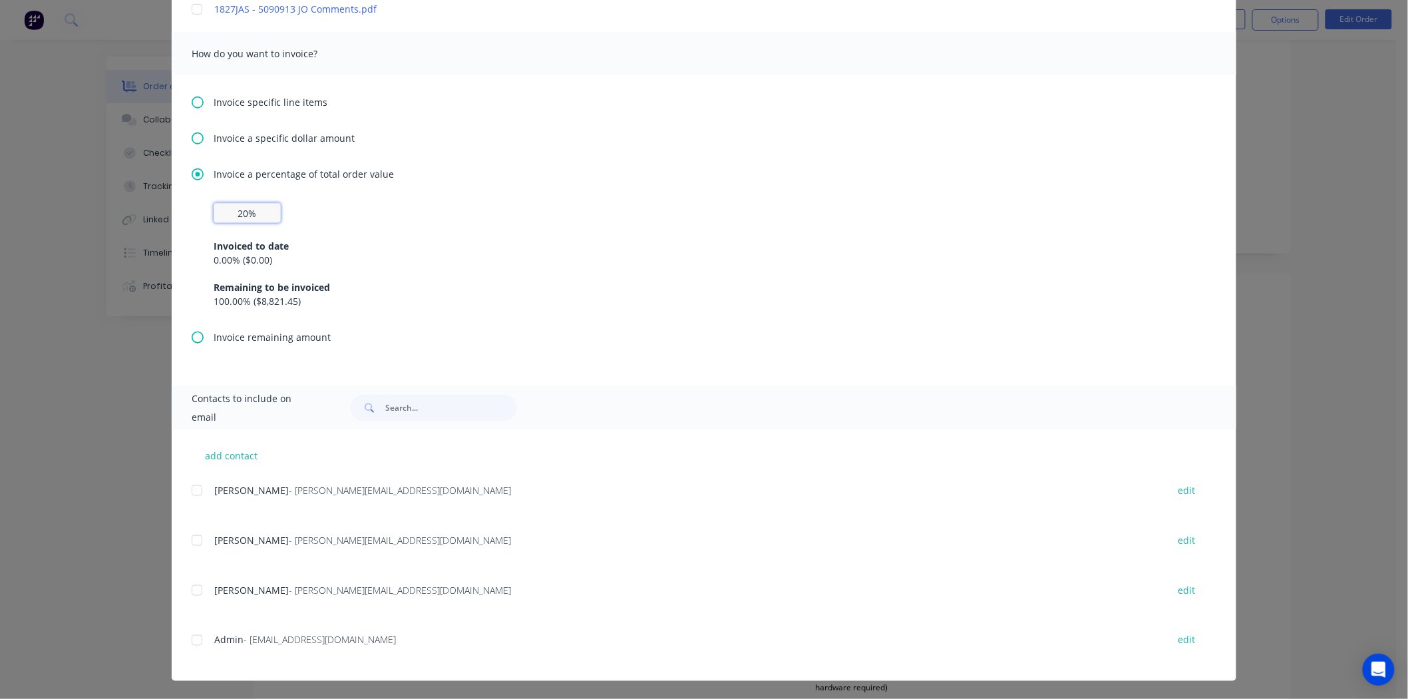
scroll to position [148, 0]
click at [190, 483] on div at bounding box center [197, 490] width 27 height 27
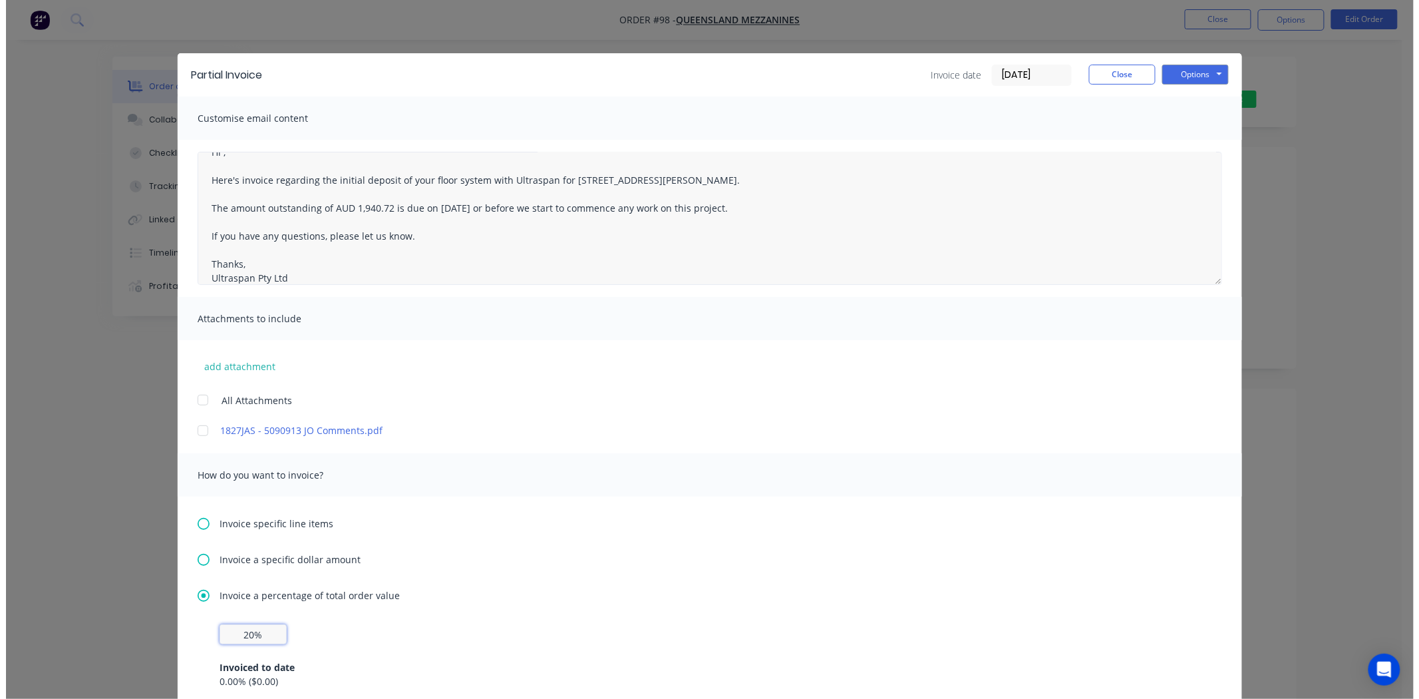
scroll to position [0, 0]
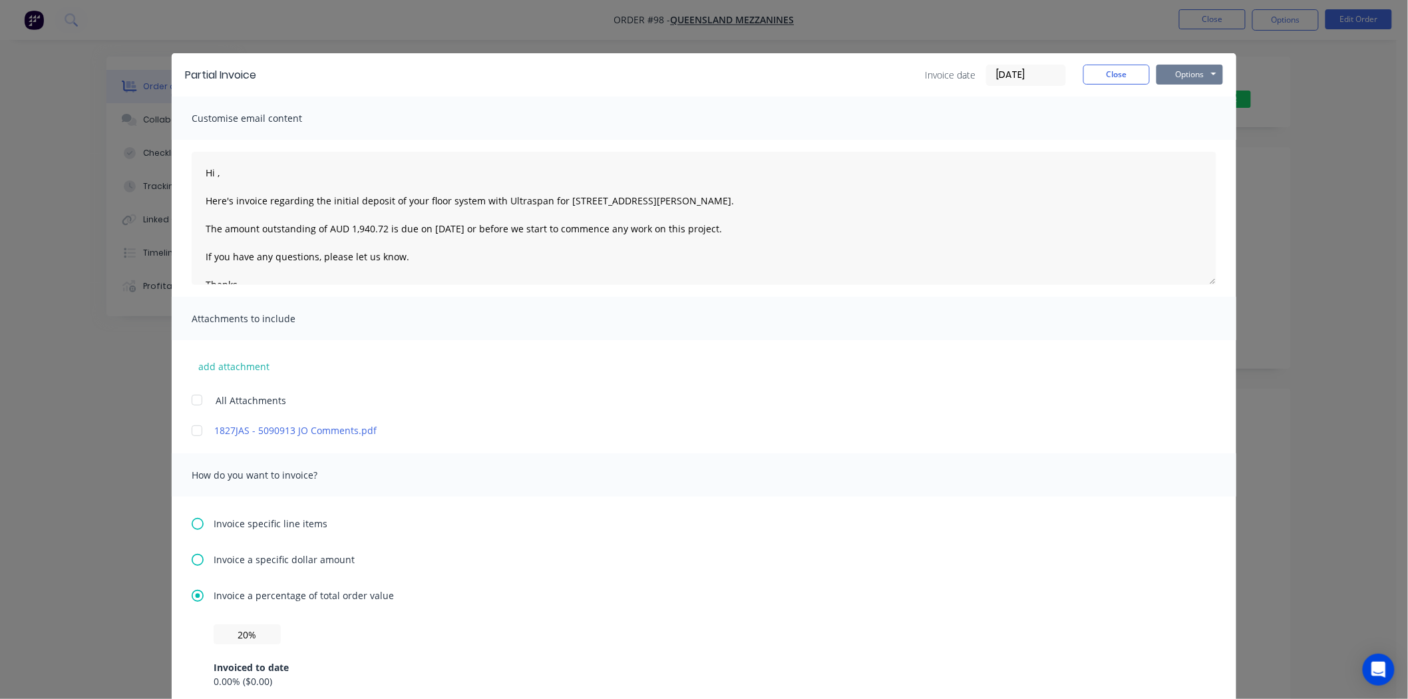
click at [1178, 75] on button "Options" at bounding box center [1189, 75] width 67 height 20
click at [1187, 136] on button "Email" at bounding box center [1198, 142] width 85 height 22
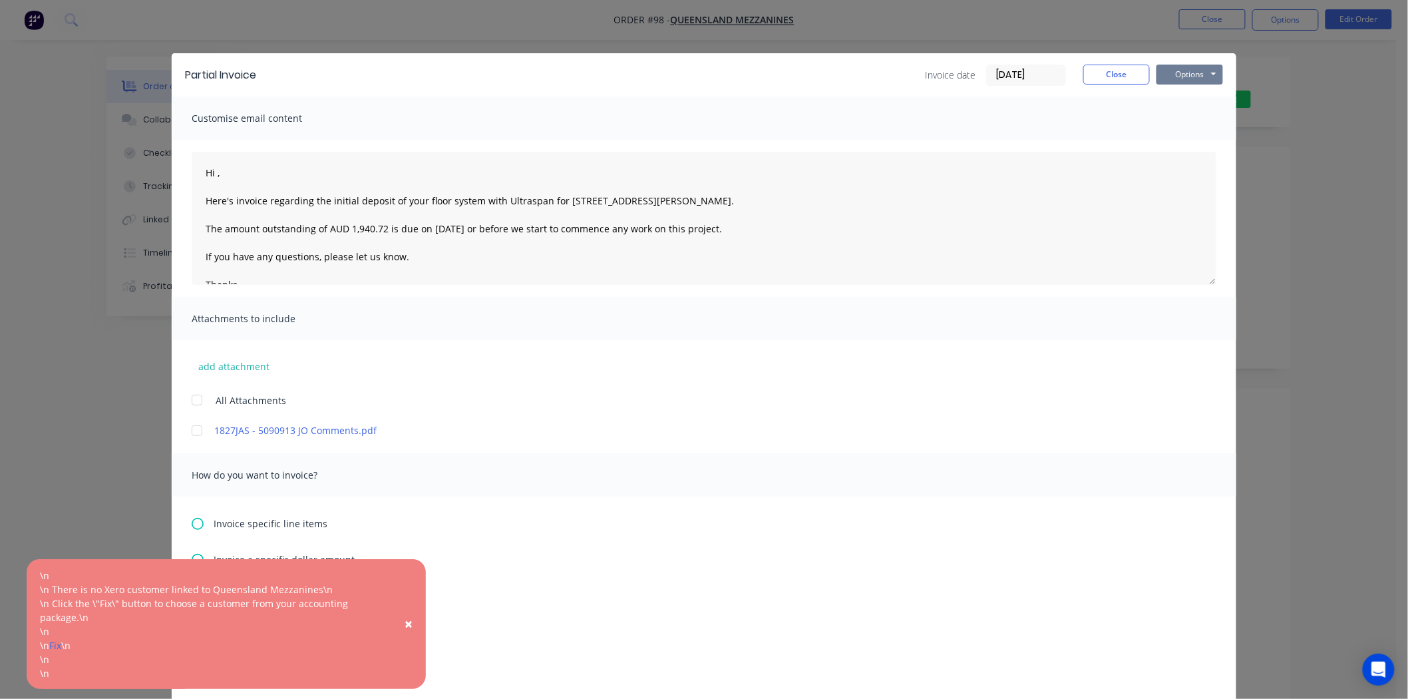
click at [1200, 75] on button "Options" at bounding box center [1189, 75] width 67 height 20
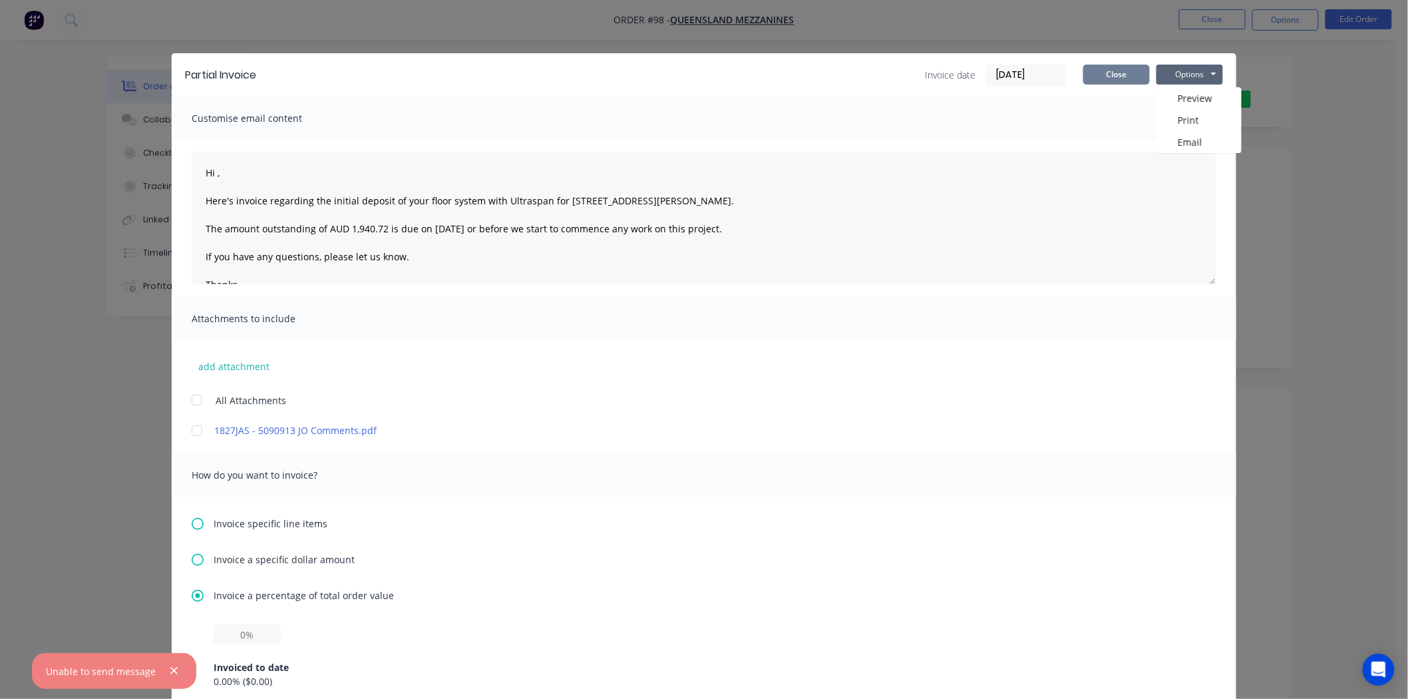
click at [1143, 74] on button "Close" at bounding box center [1116, 75] width 67 height 20
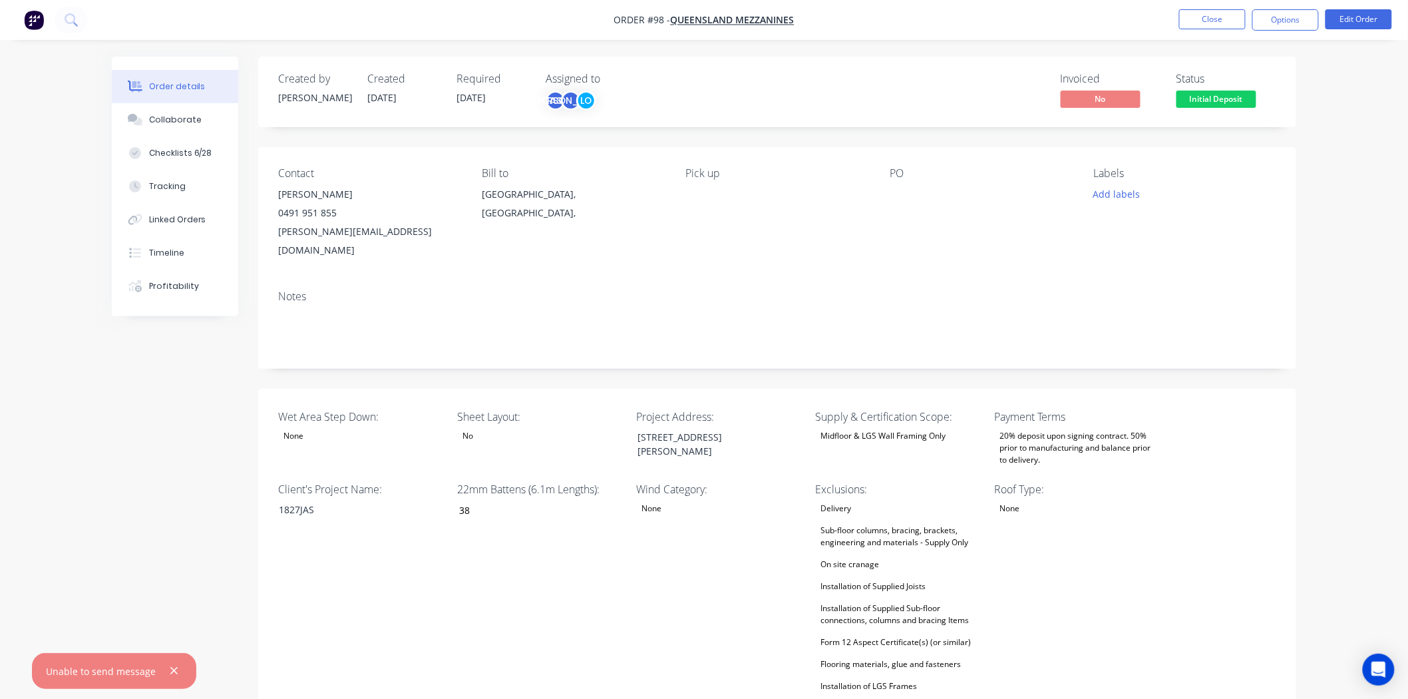
click at [32, 15] on img "button" at bounding box center [34, 20] width 20 height 20
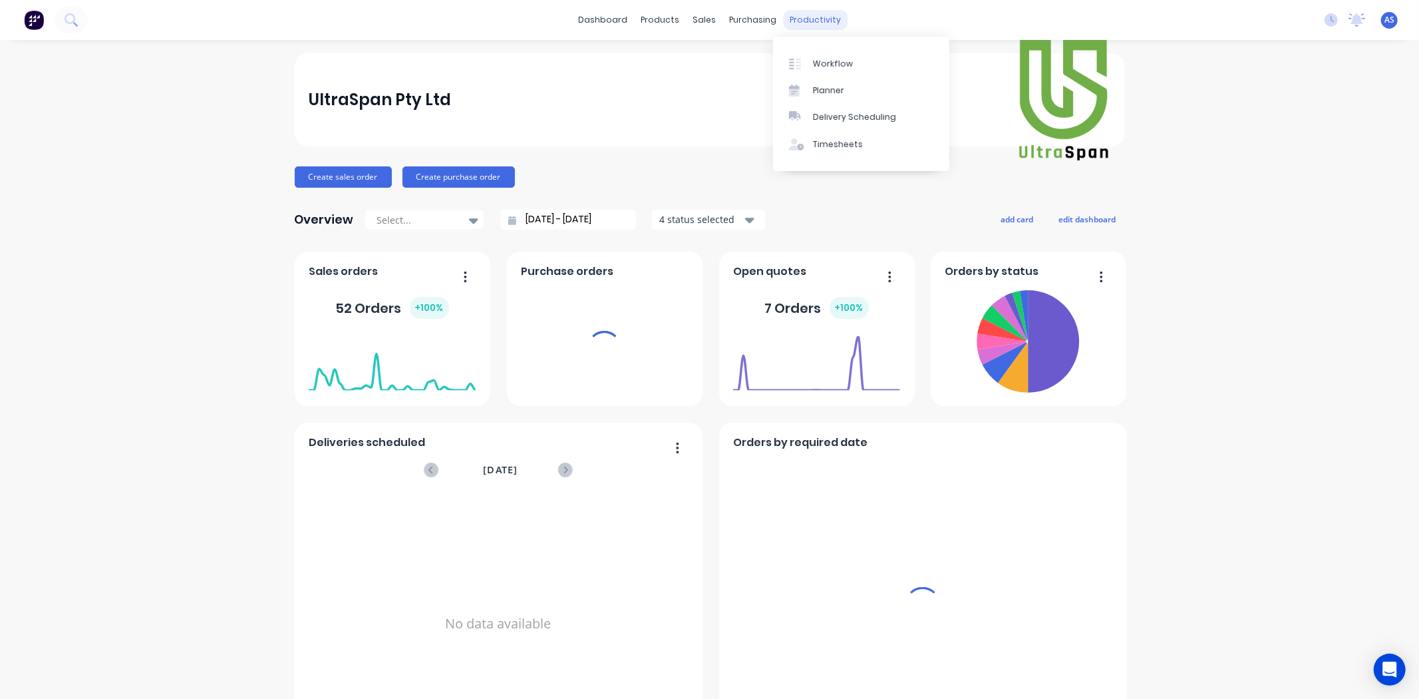
click at [795, 22] on div "productivity" at bounding box center [815, 20] width 65 height 20
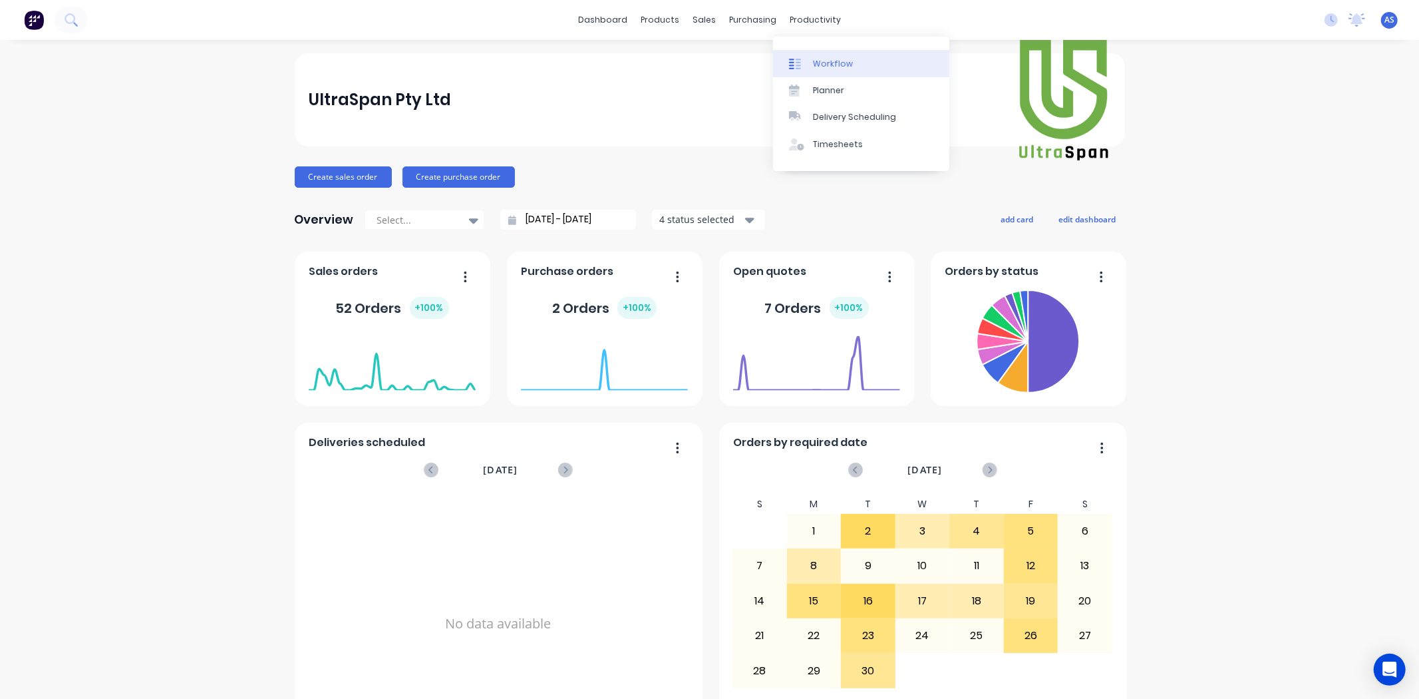
click at [842, 61] on div "Workflow" at bounding box center [833, 64] width 40 height 12
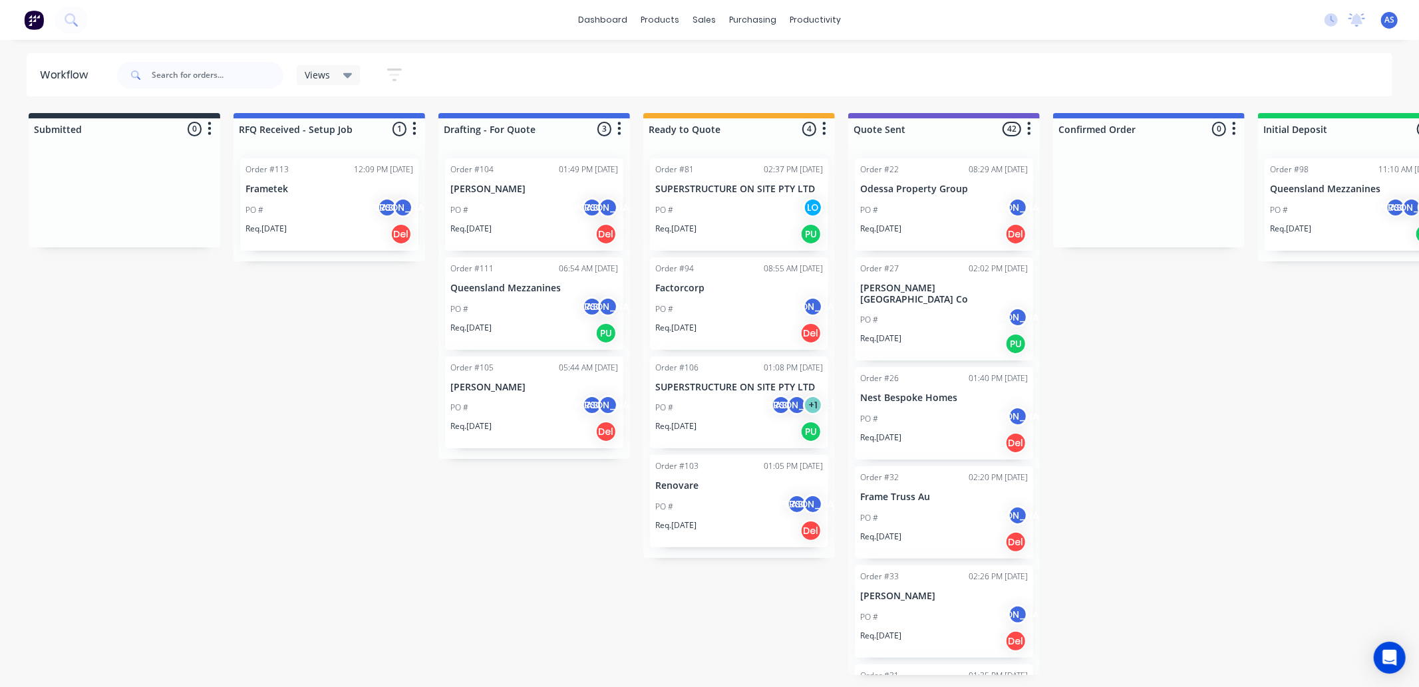
click at [1333, 171] on div "Order #98 11:10 AM [DATE]" at bounding box center [1354, 170] width 168 height 12
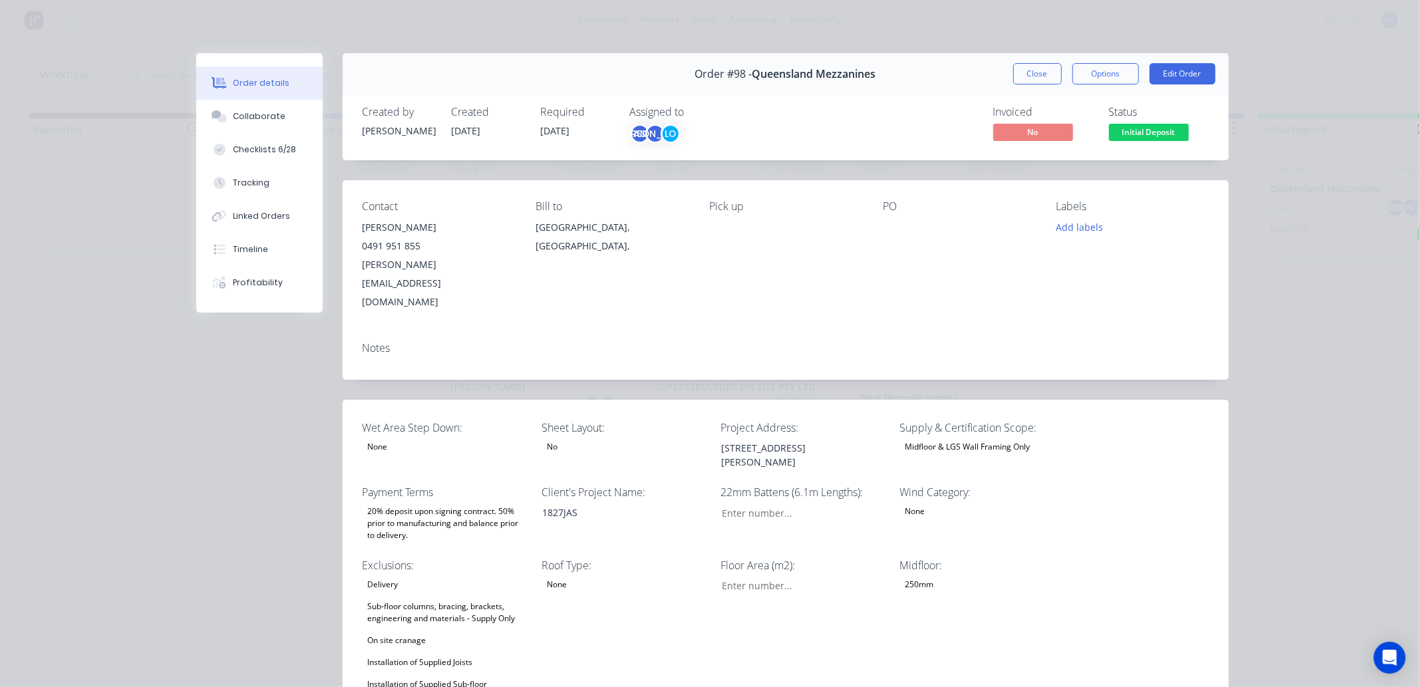
type input "38"
type input "84"
type input "0"
click at [1114, 80] on button "Options" at bounding box center [1105, 73] width 67 height 21
click at [1011, 109] on div "PRINT" at bounding box center [1069, 107] width 116 height 17
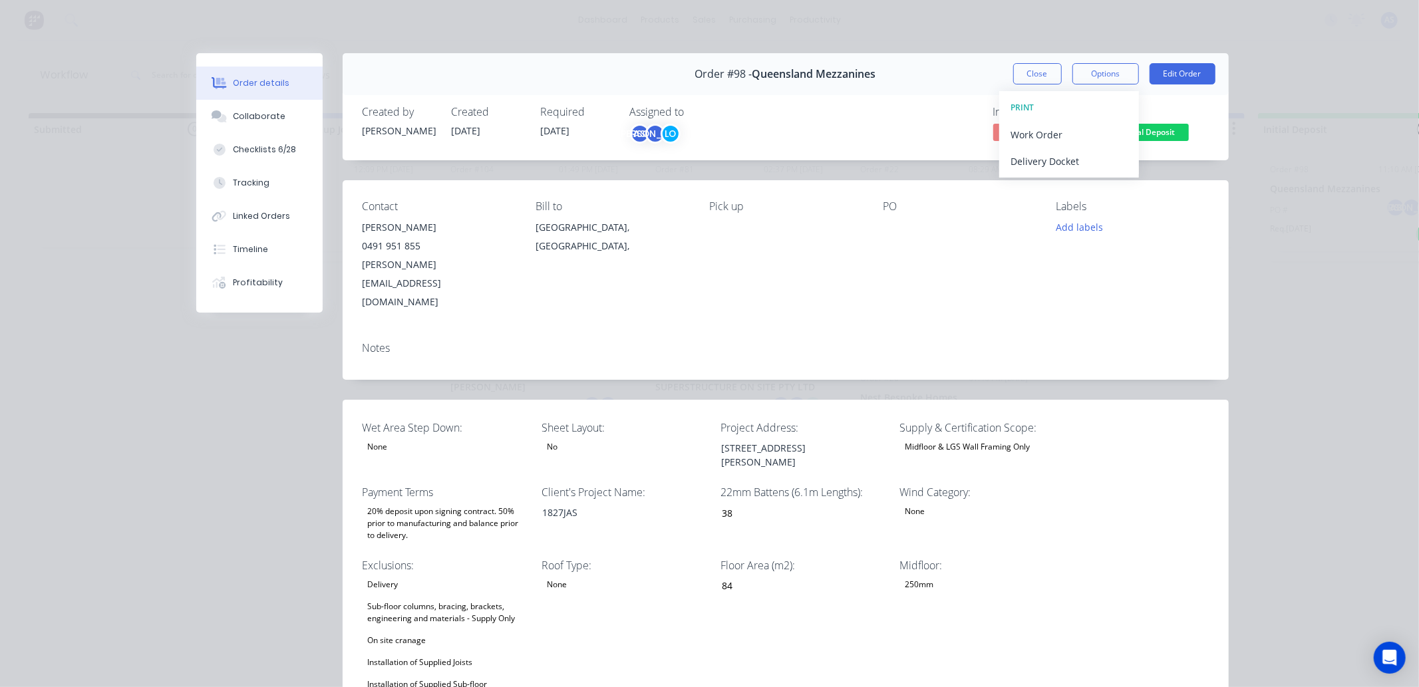
click at [1011, 109] on div "PRINT" at bounding box center [1069, 107] width 116 height 17
click at [1023, 105] on div "PRINT" at bounding box center [1069, 107] width 116 height 17
click at [1150, 291] on div "Contact [PERSON_NAME] [PHONE_NUMBER] [PERSON_NAME][EMAIL_ADDRESS][DOMAIN_NAME] …" at bounding box center [786, 255] width 886 height 151
click at [1201, 77] on button "Edit Order" at bounding box center [1183, 73] width 66 height 21
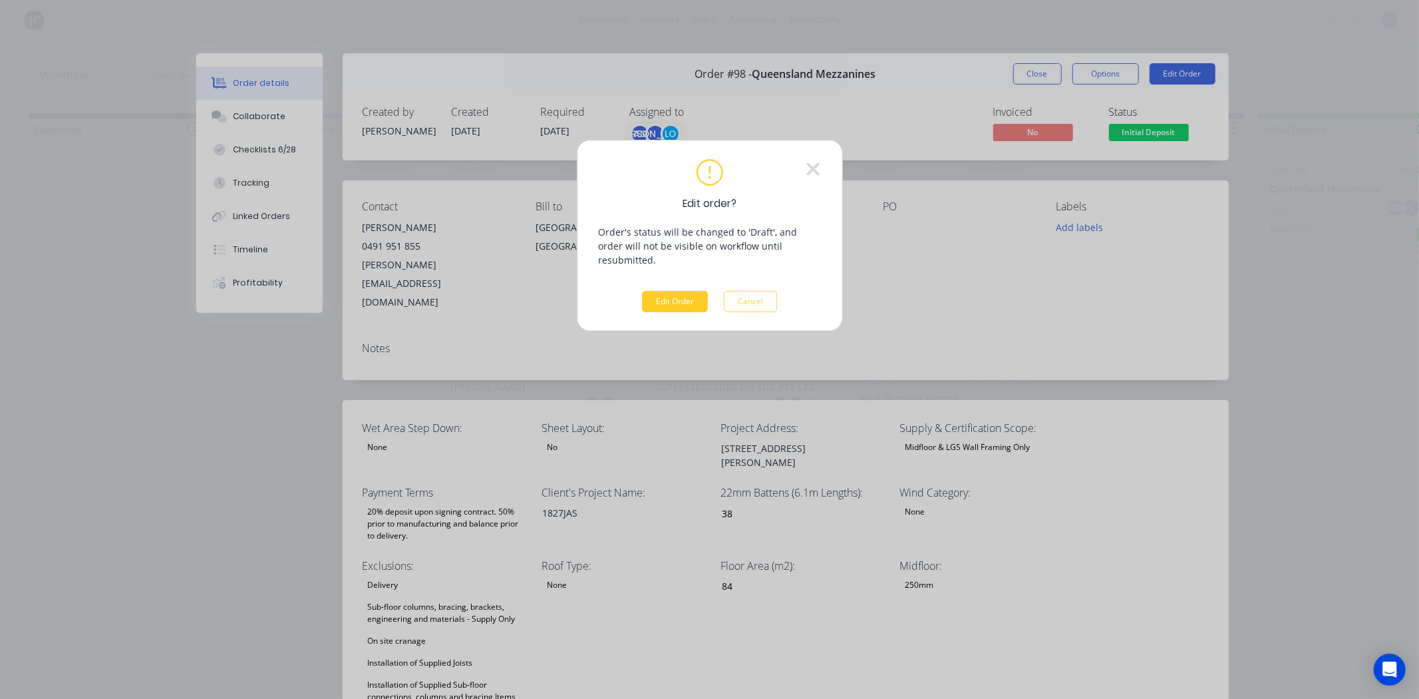
click at [669, 291] on button "Edit Order" at bounding box center [675, 301] width 66 height 21
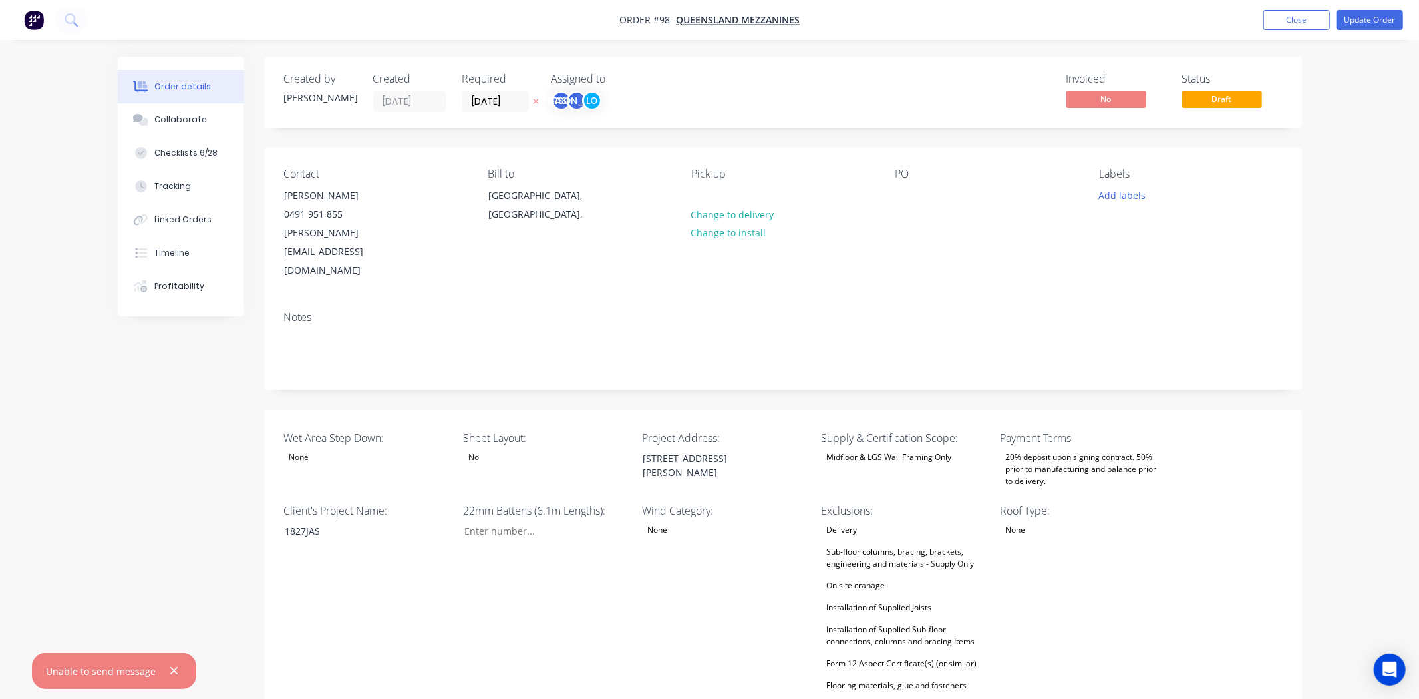
type input "38"
type input "84"
type input "0"
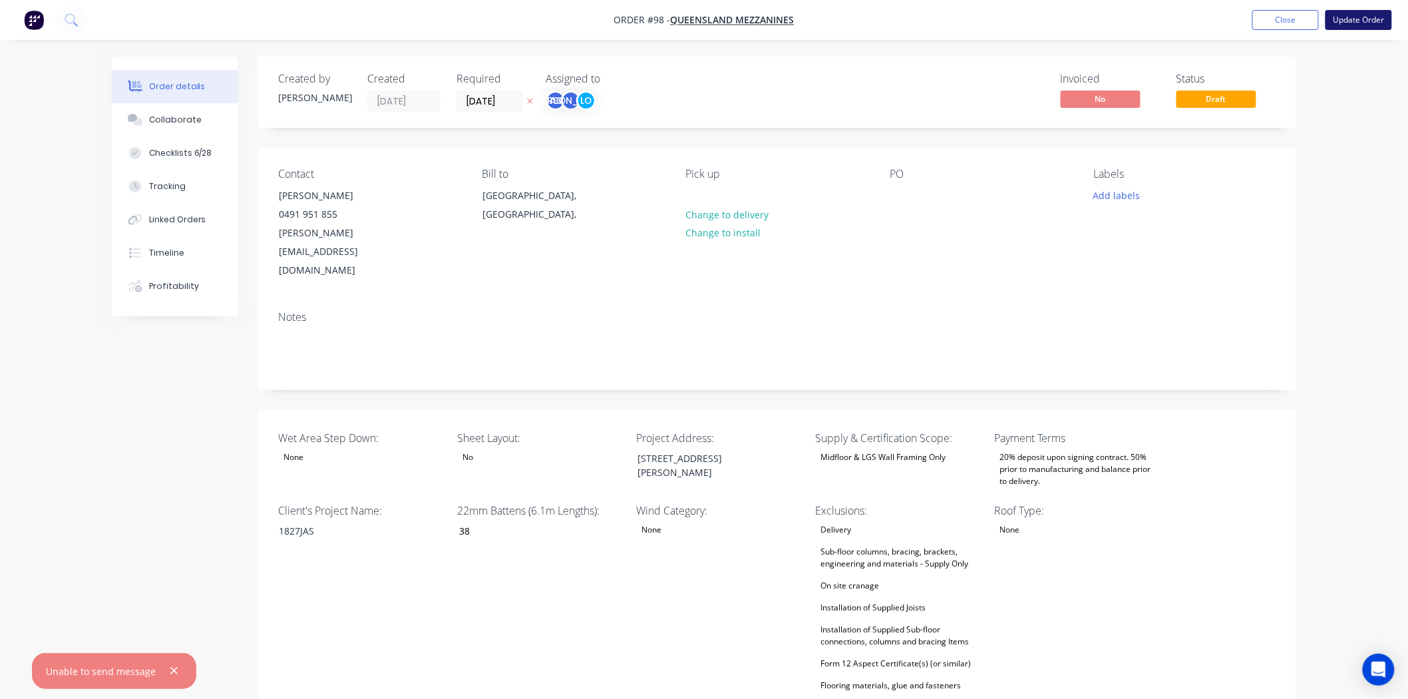
click at [1353, 23] on button "Update Order" at bounding box center [1358, 20] width 67 height 20
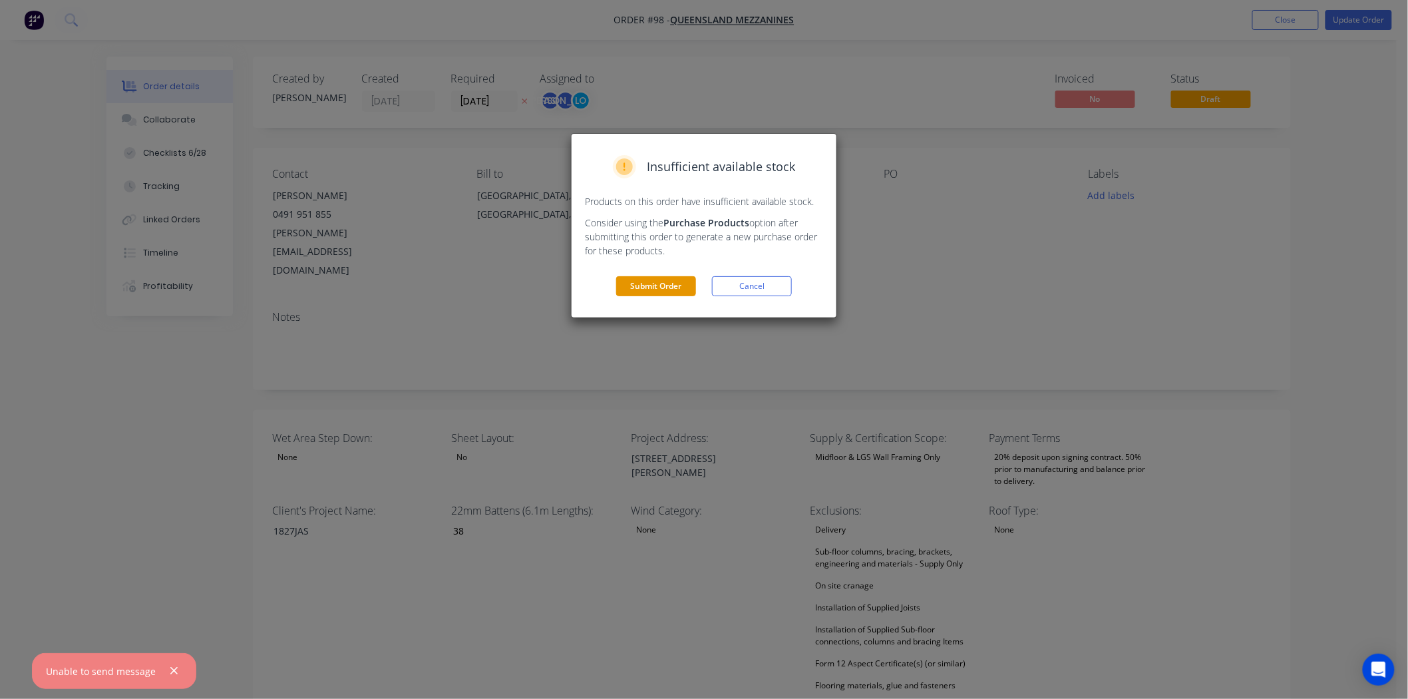
click at [633, 295] on button "Submit Order" at bounding box center [656, 286] width 80 height 20
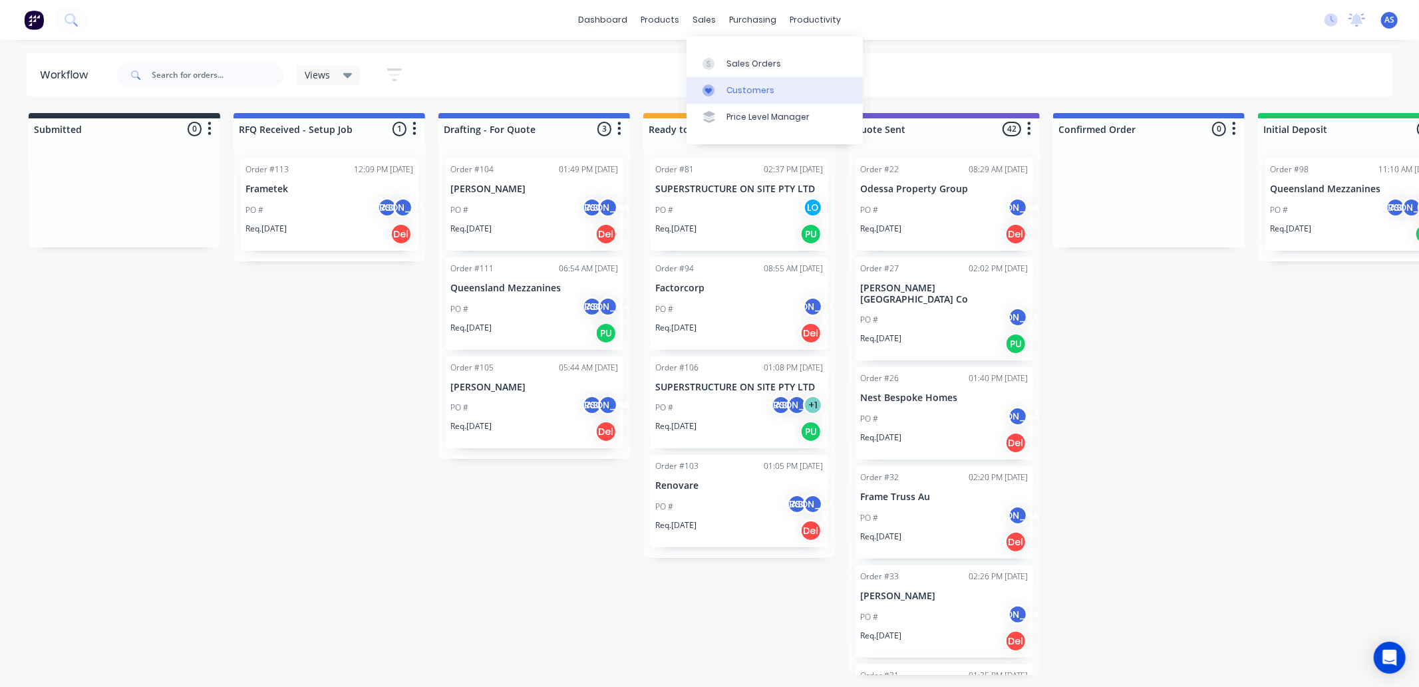
click at [738, 88] on div "Customers" at bounding box center [750, 90] width 48 height 12
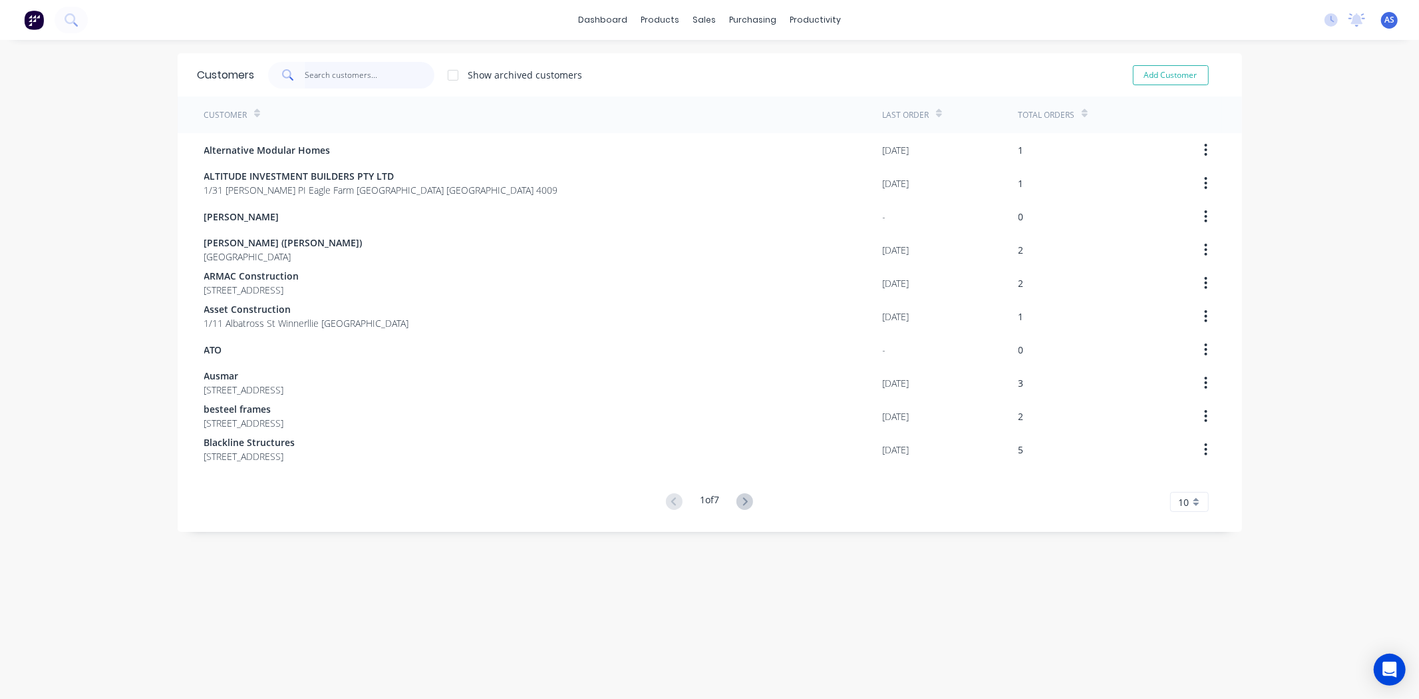
click at [353, 78] on input "text" at bounding box center [370, 75] width 130 height 27
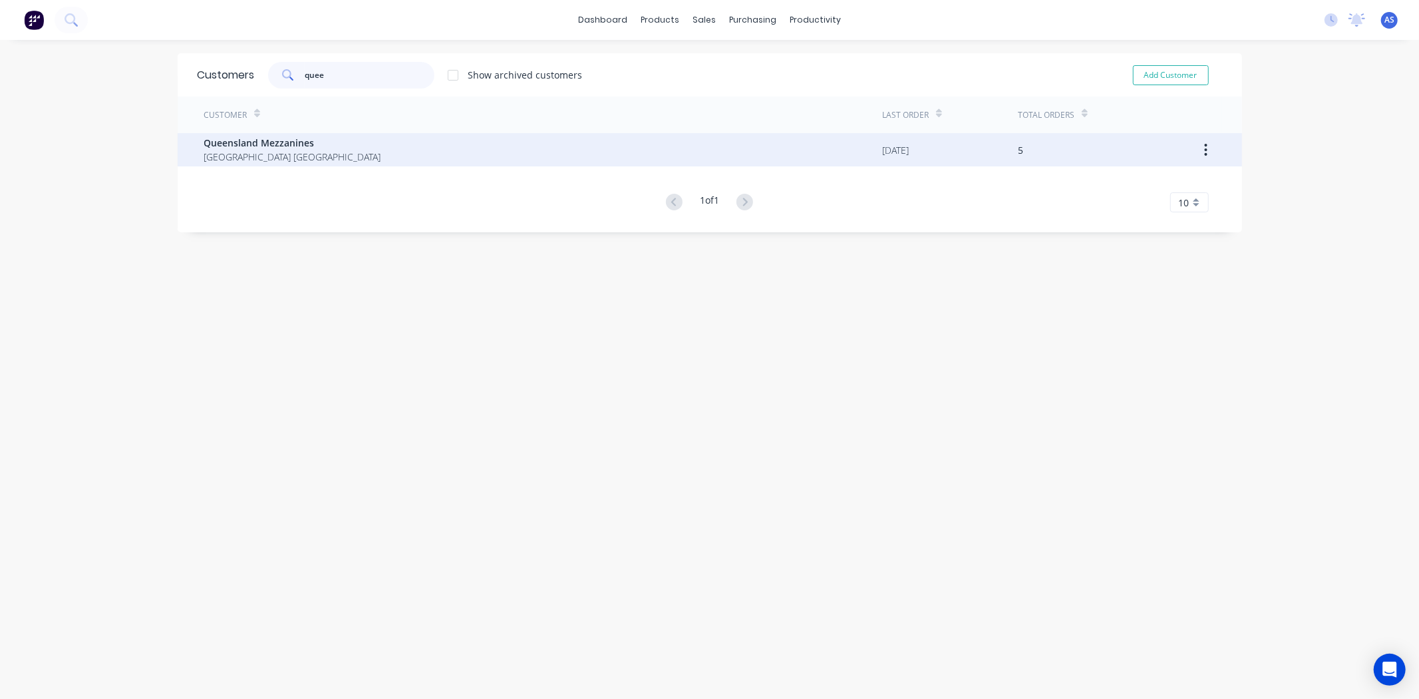
type input "quee"
click at [315, 151] on div "Queensland Mezzanines [GEOGRAPHIC_DATA] [GEOGRAPHIC_DATA]" at bounding box center [543, 149] width 679 height 33
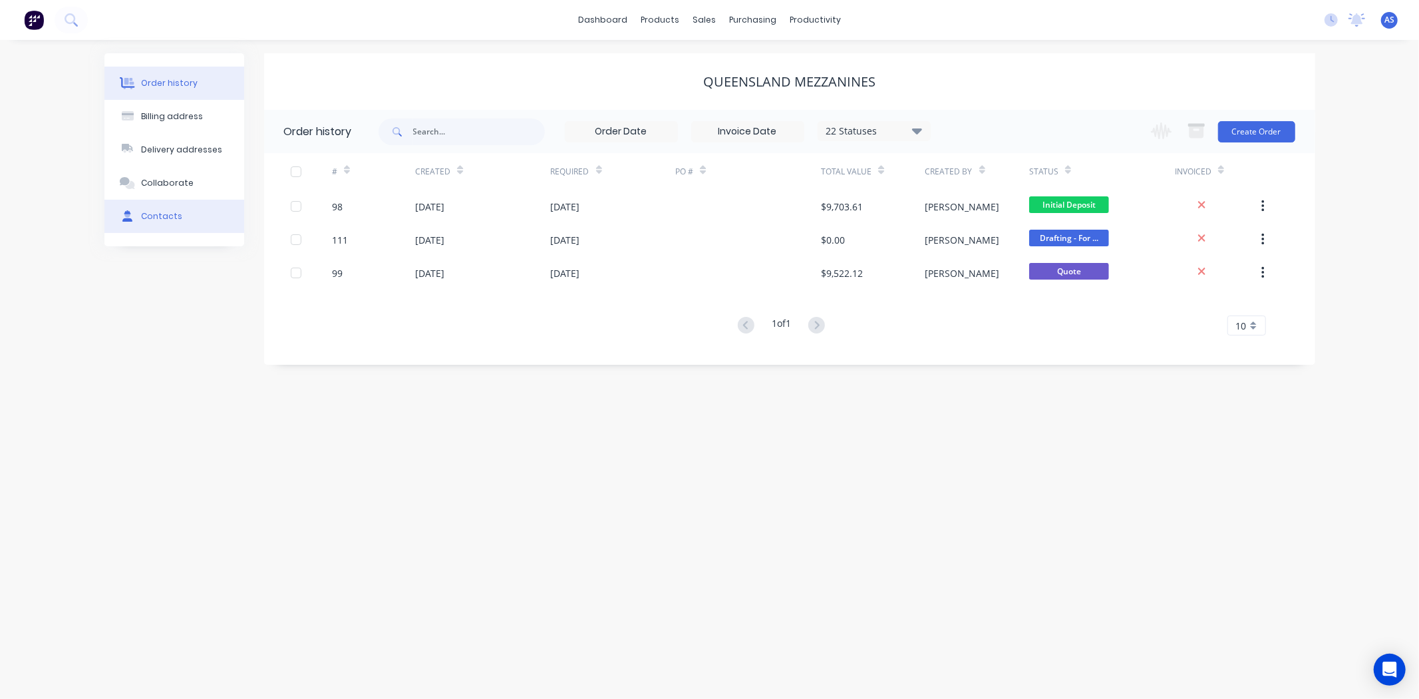
click at [164, 212] on div "Contacts" at bounding box center [161, 216] width 41 height 12
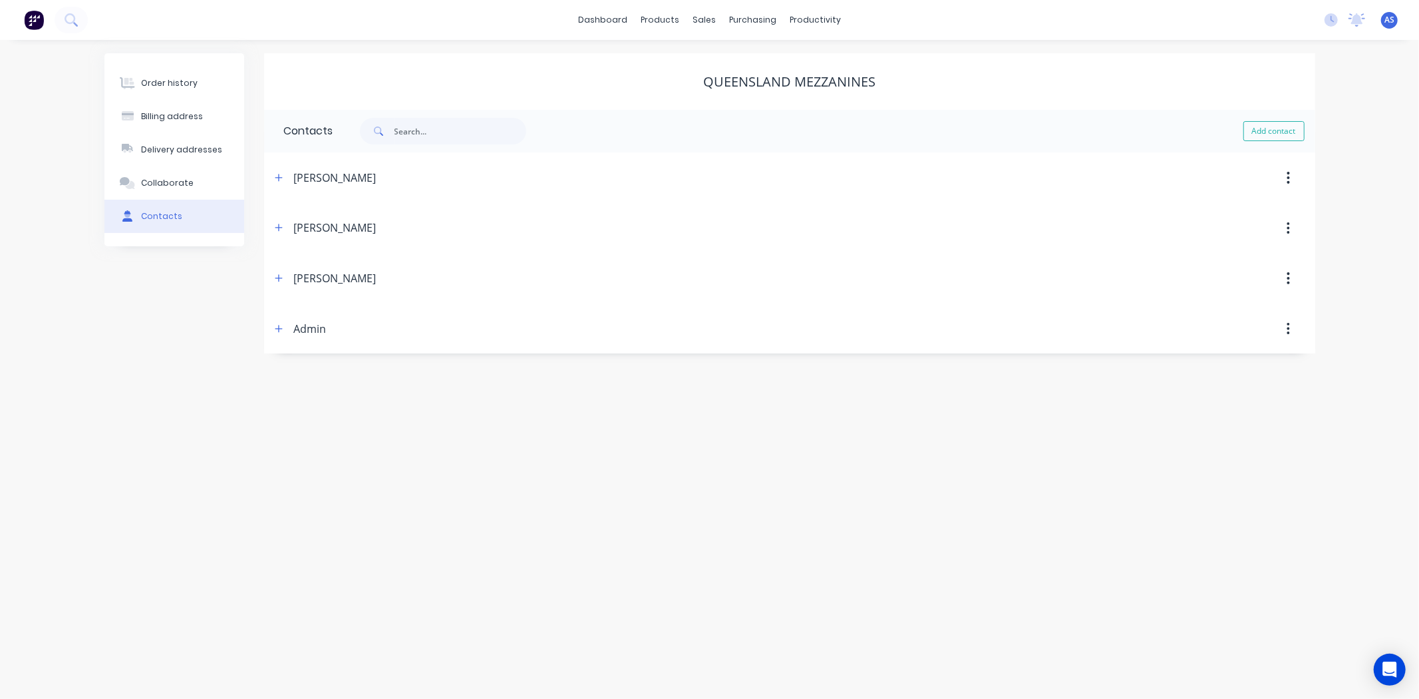
click at [1291, 224] on button "button" at bounding box center [1288, 228] width 31 height 24
click at [1271, 255] on div "Delete" at bounding box center [1241, 262] width 102 height 19
click at [1284, 236] on button "button" at bounding box center [1288, 228] width 31 height 24
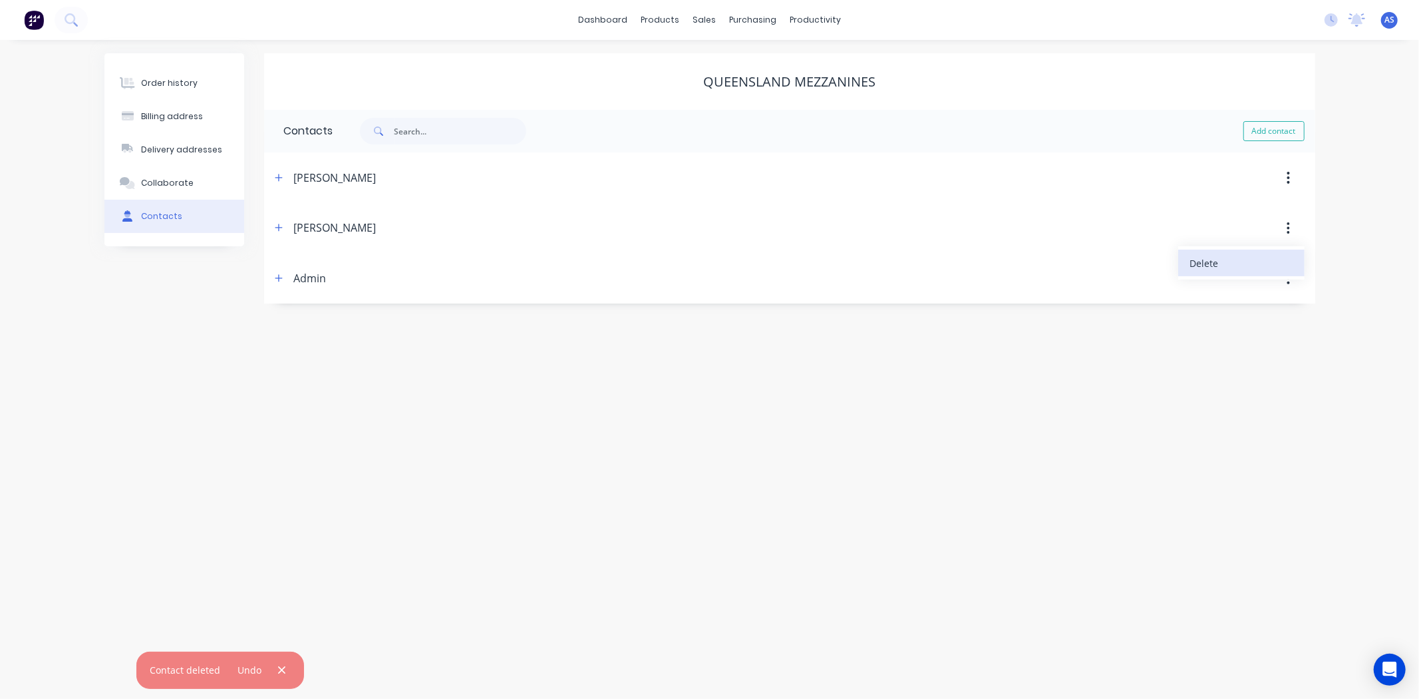
click at [1267, 266] on div "Delete" at bounding box center [1241, 262] width 102 height 19
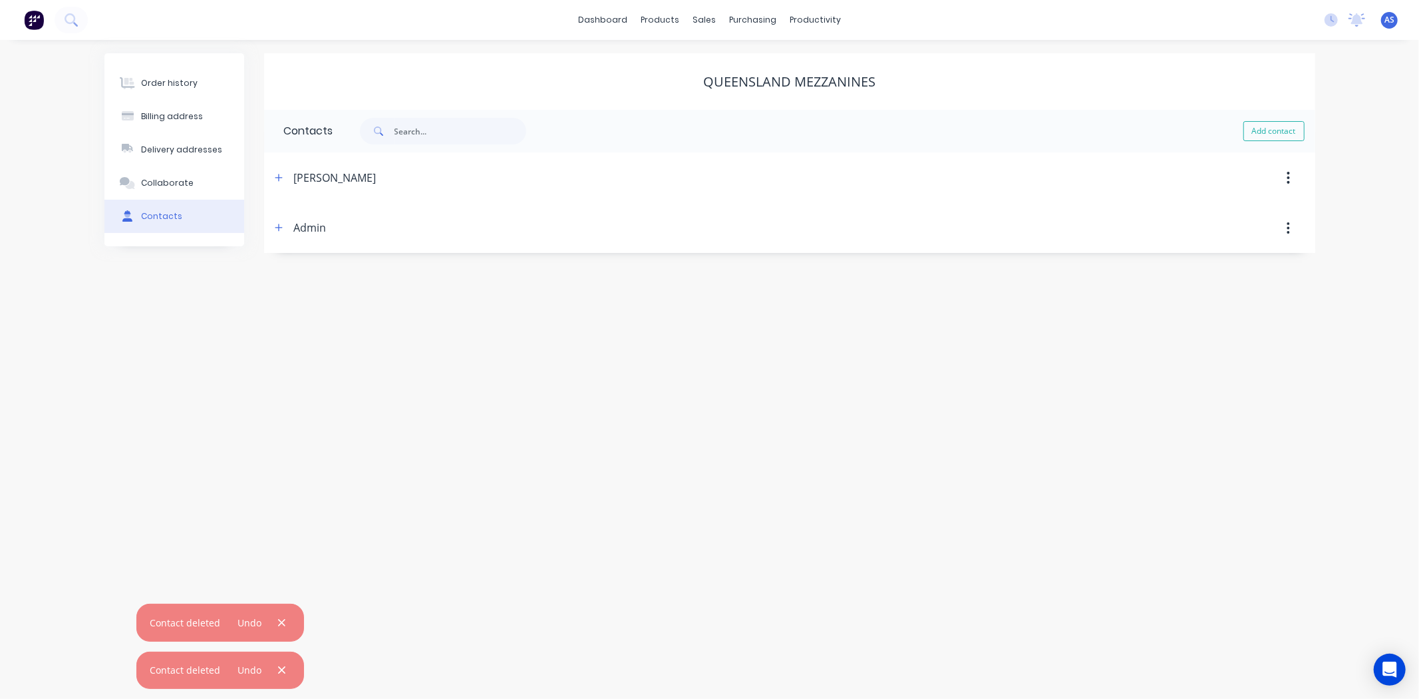
click at [1287, 234] on icon "button" at bounding box center [1288, 228] width 3 height 15
click at [1255, 267] on div "Delete" at bounding box center [1241, 262] width 102 height 19
click at [200, 170] on button "Collaborate" at bounding box center [174, 182] width 140 height 33
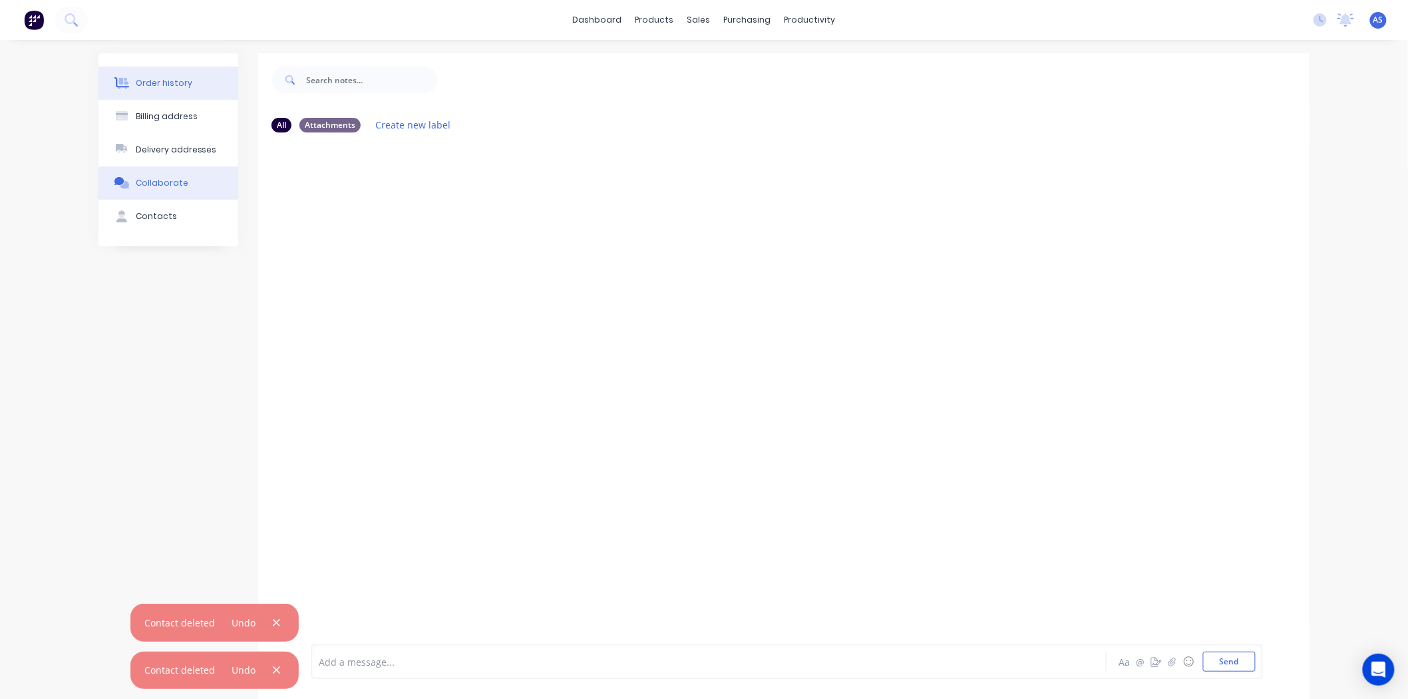
click at [182, 91] on button "Order history" at bounding box center [168, 83] width 140 height 33
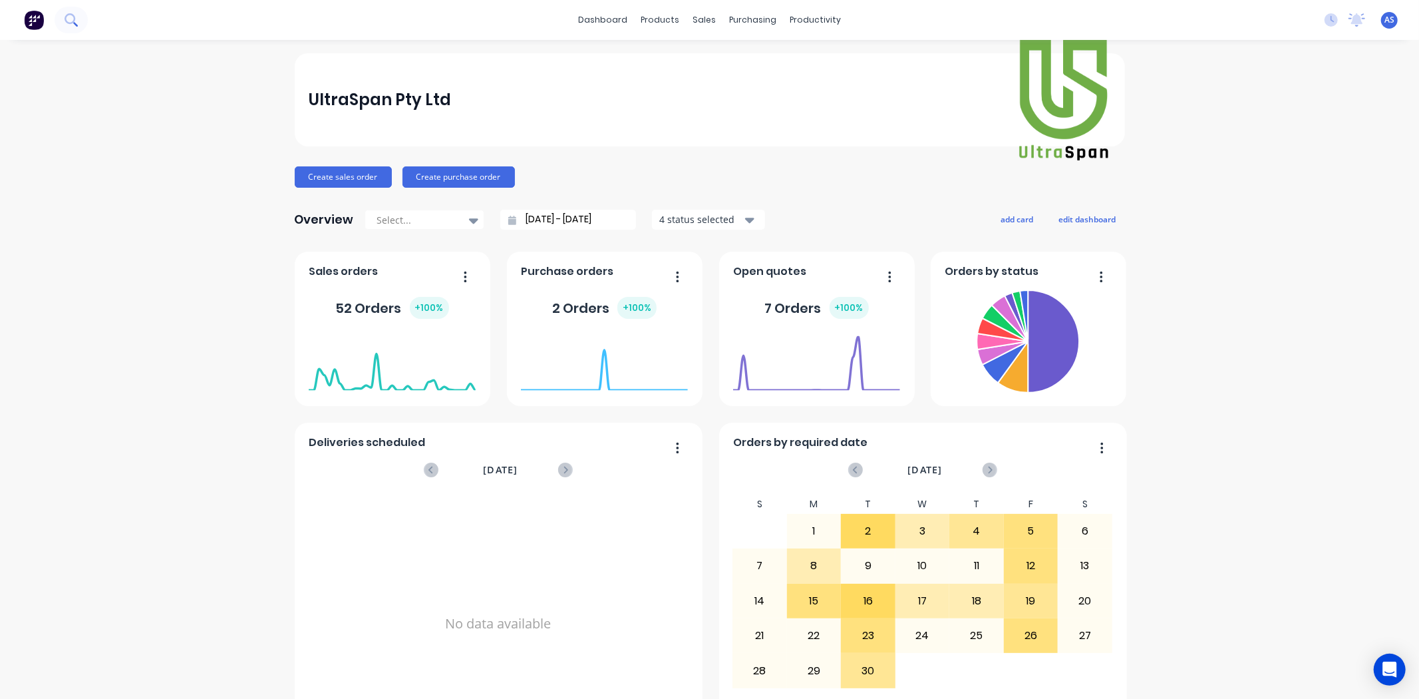
click at [63, 20] on button at bounding box center [71, 20] width 33 height 27
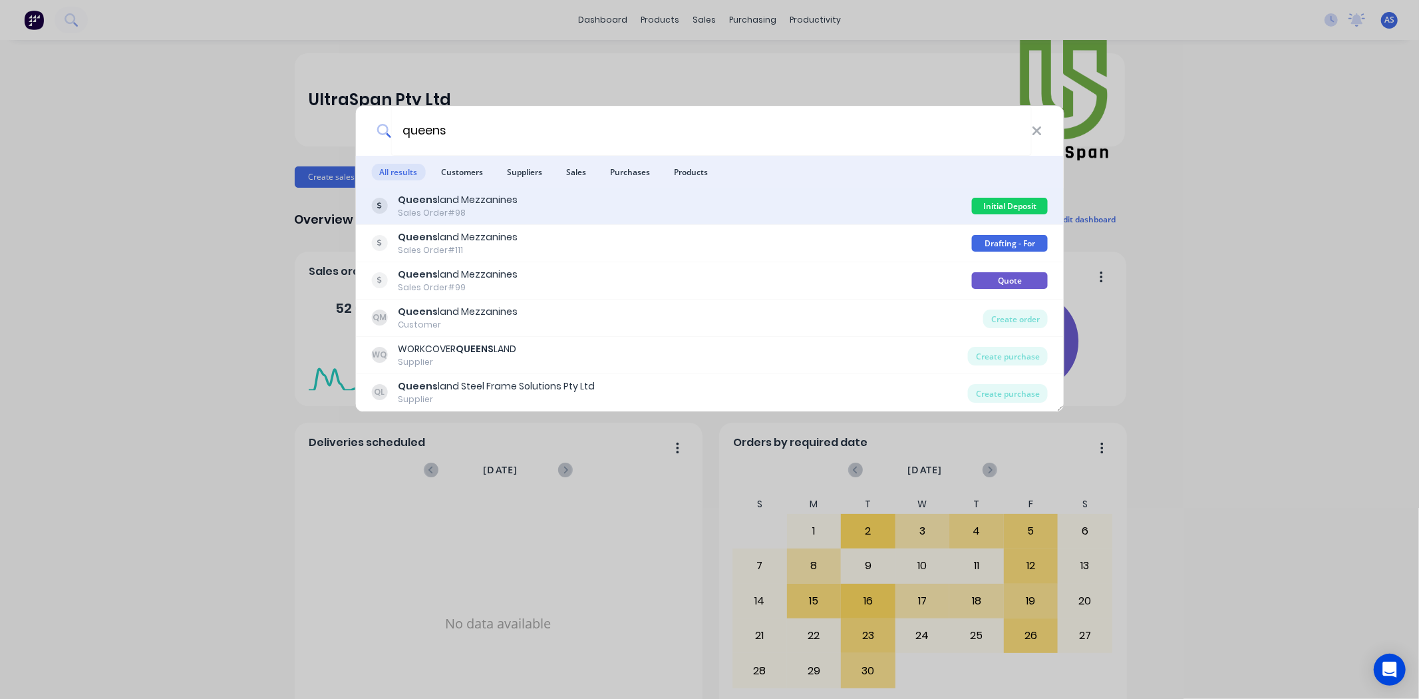
type input "queens"
click at [515, 210] on div "Queens land Mezzanines Sales Order #98" at bounding box center [671, 206] width 601 height 26
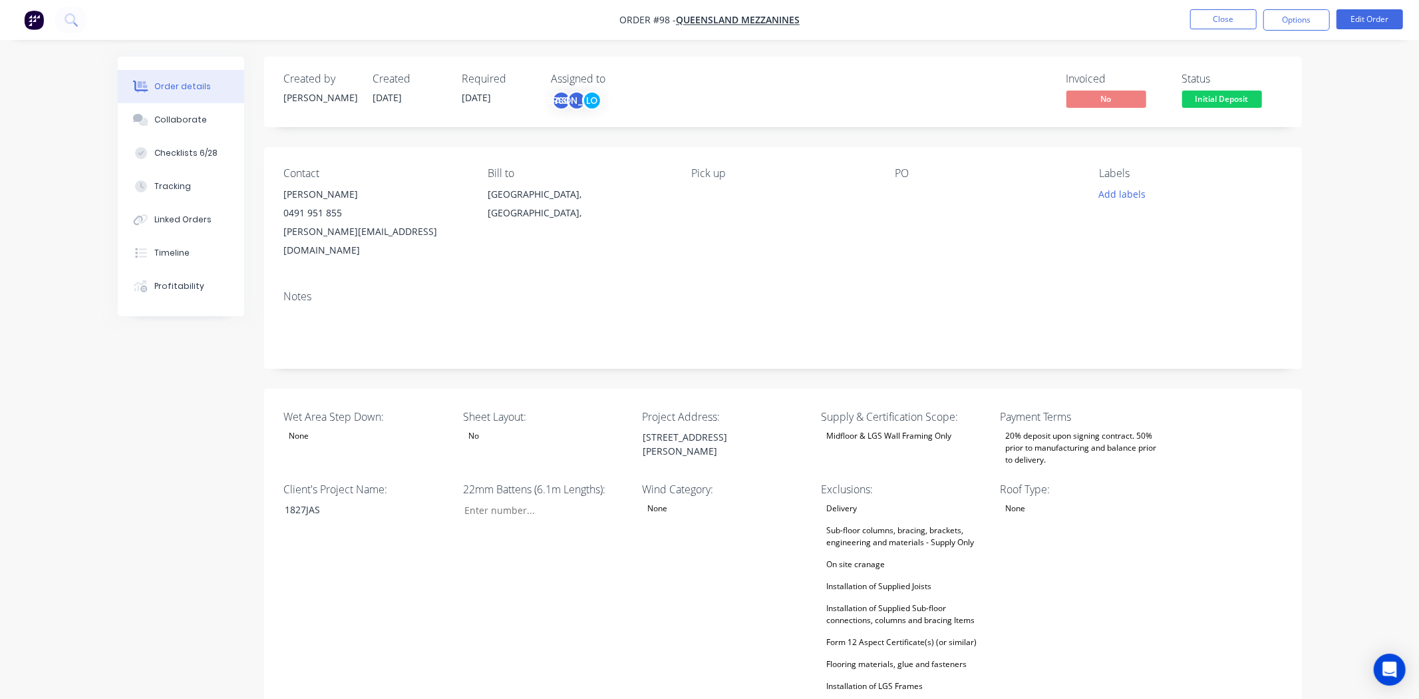
type input "38"
type input "84"
type input "0"
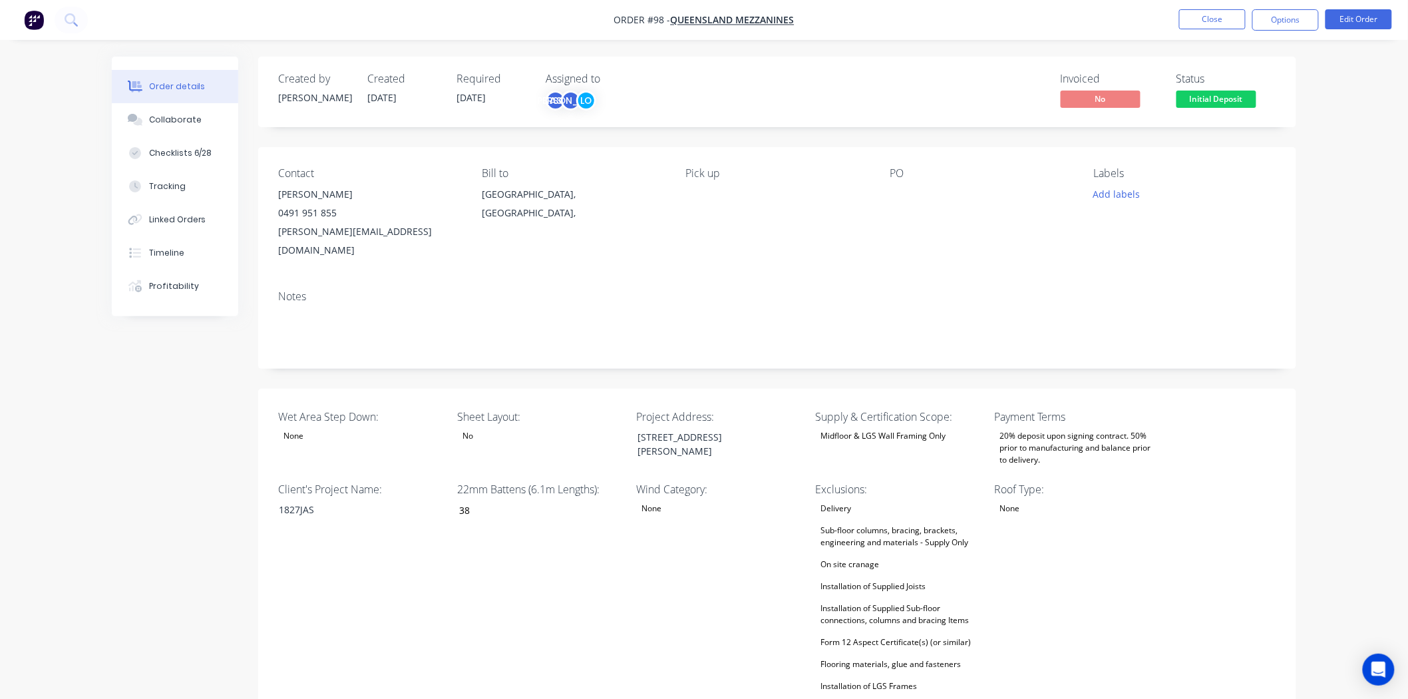
drag, startPoint x: 1295, startPoint y: 8, endPoint x: 1294, endPoint y: 31, distance: 22.6
click at [1295, 18] on nav "Order #98 - Queensland Mezzanines Close Options Edit Order" at bounding box center [704, 20] width 1408 height 40
click at [1293, 9] on button "Options" at bounding box center [1285, 19] width 67 height 21
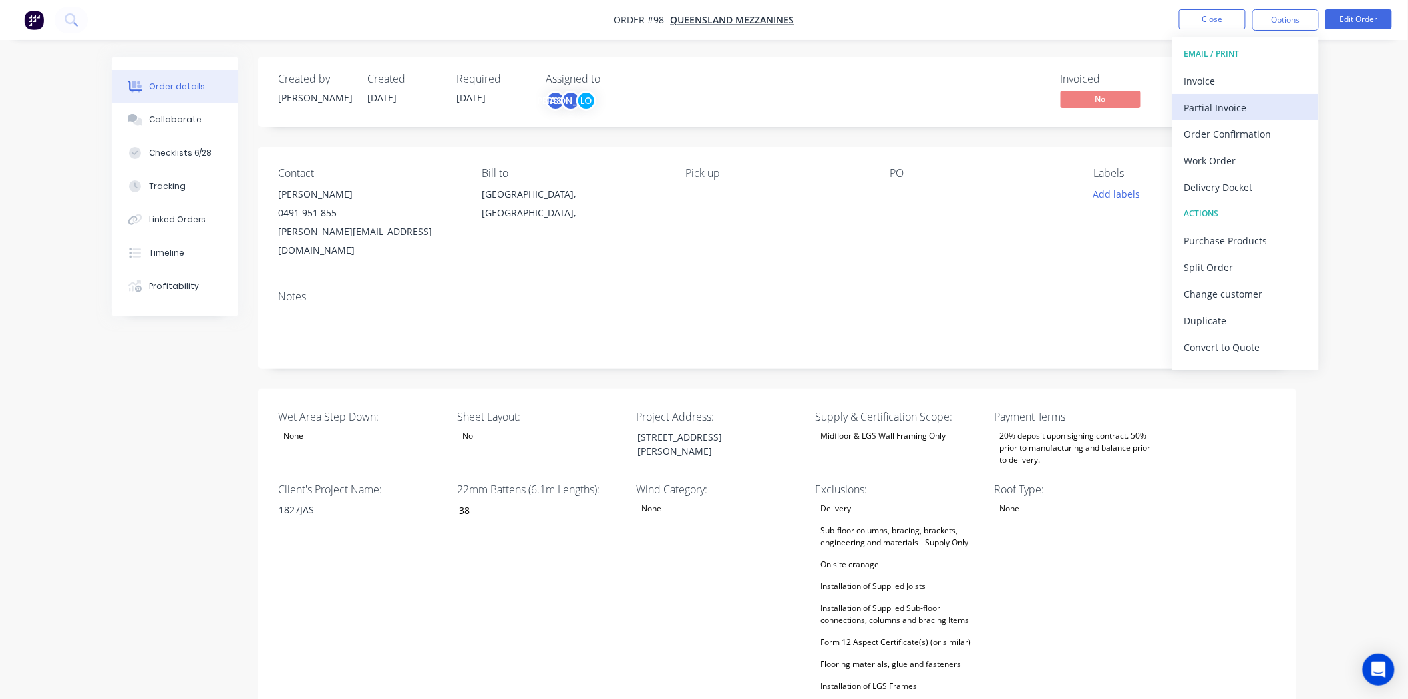
click at [1251, 111] on div "Partial Invoice" at bounding box center [1245, 107] width 122 height 19
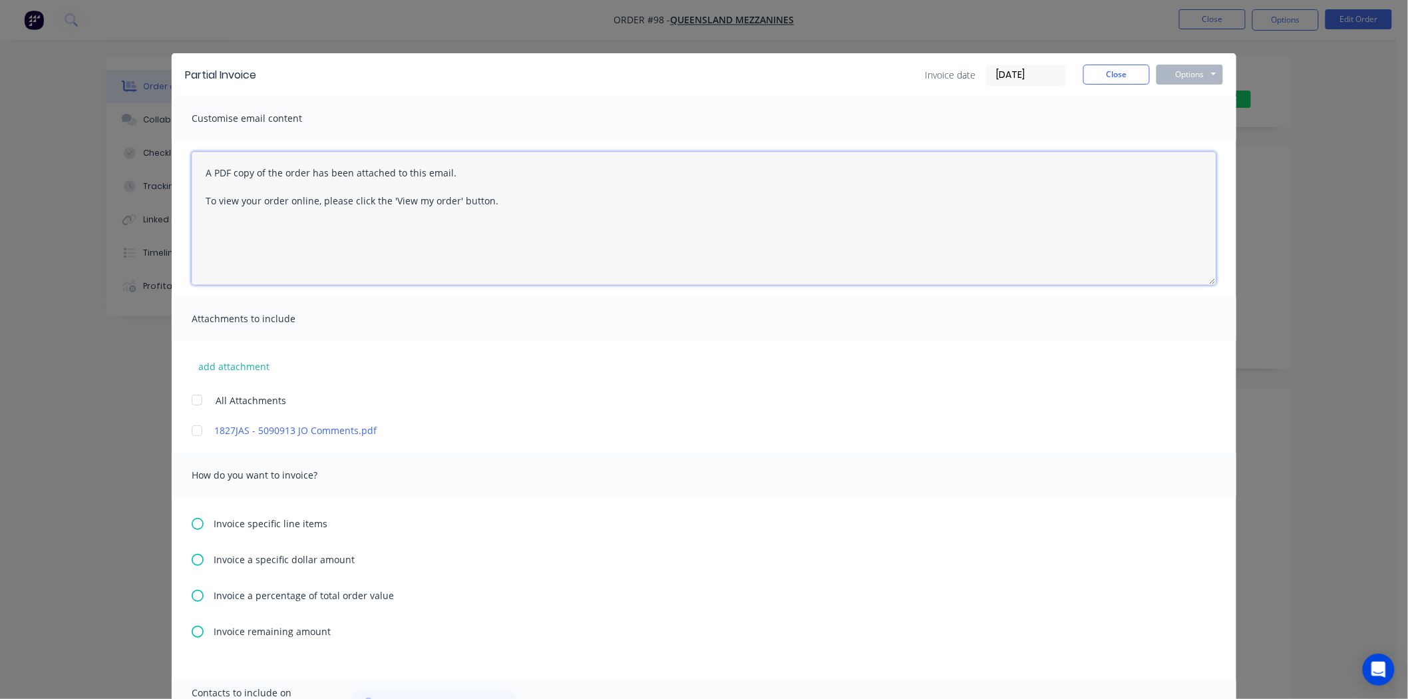
drag, startPoint x: 198, startPoint y: 168, endPoint x: 550, endPoint y: 257, distance: 362.6
click at [550, 257] on textarea "A PDF copy of the order has been attached to this email. To view your order onl…" at bounding box center [704, 218] width 1025 height 133
paste textarea "Hi , Here's invoice regarding the initial deposit of your floor system with Ult…"
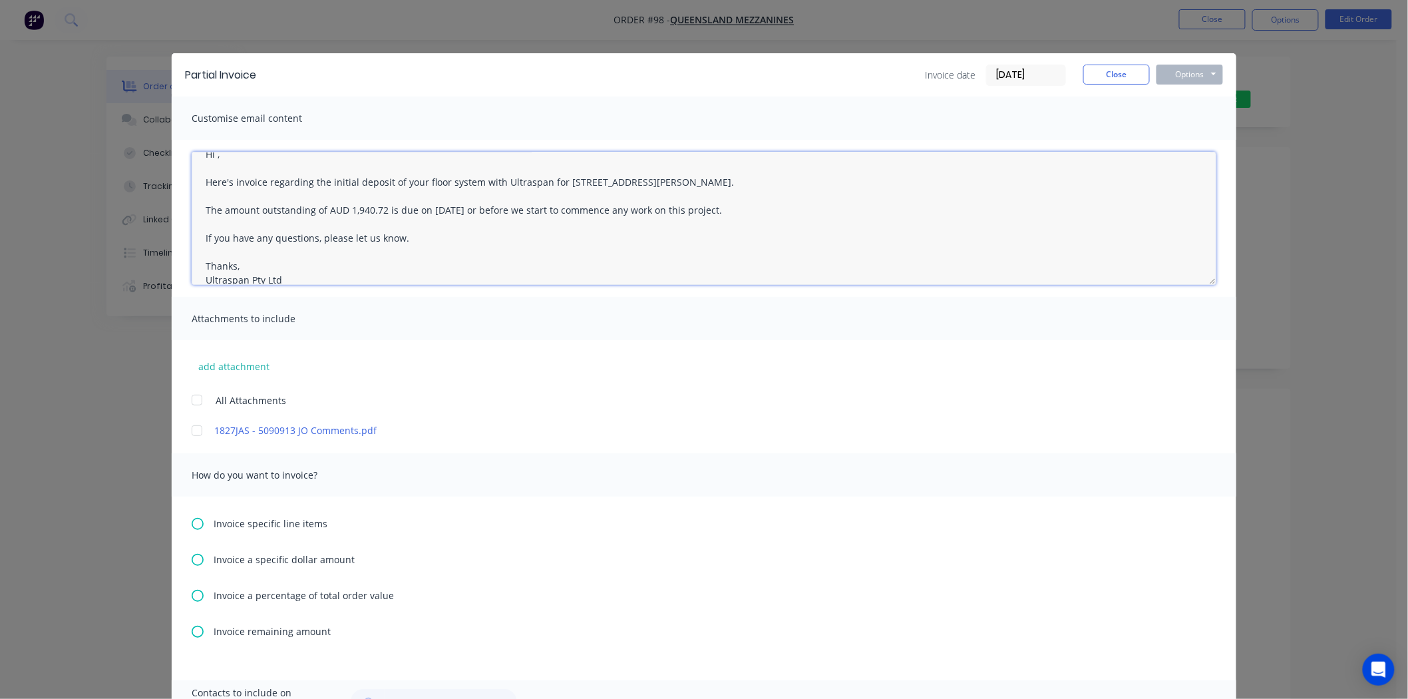
scroll to position [35, 0]
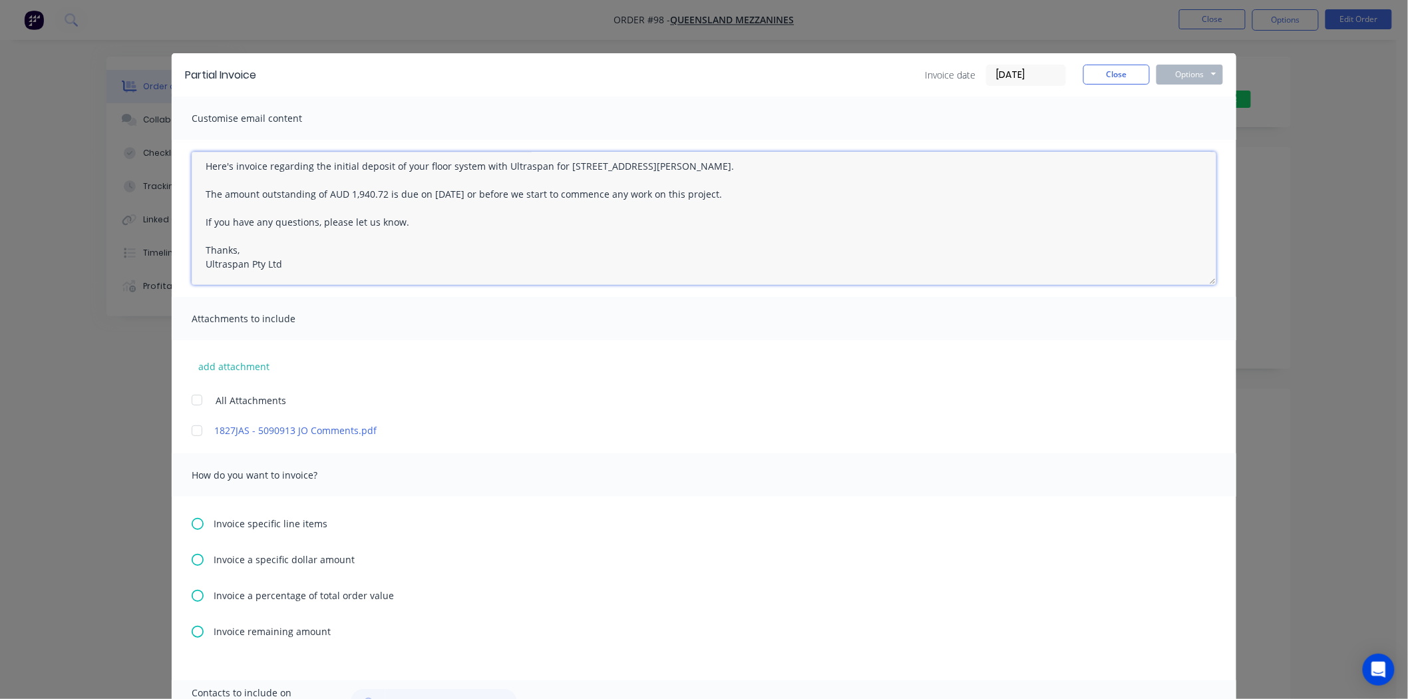
type textarea "Hi , Here's invoice regarding the initial deposit of your floor system with Ult…"
click at [196, 601] on div "Invoice a percentage of total order value" at bounding box center [704, 595] width 1025 height 14
click at [242, 627] on input "text" at bounding box center [247, 634] width 67 height 20
type input "20%"
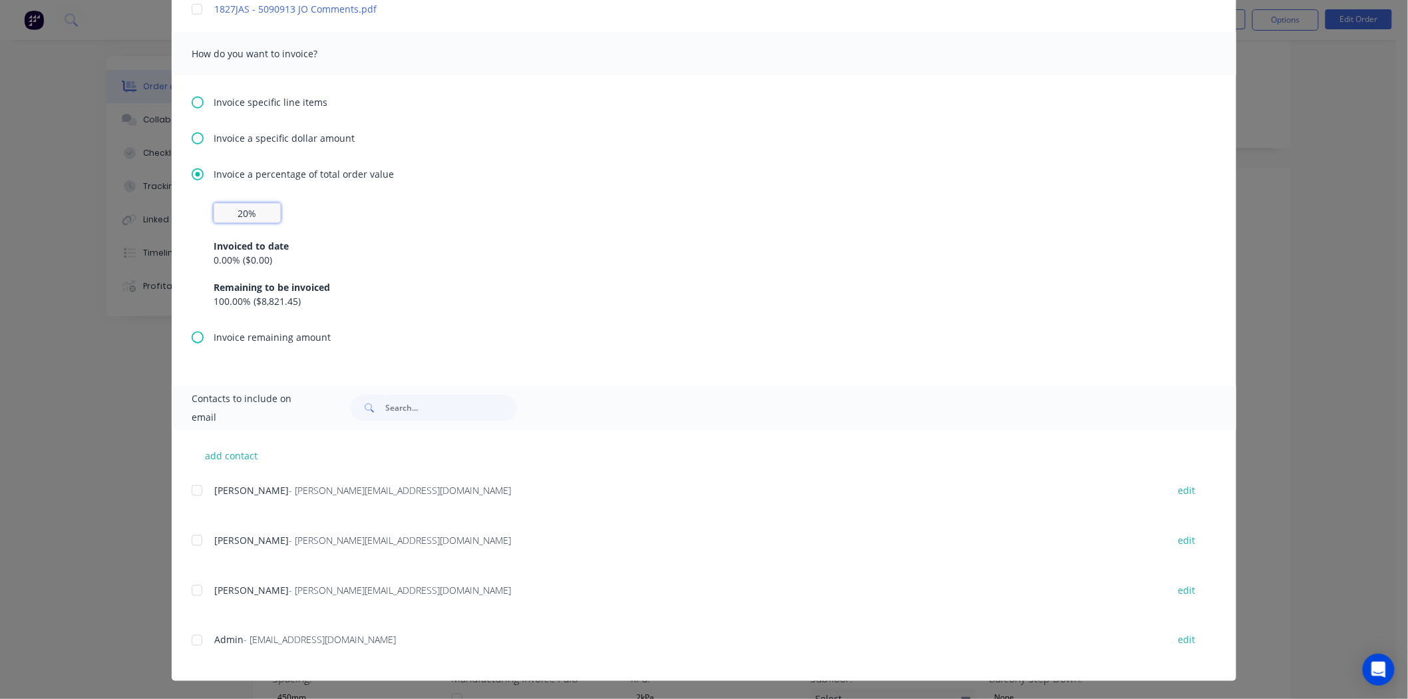
scroll to position [222, 0]
click at [188, 494] on div at bounding box center [197, 490] width 27 height 27
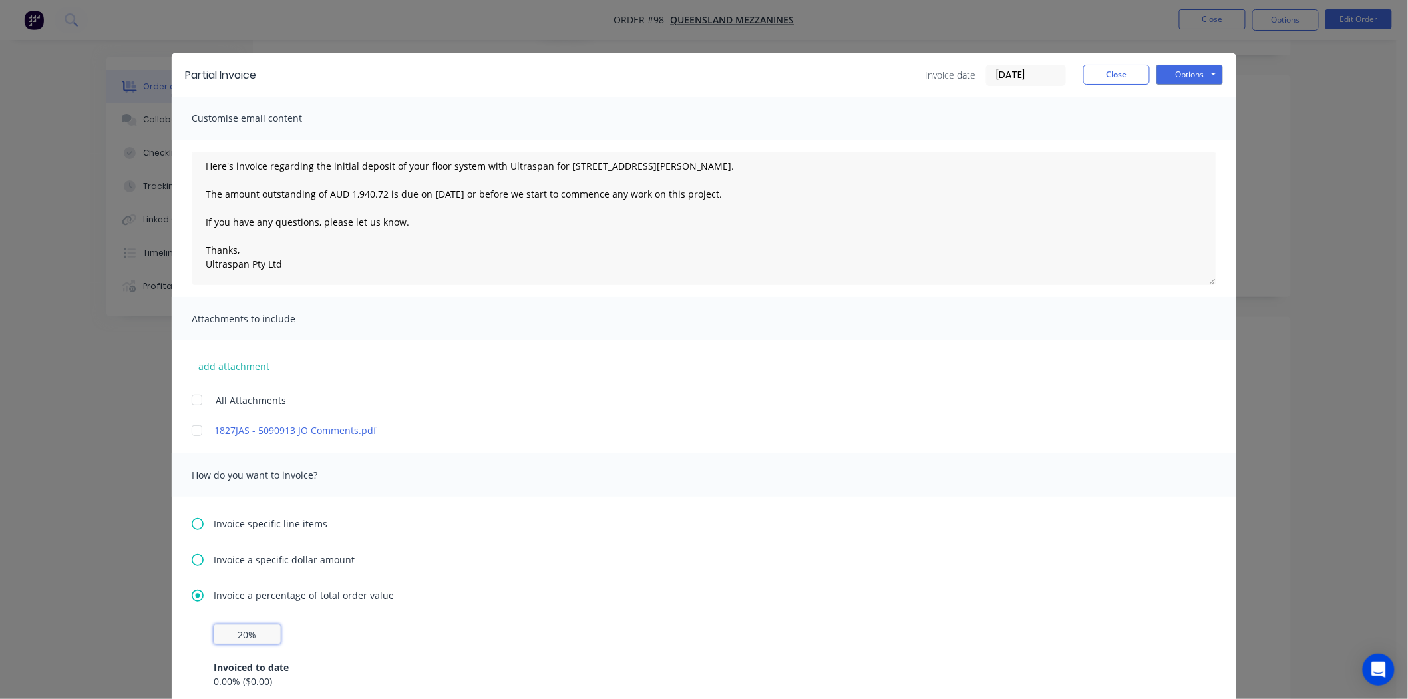
scroll to position [0, 0]
click at [1191, 73] on button "Options" at bounding box center [1189, 75] width 67 height 20
click at [1192, 142] on button "Email" at bounding box center [1198, 142] width 85 height 22
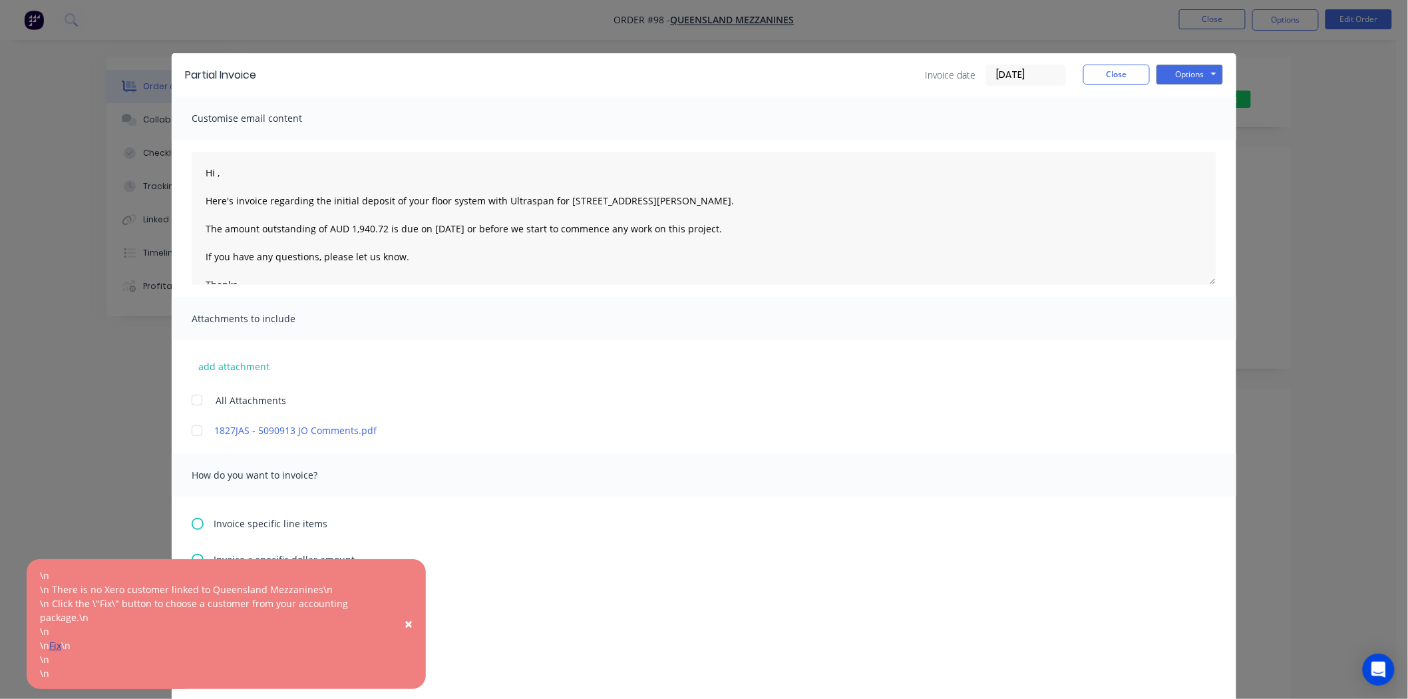
click at [58, 646] on link "Fix" at bounding box center [55, 645] width 12 height 13
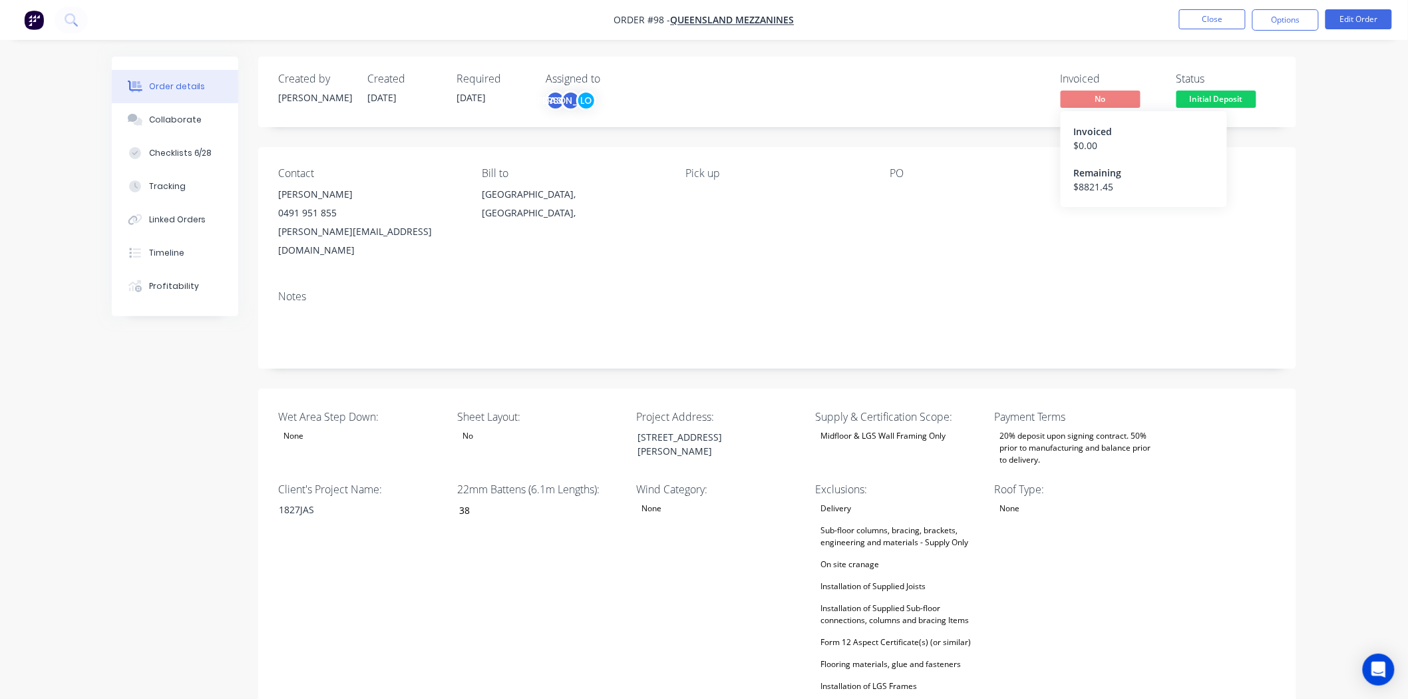
click at [1095, 175] on div "Remaining" at bounding box center [1144, 173] width 140 height 14
click at [1084, 134] on div "Invoiced" at bounding box center [1144, 131] width 140 height 14
click at [1307, 28] on button "Options" at bounding box center [1285, 19] width 67 height 21
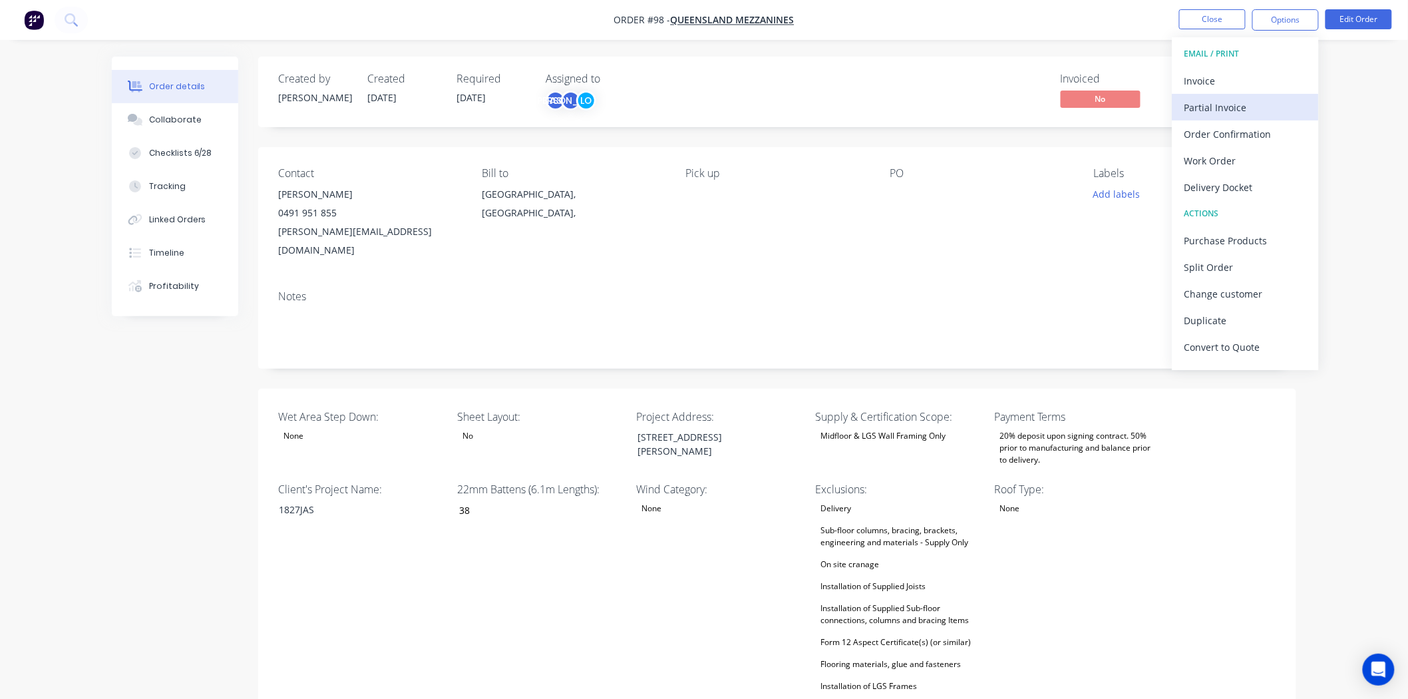
click at [1236, 110] on div "Partial Invoice" at bounding box center [1245, 107] width 122 height 19
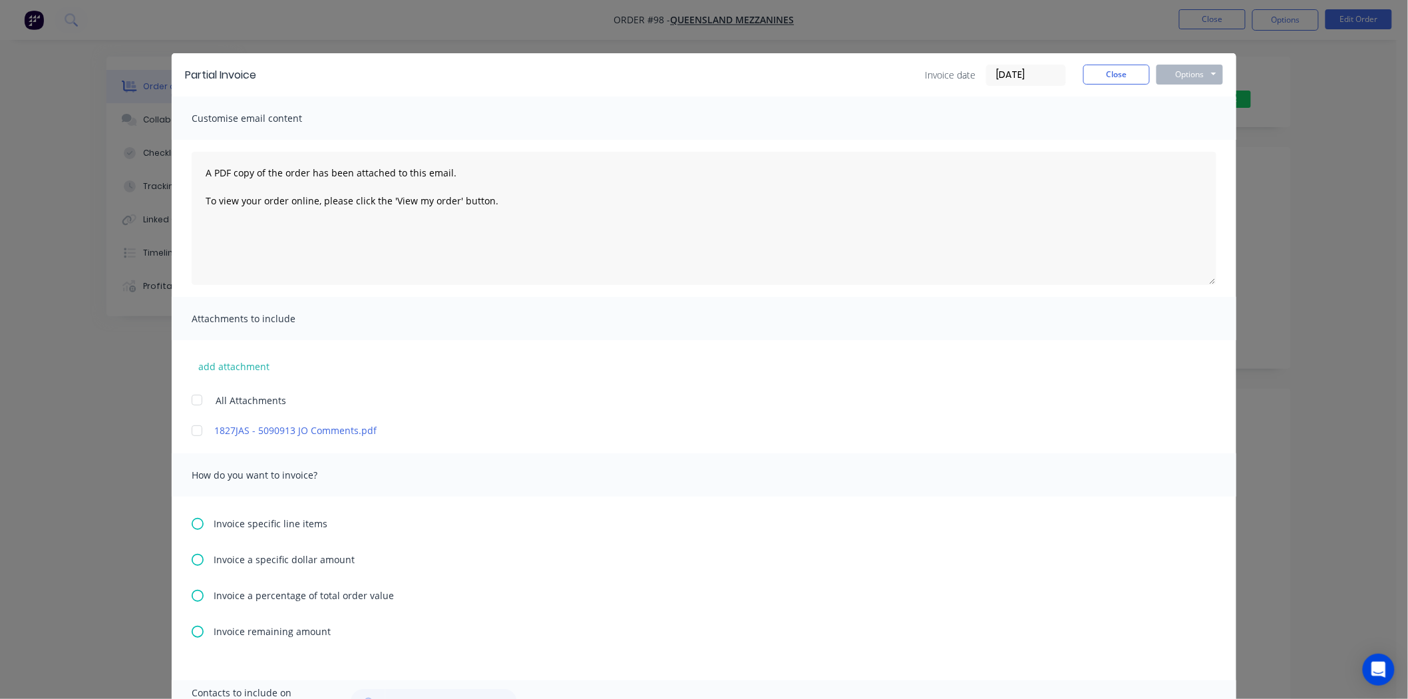
click at [192, 593] on icon at bounding box center [198, 595] width 12 height 12
click at [245, 630] on input "text" at bounding box center [247, 634] width 67 height 20
type input "20%"
drag, startPoint x: 506, startPoint y: 208, endPoint x: 43, endPoint y: 168, distance: 464.8
click at [43, 168] on div "Partial Invoice Invoice date [DATE] Close Options Preview Print Email Customise…" at bounding box center [704, 349] width 1408 height 699
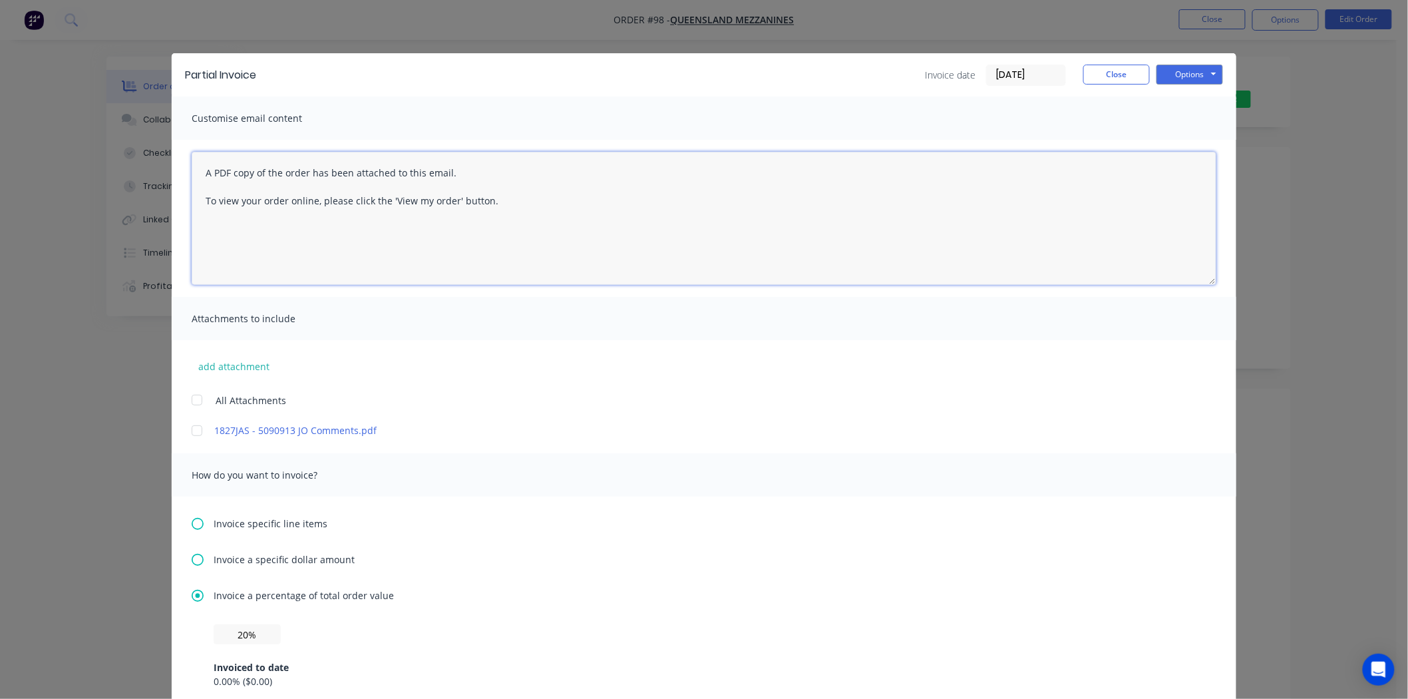
paste textarea "Hi , Here's invoice regarding the initial deposit of your floor system with Ult…"
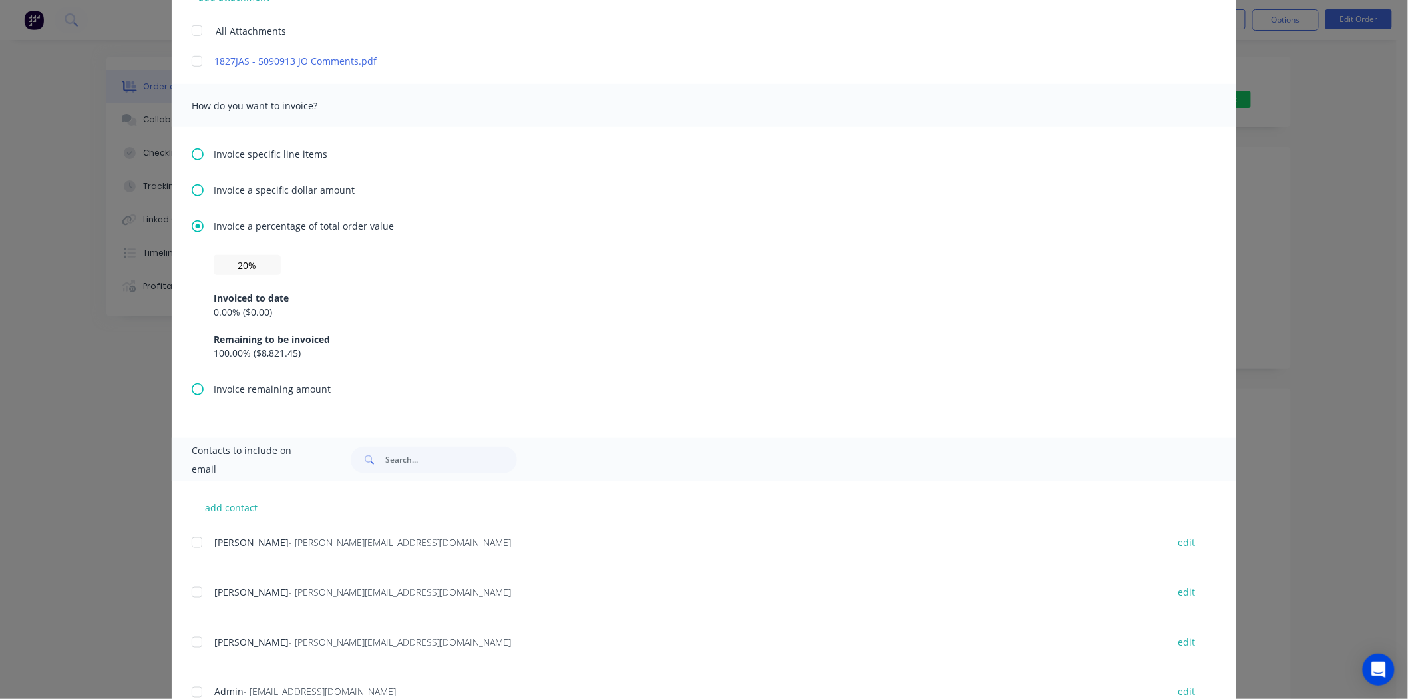
scroll to position [421, 0]
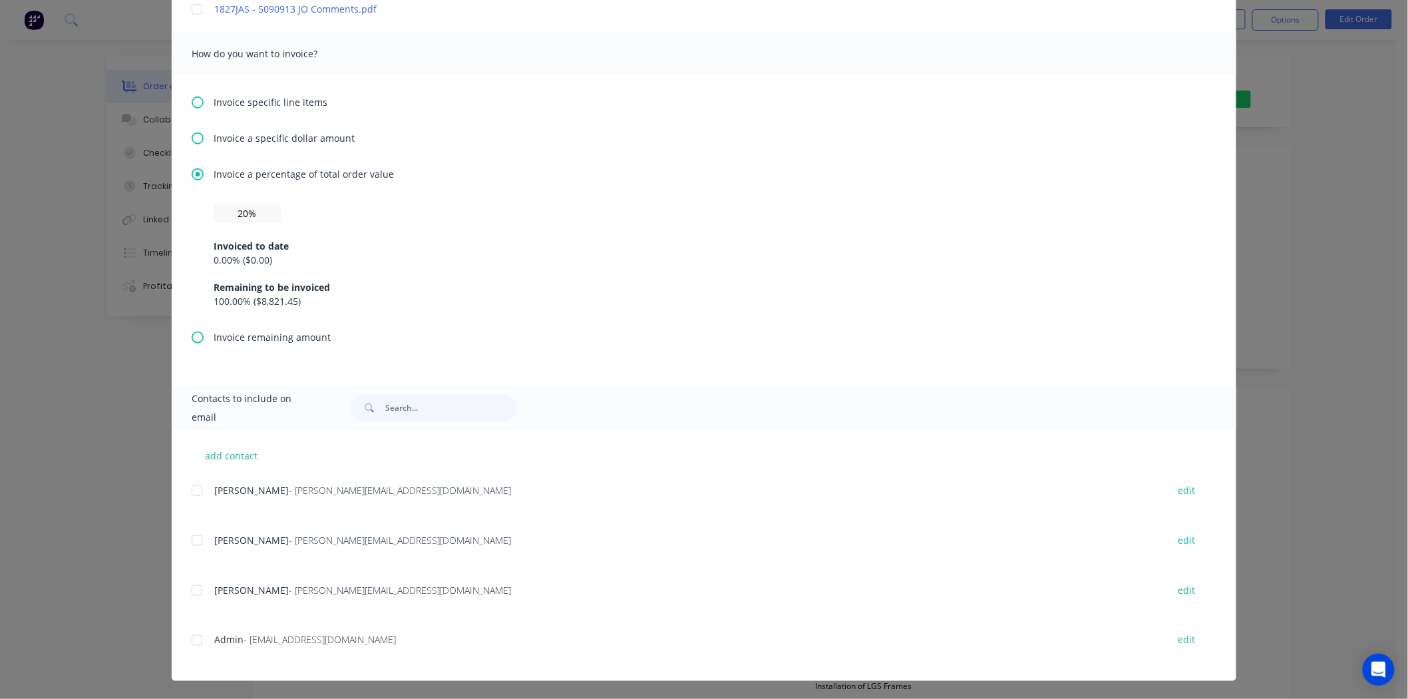
click at [190, 488] on div at bounding box center [197, 490] width 27 height 27
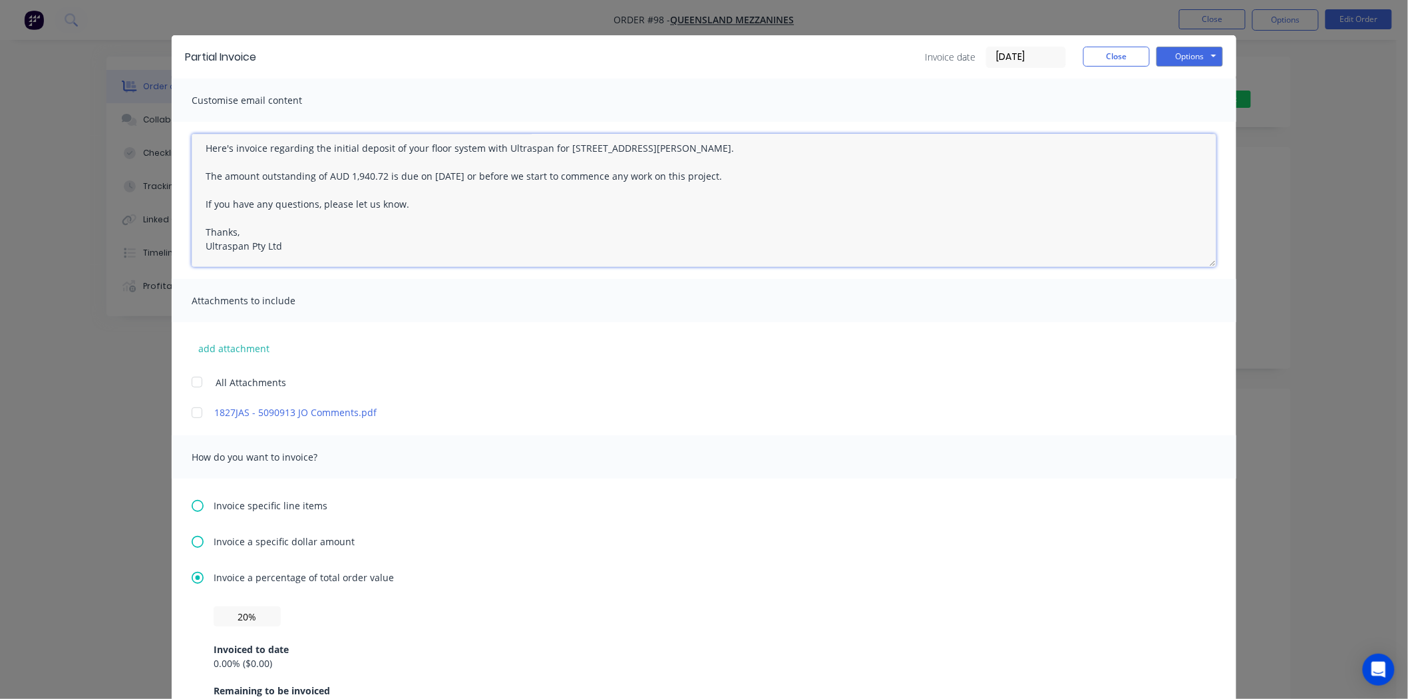
scroll to position [0, 0]
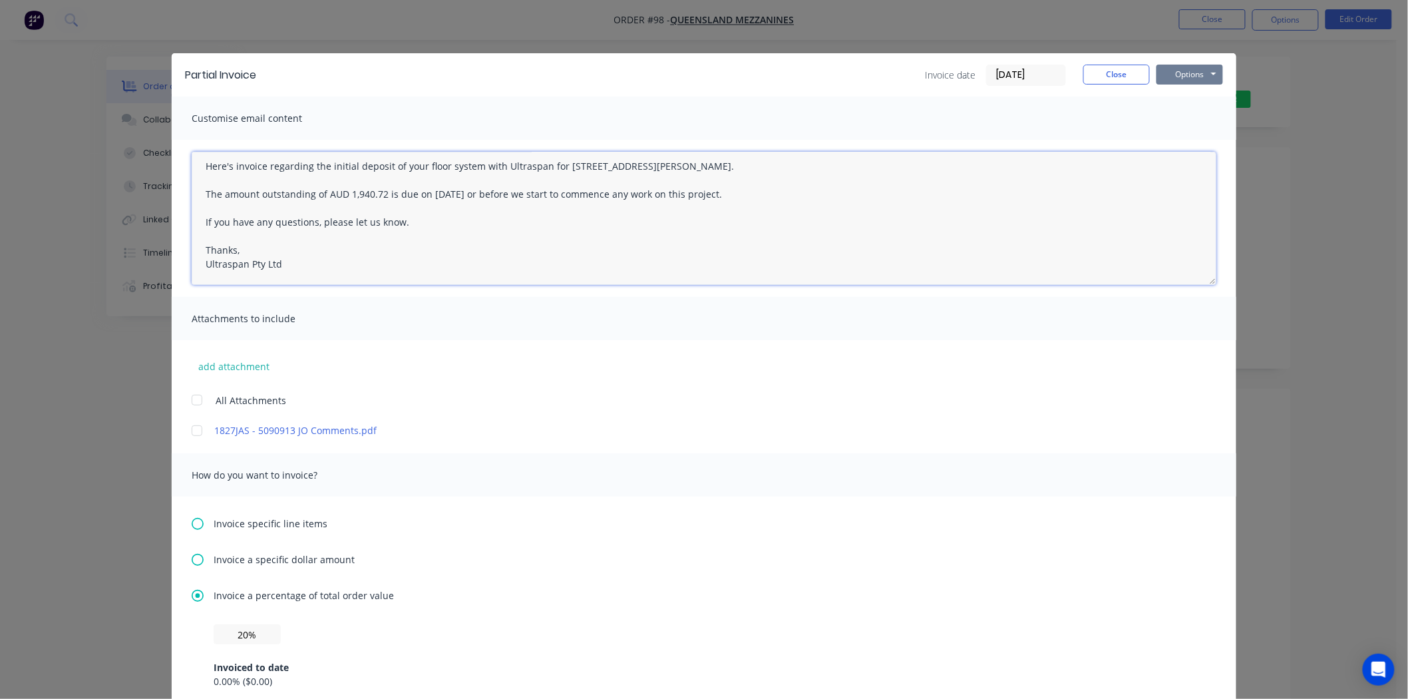
type textarea "Hi , Here's invoice regarding the initial deposit of your floor system with Ult…"
click at [1207, 69] on button "Options" at bounding box center [1189, 75] width 67 height 20
click at [1174, 138] on button "Email" at bounding box center [1198, 142] width 85 height 22
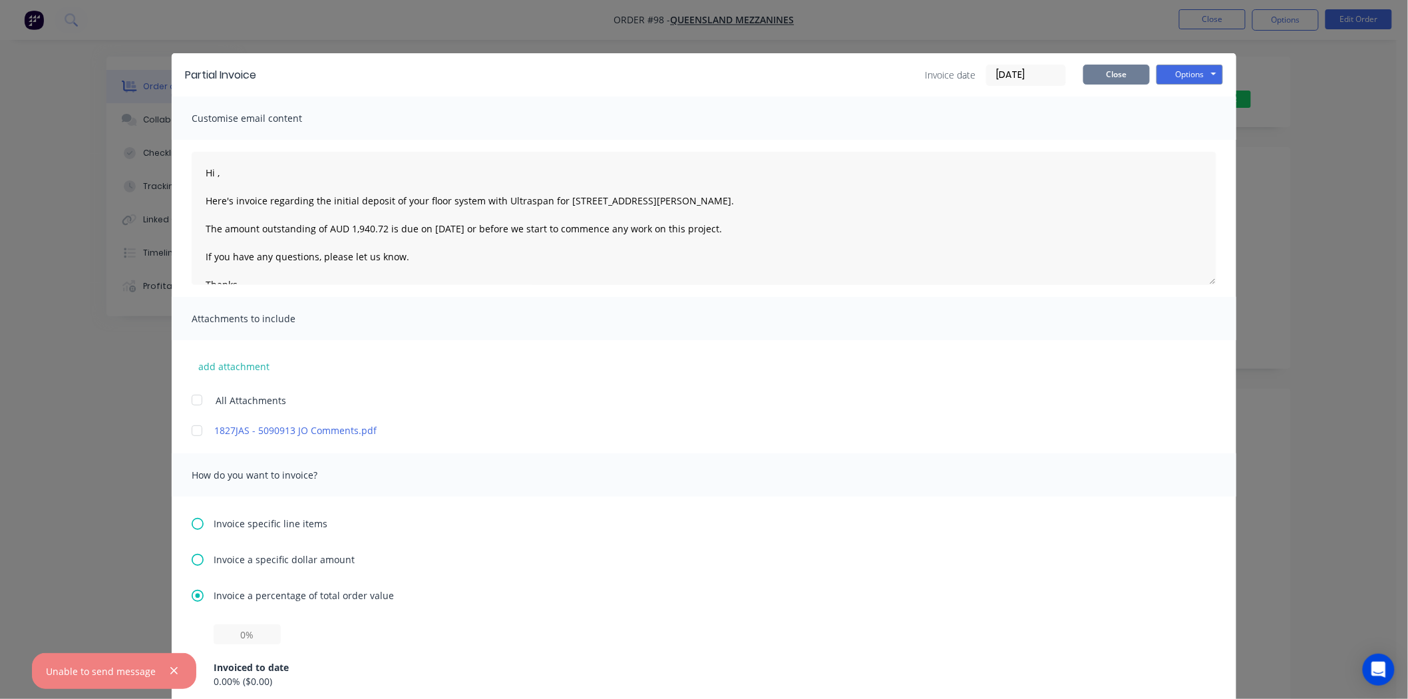
click at [1127, 78] on button "Close" at bounding box center [1116, 75] width 67 height 20
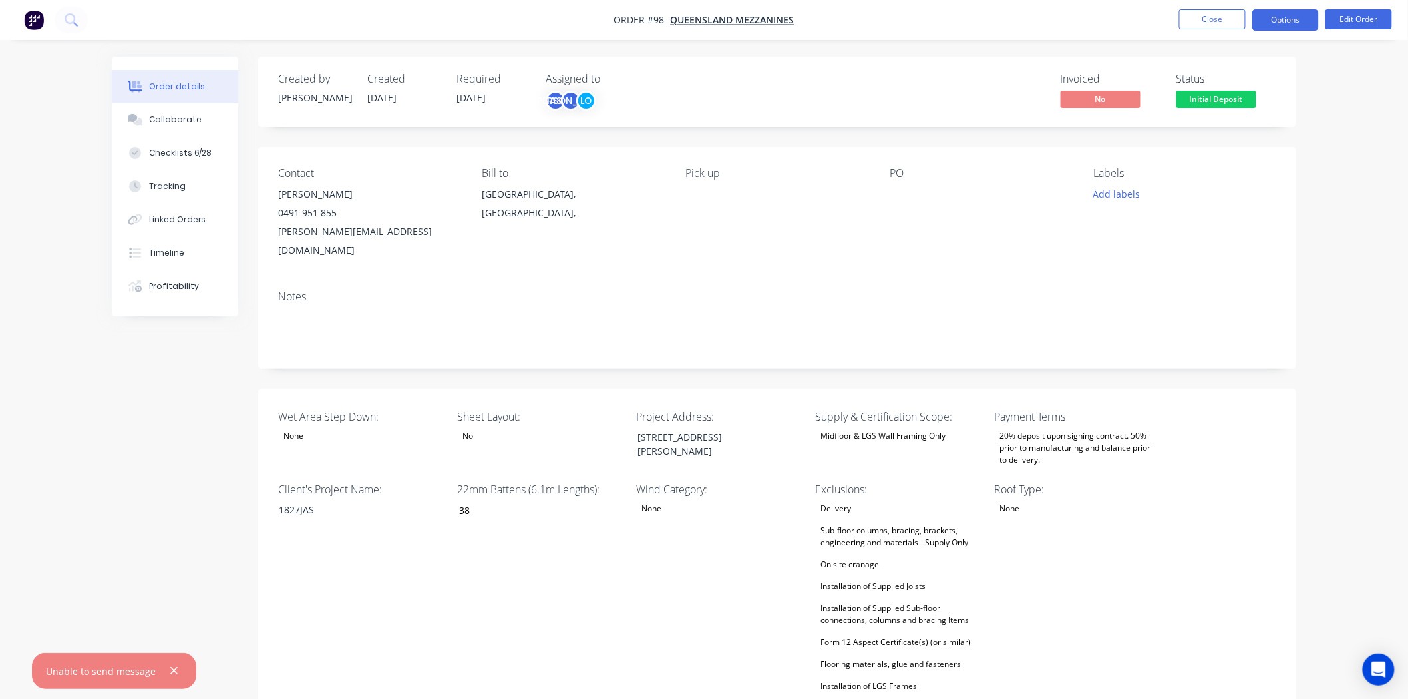
click at [1293, 14] on button "Options" at bounding box center [1285, 19] width 67 height 21
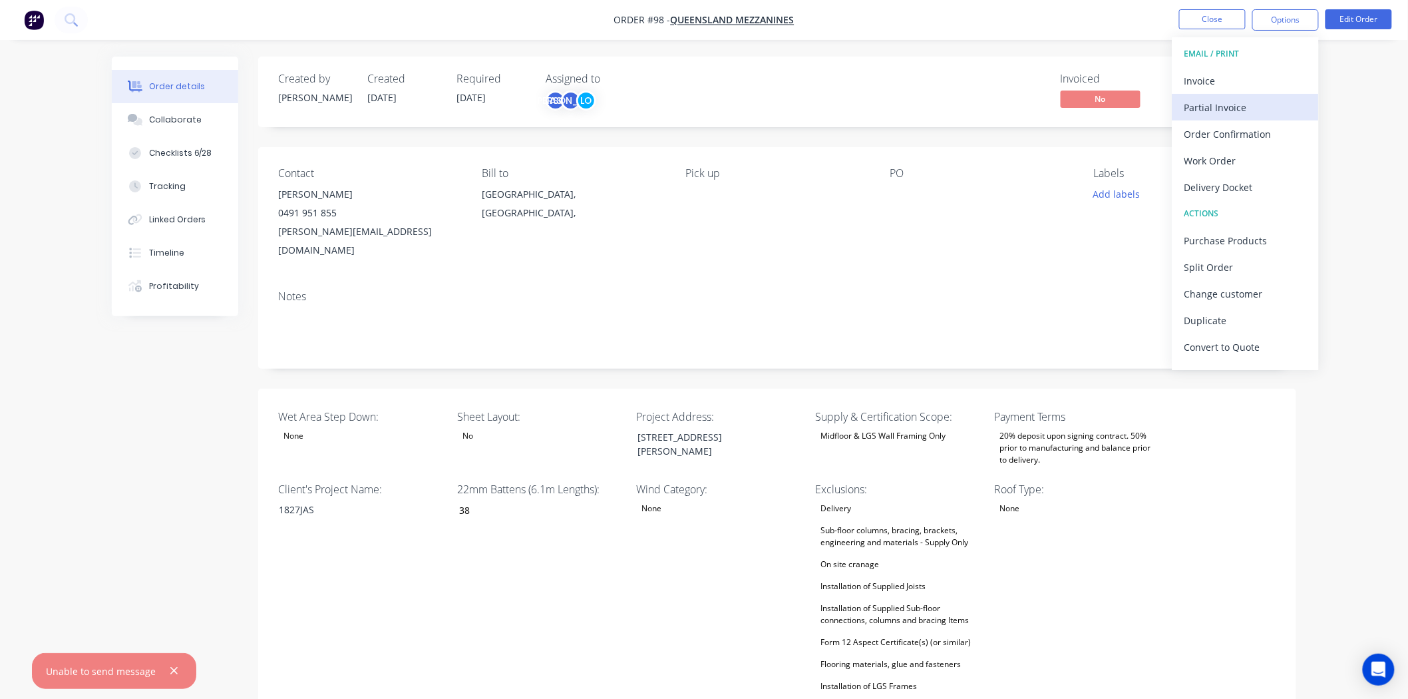
click at [1239, 98] on div "Partial Invoice" at bounding box center [1245, 107] width 122 height 19
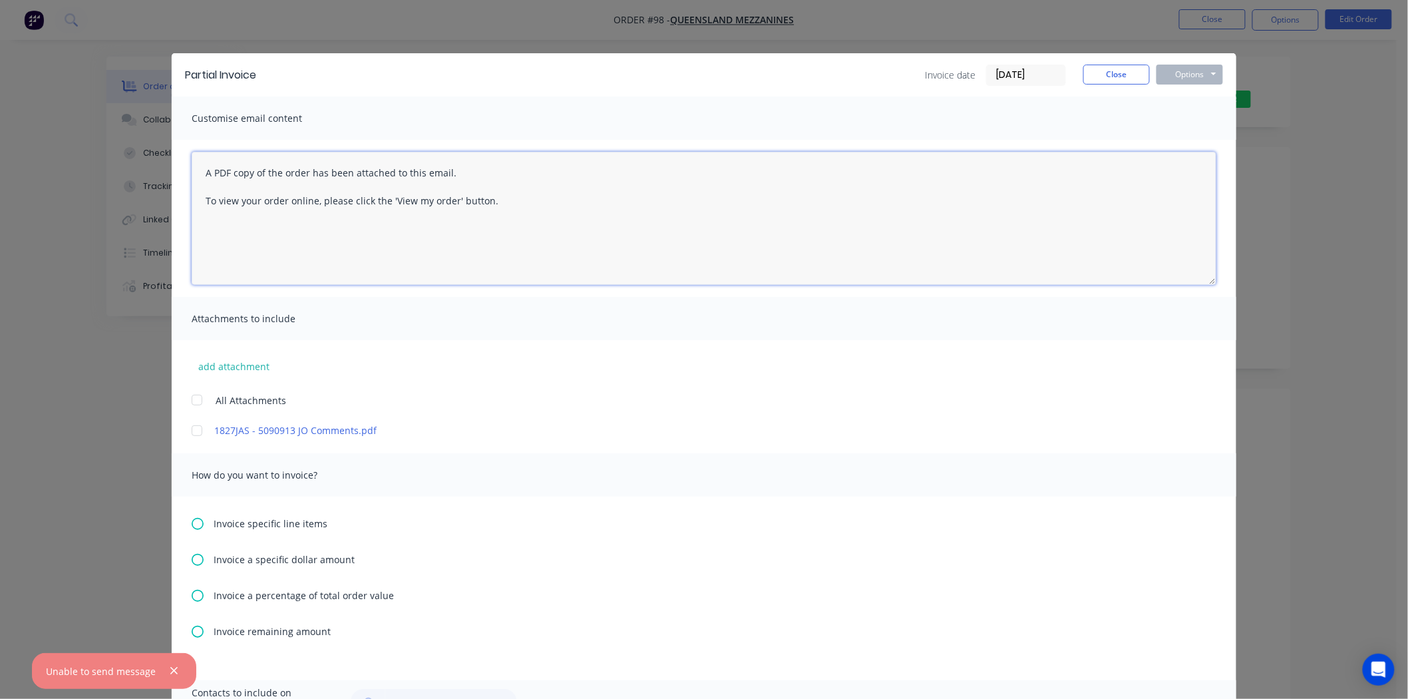
drag, startPoint x: 522, startPoint y: 213, endPoint x: 174, endPoint y: 167, distance: 350.3
click at [174, 167] on div "A PDF copy of the order has been attached to this email. To view your order onl…" at bounding box center [704, 218] width 1064 height 157
paste textarea "Hi , Here's invoice regarding the initial deposit of your floor system with Ult…"
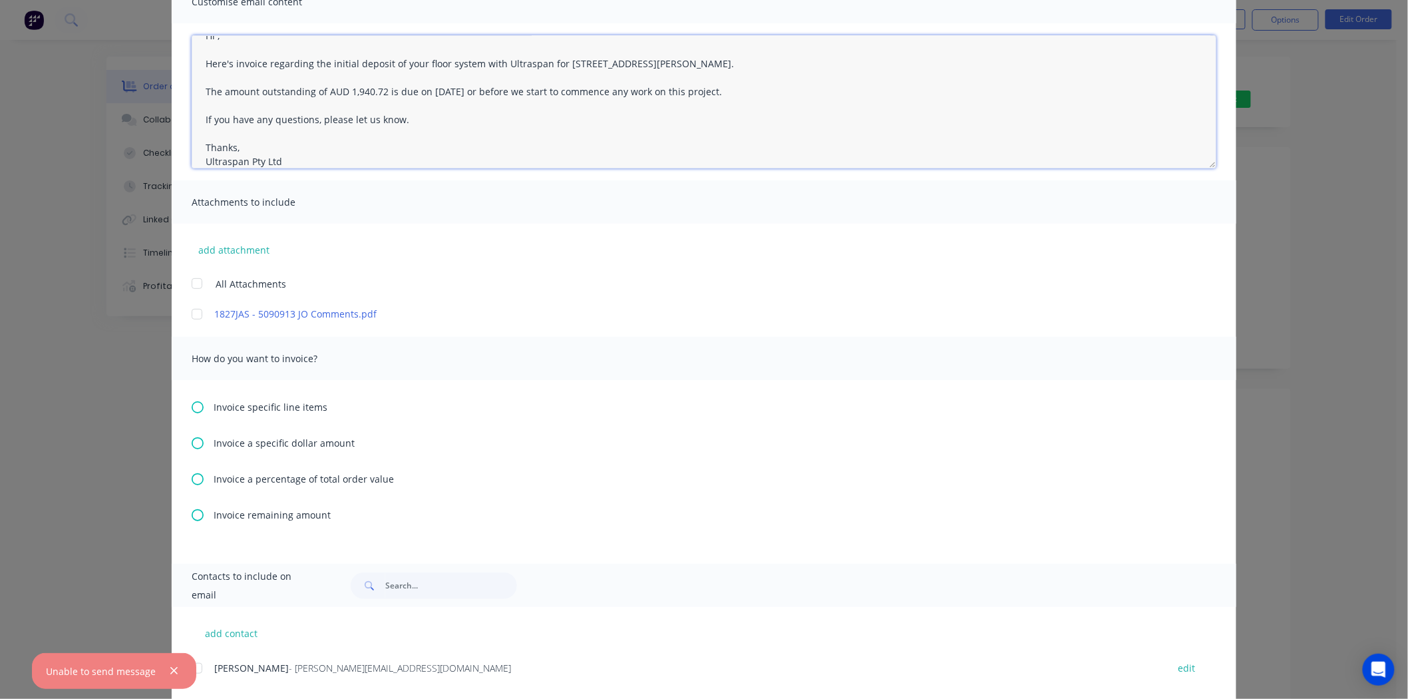
scroll to position [144, 0]
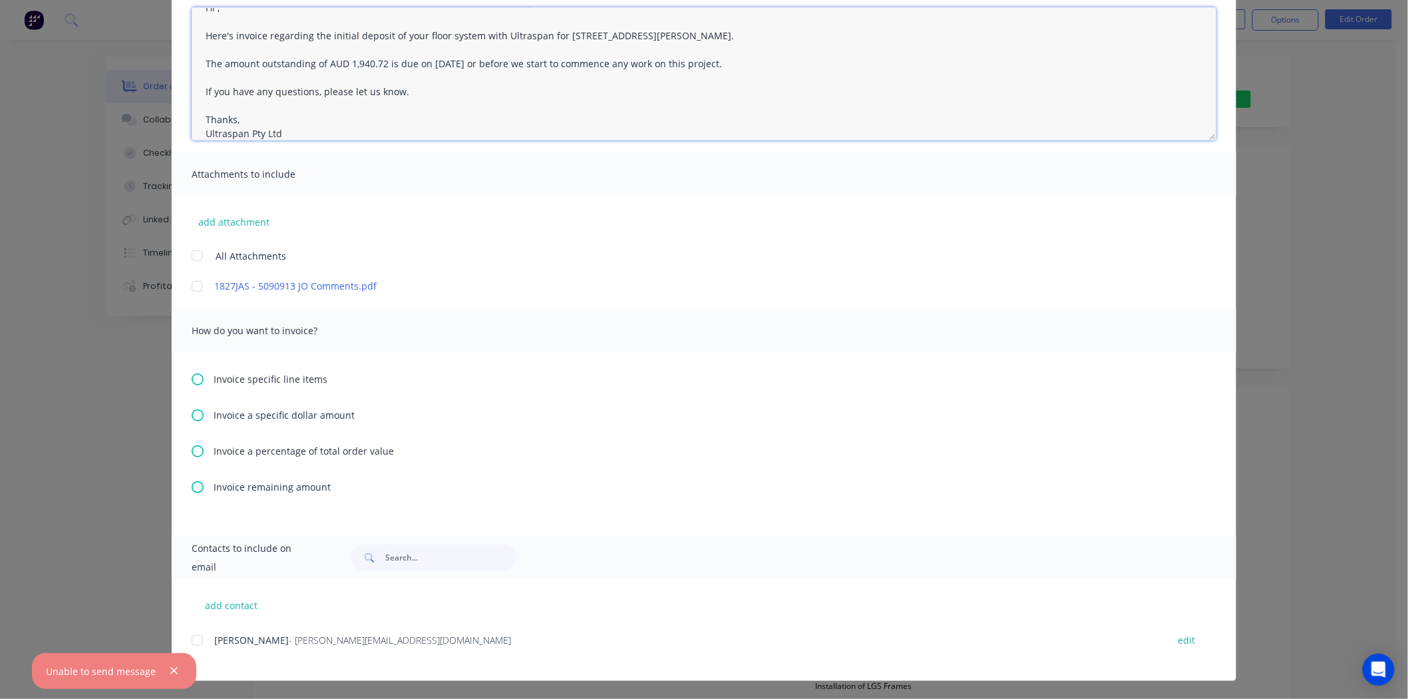
type textarea "Hi , Here's invoice regarding the initial deposit of your floor system with Ult…"
click at [192, 450] on icon at bounding box center [198, 451] width 12 height 12
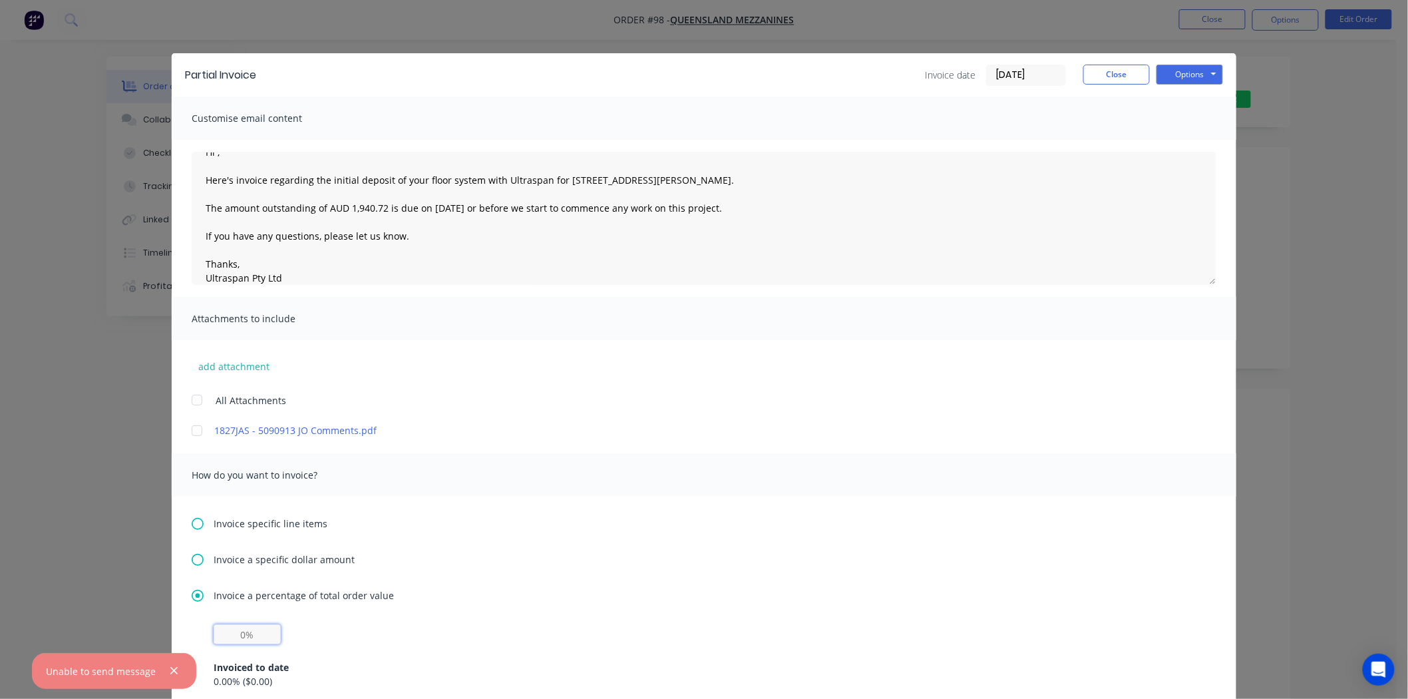
click at [241, 633] on input "text" at bounding box center [247, 634] width 67 height 20
type input "20%"
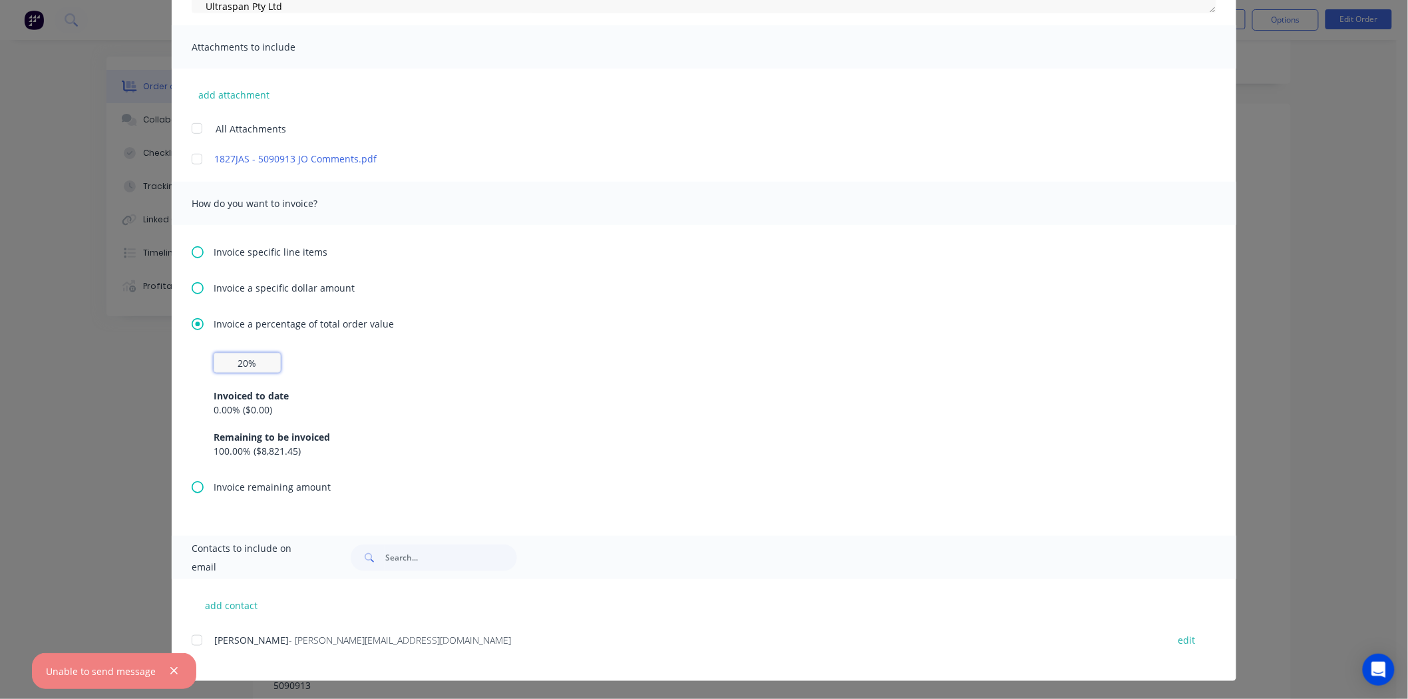
scroll to position [295, 0]
click at [194, 635] on div at bounding box center [197, 640] width 27 height 27
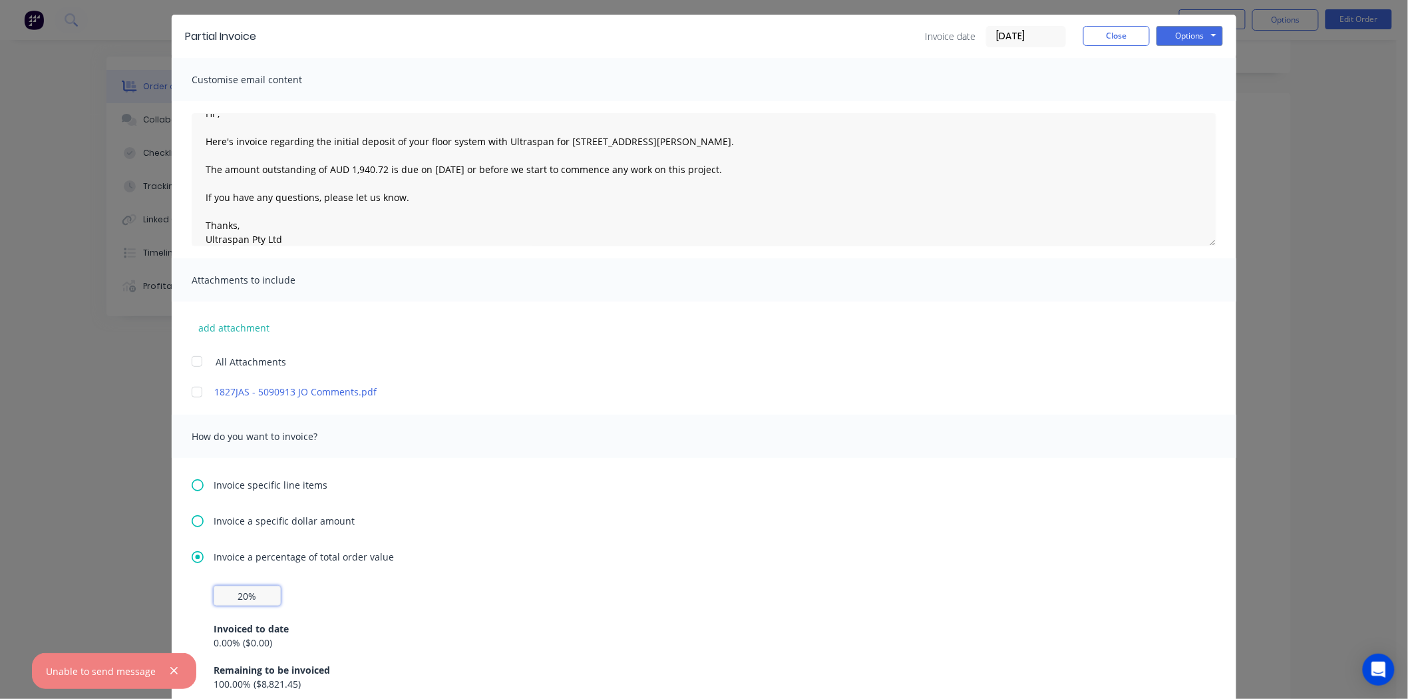
scroll to position [0, 0]
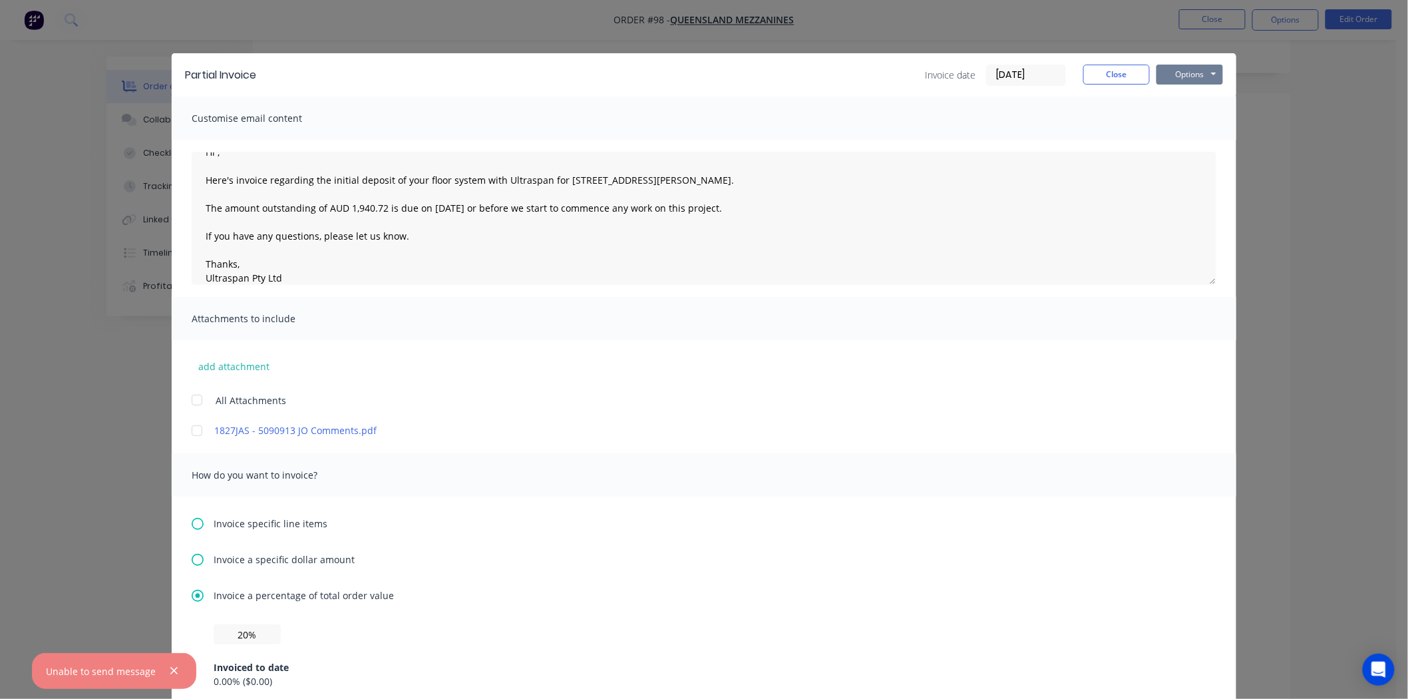
click at [1175, 74] on button "Options" at bounding box center [1189, 75] width 67 height 20
click at [1180, 138] on button "Email" at bounding box center [1198, 142] width 85 height 22
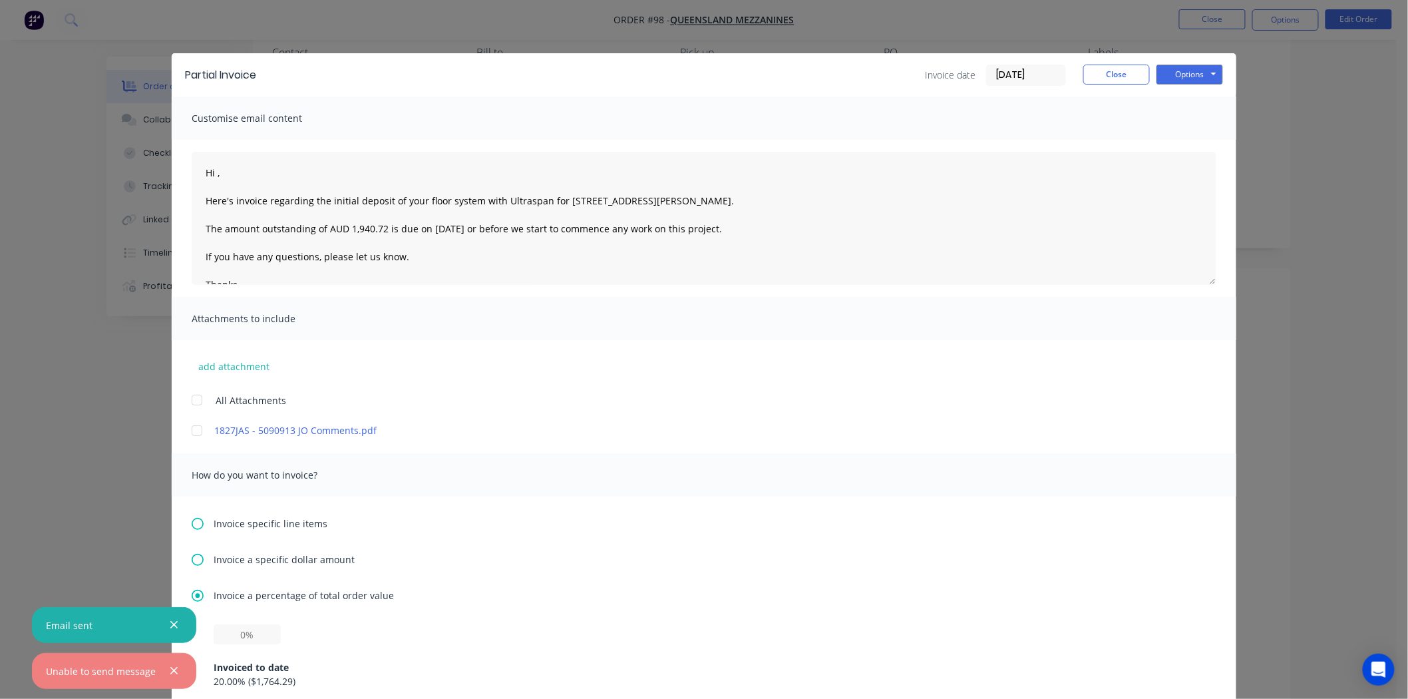
scroll to position [74, 0]
click at [171, 670] on icon "button" at bounding box center [173, 670] width 7 height 7
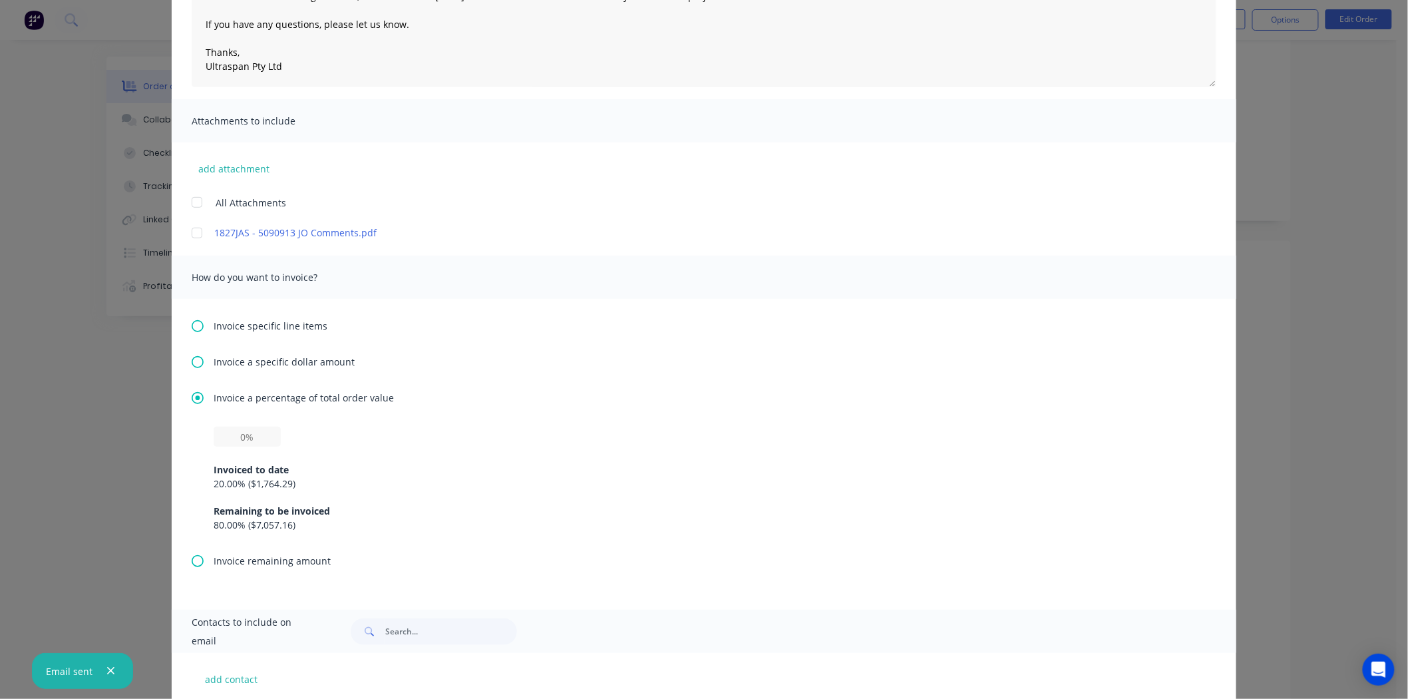
scroll to position [124, 0]
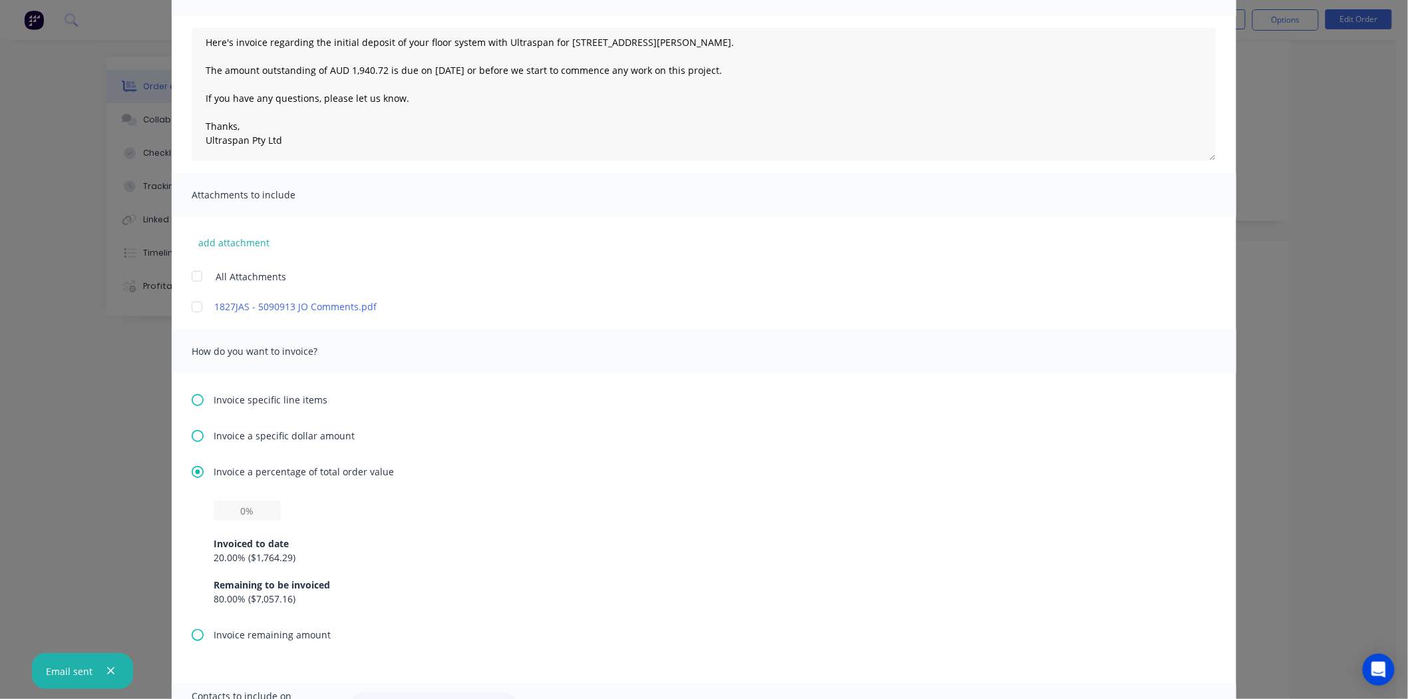
click at [75, 661] on div "Email sent" at bounding box center [82, 671] width 101 height 36
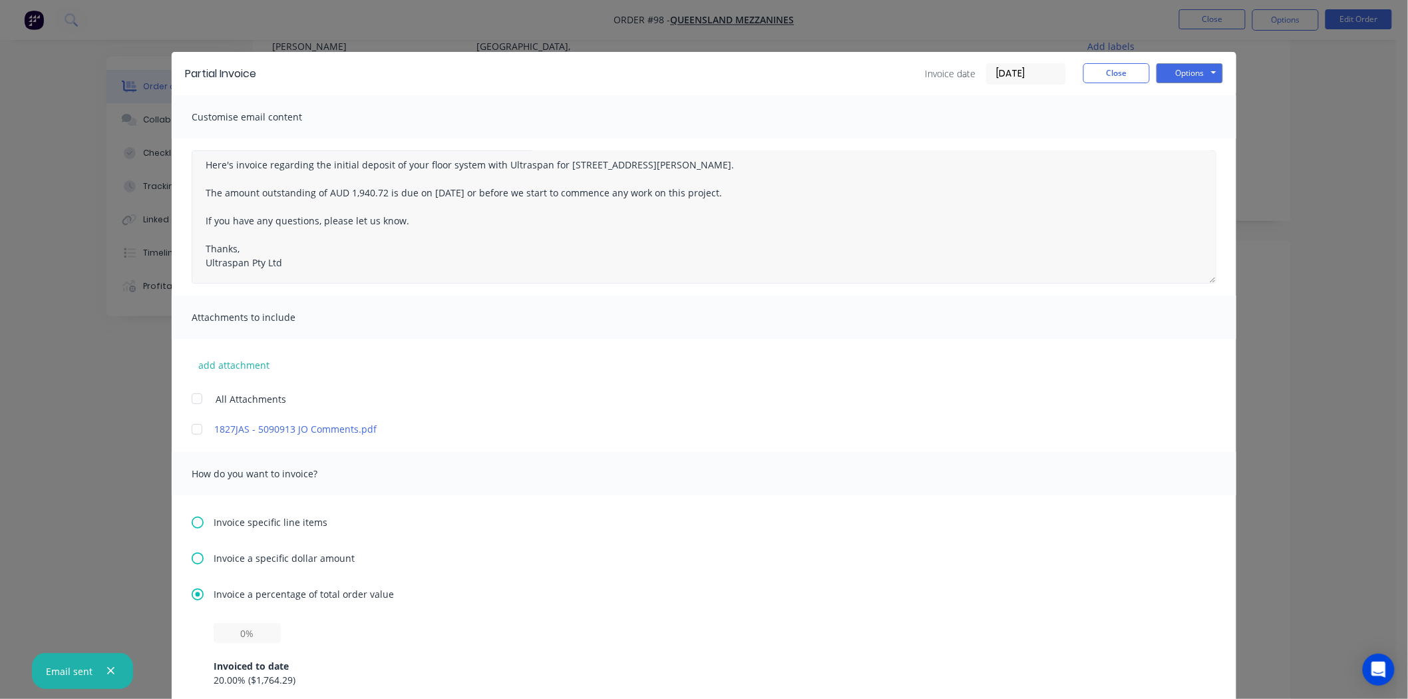
scroll to position [0, 0]
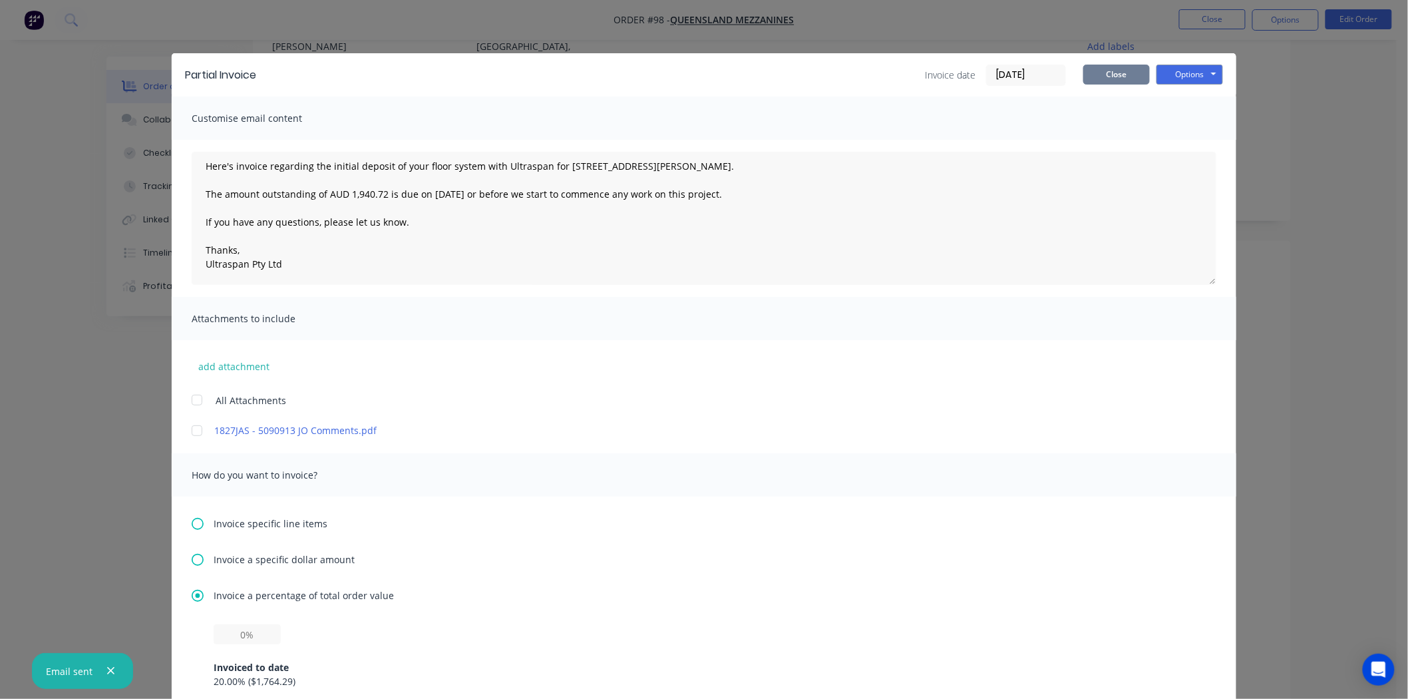
click at [1108, 73] on button "Close" at bounding box center [1116, 75] width 67 height 20
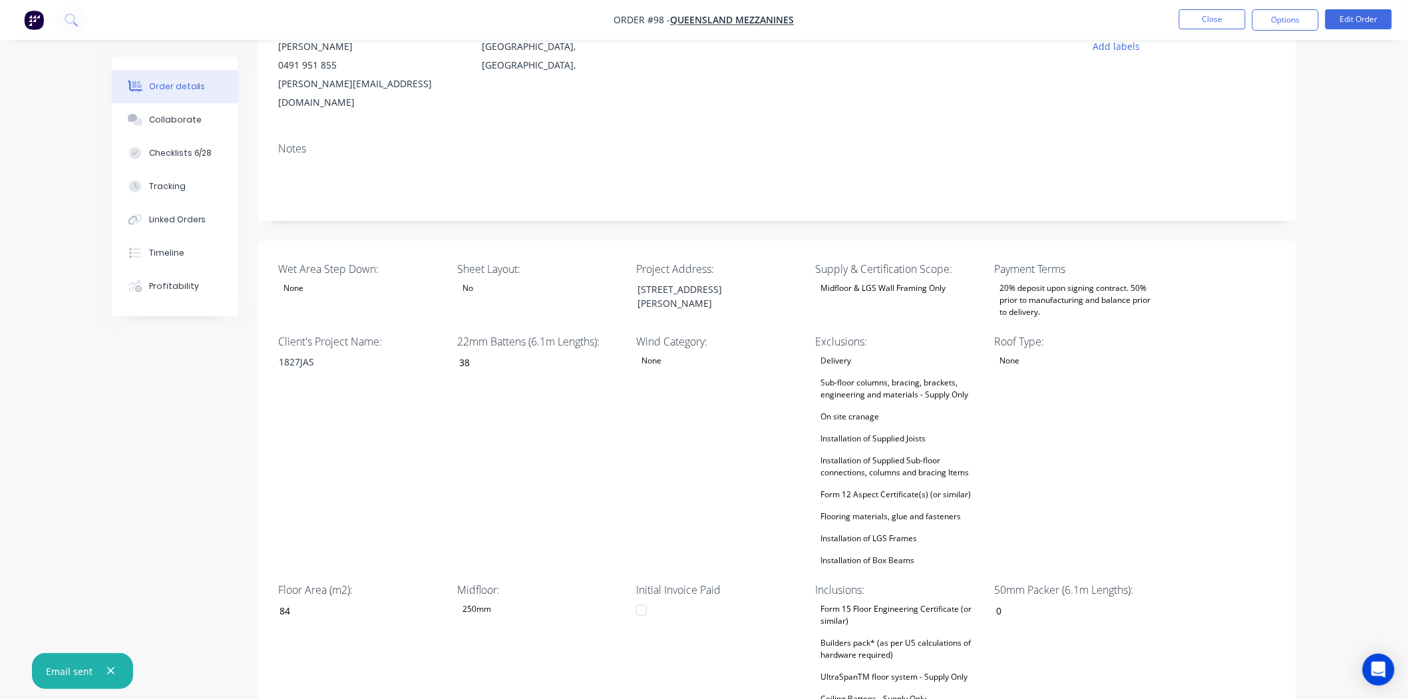
click at [75, 675] on div "Email sent" at bounding box center [69, 671] width 47 height 14
click at [1281, 25] on button "Options" at bounding box center [1285, 19] width 67 height 21
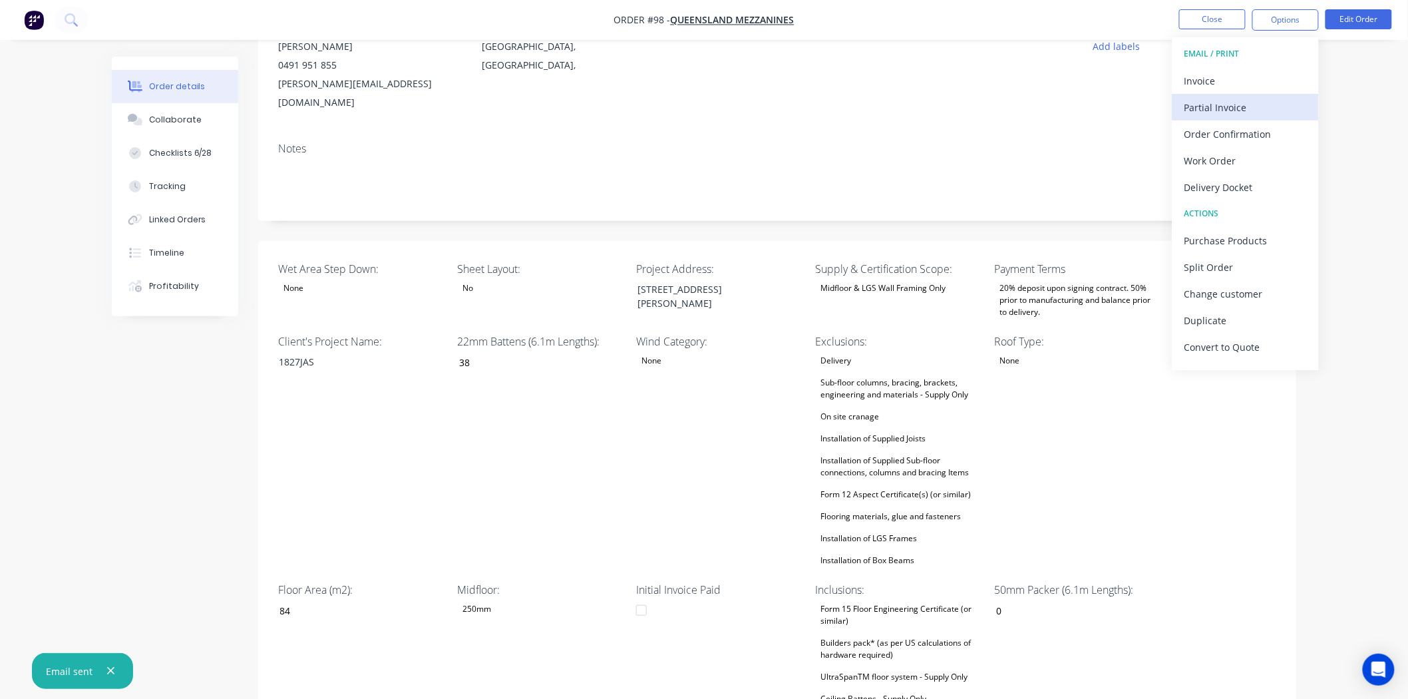
click at [1223, 102] on div "Partial Invoice" at bounding box center [1245, 107] width 122 height 19
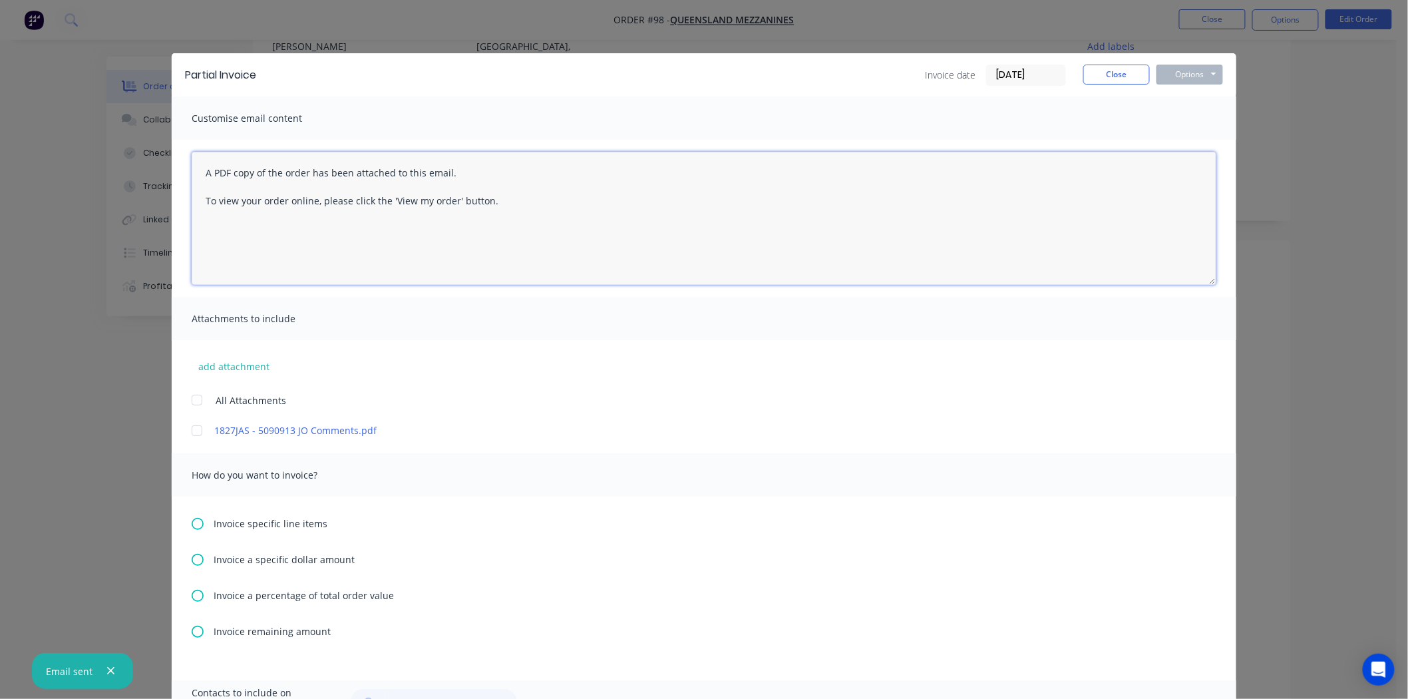
drag, startPoint x: 530, startPoint y: 213, endPoint x: 174, endPoint y: 150, distance: 360.8
click at [174, 150] on div "A PDF copy of the order has been attached to this email. To view your order onl…" at bounding box center [704, 218] width 1064 height 157
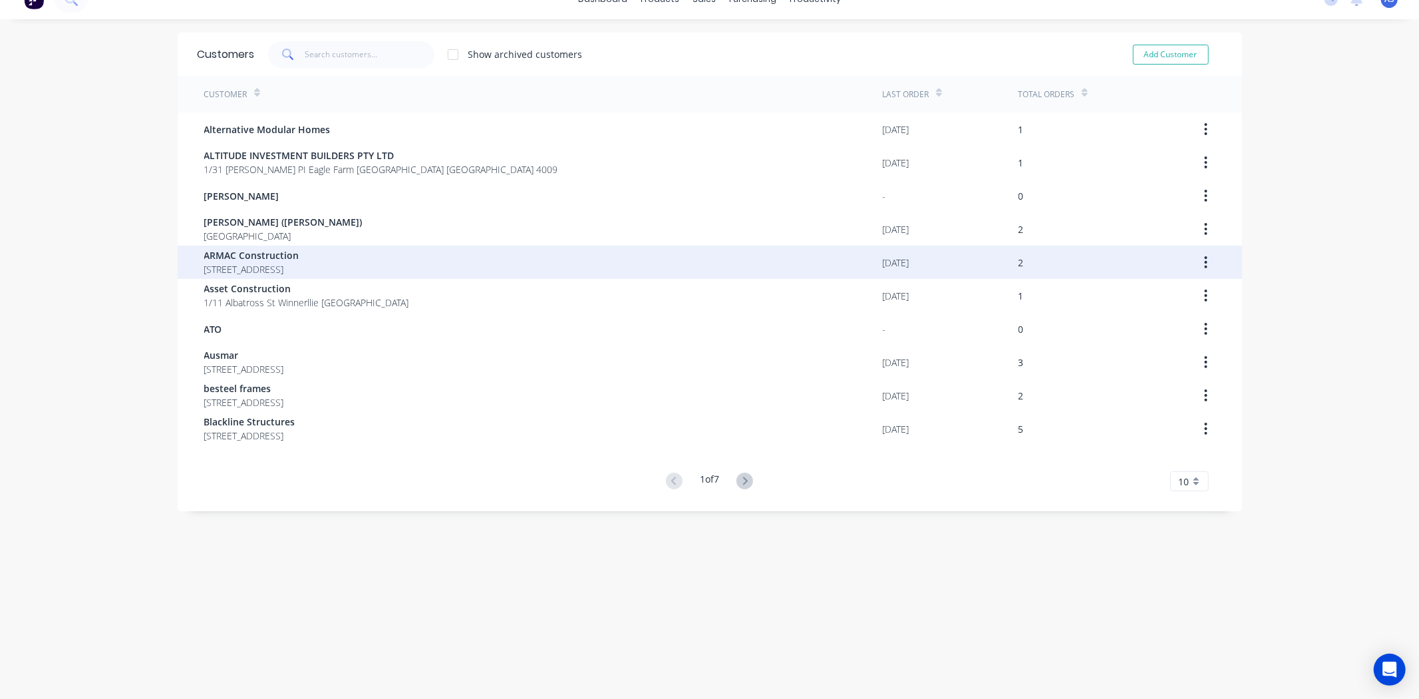
scroll to position [27, 0]
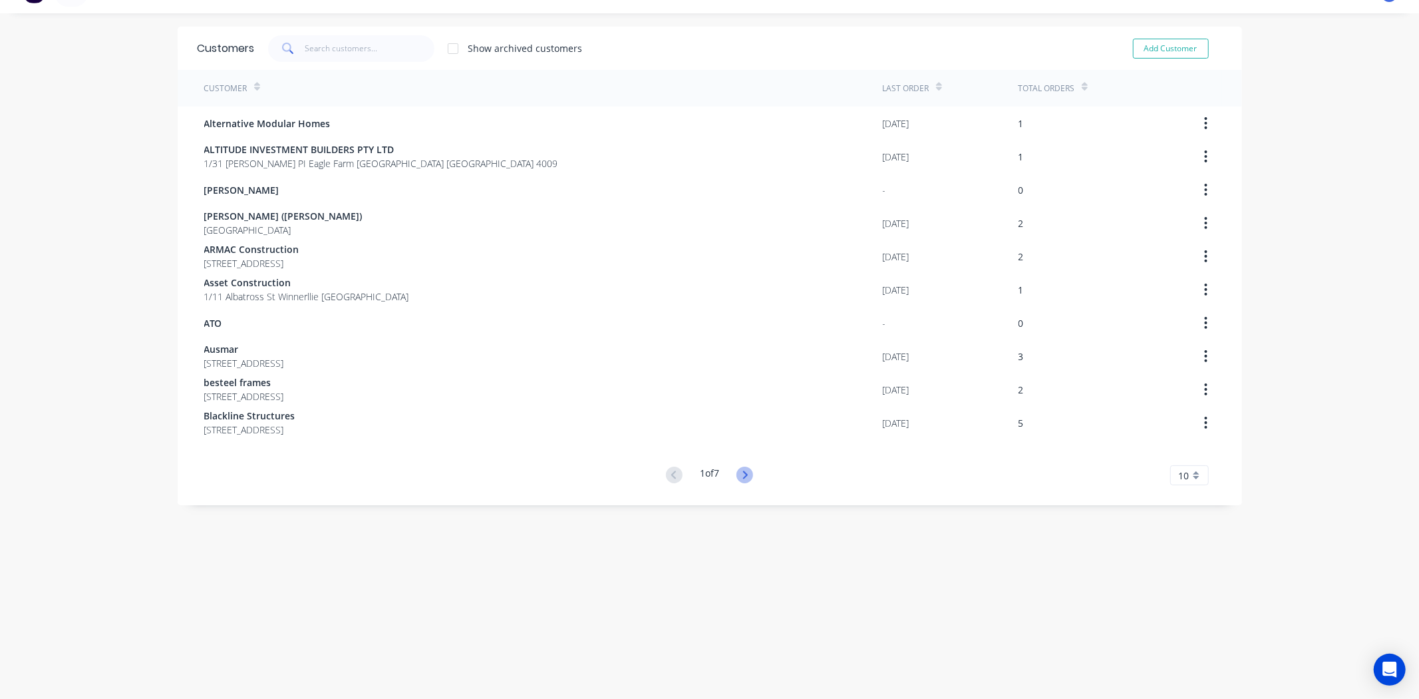
click at [747, 475] on icon at bounding box center [744, 474] width 17 height 17
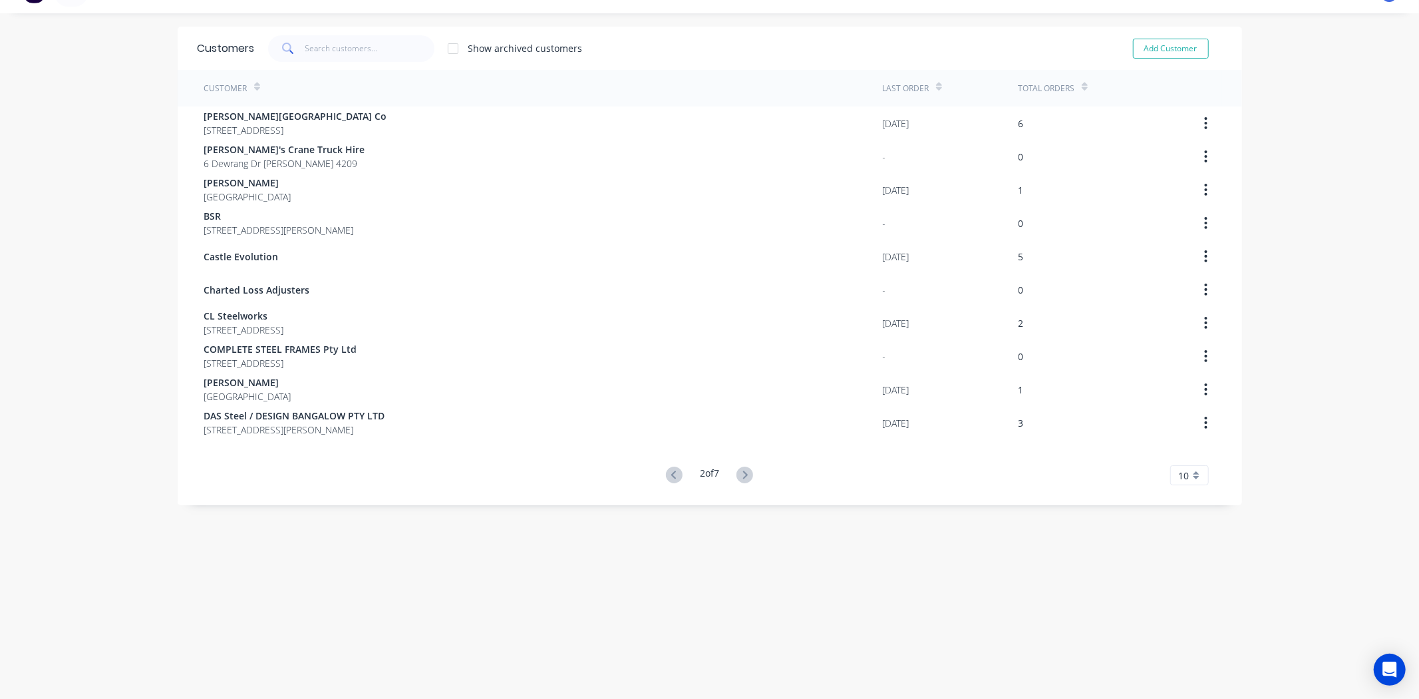
click at [747, 475] on icon at bounding box center [744, 474] width 17 height 17
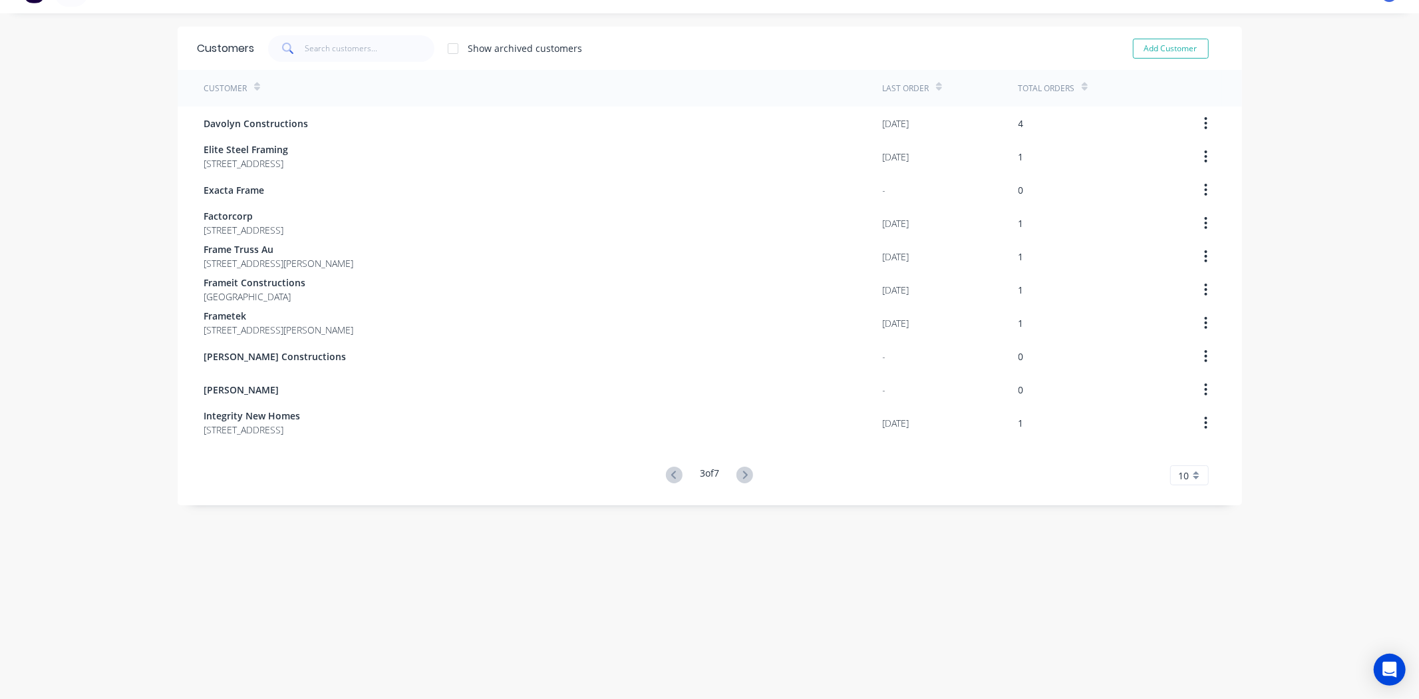
click at [747, 475] on icon at bounding box center [744, 474] width 17 height 17
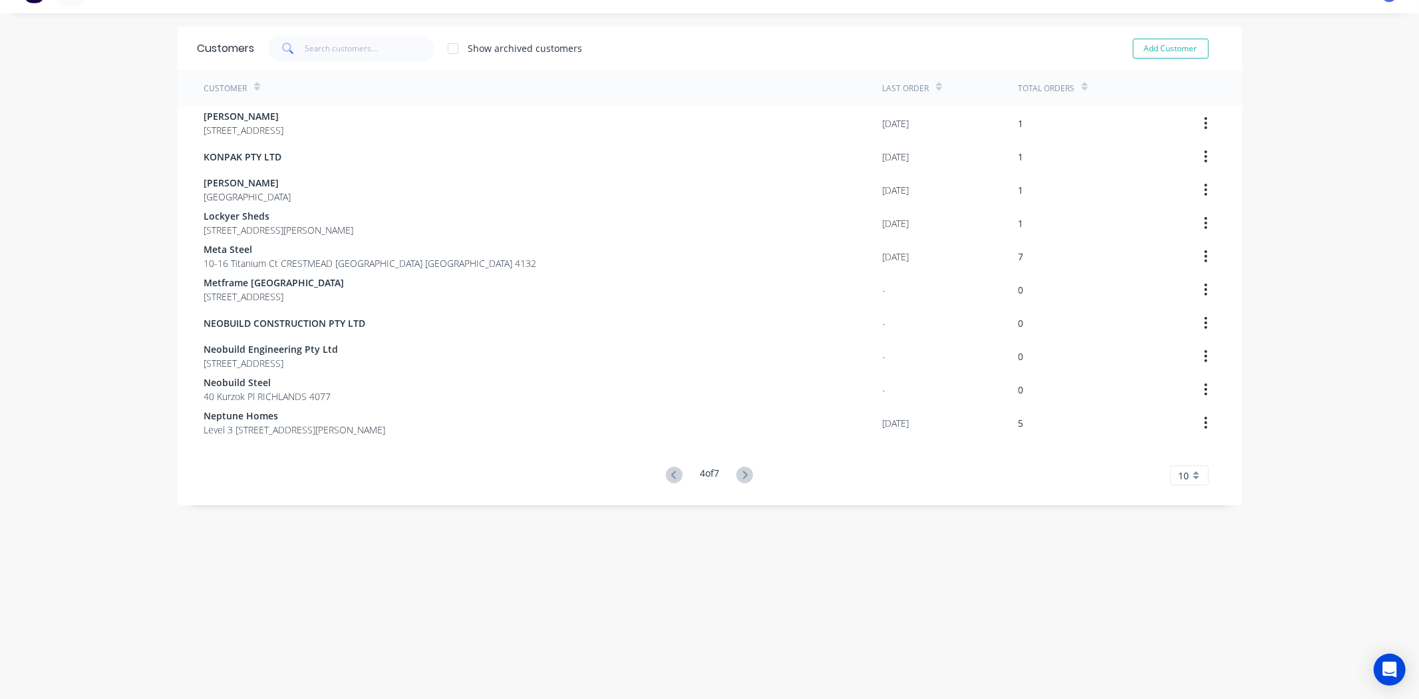
click at [747, 475] on icon at bounding box center [744, 474] width 17 height 17
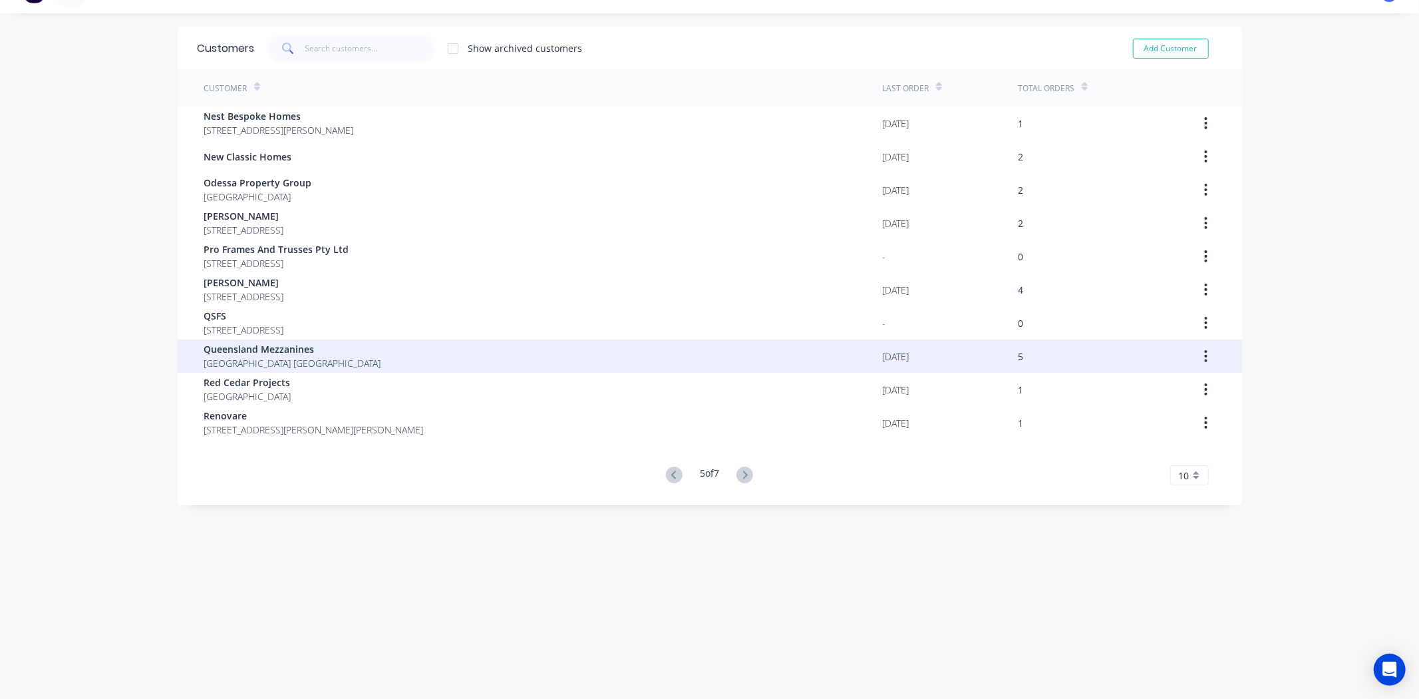
click at [1194, 354] on button "button" at bounding box center [1205, 356] width 31 height 24
click at [218, 349] on span "Queensland Mezzanines" at bounding box center [292, 349] width 177 height 14
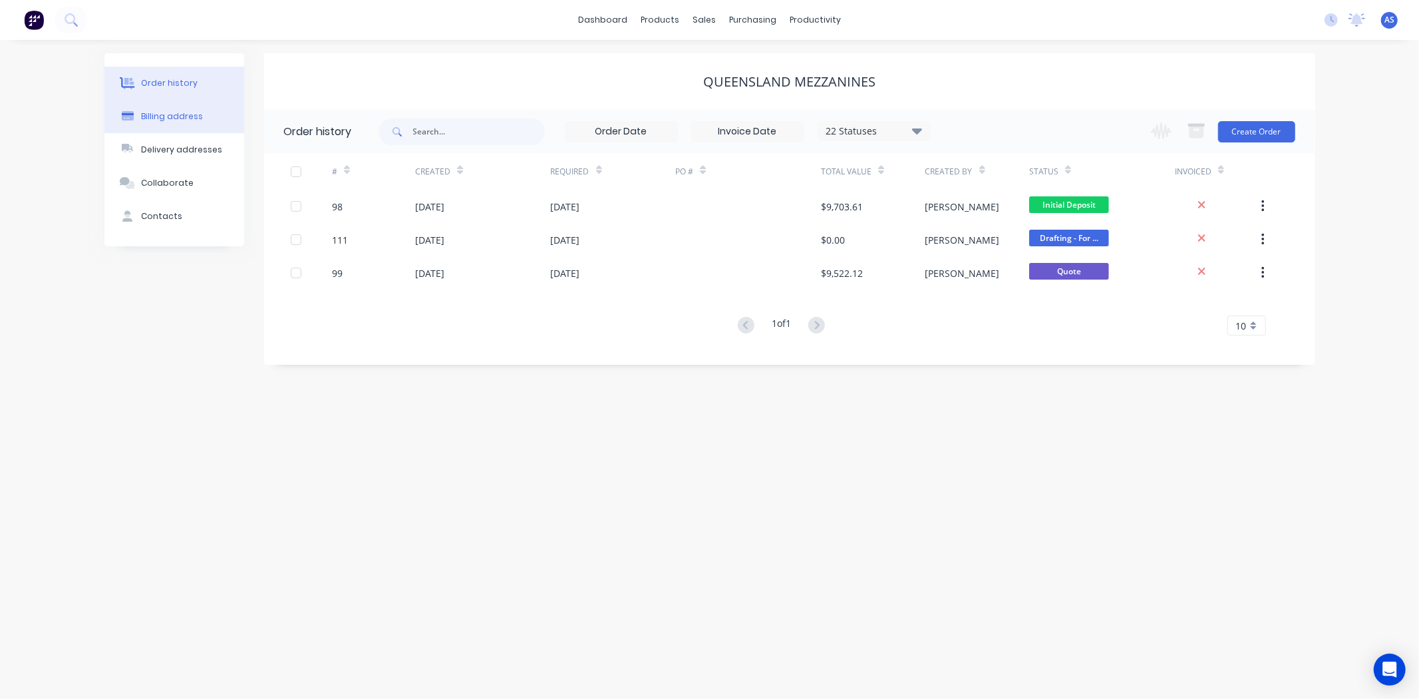
click at [189, 118] on div "Billing address" at bounding box center [172, 116] width 62 height 12
select select "AU"
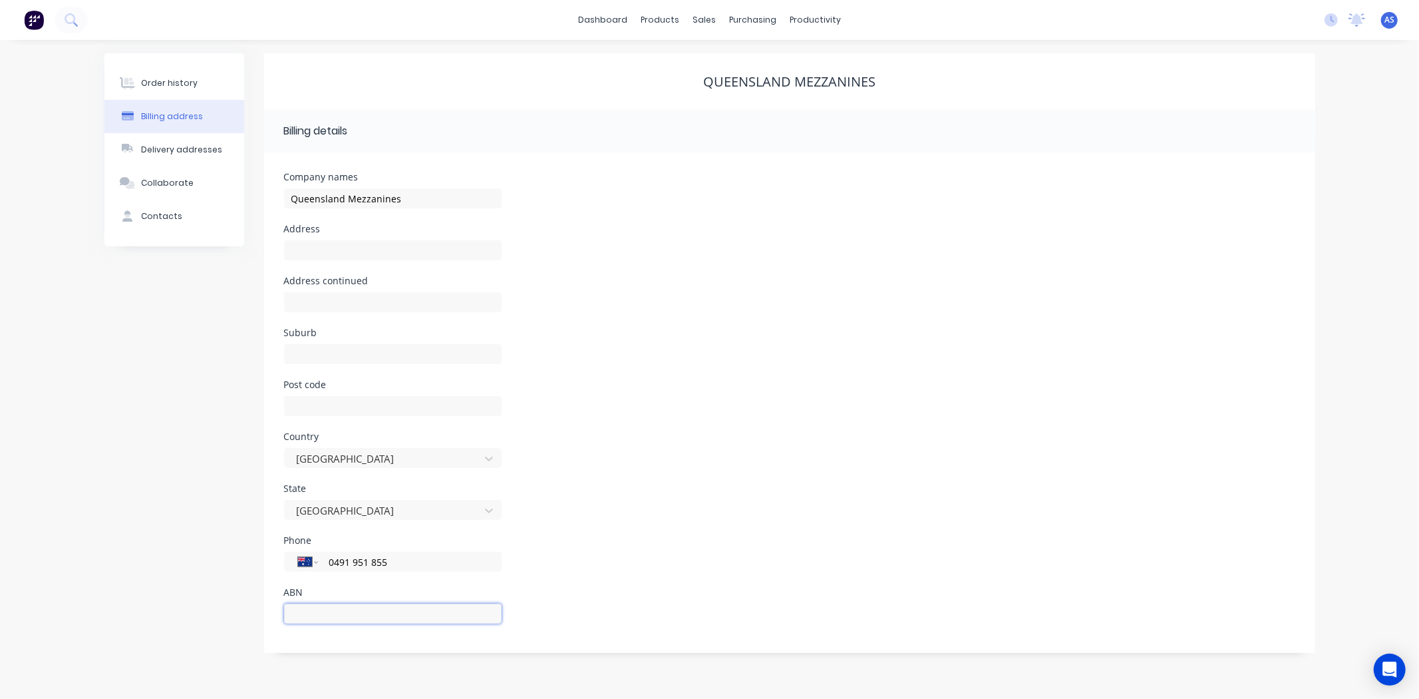
click at [373, 613] on input "text" at bounding box center [393, 613] width 218 height 20
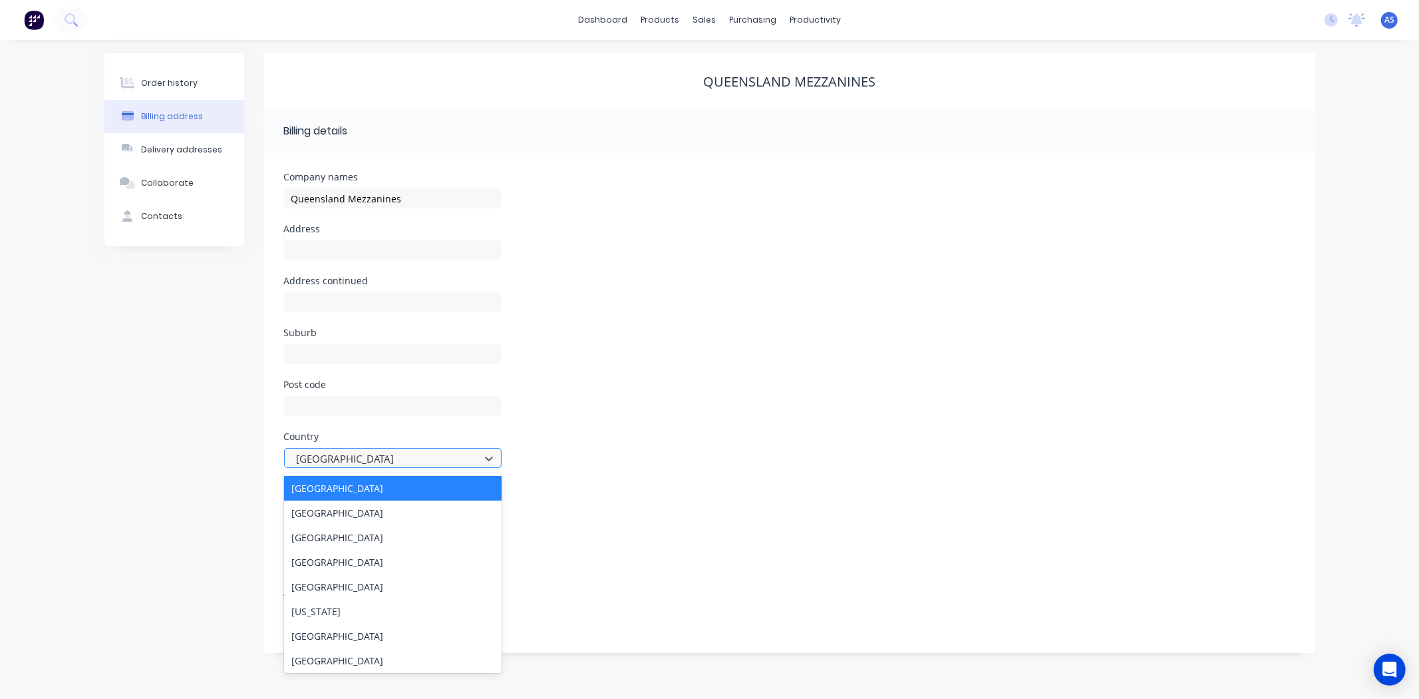
click at [358, 453] on div at bounding box center [384, 458] width 178 height 17
click at [616, 476] on div "Country 250 results available. Use Up and Down to choose options, press Enter t…" at bounding box center [789, 458] width 1011 height 52
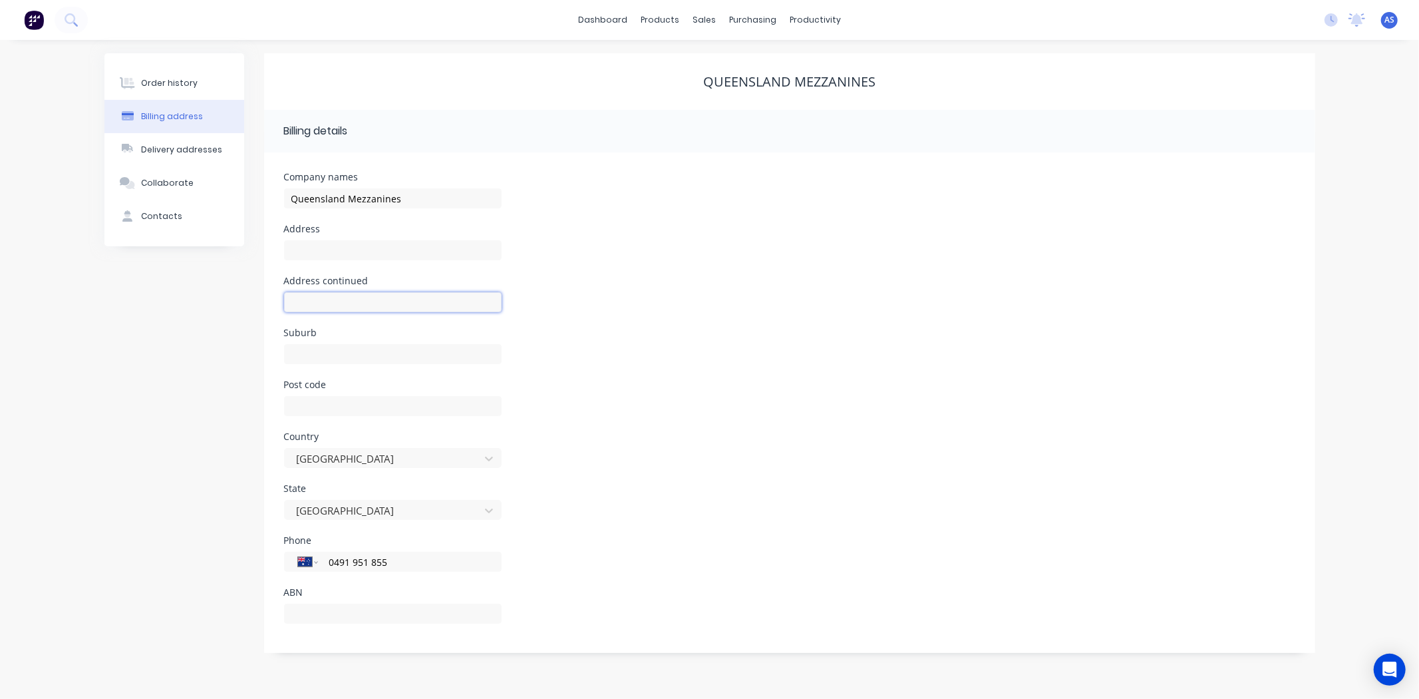
click at [381, 307] on input "text" at bounding box center [393, 302] width 218 height 20
click at [623, 307] on div "Address continued" at bounding box center [789, 302] width 1011 height 52
click at [201, 140] on button "Delivery addresses" at bounding box center [174, 149] width 140 height 33
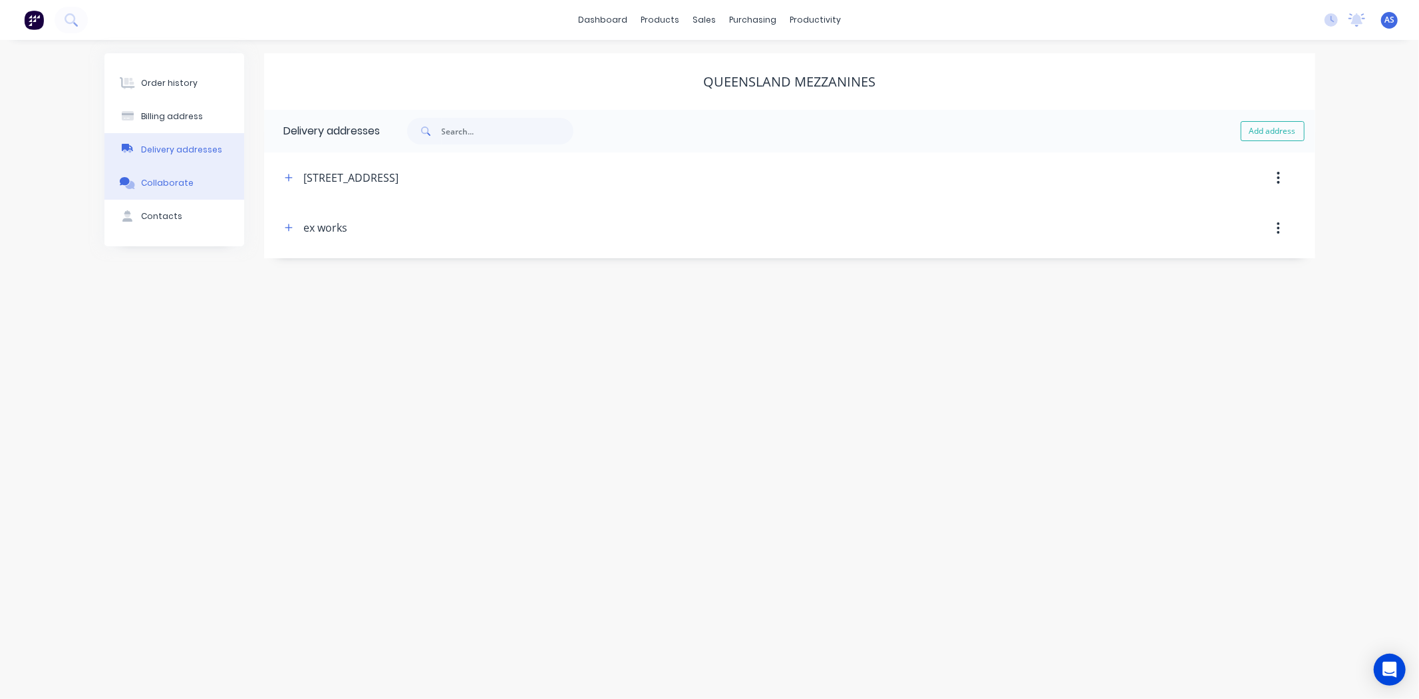
click at [162, 196] on button "Collaborate" at bounding box center [174, 182] width 140 height 33
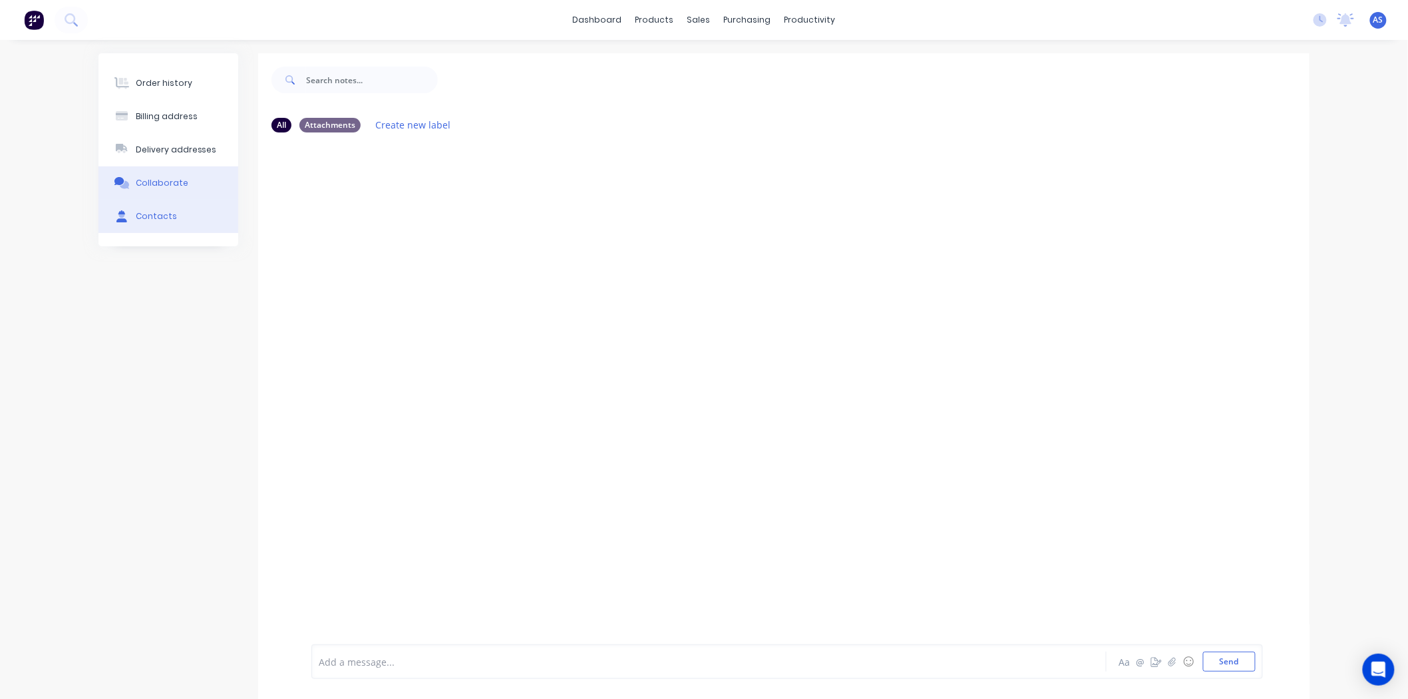
click at [164, 213] on div "Contacts" at bounding box center [156, 216] width 41 height 12
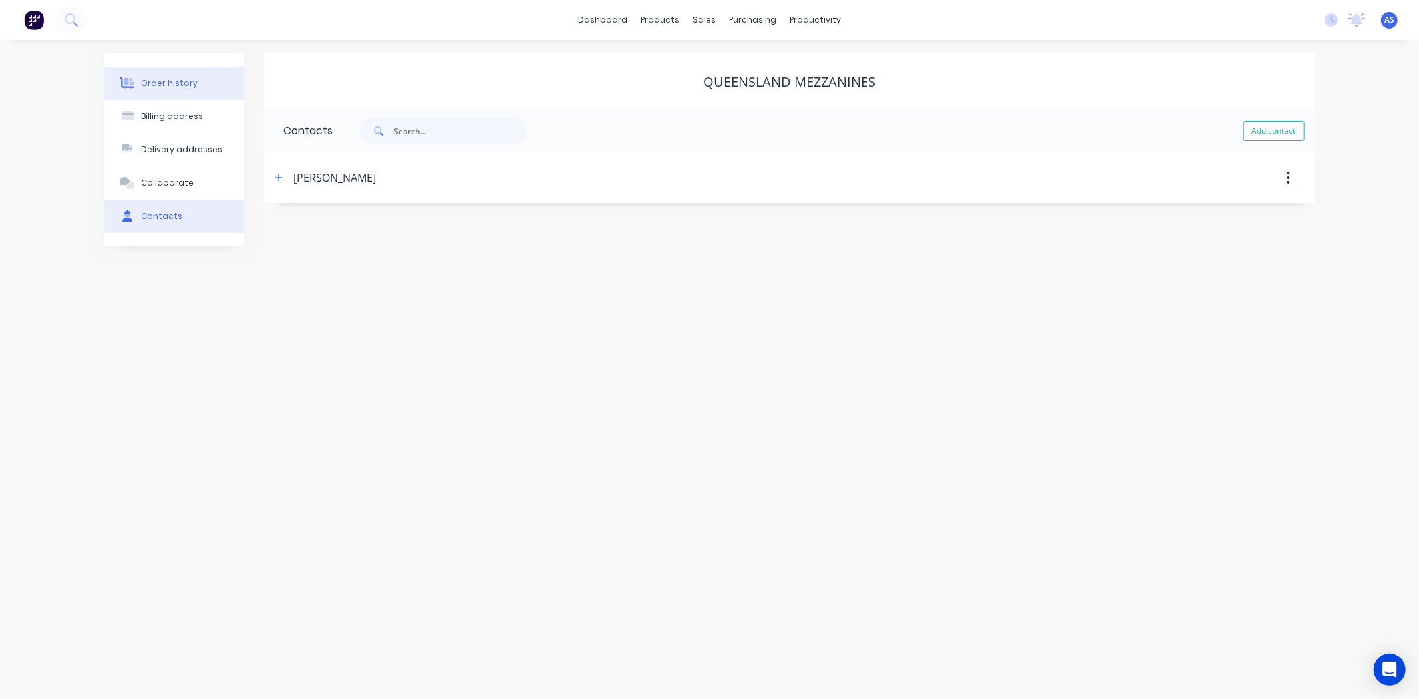
click at [148, 83] on div "Order history" at bounding box center [169, 83] width 57 height 12
